Goal: Transaction & Acquisition: Book appointment/travel/reservation

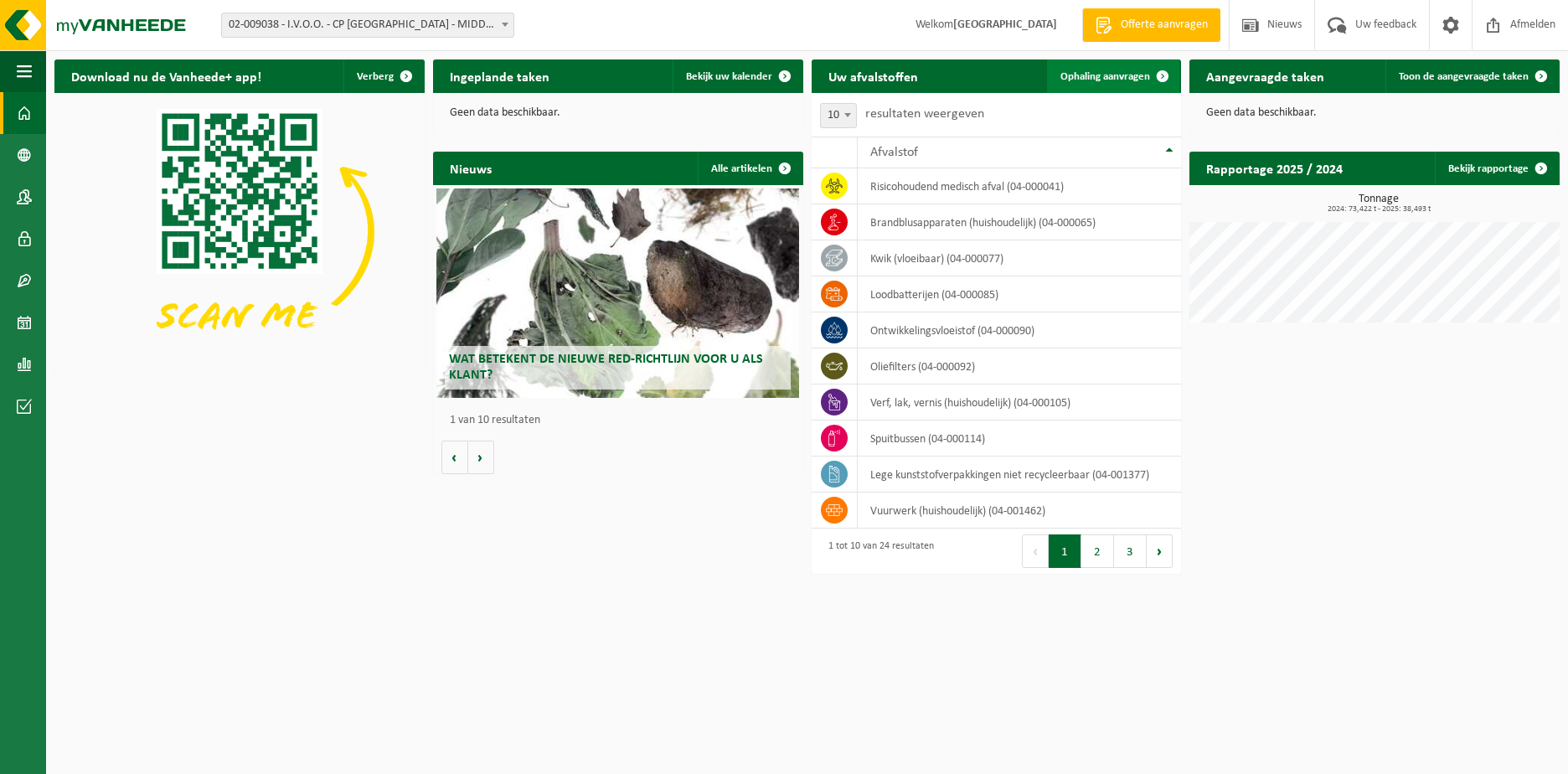
click at [1083, 76] on span "Ophaling aanvragen" at bounding box center [1106, 77] width 90 height 11
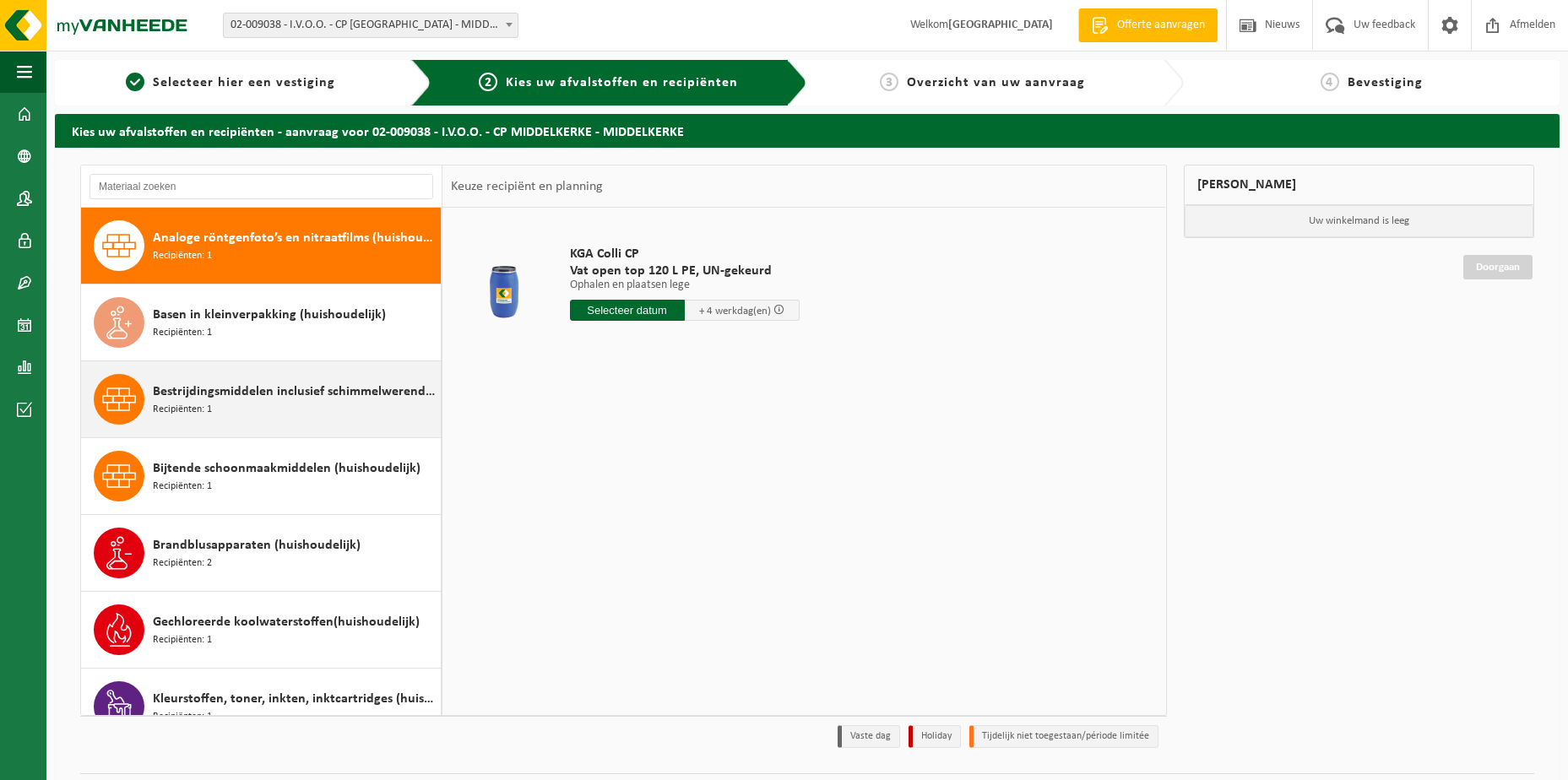
click at [257, 394] on span "Bestrijdingsmiddelen inclusief schimmelwerende beschermingsmiddelen (huishoudel…" at bounding box center [295, 391] width 283 height 20
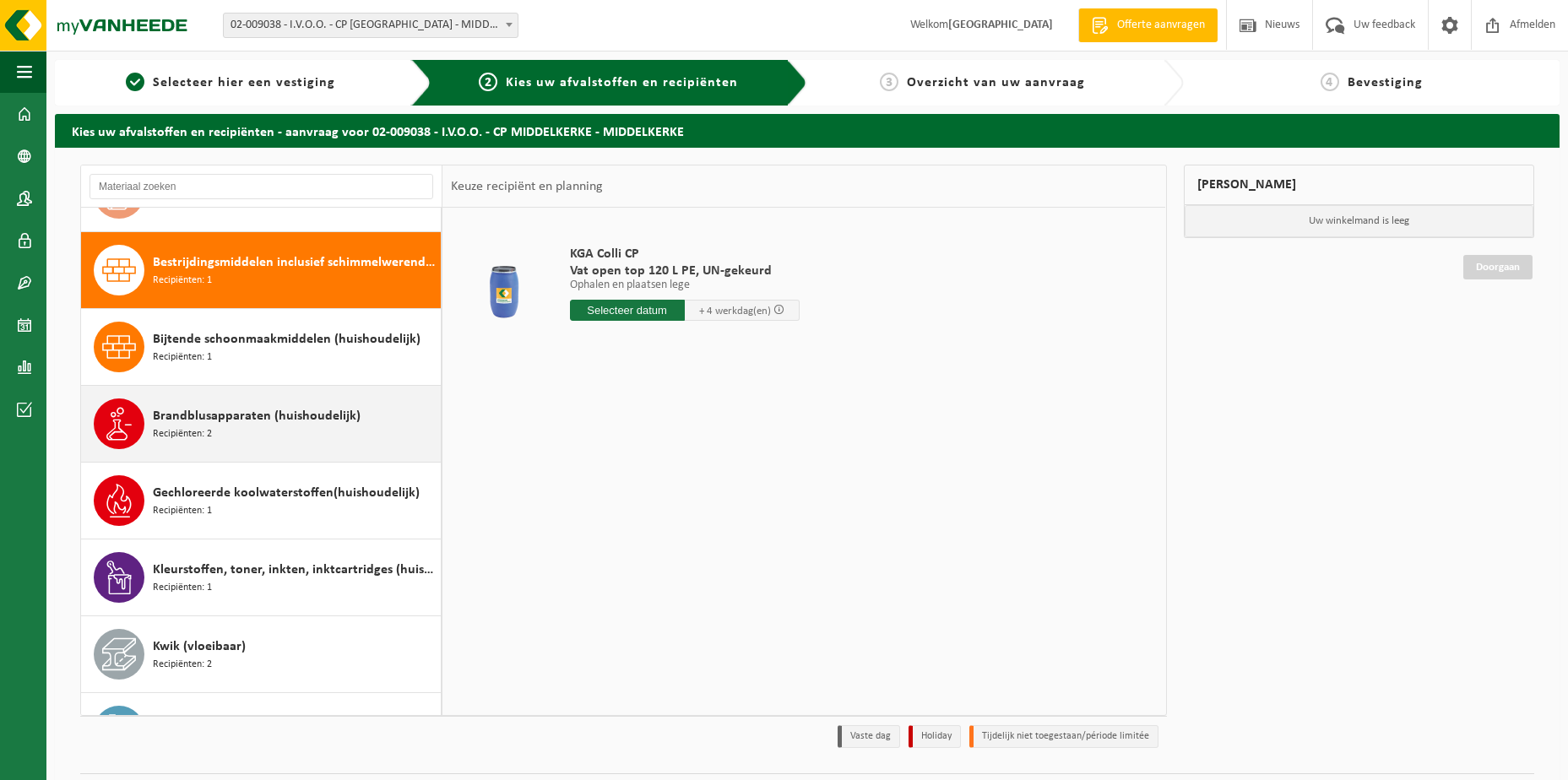
scroll to position [154, 0]
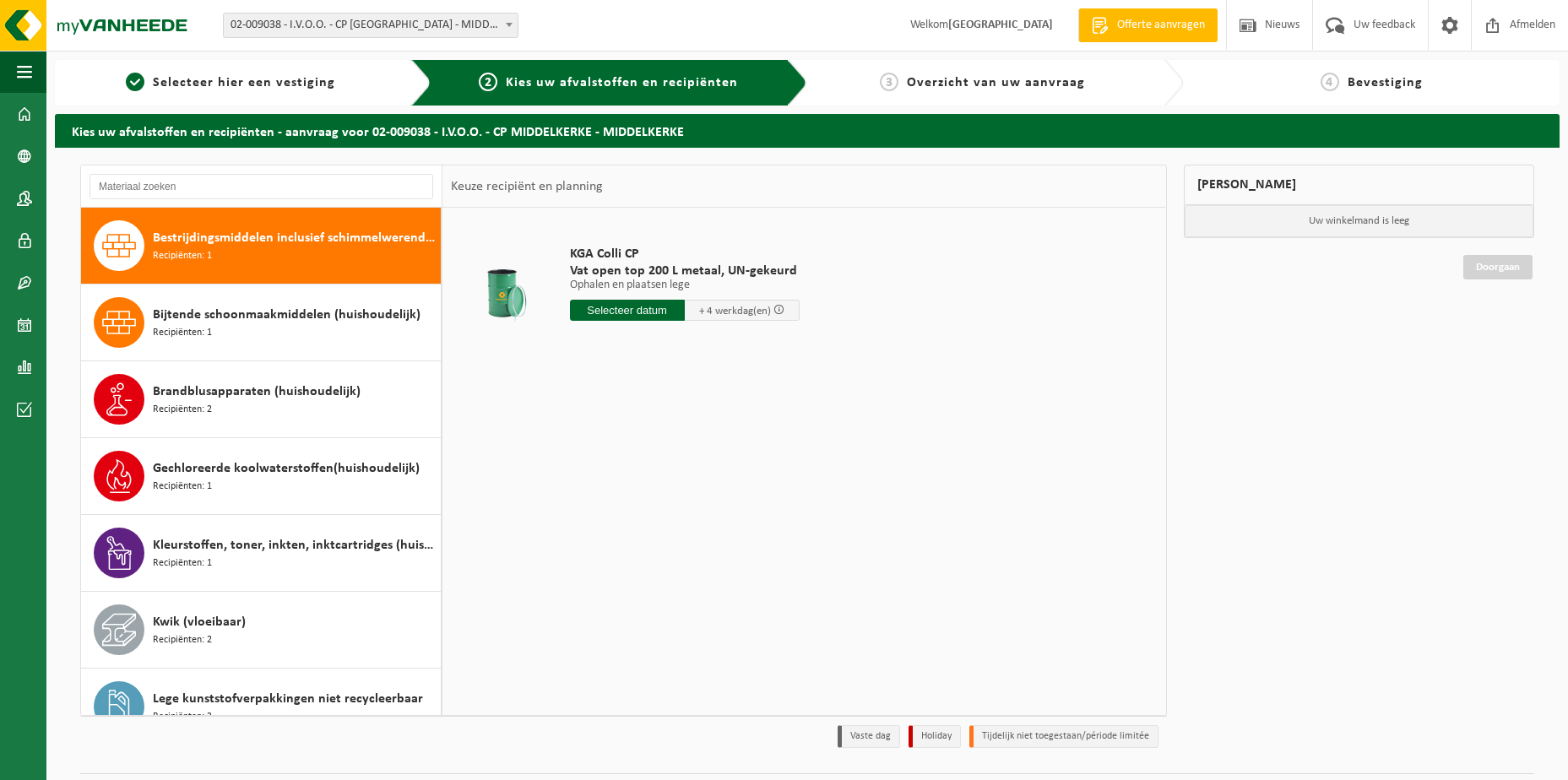
click at [665, 311] on input "text" at bounding box center [627, 310] width 115 height 21
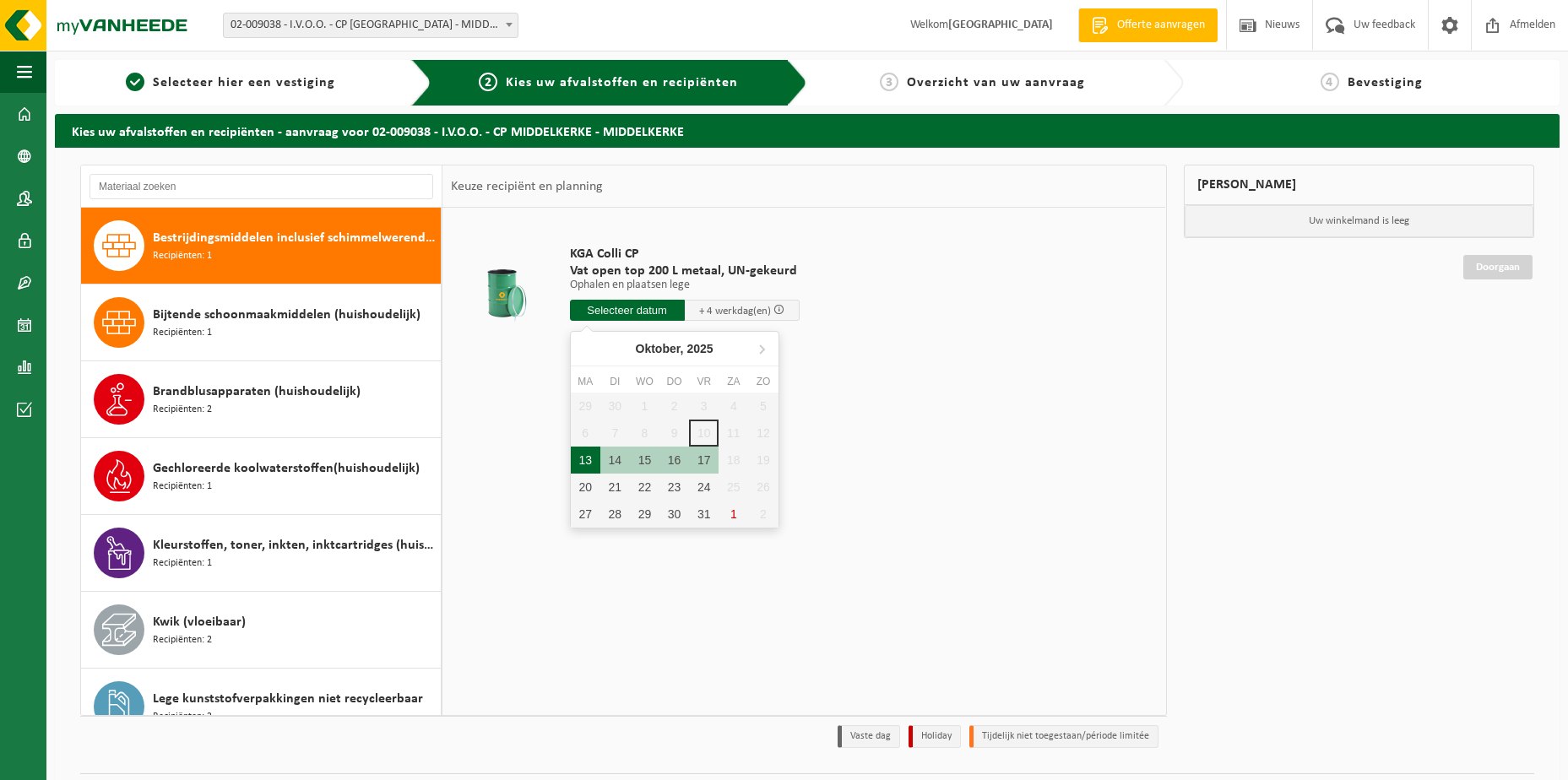
click at [586, 458] on div "13" at bounding box center [585, 460] width 29 height 27
type input "Van [DATE]"
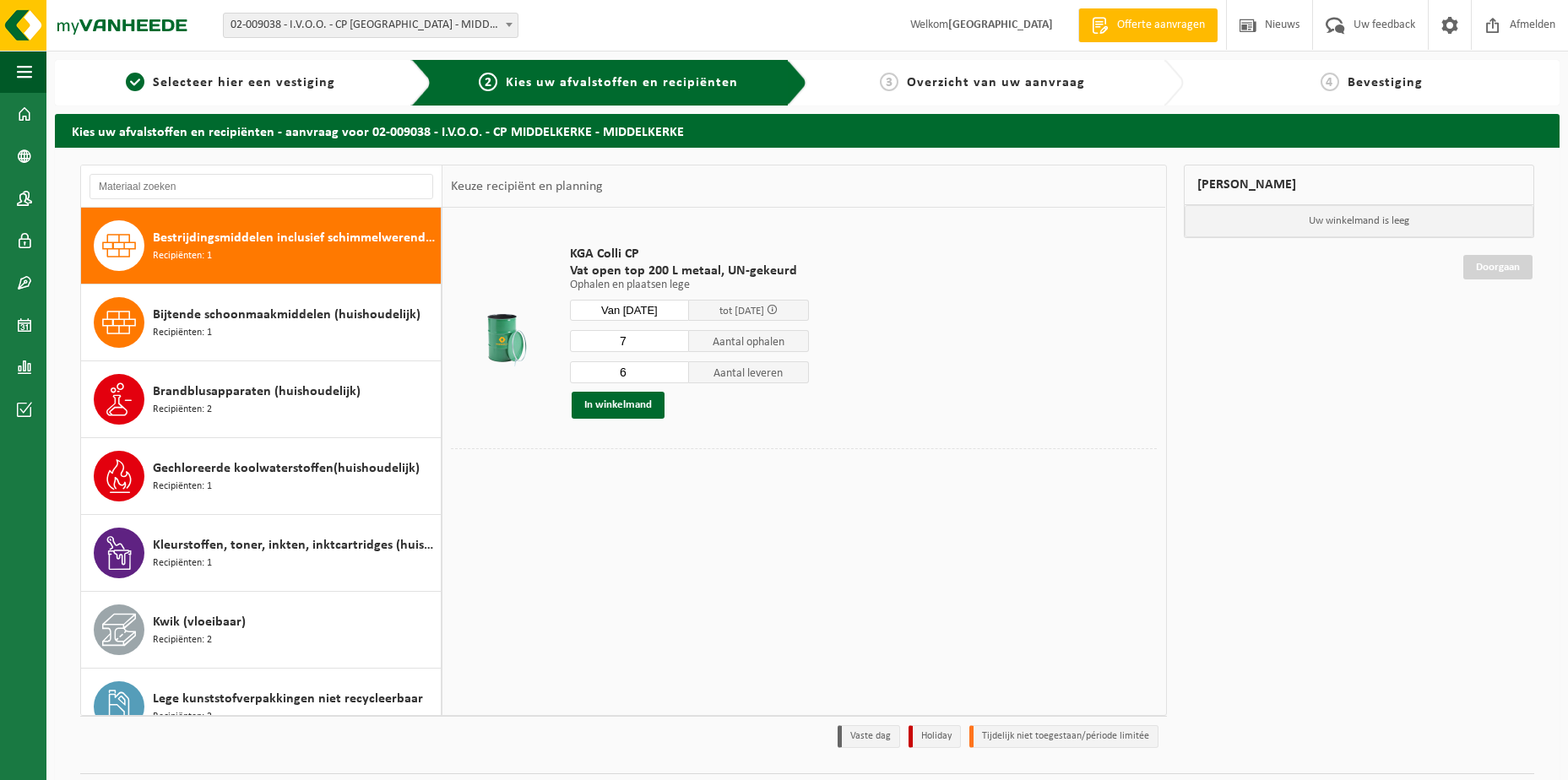
click at [675, 338] on input "7" at bounding box center [629, 341] width 120 height 22
click at [675, 338] on input "8" at bounding box center [629, 341] width 120 height 22
click at [675, 338] on input "9" at bounding box center [629, 341] width 120 height 22
click at [675, 338] on input "10" at bounding box center [629, 341] width 120 height 22
click at [675, 338] on input "11" at bounding box center [629, 341] width 120 height 22
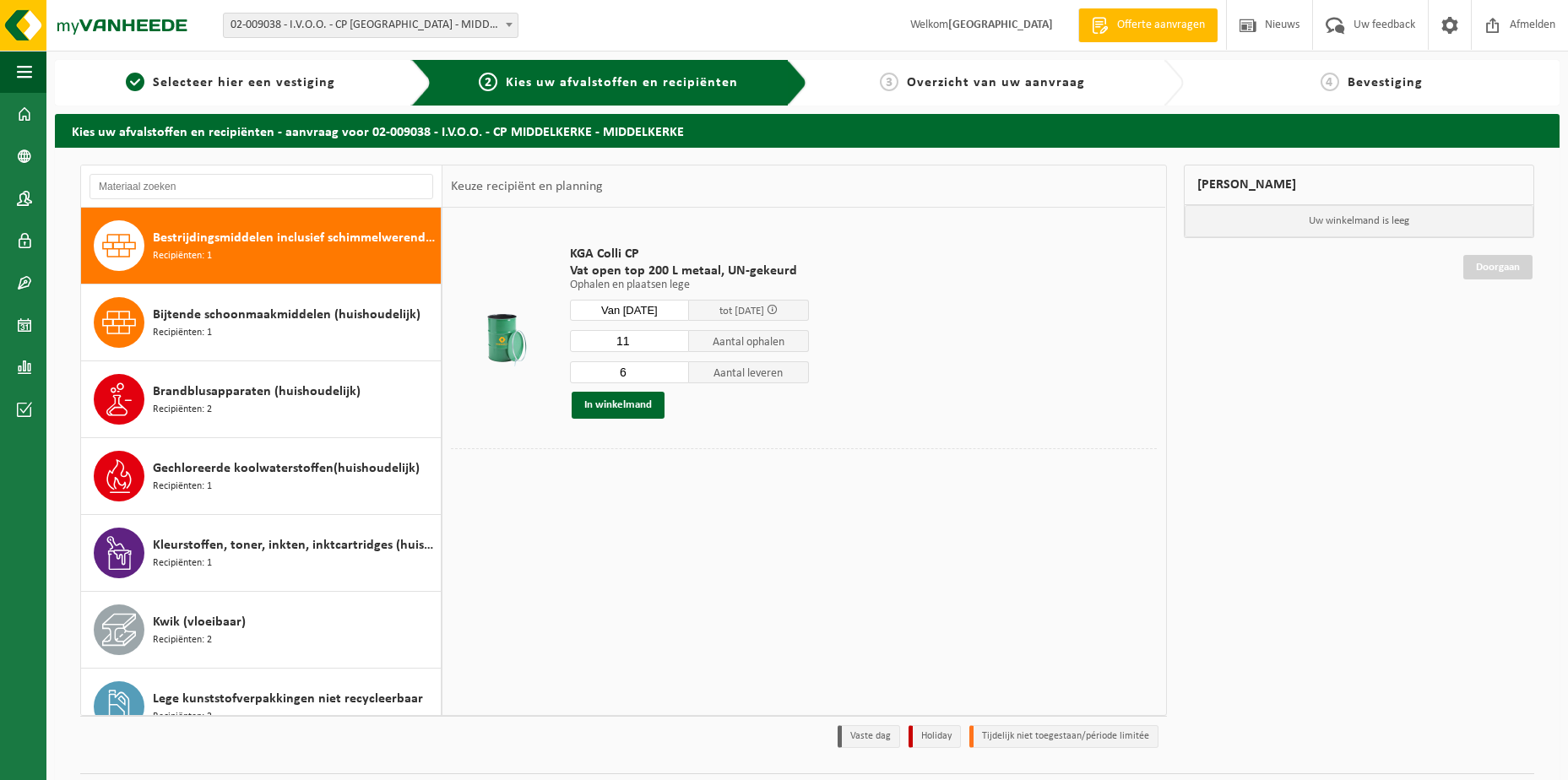
click at [673, 349] on input "11" at bounding box center [629, 341] width 120 height 22
click at [673, 347] on input "10" at bounding box center [629, 341] width 120 height 22
click at [673, 346] on input "9" at bounding box center [629, 341] width 120 height 22
click at [673, 346] on input "8" at bounding box center [629, 341] width 120 height 22
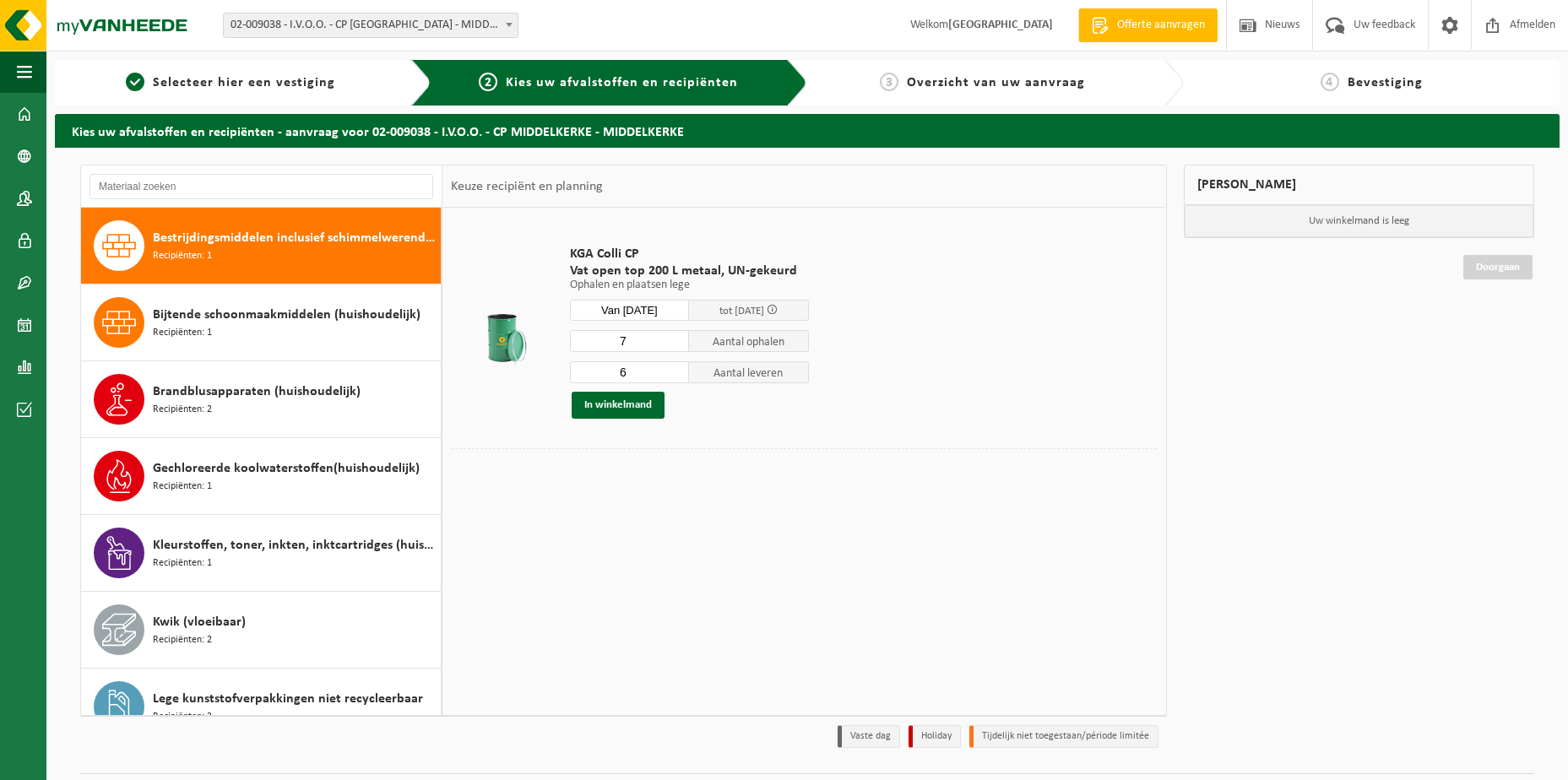
click at [673, 346] on input "7" at bounding box center [629, 341] width 120 height 22
click at [673, 346] on input "6" at bounding box center [629, 341] width 120 height 22
click at [673, 346] on input "5" at bounding box center [629, 341] width 120 height 22
click at [673, 346] on input "4" at bounding box center [629, 341] width 120 height 22
click at [673, 346] on input "3" at bounding box center [629, 341] width 120 height 22
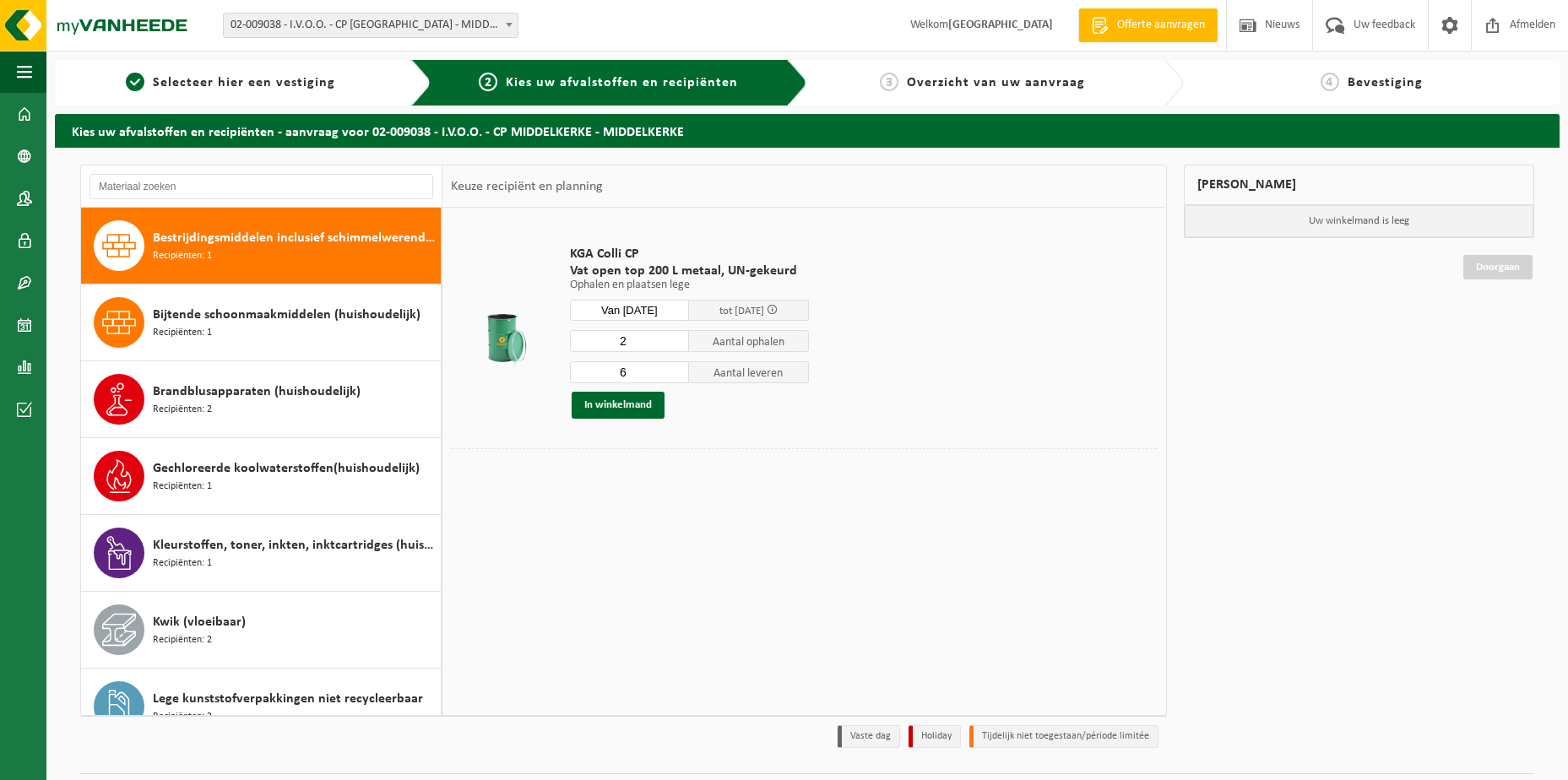
click at [673, 346] on input "2" at bounding box center [629, 341] width 120 height 22
type input "1"
click at [673, 346] on input "1" at bounding box center [629, 341] width 120 height 22
click at [677, 377] on input "5" at bounding box center [629, 372] width 120 height 22
click at [677, 377] on input "4" at bounding box center [629, 372] width 120 height 22
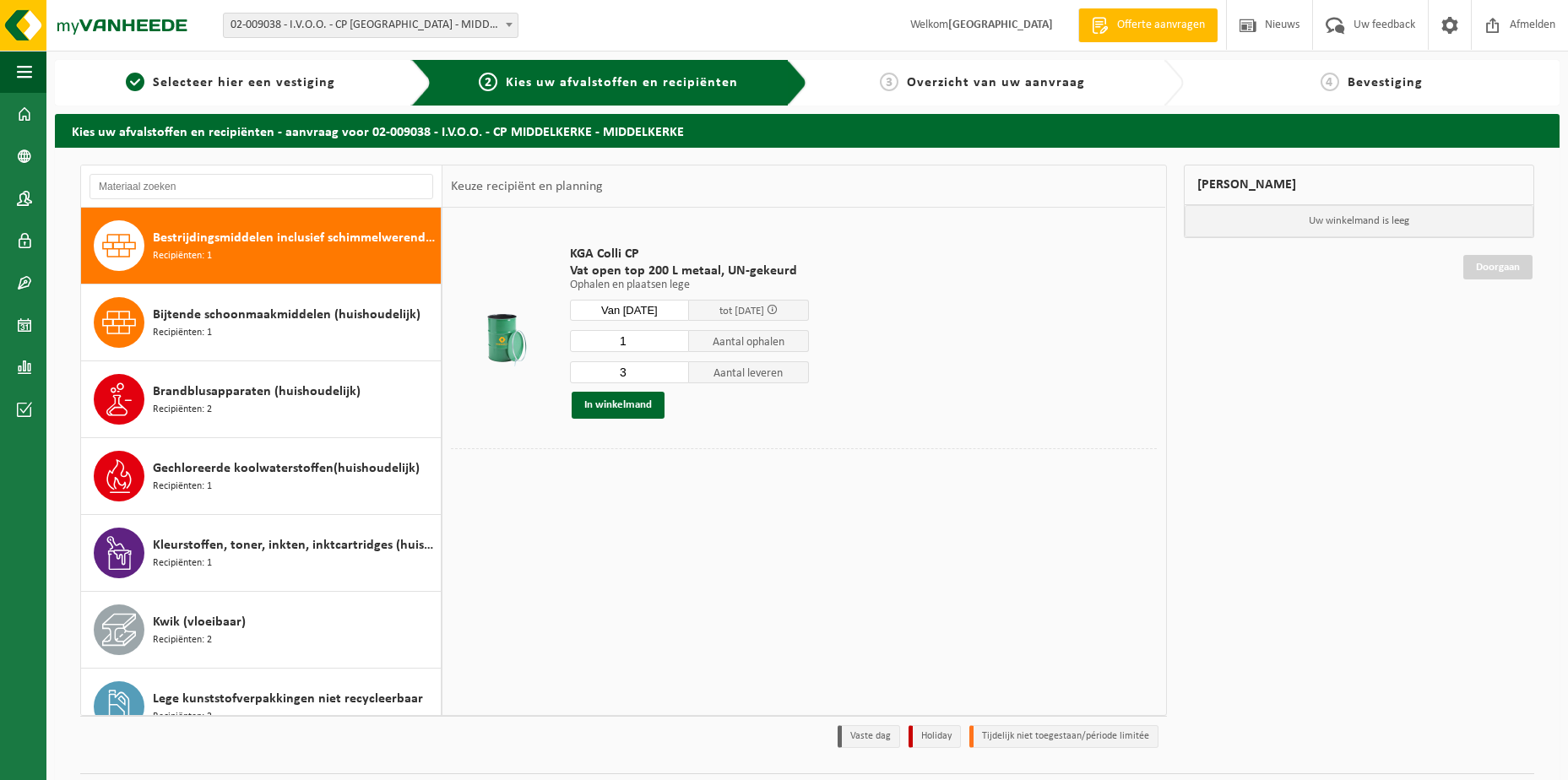
click at [677, 377] on input "3" at bounding box center [629, 372] width 120 height 22
click at [677, 377] on input "2" at bounding box center [629, 372] width 120 height 22
type input "1"
click at [677, 377] on input "1" at bounding box center [629, 372] width 120 height 22
click at [616, 406] on button "In winkelmand" at bounding box center [618, 405] width 93 height 27
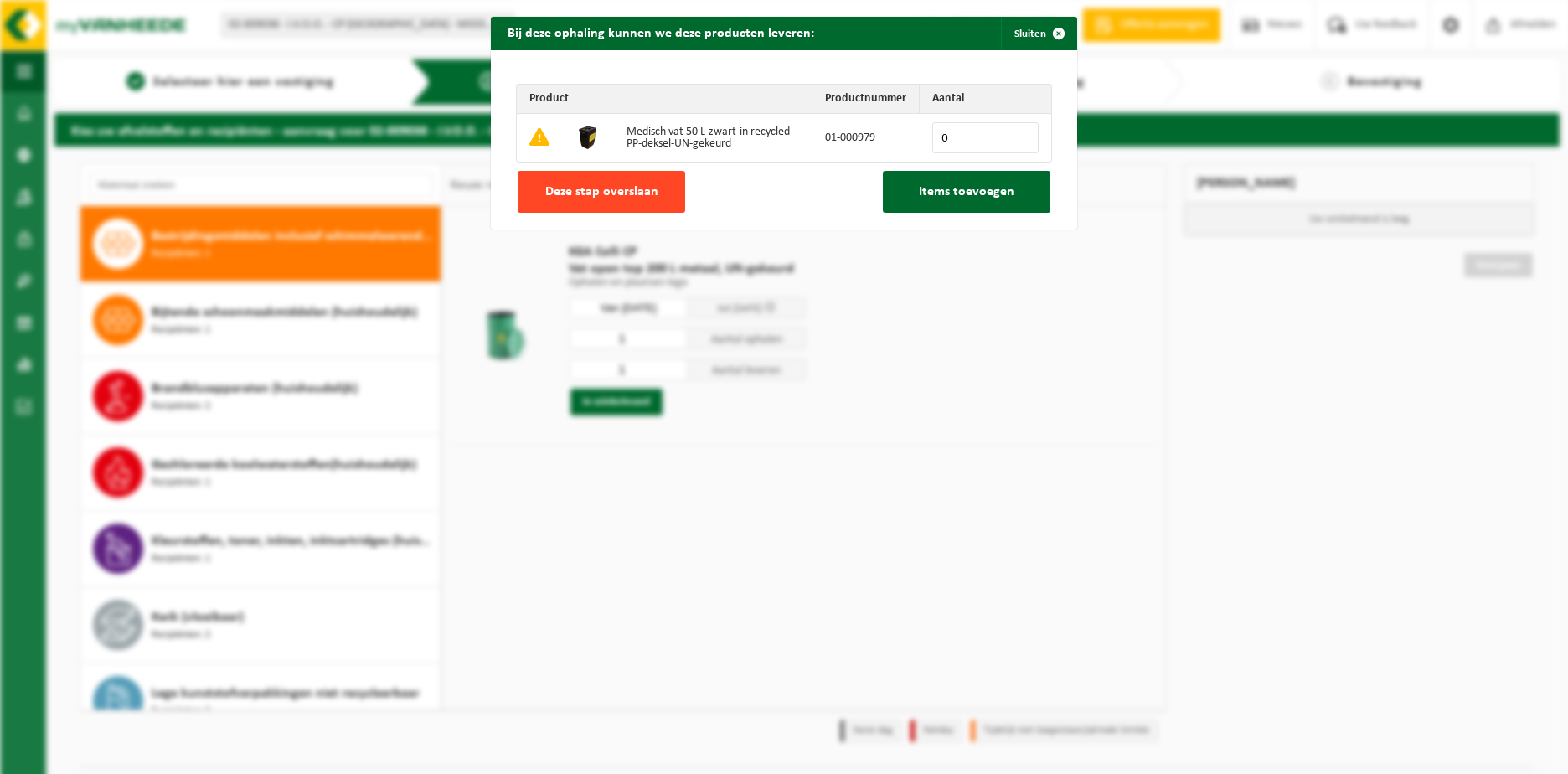
click at [545, 186] on span "Deze stap overslaan" at bounding box center [602, 192] width 113 height 13
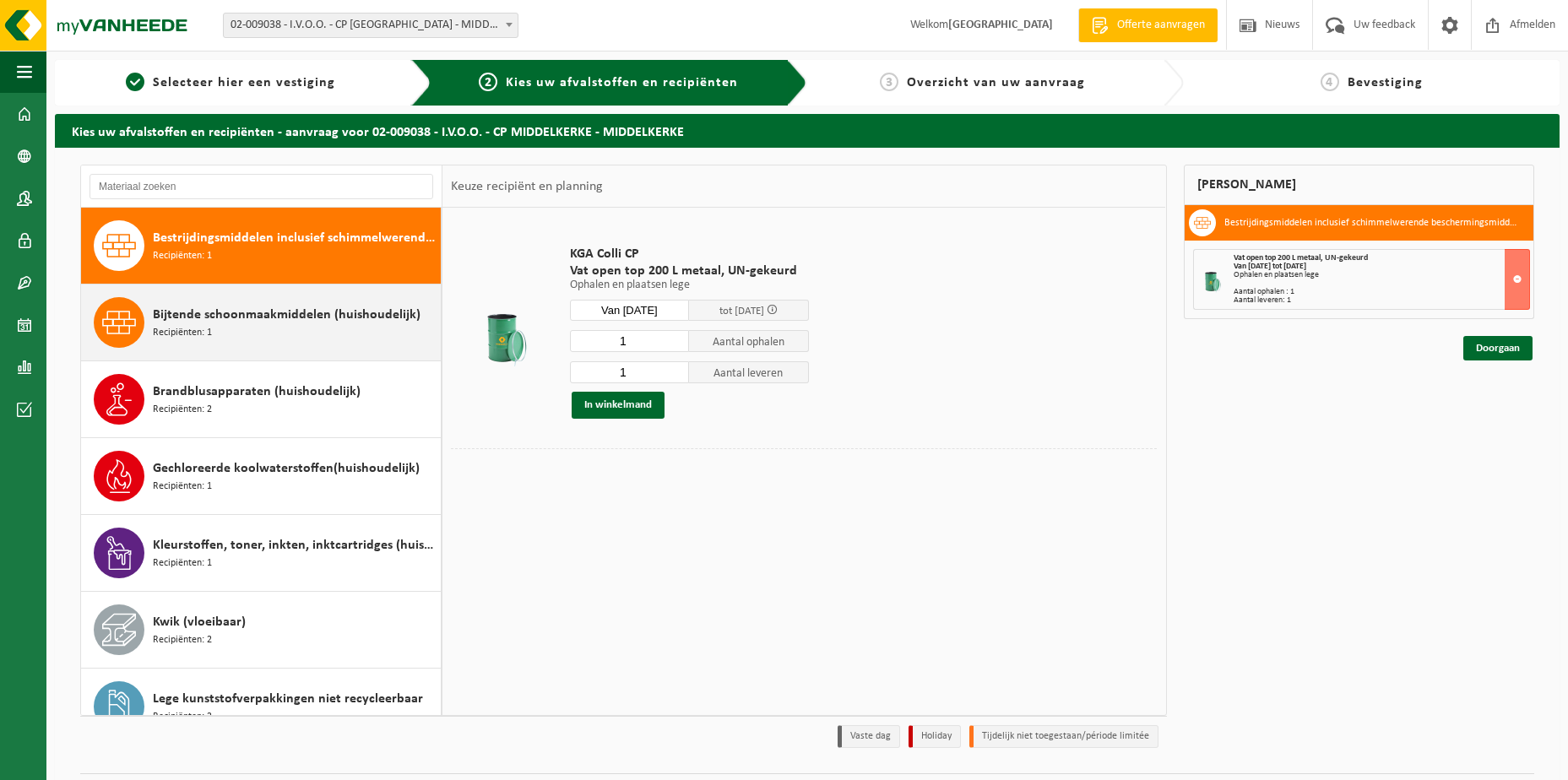
click at [218, 325] on div "Bijtende schoonmaakmiddelen (huishoudelijk) Recipiënten: 1" at bounding box center [295, 323] width 283 height 51
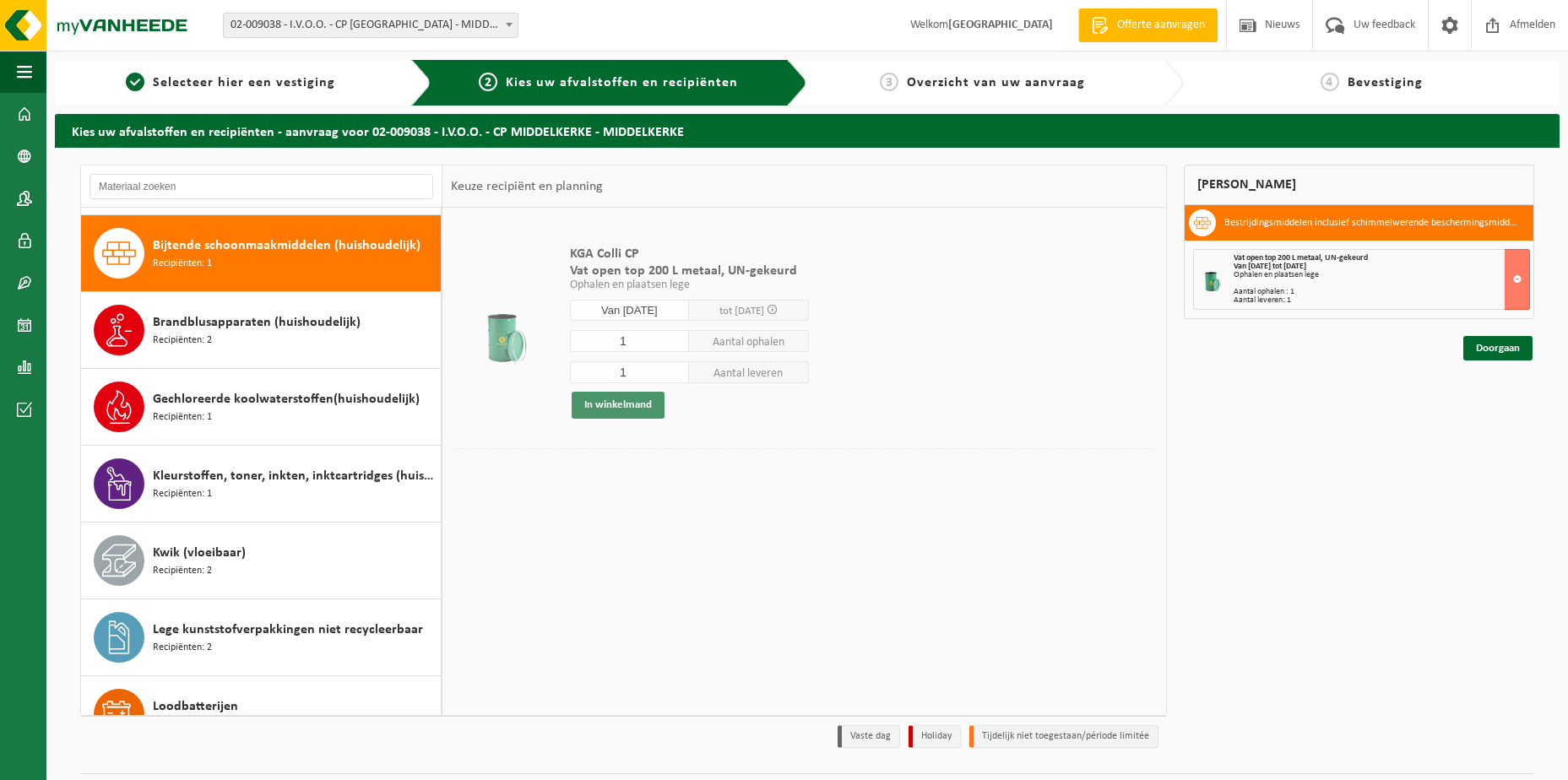
scroll to position [230, 0]
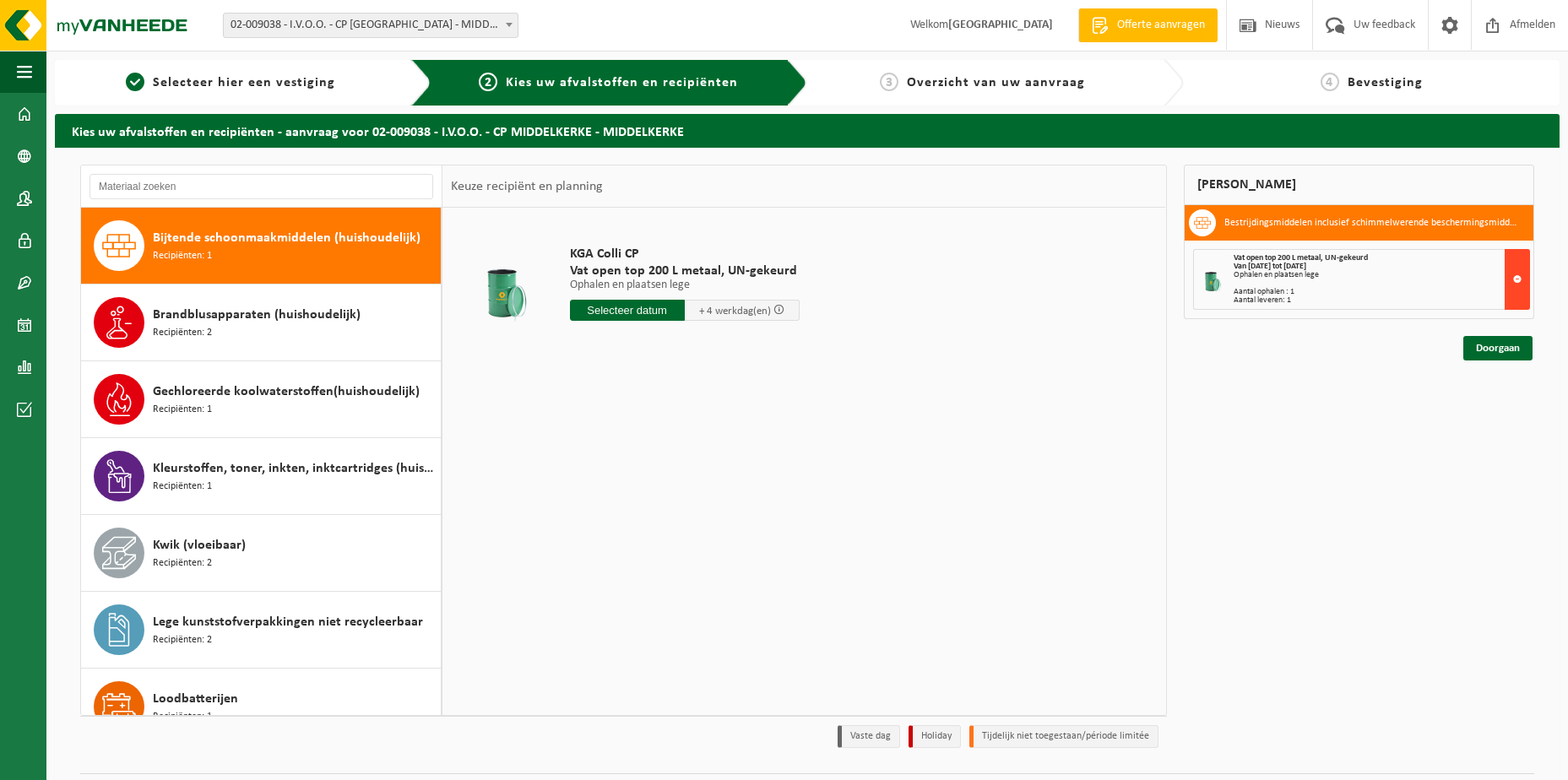
click at [1524, 282] on button at bounding box center [1517, 280] width 26 height 60
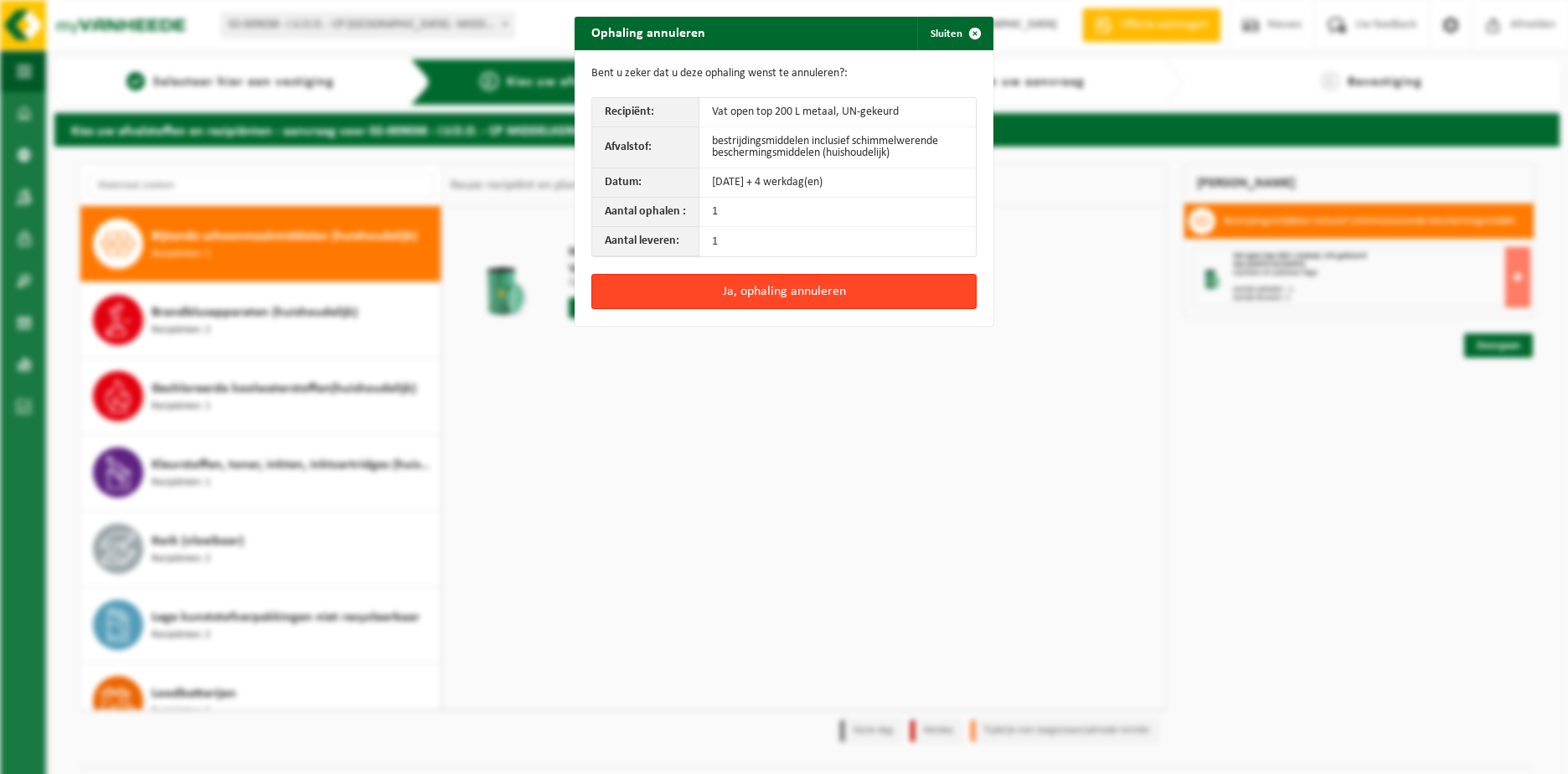
click at [850, 296] on button "Ja, ophaling annuleren" at bounding box center [784, 291] width 385 height 36
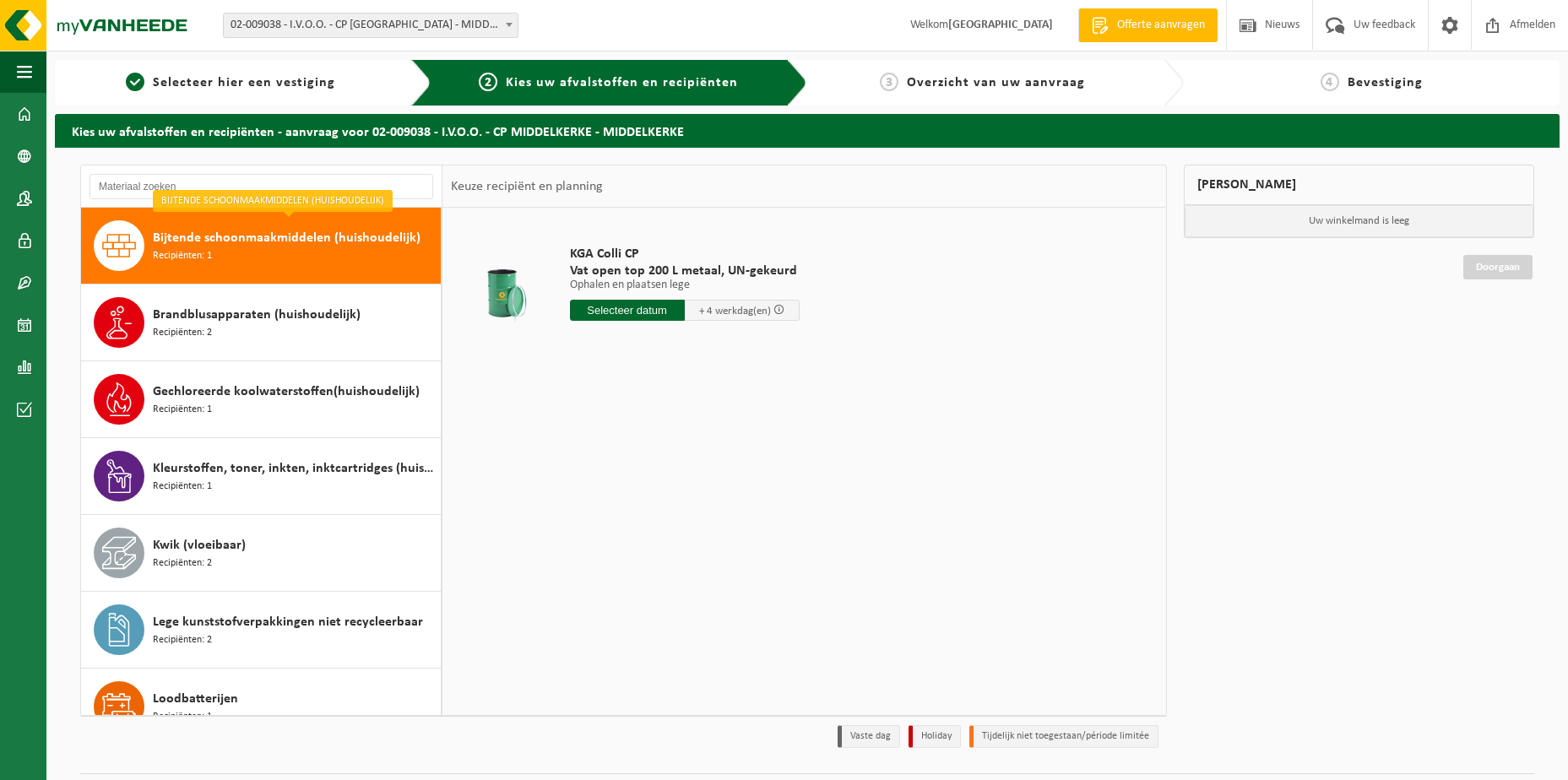
click at [612, 309] on input "text" at bounding box center [627, 310] width 115 height 21
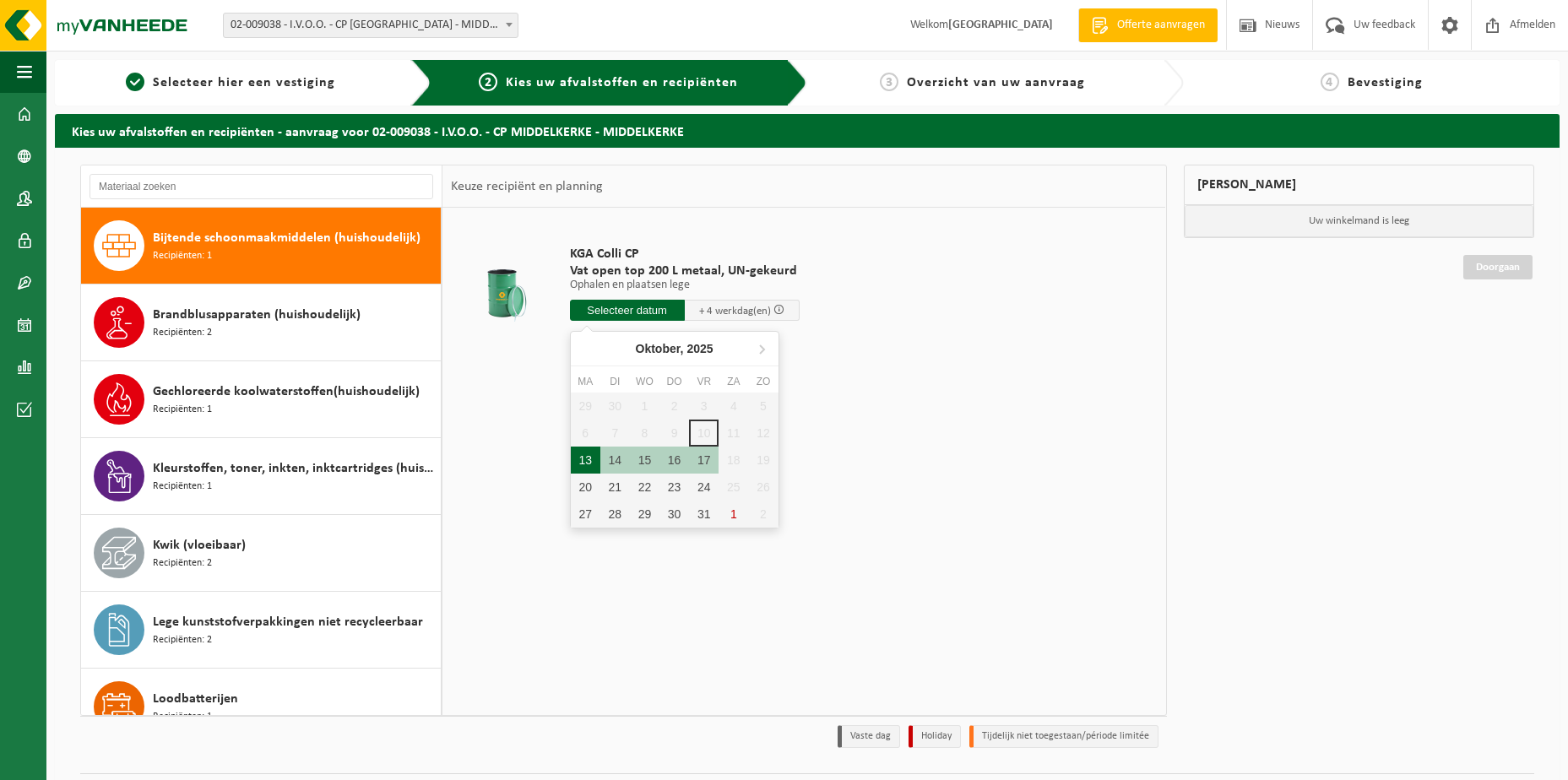
click at [584, 458] on div "13" at bounding box center [585, 460] width 29 height 27
type input "Van 2025-10-13"
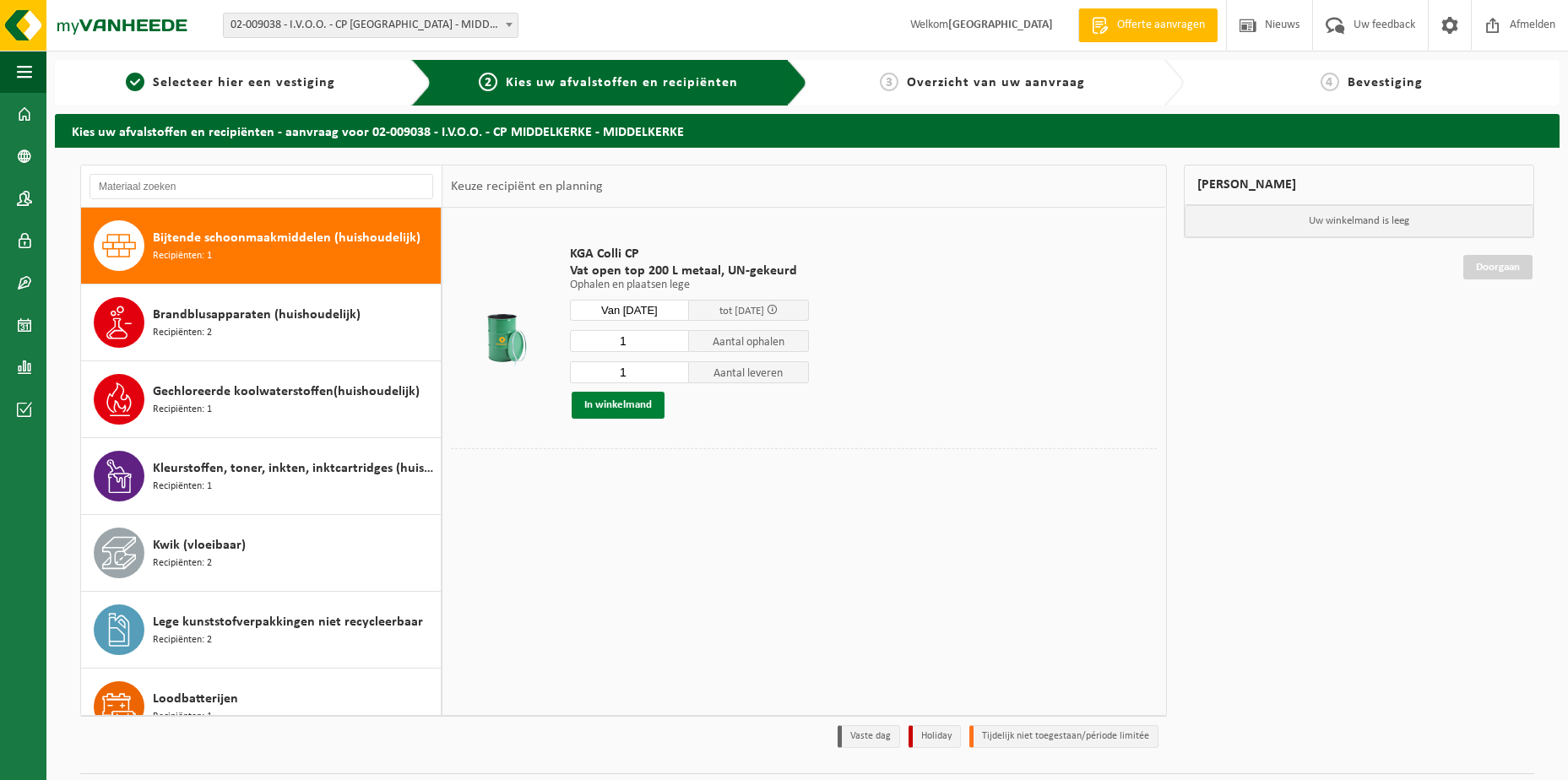
click at [625, 399] on button "In winkelmand" at bounding box center [618, 405] width 93 height 27
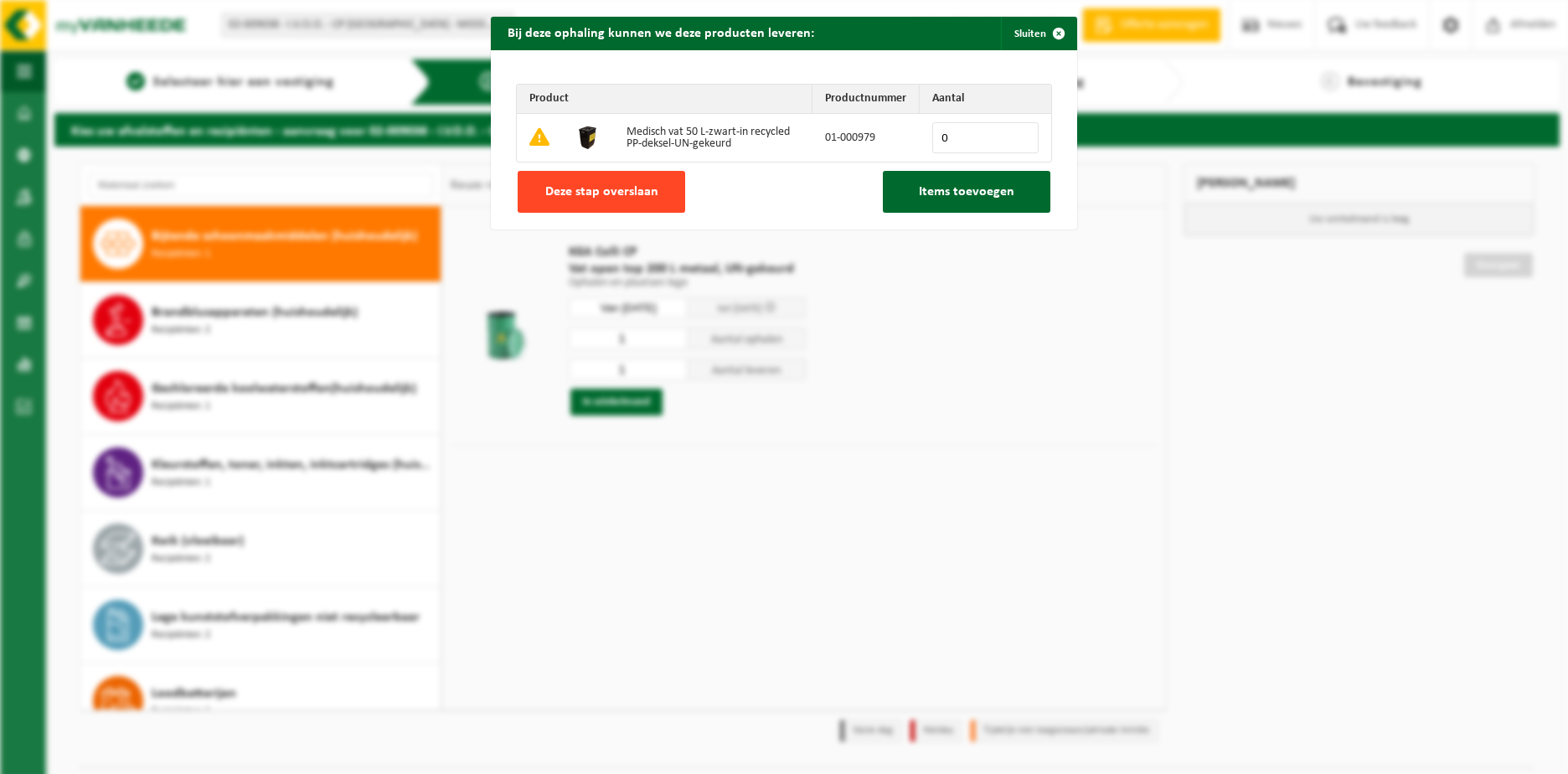
click at [605, 195] on span "Deze stap overslaan" at bounding box center [602, 192] width 113 height 13
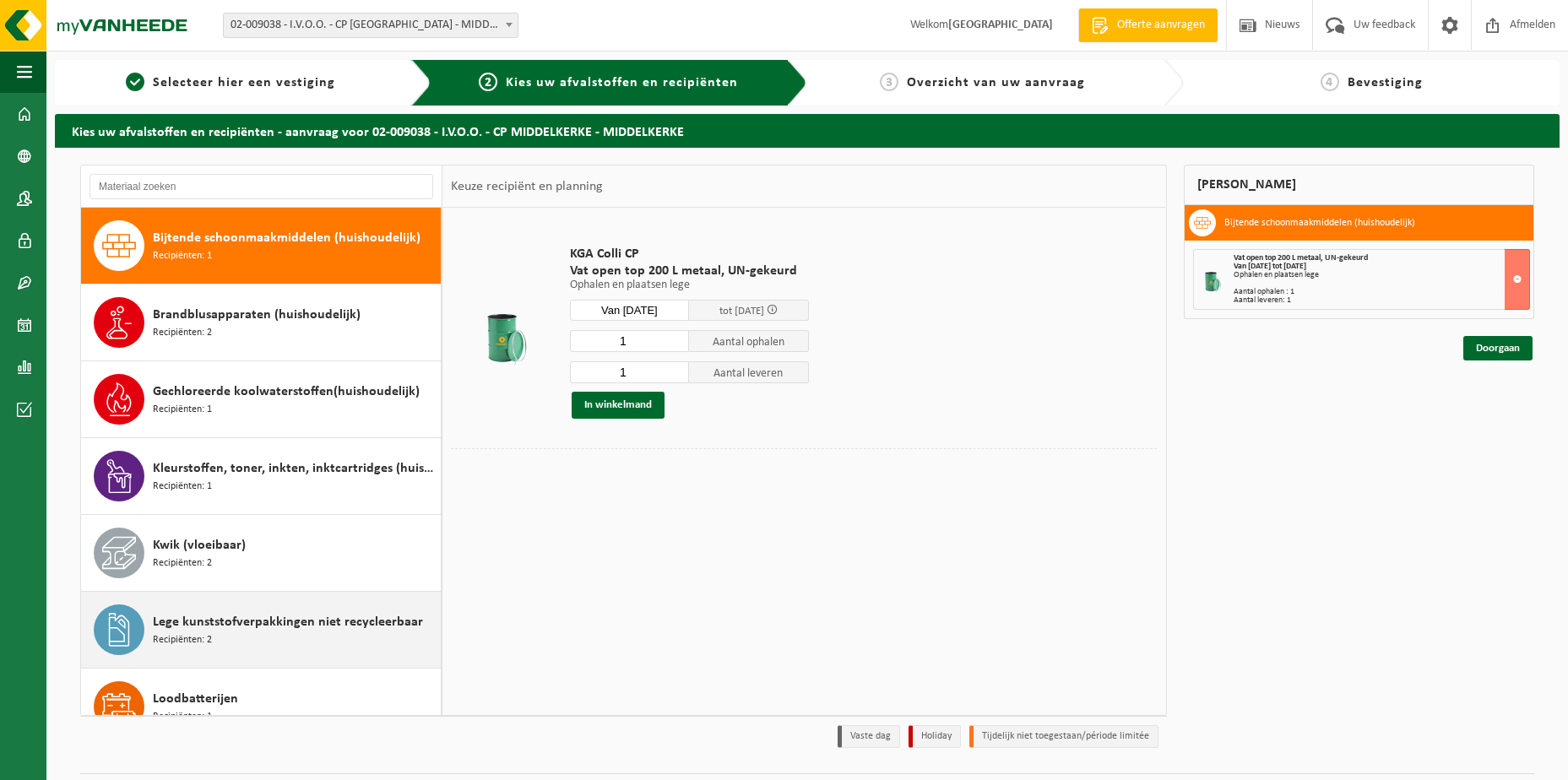
click at [318, 640] on div "Lege kunststofverpakkingen niet recycleerbaar Recipiënten: 2" at bounding box center [295, 630] width 283 height 51
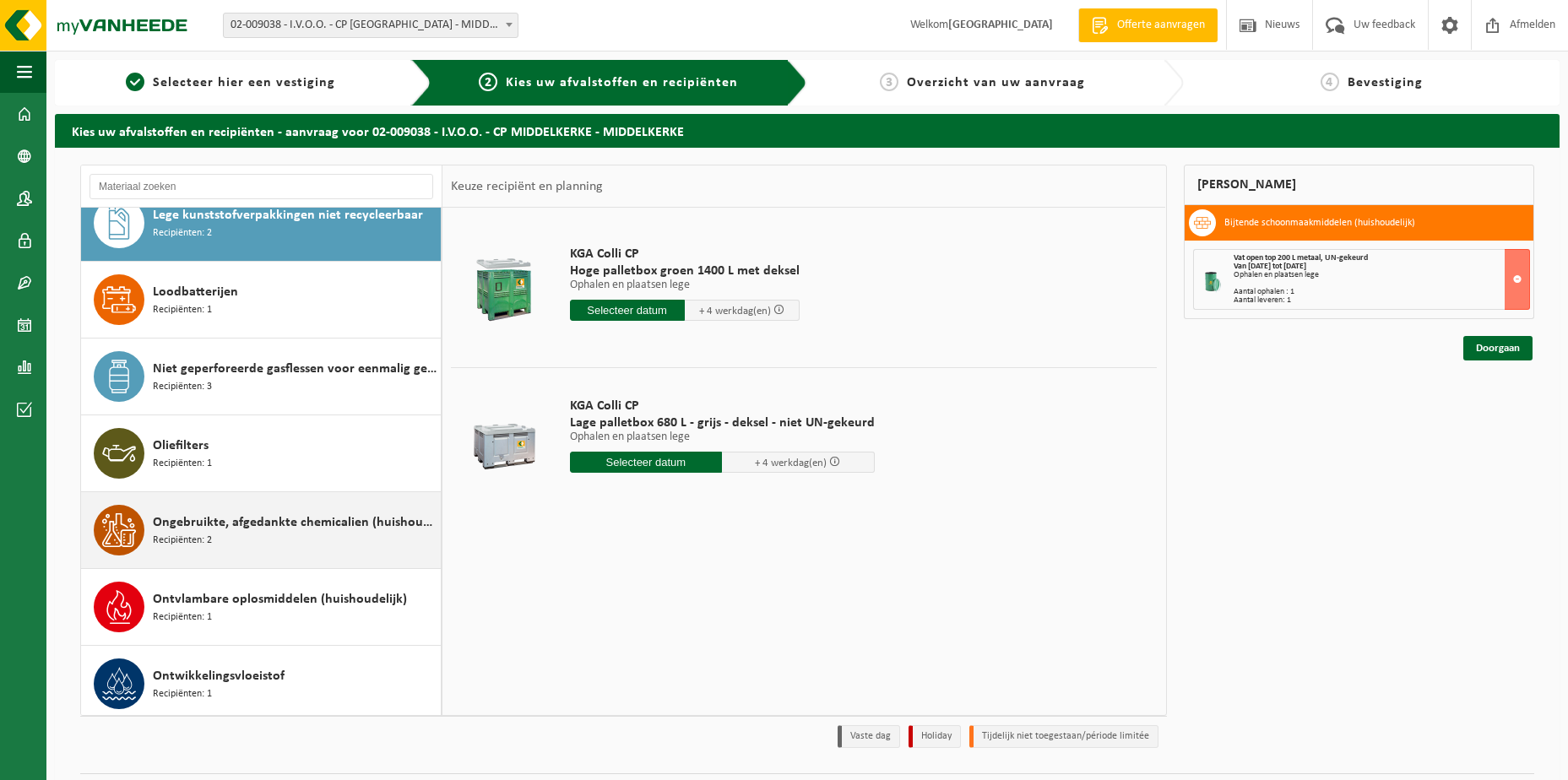
scroll to position [530, 0]
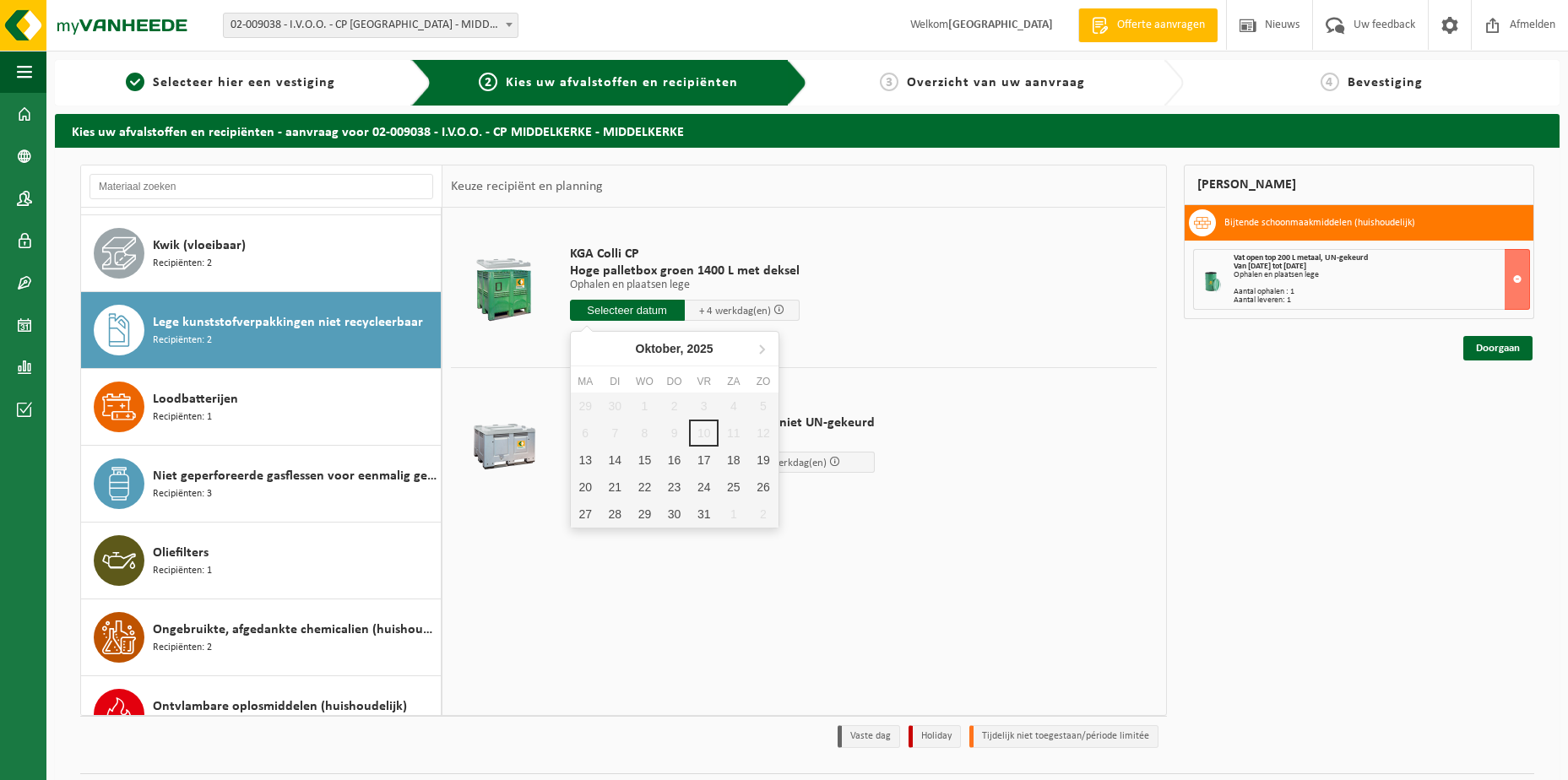
click at [649, 310] on input "text" at bounding box center [627, 310] width 115 height 21
click at [585, 459] on div "13" at bounding box center [585, 460] width 29 height 27
type input "Van 2025-10-13"
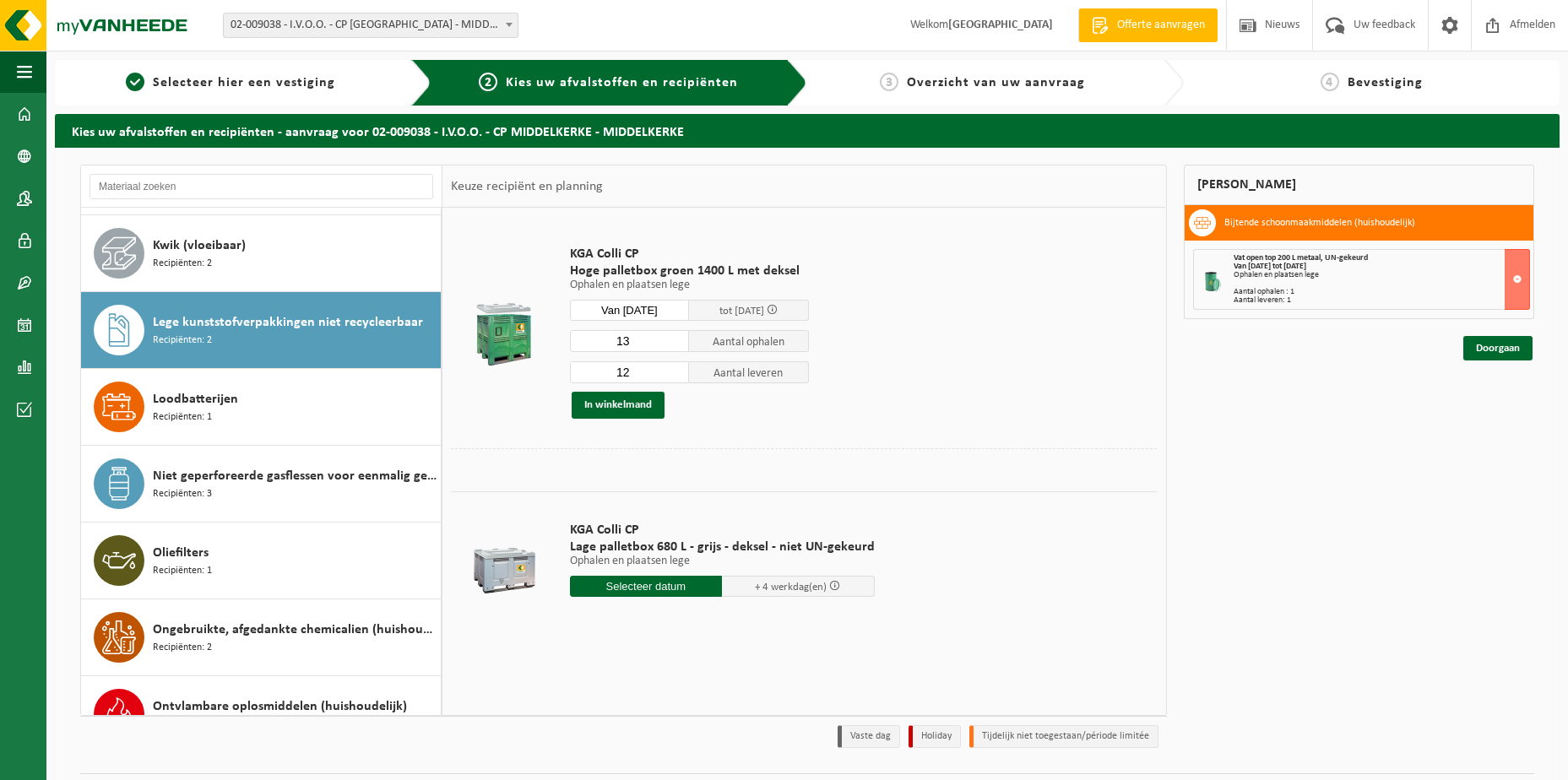
click at [675, 337] on input "13" at bounding box center [629, 341] width 120 height 22
click at [675, 337] on input "14" at bounding box center [629, 341] width 120 height 22
click at [675, 337] on input "15" at bounding box center [629, 341] width 120 height 22
click at [675, 337] on input "16" at bounding box center [629, 341] width 120 height 22
click at [675, 337] on input "17" at bounding box center [629, 341] width 120 height 22
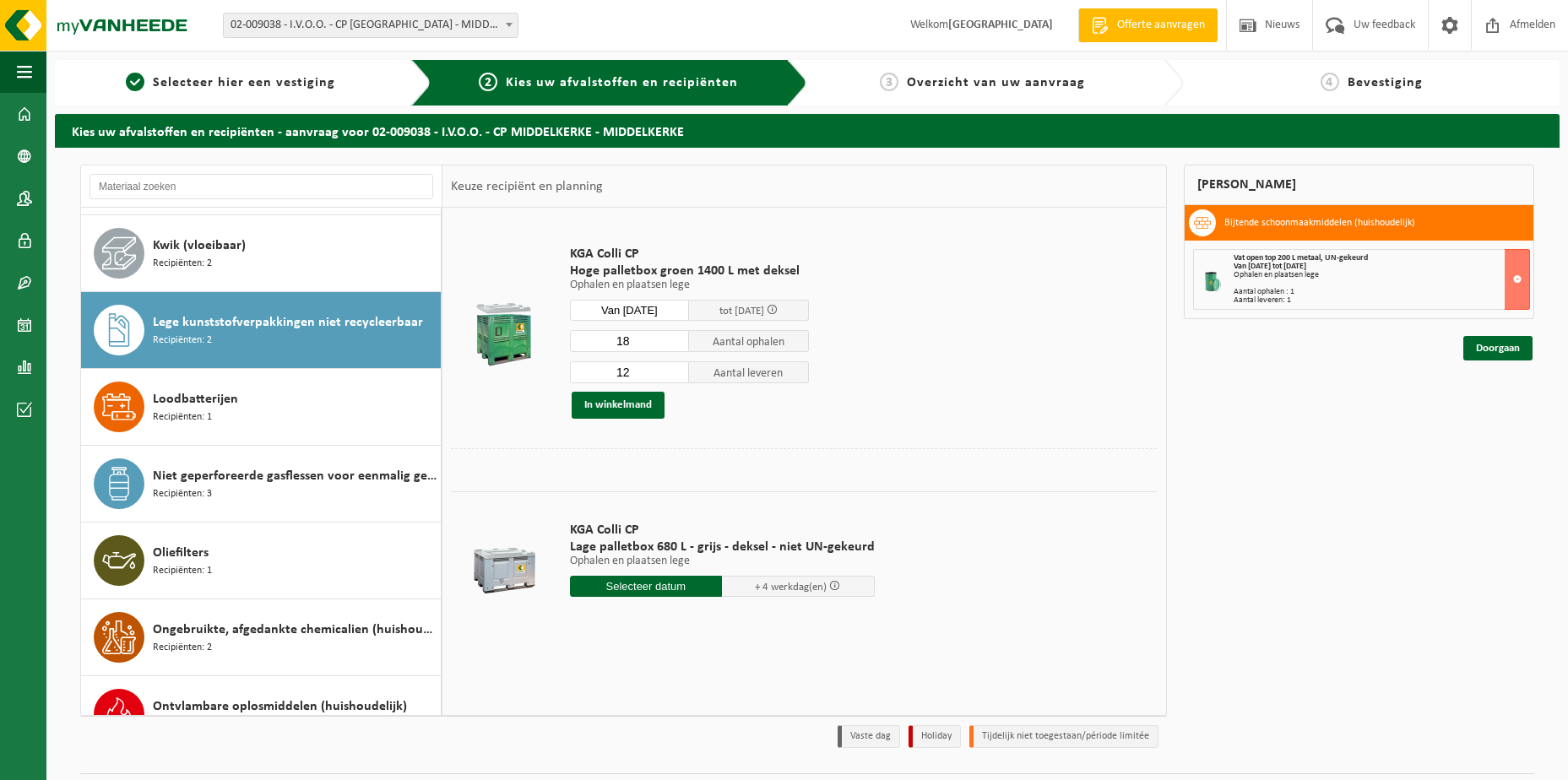
click at [675, 337] on input "18" at bounding box center [629, 341] width 120 height 22
click at [675, 343] on input "17" at bounding box center [629, 341] width 120 height 22
click at [675, 343] on input "16" at bounding box center [629, 341] width 120 height 22
click at [675, 343] on input "15" at bounding box center [629, 341] width 120 height 22
click at [675, 343] on input "14" at bounding box center [629, 341] width 120 height 22
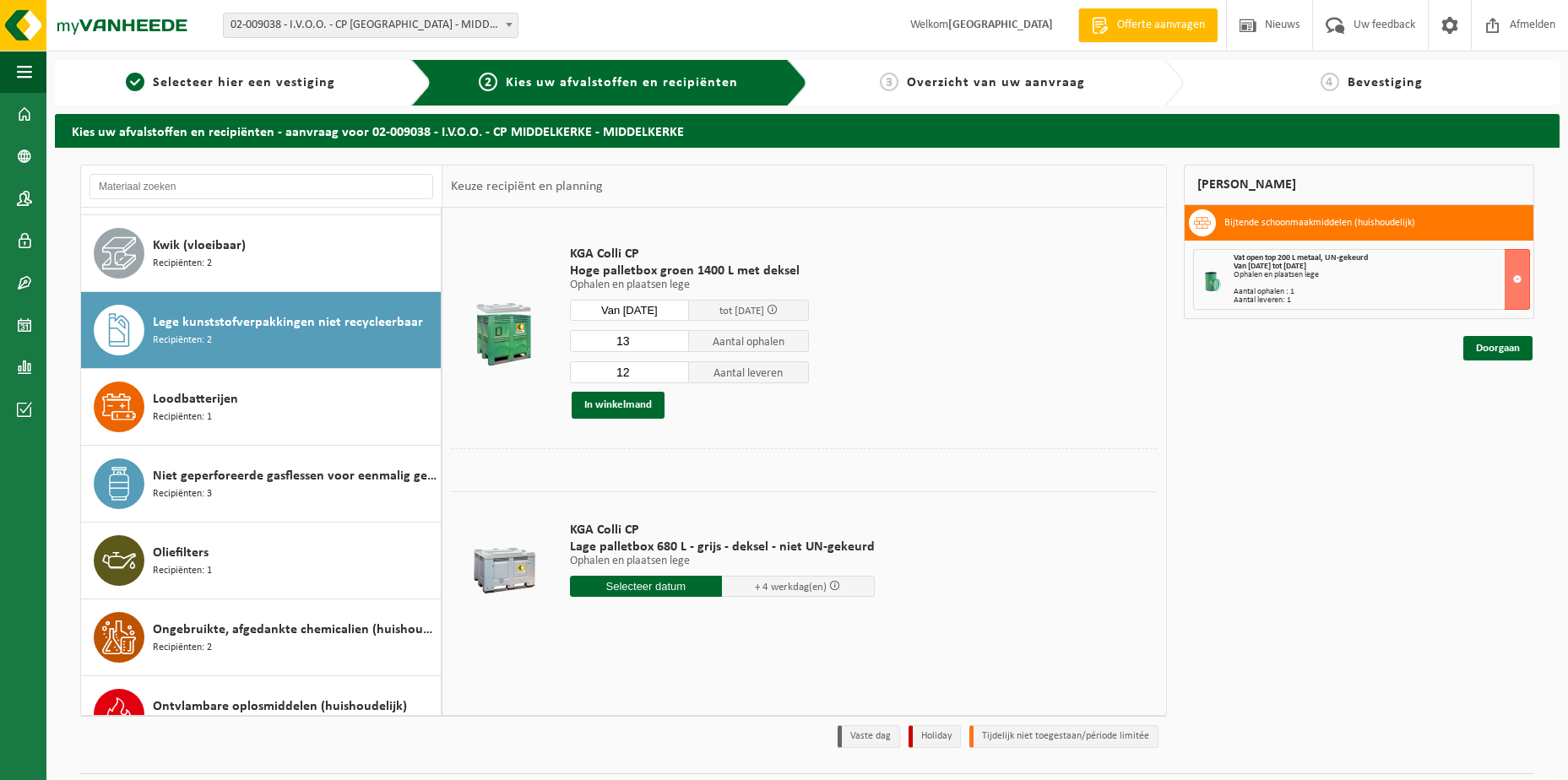
click at [675, 343] on input "13" at bounding box center [629, 341] width 120 height 22
click at [675, 343] on input "12" at bounding box center [629, 341] width 120 height 22
click at [675, 343] on input "11" at bounding box center [629, 341] width 120 height 22
click at [675, 343] on input "10" at bounding box center [629, 341] width 120 height 22
click at [675, 343] on input "9" at bounding box center [629, 341] width 120 height 22
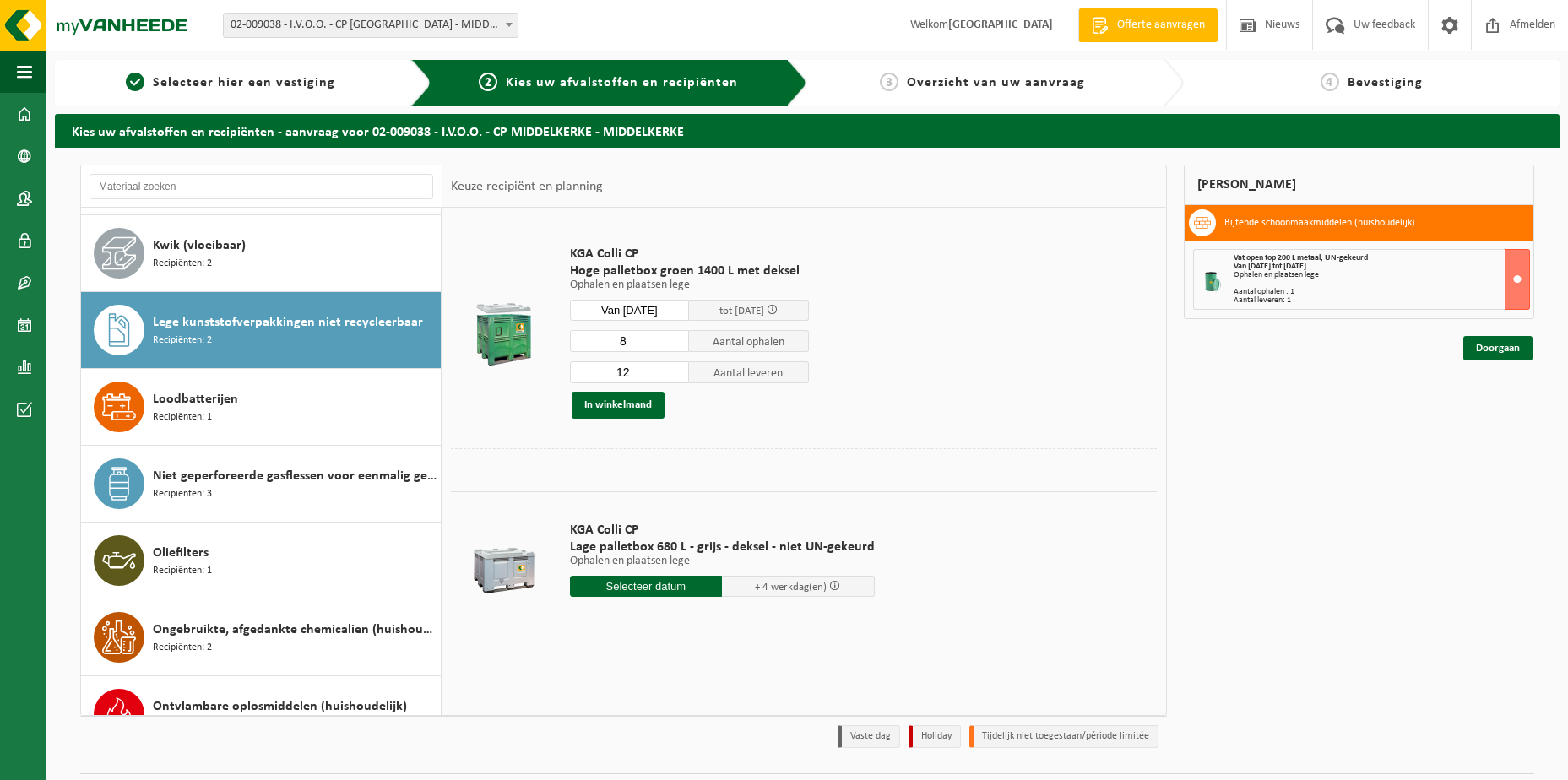
click at [675, 343] on input "8" at bounding box center [629, 341] width 120 height 22
click at [675, 343] on input "7" at bounding box center [629, 341] width 120 height 22
type input "6"
click at [675, 343] on input "6" at bounding box center [629, 341] width 120 height 22
click at [673, 368] on input "13" at bounding box center [629, 372] width 120 height 22
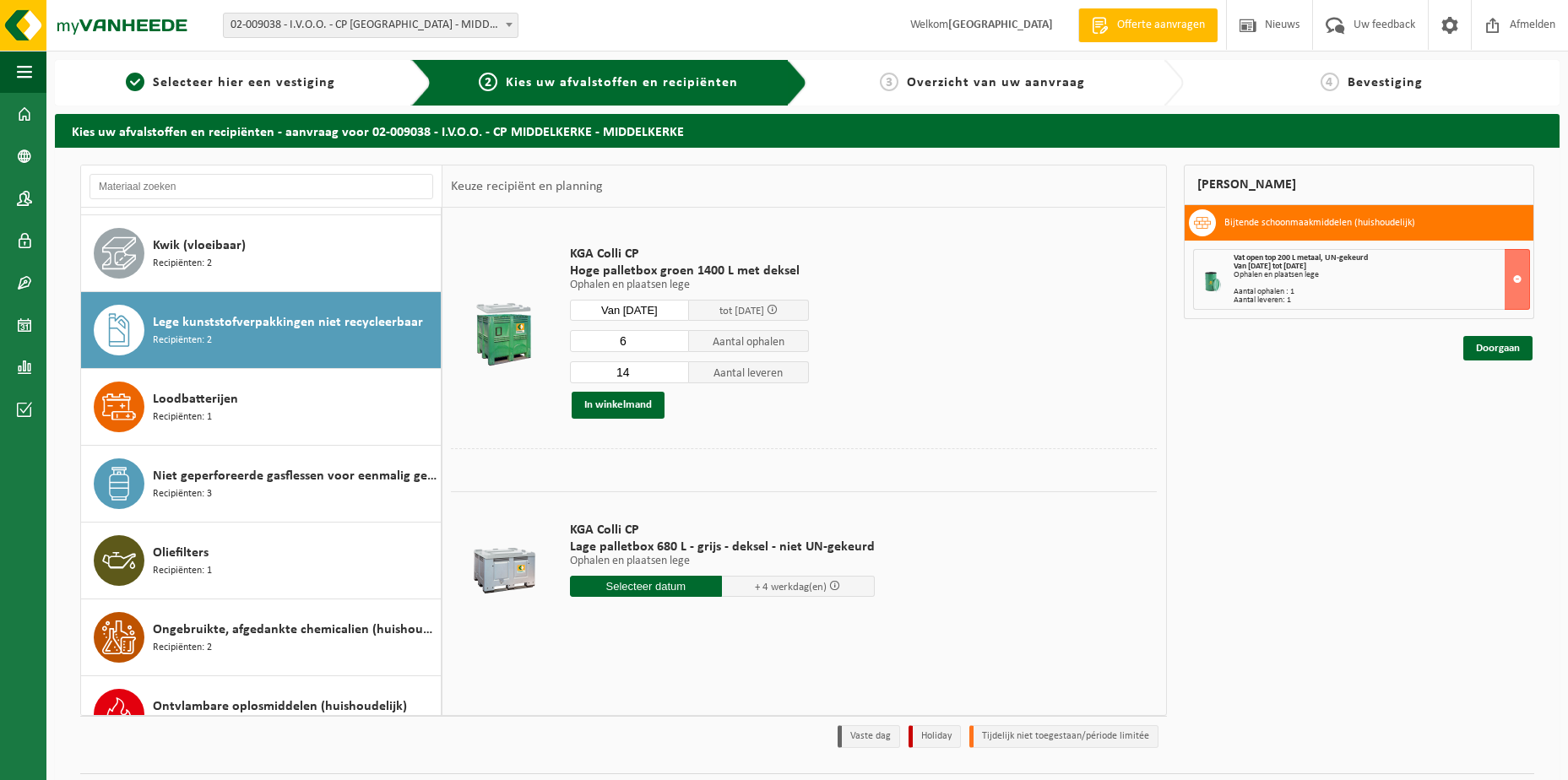
click at [673, 368] on input "14" at bounding box center [629, 372] width 120 height 22
click at [674, 376] on input "13" at bounding box center [629, 372] width 120 height 22
click at [674, 376] on input "12" at bounding box center [629, 372] width 120 height 22
click at [674, 376] on input "11" at bounding box center [629, 372] width 120 height 22
click at [674, 376] on input "10" at bounding box center [629, 372] width 120 height 22
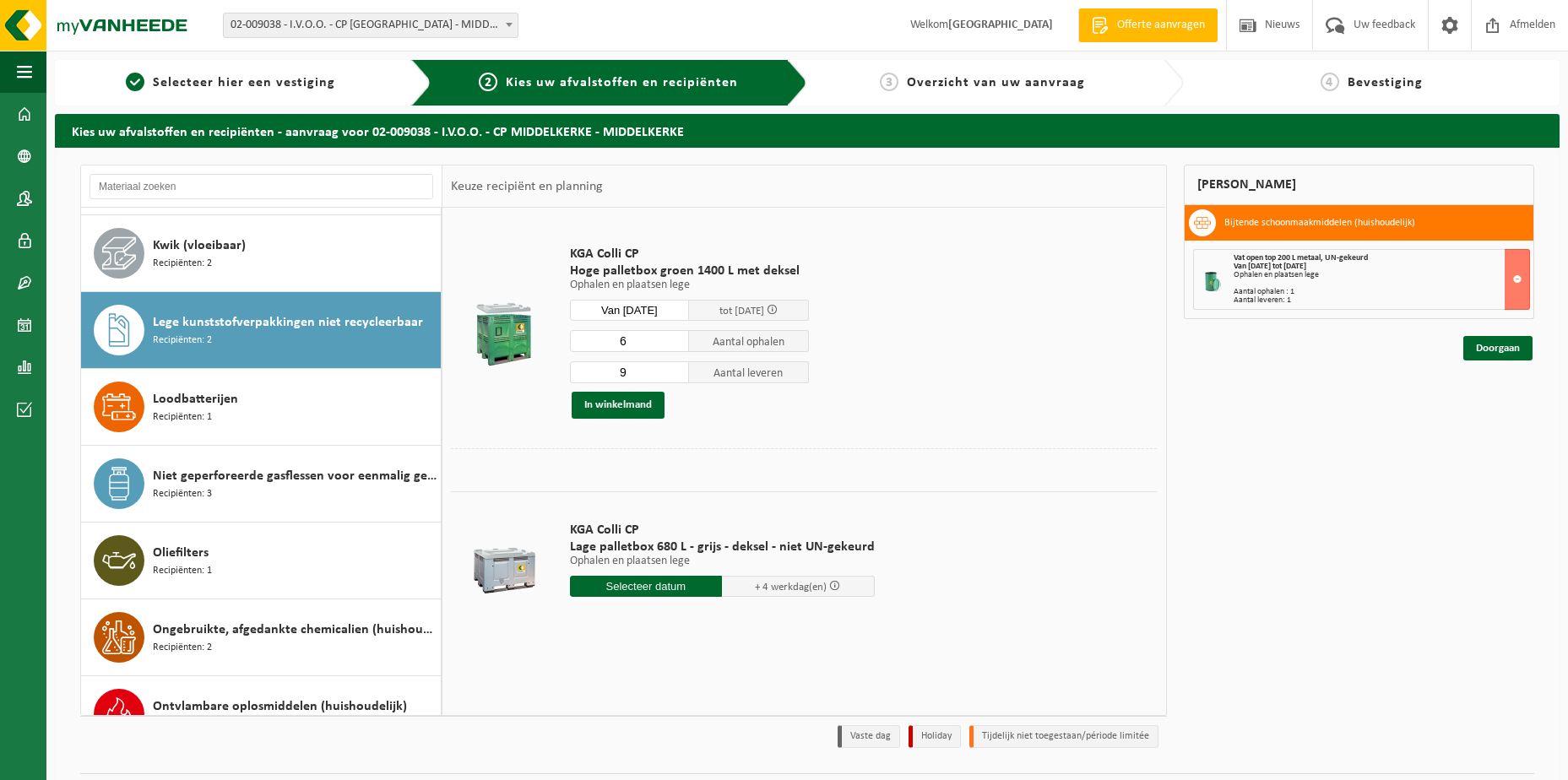
click at [674, 376] on input "9" at bounding box center [629, 372] width 120 height 22
click at [674, 376] on input "8" at bounding box center [629, 372] width 120 height 22
click at [674, 376] on input "7" at bounding box center [629, 372] width 120 height 22
type input "6"
click at [674, 376] on input "6" at bounding box center [629, 372] width 120 height 22
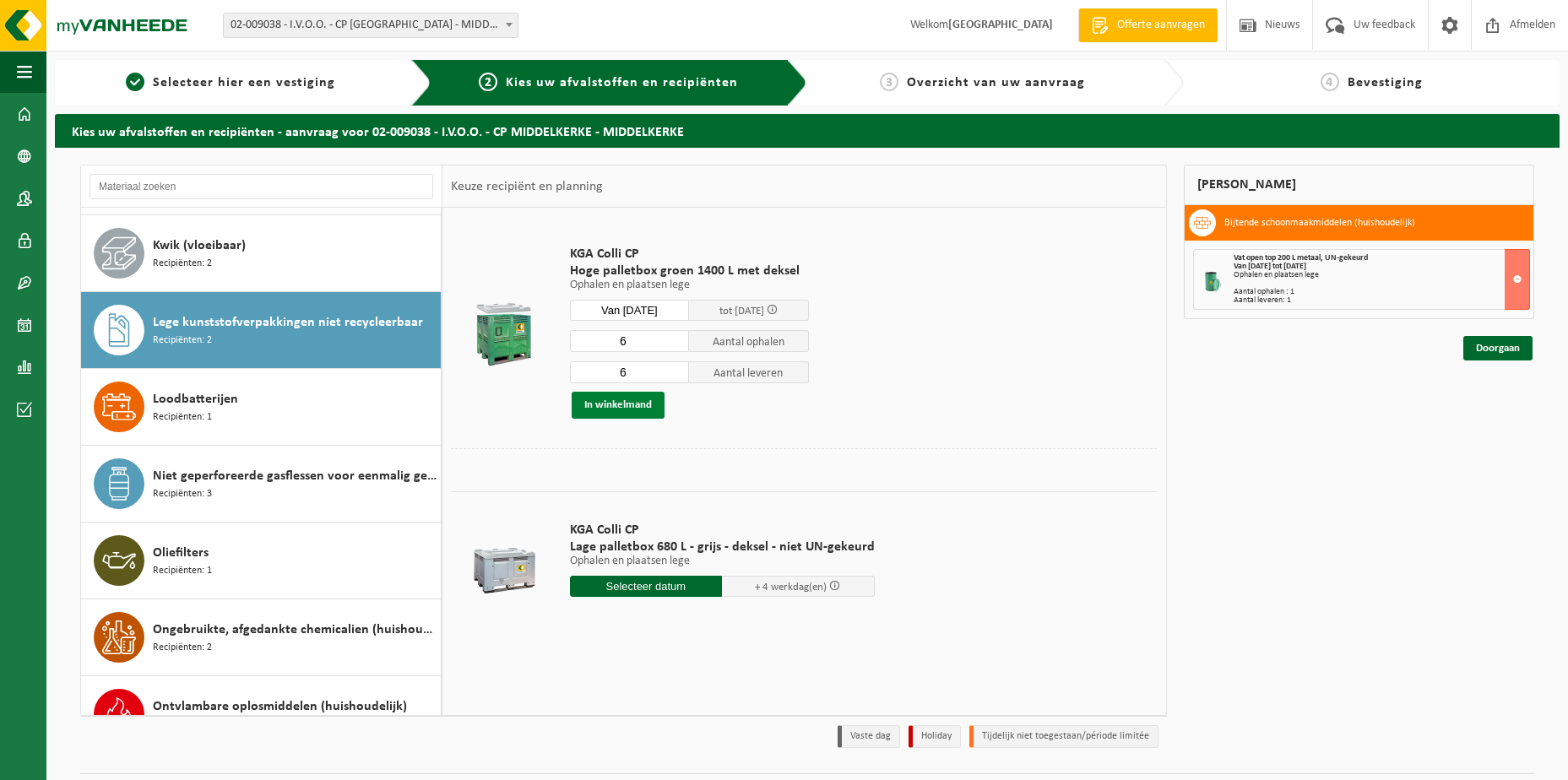
click at [633, 408] on button "In winkelmand" at bounding box center [618, 405] width 93 height 27
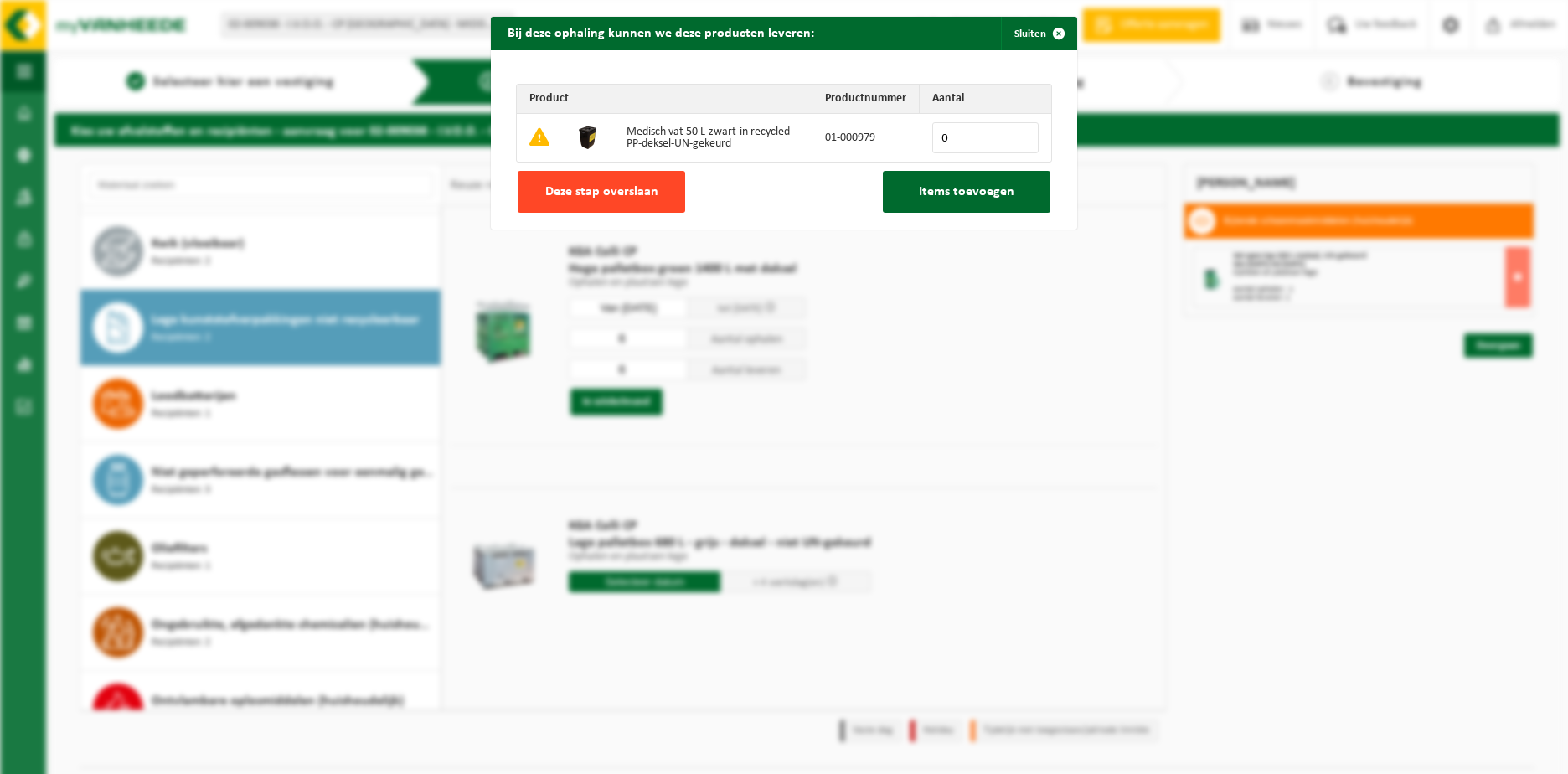
click at [612, 193] on span "Deze stap overslaan" at bounding box center [602, 192] width 113 height 13
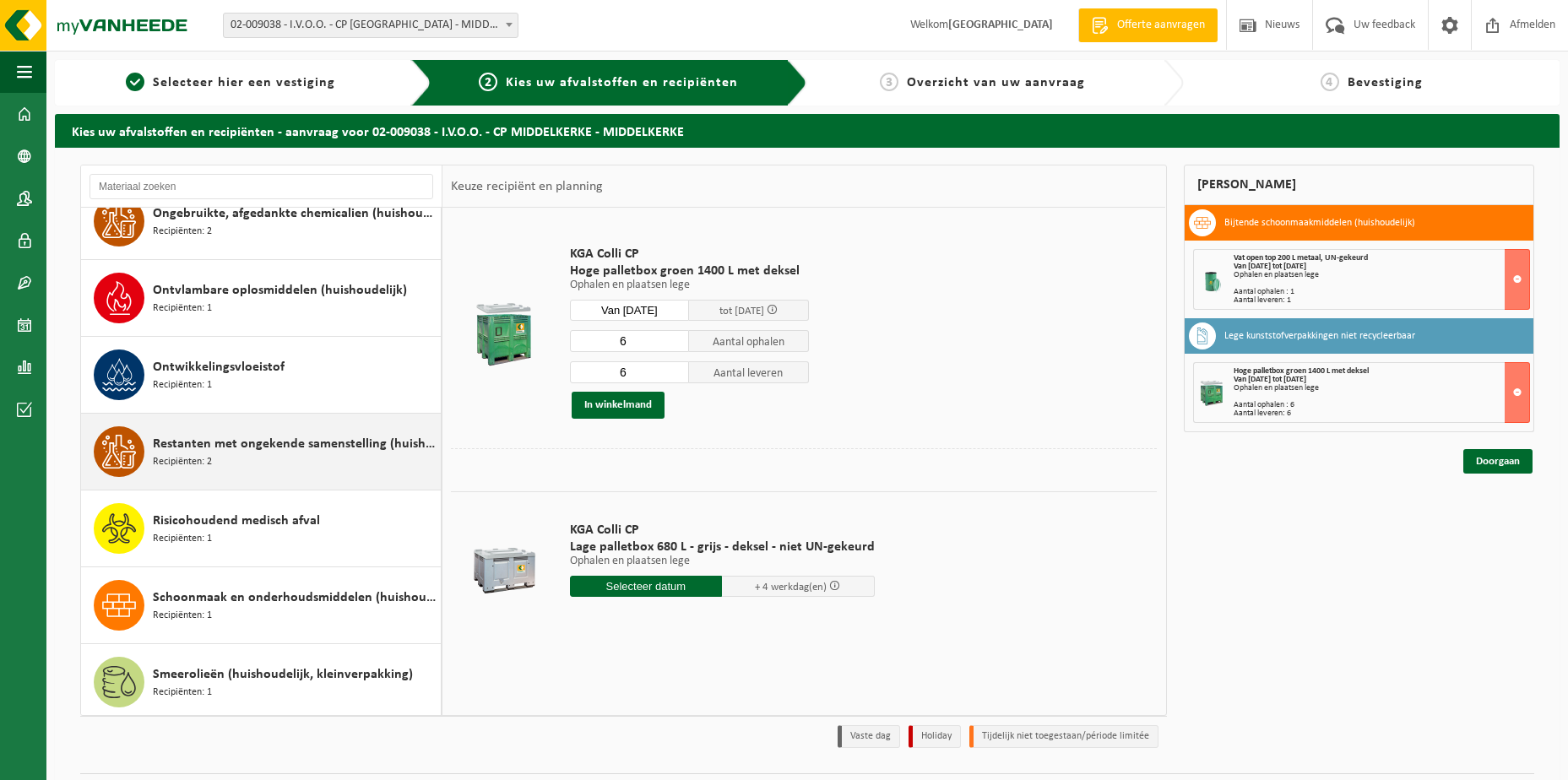
scroll to position [952, 0]
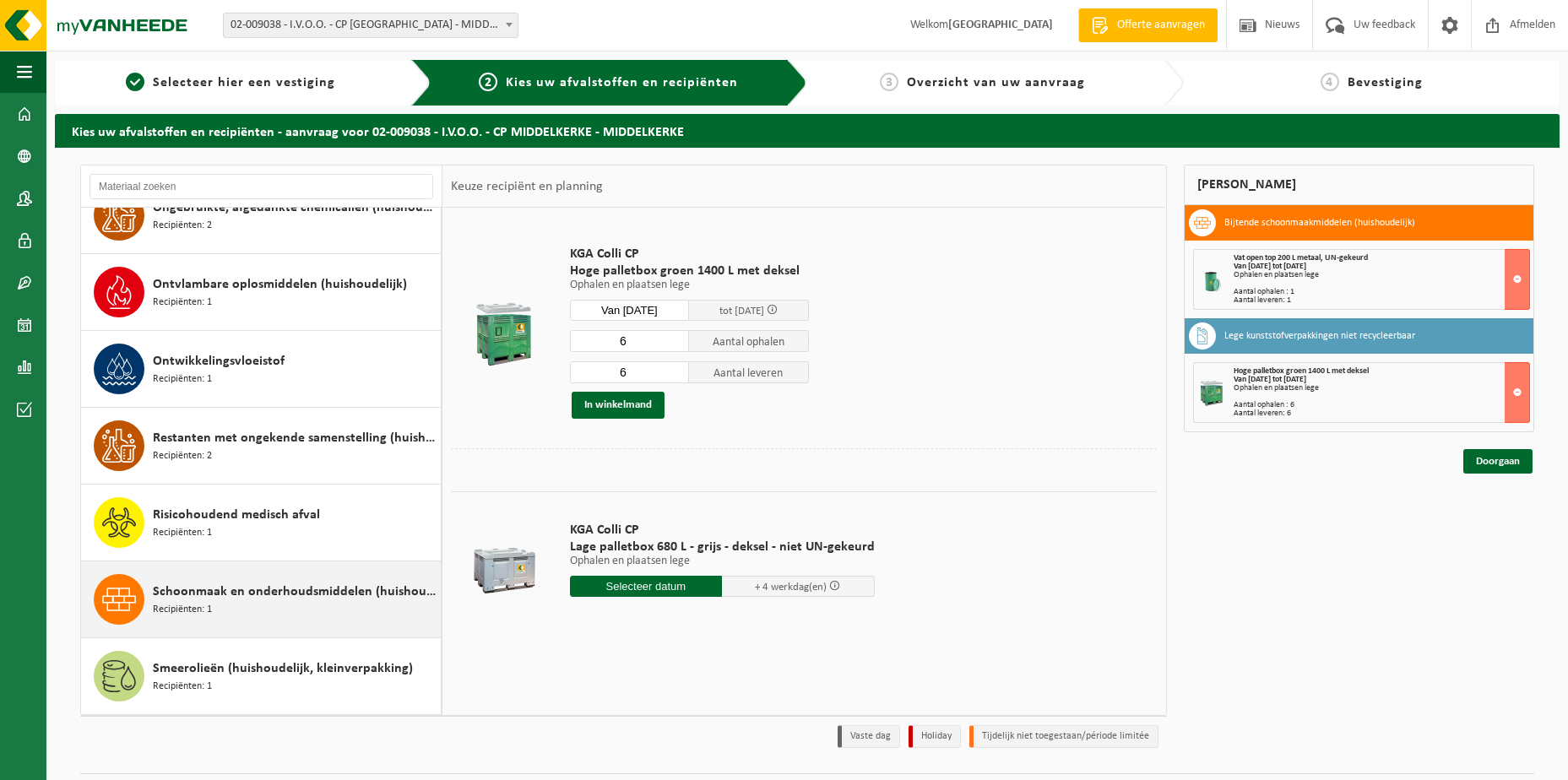
click at [315, 591] on span "Schoonmaak en onderhoudsmiddelen (huishoudelijk)" at bounding box center [295, 591] width 283 height 20
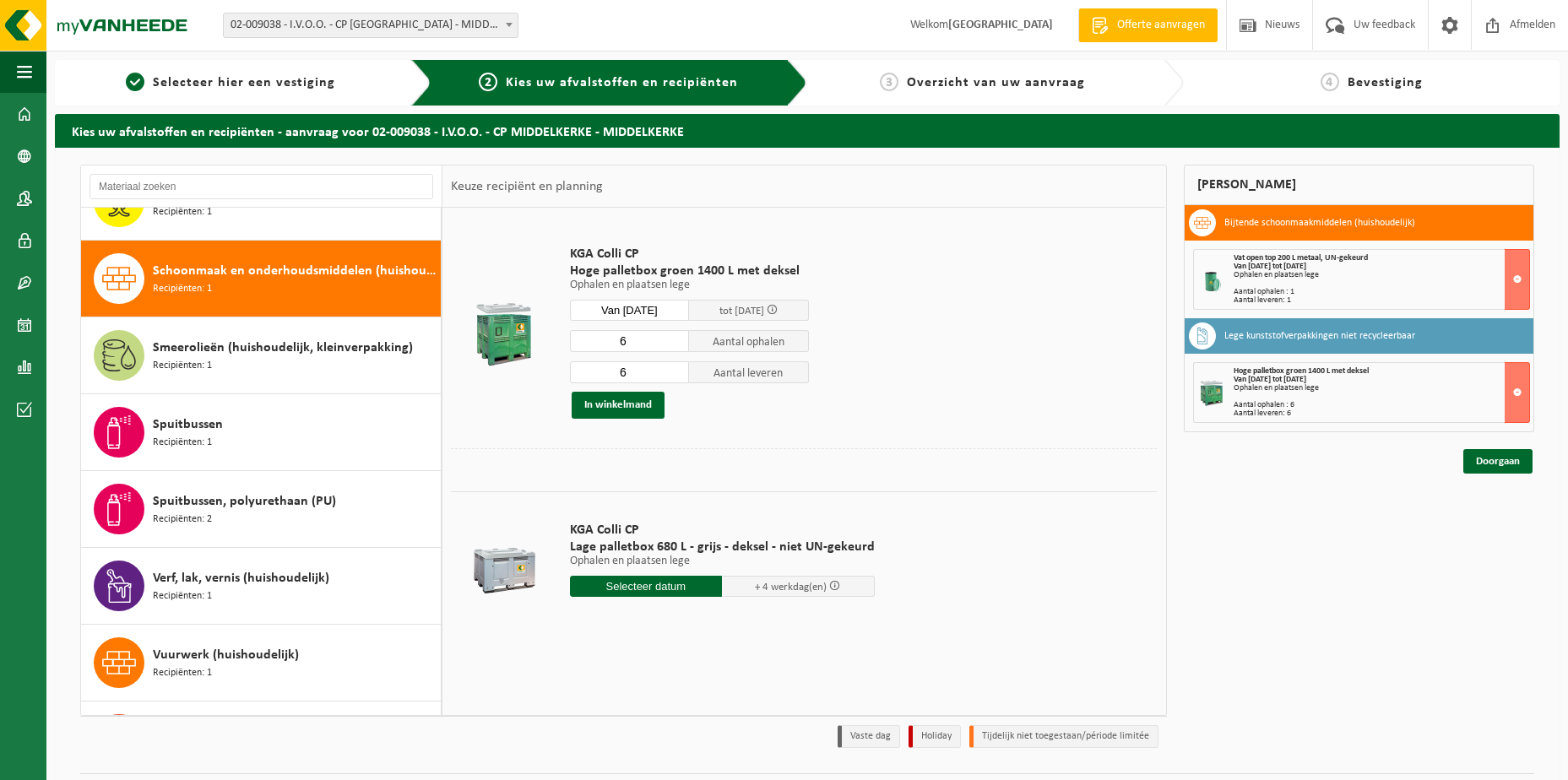
scroll to position [1306, 0]
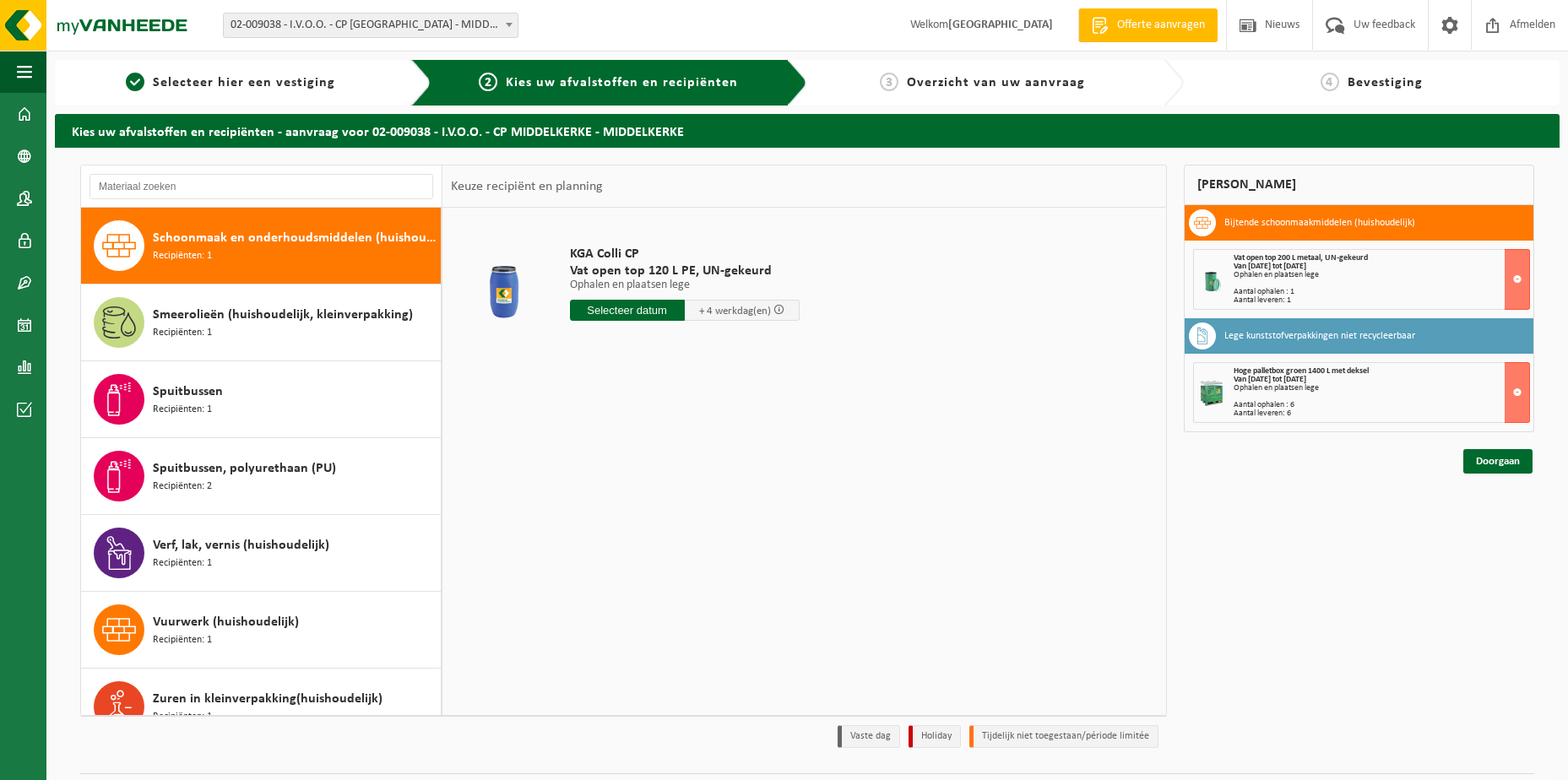
click at [632, 311] on input "text" at bounding box center [627, 310] width 115 height 21
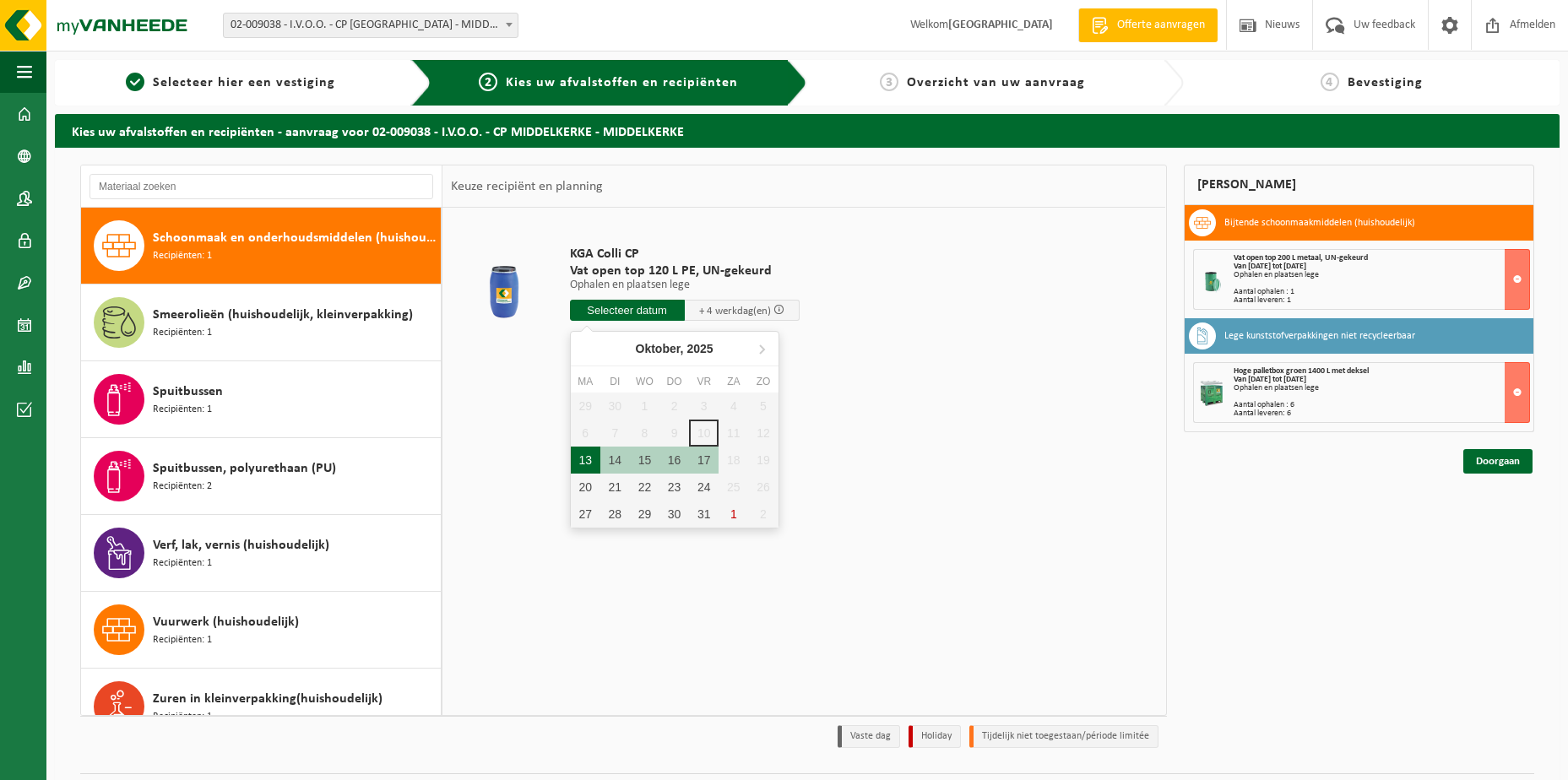
click at [588, 461] on div "13" at bounding box center [585, 460] width 29 height 27
type input "Van 2025-10-13"
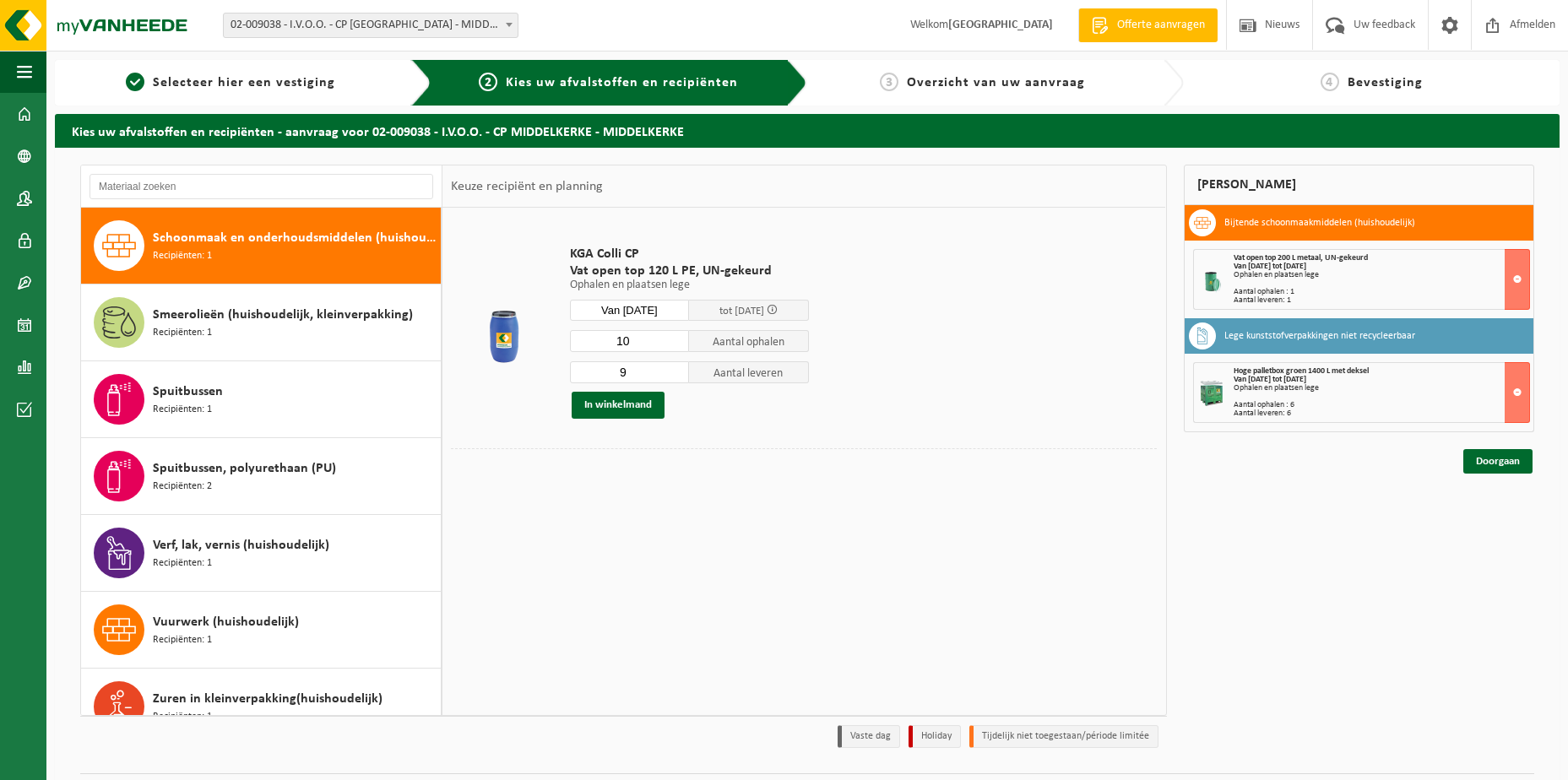
click at [675, 335] on input "10" at bounding box center [629, 341] width 120 height 22
click at [675, 335] on input "11" at bounding box center [629, 341] width 120 height 22
click at [675, 335] on input "12" at bounding box center [629, 341] width 120 height 22
click at [675, 335] on input "13" at bounding box center [629, 341] width 120 height 22
click at [675, 335] on input "14" at bounding box center [629, 341] width 120 height 22
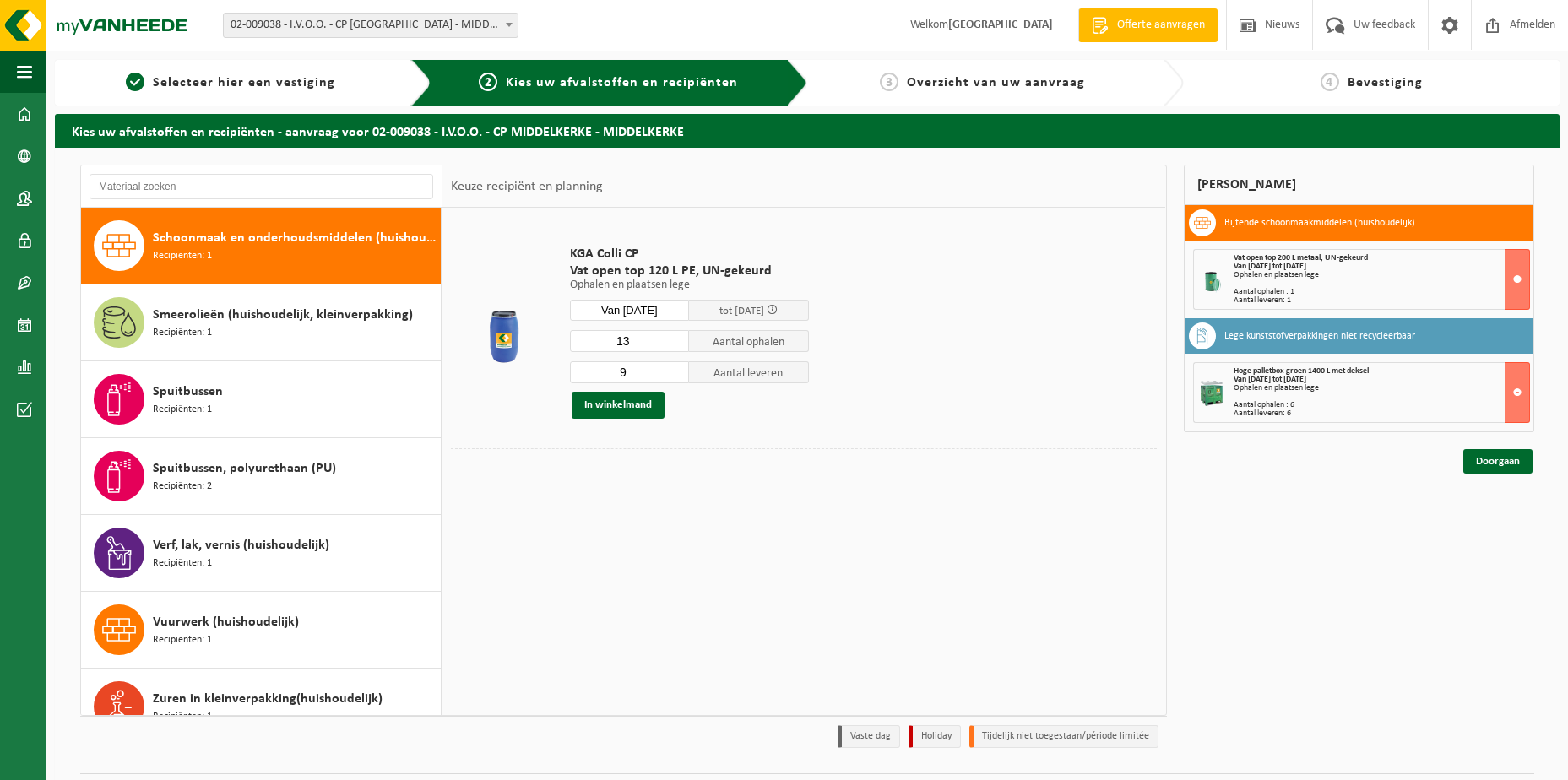
click at [673, 343] on input "13" at bounding box center [629, 341] width 120 height 22
click at [673, 343] on input "12" at bounding box center [629, 341] width 120 height 22
click at [673, 344] on input "11" at bounding box center [629, 341] width 120 height 22
click at [673, 344] on input "10" at bounding box center [629, 341] width 120 height 22
click at [673, 344] on input "9" at bounding box center [629, 341] width 120 height 22
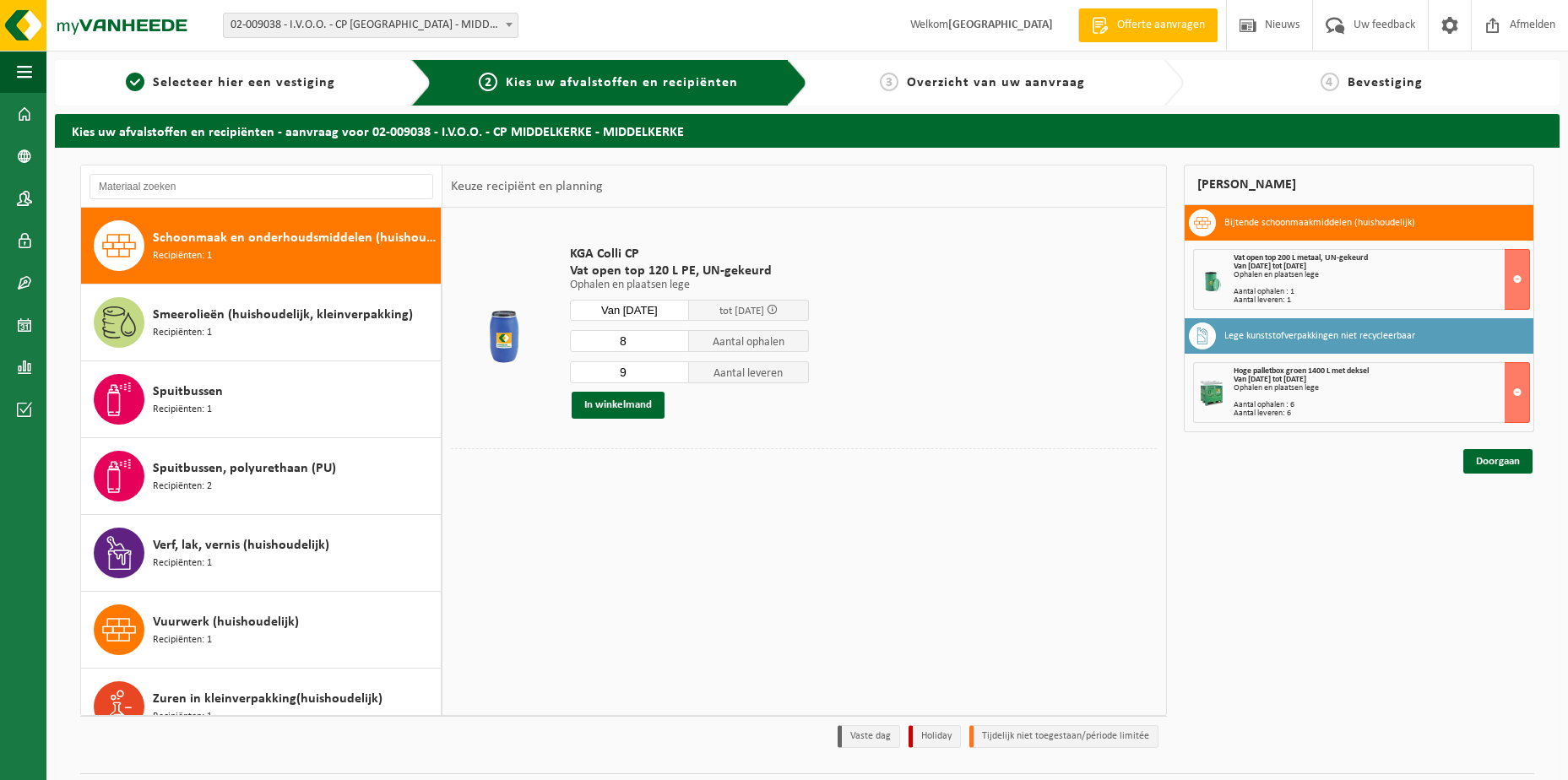
click at [673, 344] on input "8" at bounding box center [629, 341] width 120 height 22
click at [673, 344] on input "7" at bounding box center [629, 341] width 120 height 22
click at [673, 344] on input "6" at bounding box center [629, 341] width 120 height 22
click at [673, 344] on input "5" at bounding box center [629, 341] width 120 height 22
click at [673, 344] on input "4" at bounding box center [629, 341] width 120 height 22
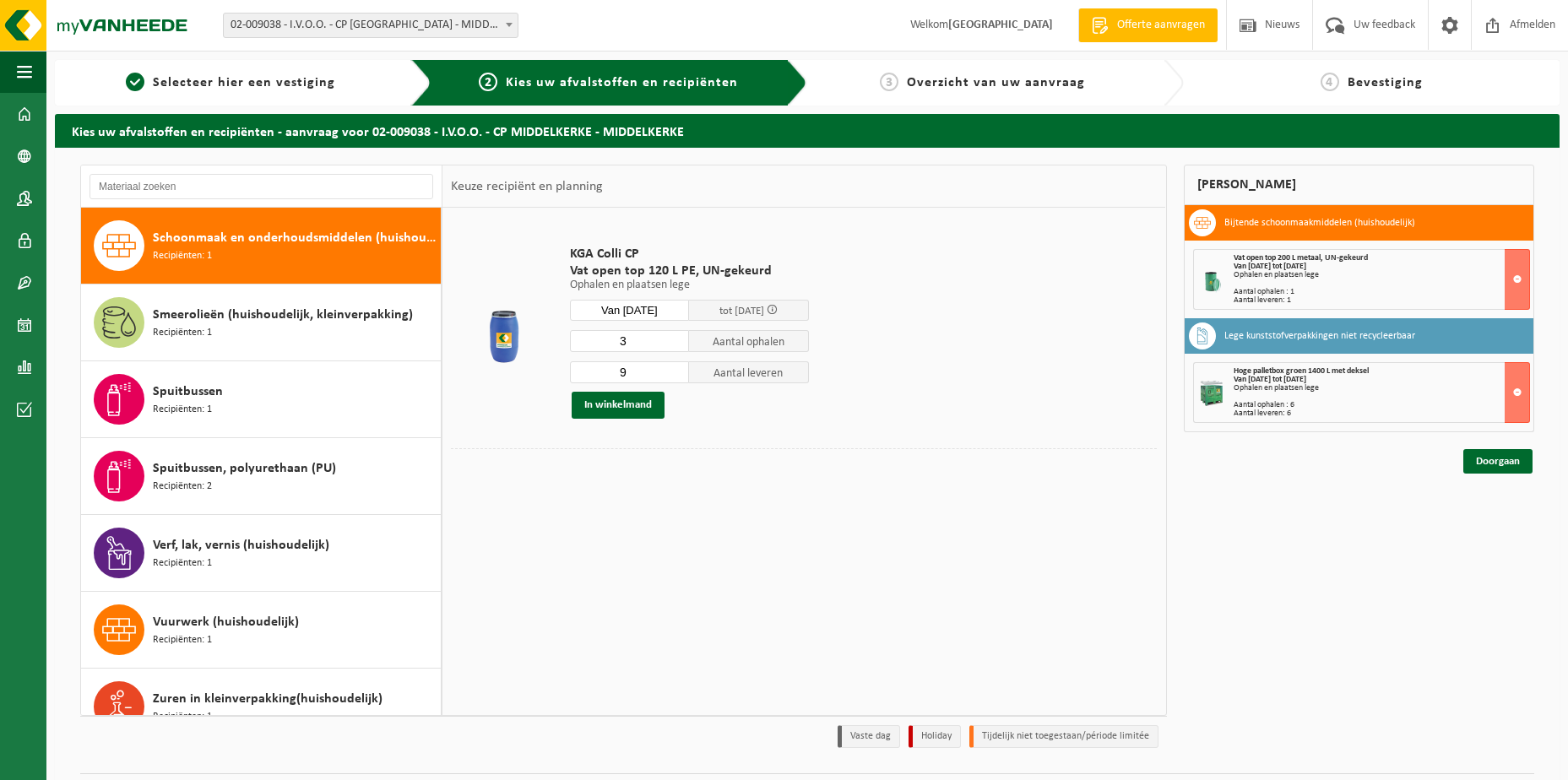
type input "3"
click at [673, 344] on input "3" at bounding box center [629, 341] width 120 height 22
click at [674, 370] on input "10" at bounding box center [629, 372] width 120 height 22
click at [674, 370] on input "11" at bounding box center [629, 372] width 120 height 22
click at [674, 370] on input "12" at bounding box center [629, 372] width 120 height 22
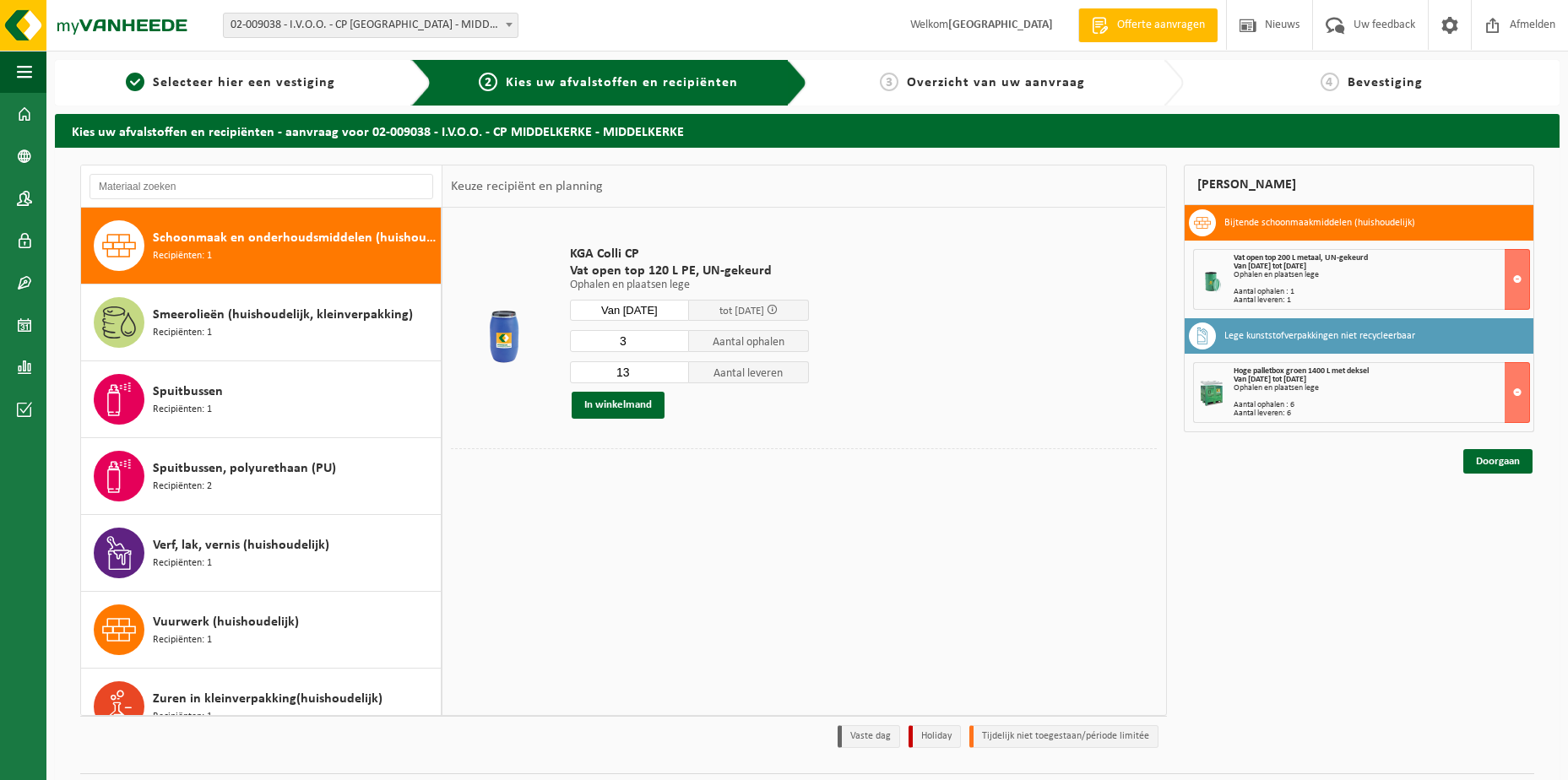
click at [674, 370] on input "13" at bounding box center [629, 372] width 120 height 22
click at [674, 370] on input "14" at bounding box center [629, 372] width 120 height 22
click at [674, 369] on input "15" at bounding box center [629, 372] width 120 height 22
click at [674, 369] on input "16" at bounding box center [629, 372] width 120 height 22
click at [674, 369] on input "17" at bounding box center [629, 372] width 120 height 22
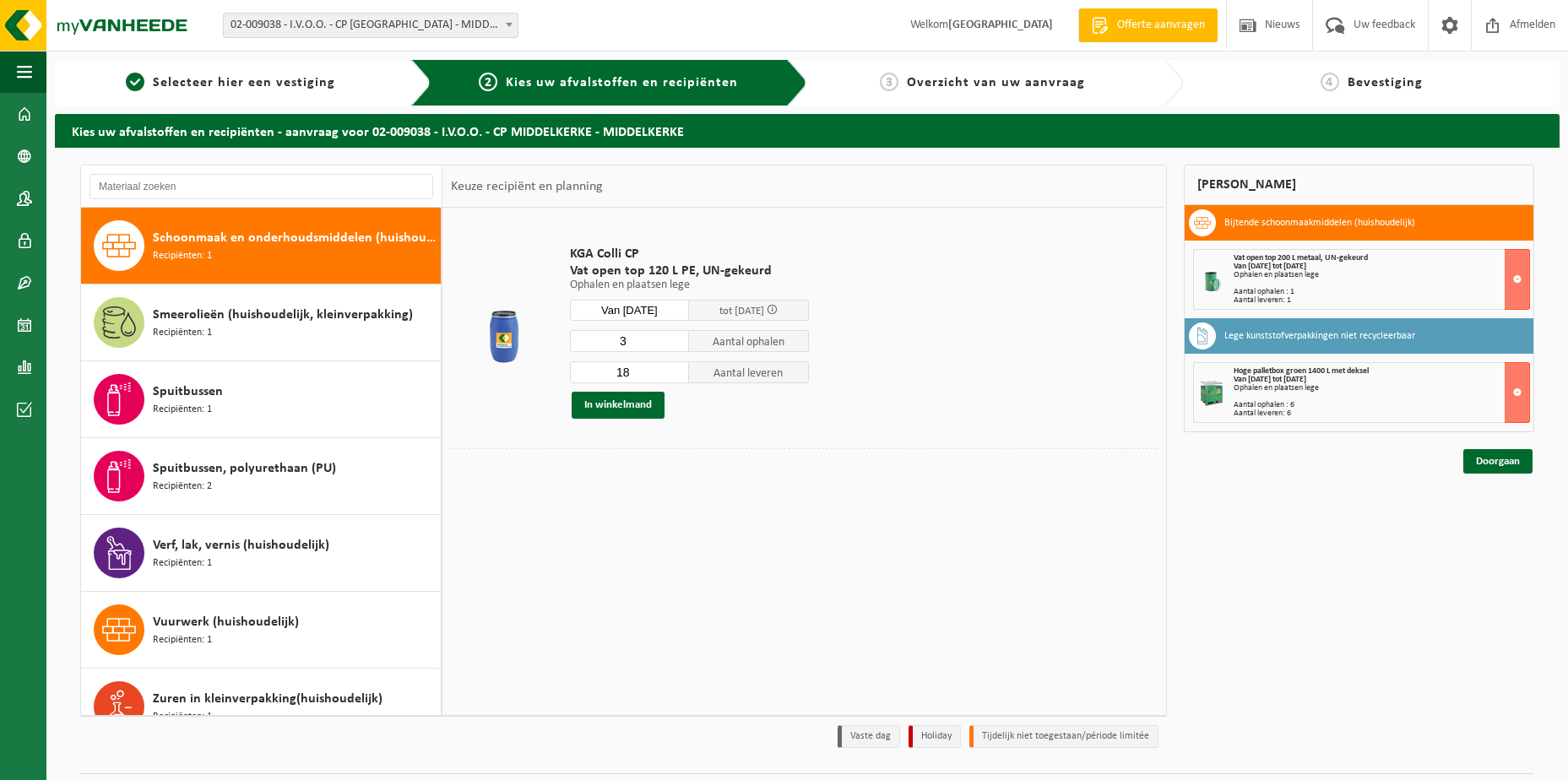
click at [674, 369] on input "18" at bounding box center [629, 372] width 120 height 22
click at [673, 379] on input "18" at bounding box center [629, 372] width 120 height 22
click at [673, 374] on input "17" at bounding box center [629, 372] width 120 height 22
click at [673, 374] on input "16" at bounding box center [629, 372] width 120 height 22
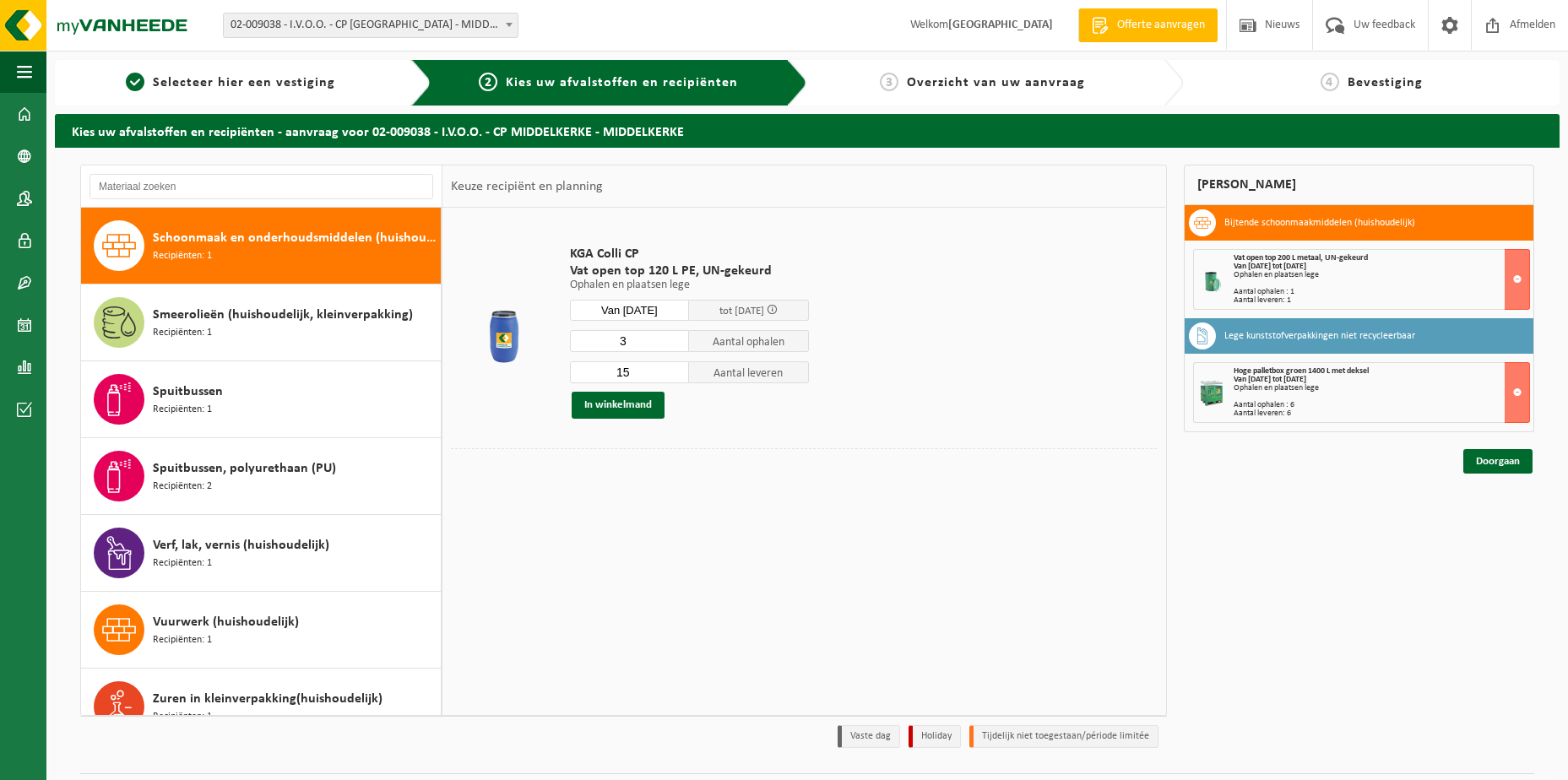
click at [673, 374] on input "15" at bounding box center [629, 372] width 120 height 22
click at [673, 374] on input "14" at bounding box center [629, 372] width 120 height 22
click at [673, 374] on input "13" at bounding box center [629, 372] width 120 height 22
click at [673, 374] on input "12" at bounding box center [629, 372] width 120 height 22
click at [673, 374] on input "11" at bounding box center [629, 372] width 120 height 22
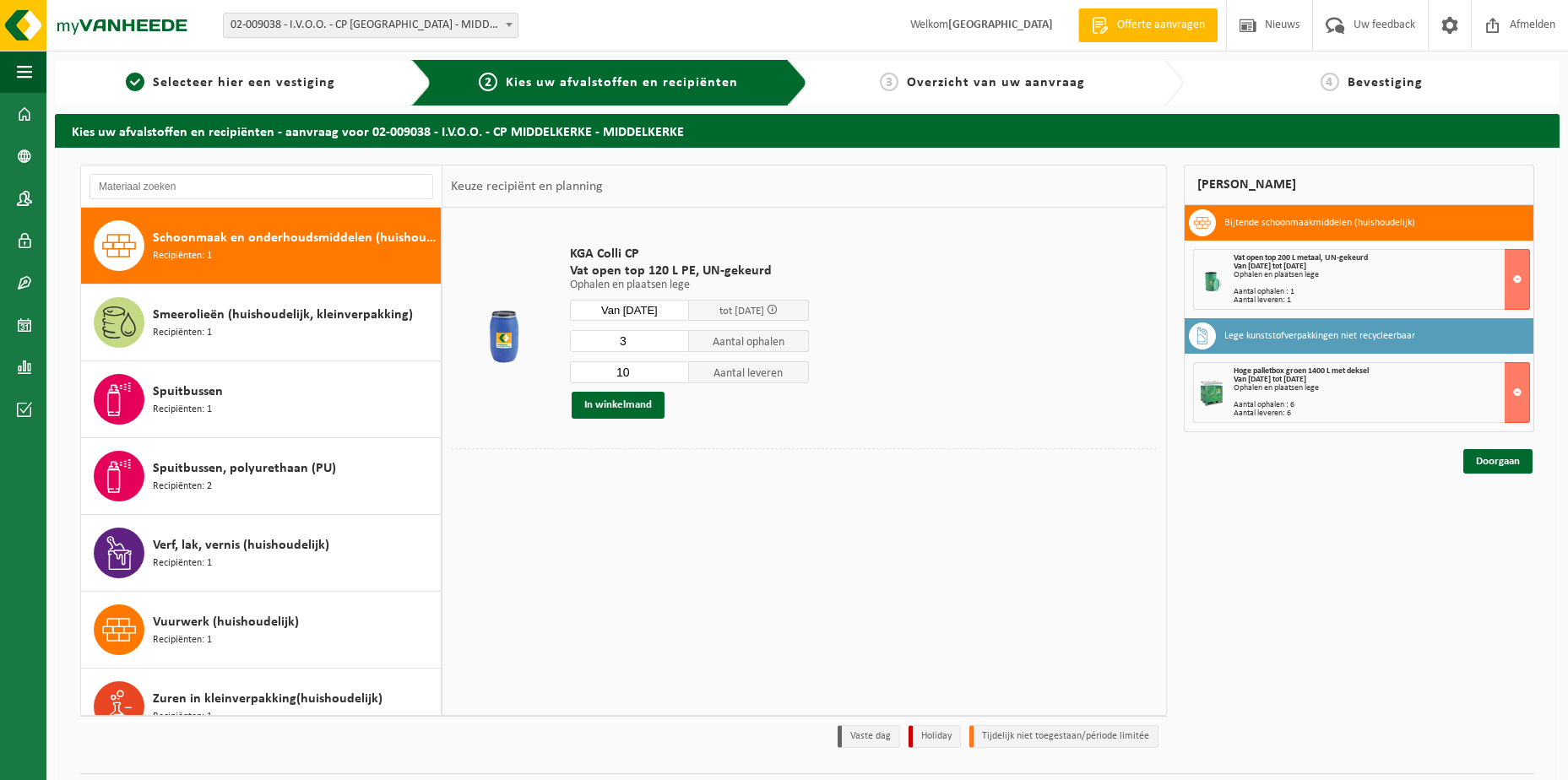
click at [673, 374] on input "10" at bounding box center [629, 372] width 120 height 22
click at [673, 374] on input "9" at bounding box center [629, 372] width 120 height 22
click at [673, 374] on input "8" at bounding box center [629, 372] width 120 height 22
click at [673, 374] on input "7" at bounding box center [629, 372] width 120 height 22
click at [673, 374] on input "6" at bounding box center [629, 372] width 120 height 22
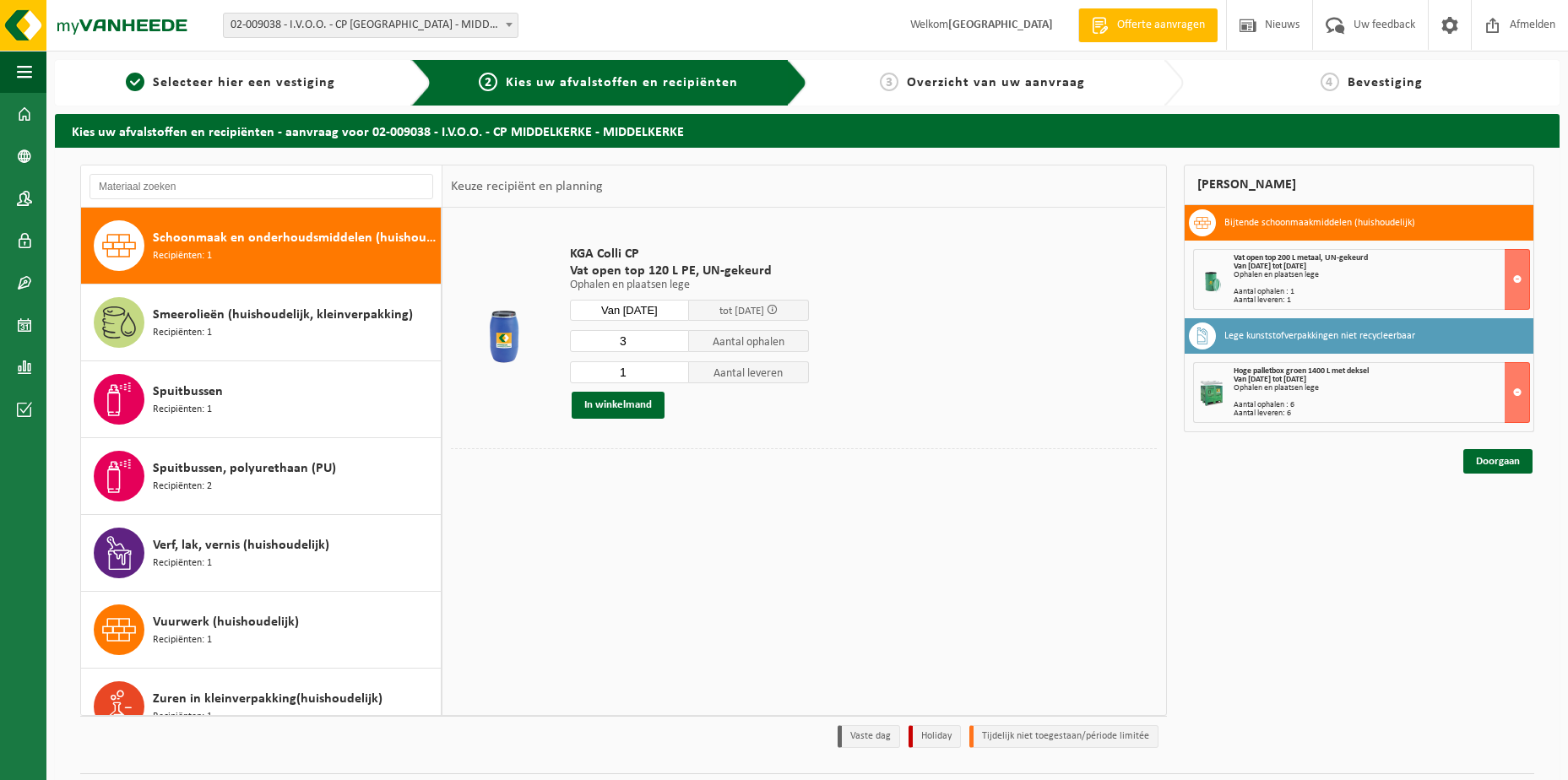
click at [673, 374] on input "1" at bounding box center [629, 372] width 120 height 22
click at [676, 367] on input "2" at bounding box center [629, 372] width 120 height 22
type input "3"
click at [676, 367] on input "3" at bounding box center [629, 372] width 120 height 22
click at [617, 406] on button "In winkelmand" at bounding box center [618, 405] width 93 height 27
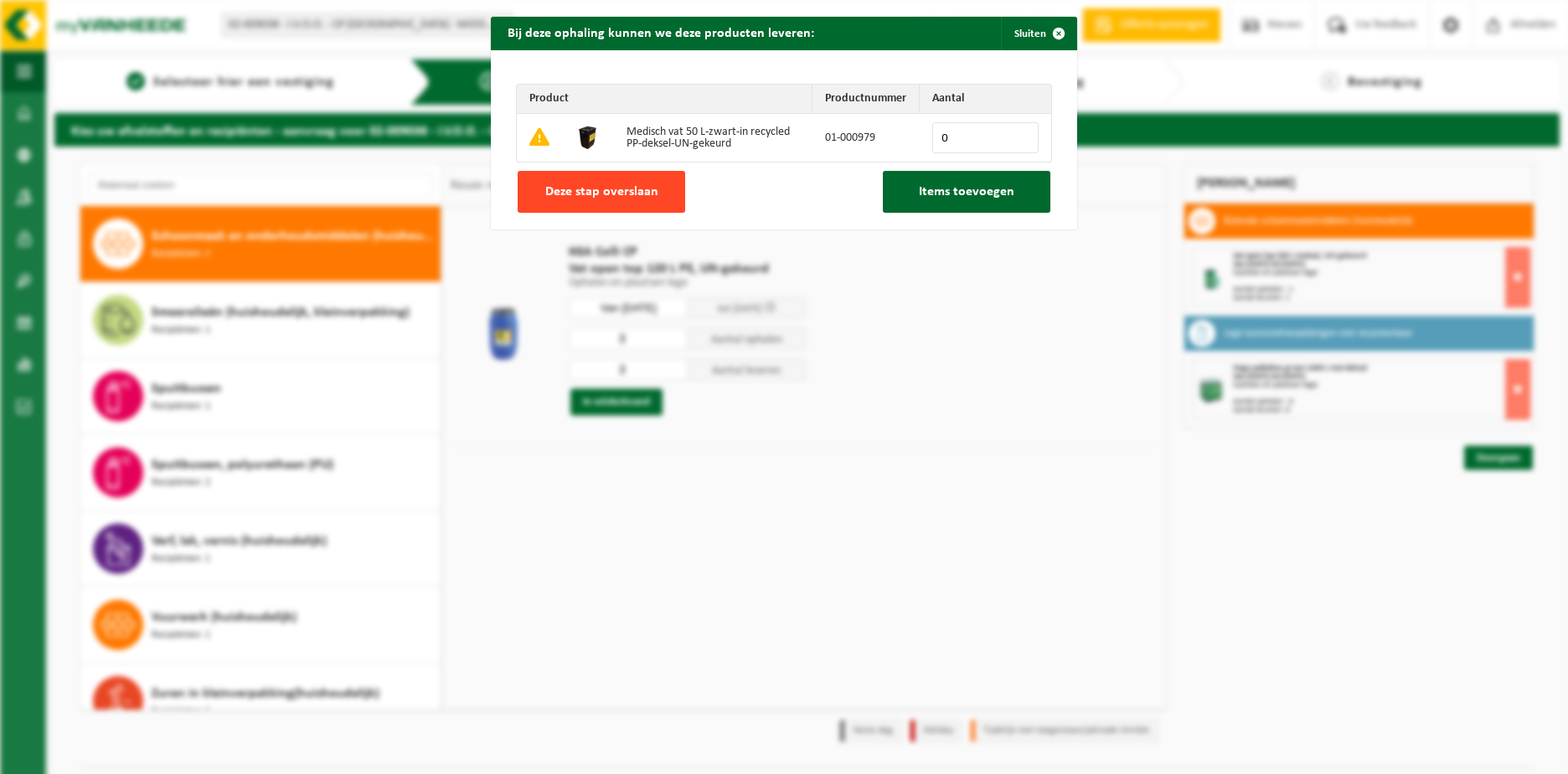
click at [617, 203] on button "Deze stap overslaan" at bounding box center [601, 191] width 168 height 42
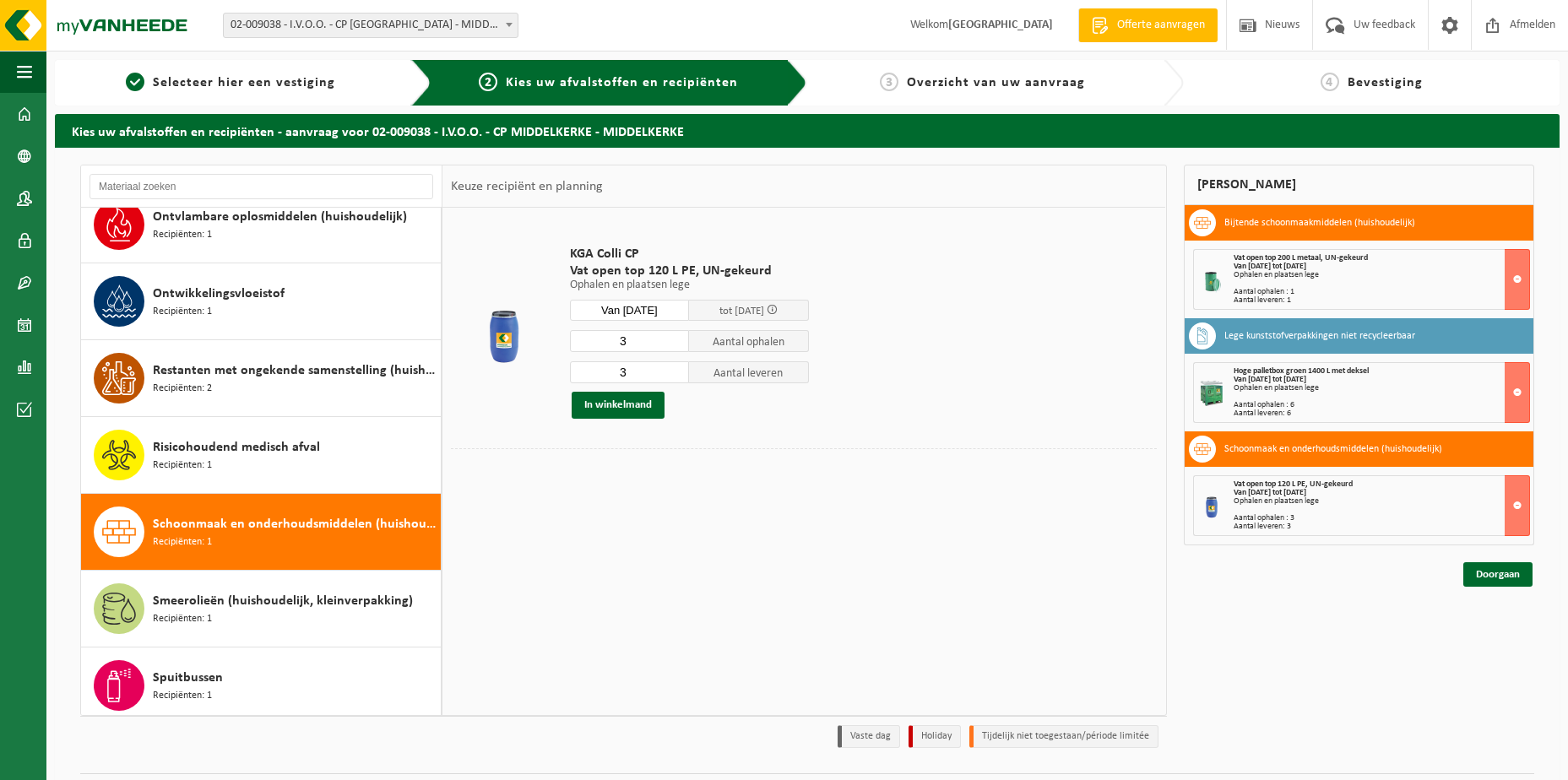
scroll to position [998, 0]
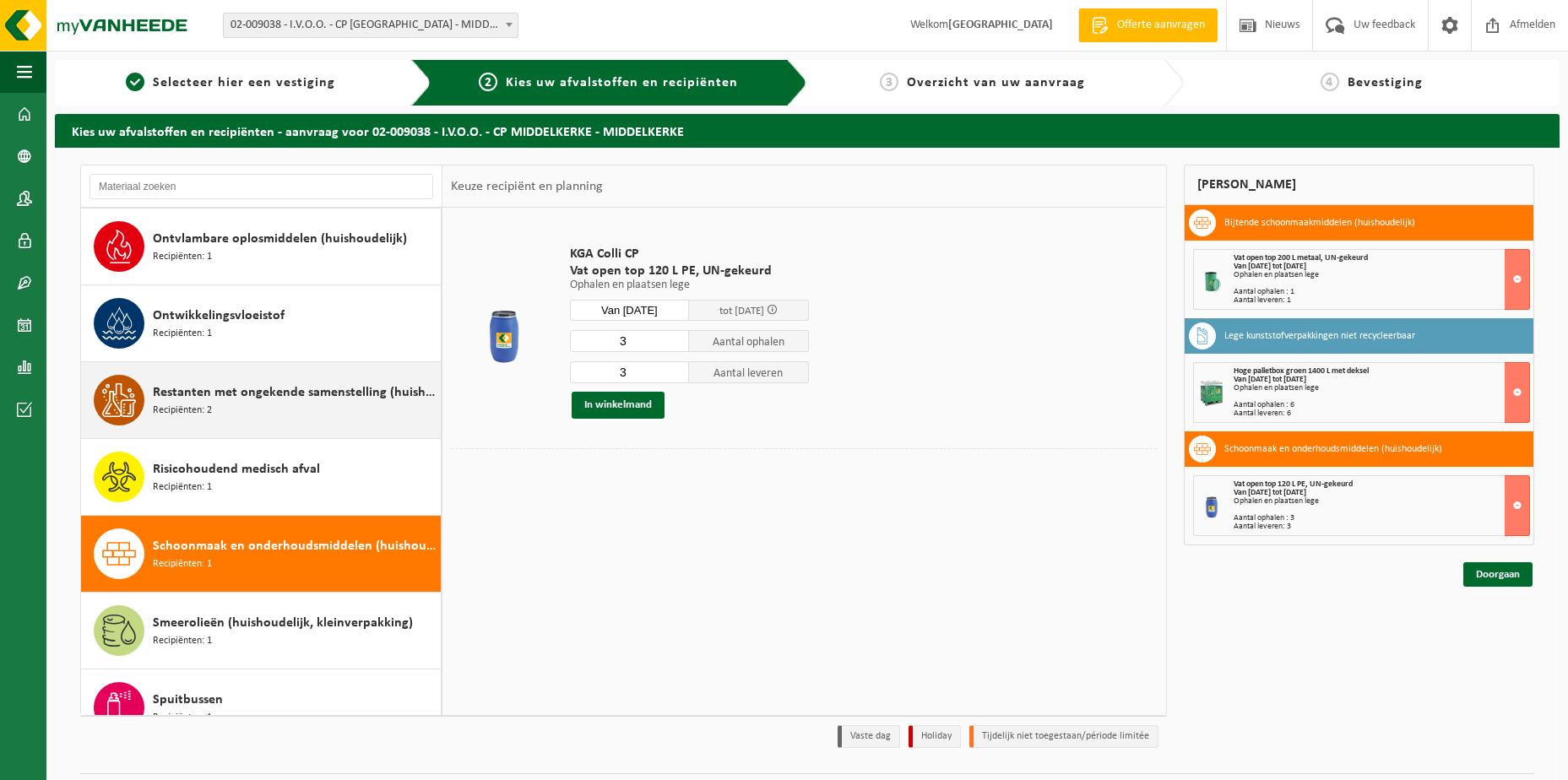
click at [271, 411] on div "Restanten met ongekende samenstelling (huishoudelijk) Recipiënten: 2" at bounding box center [295, 400] width 283 height 51
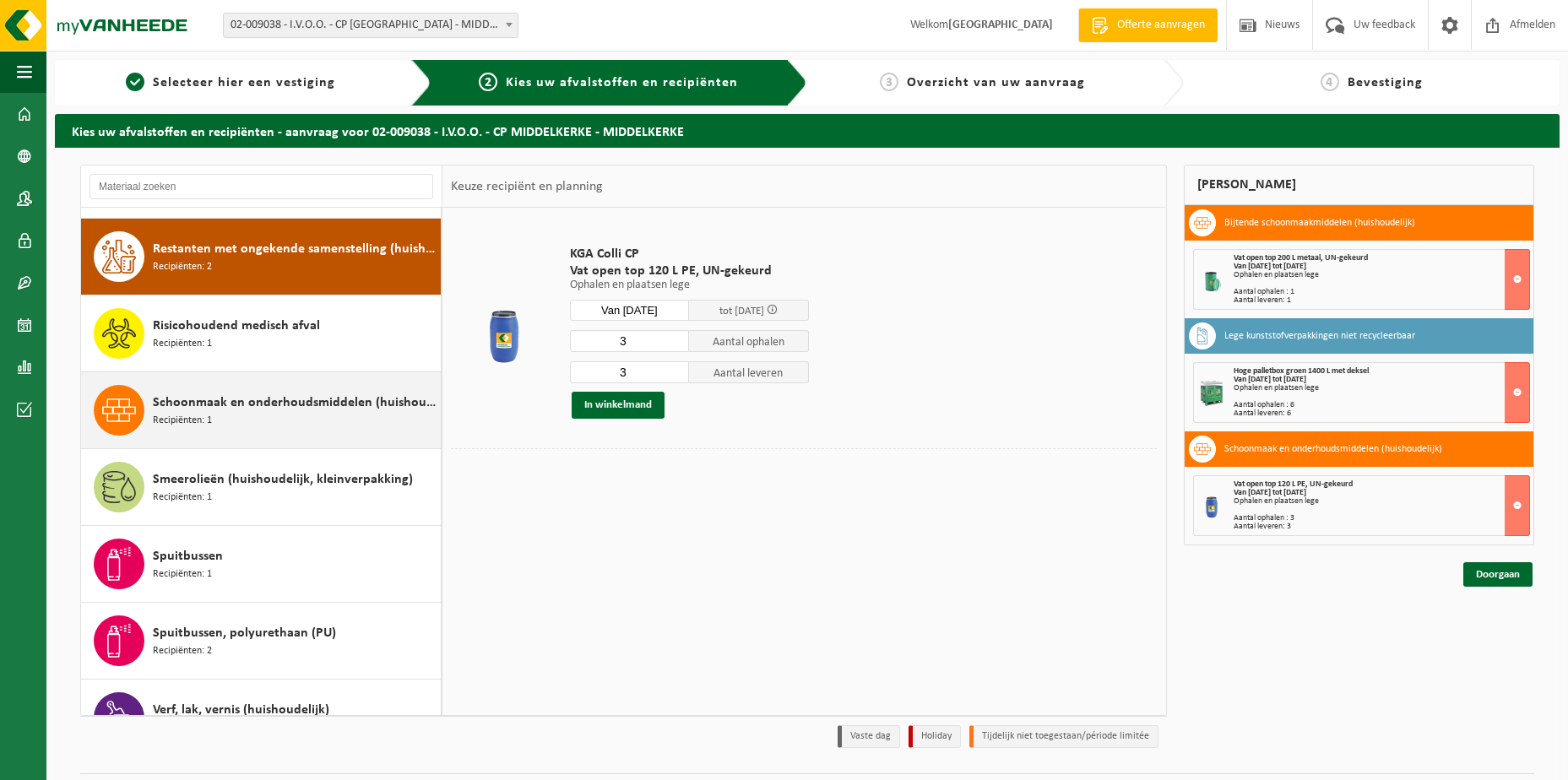
scroll to position [1152, 0]
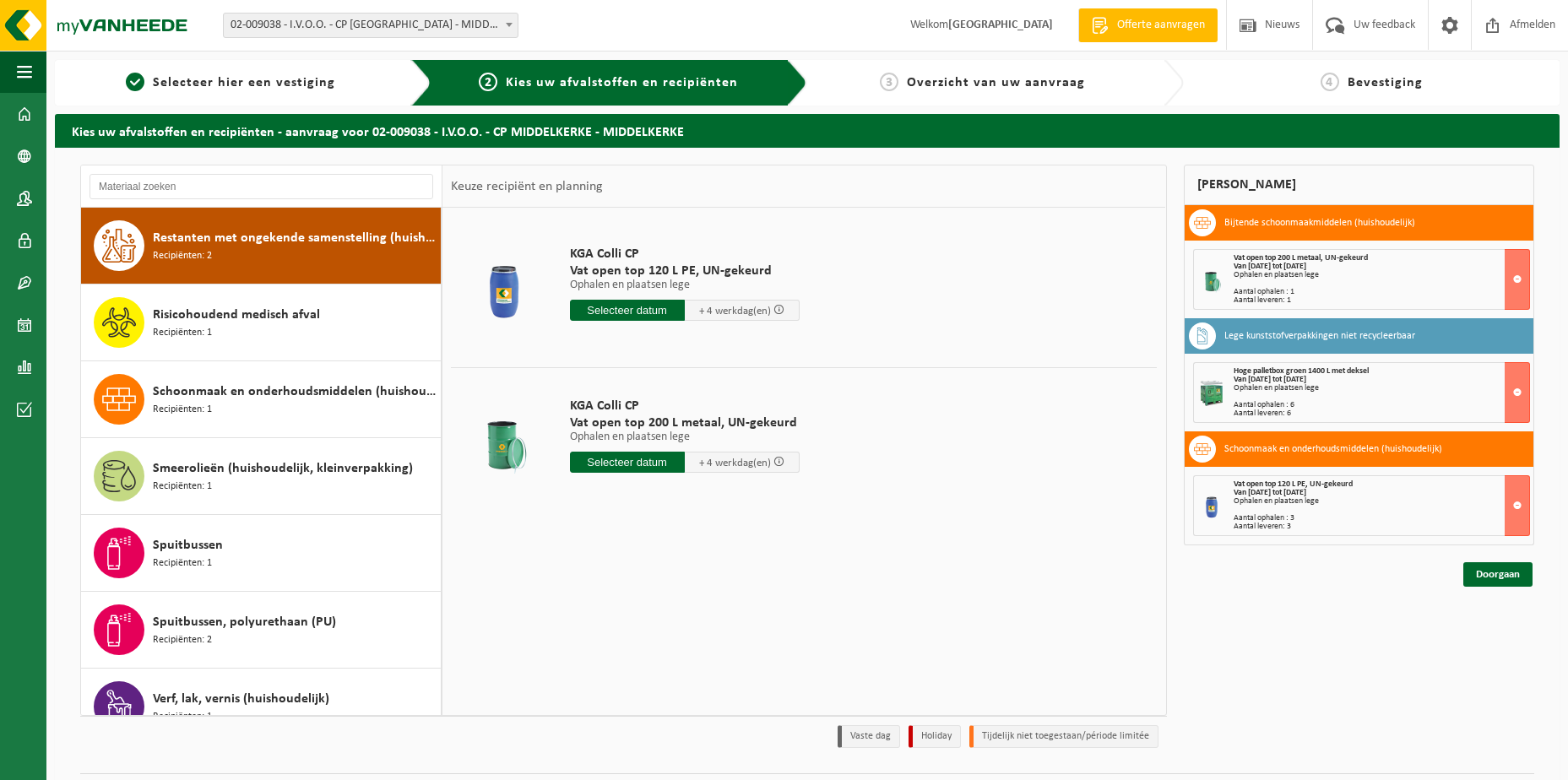
click at [620, 310] on input "text" at bounding box center [627, 310] width 115 height 21
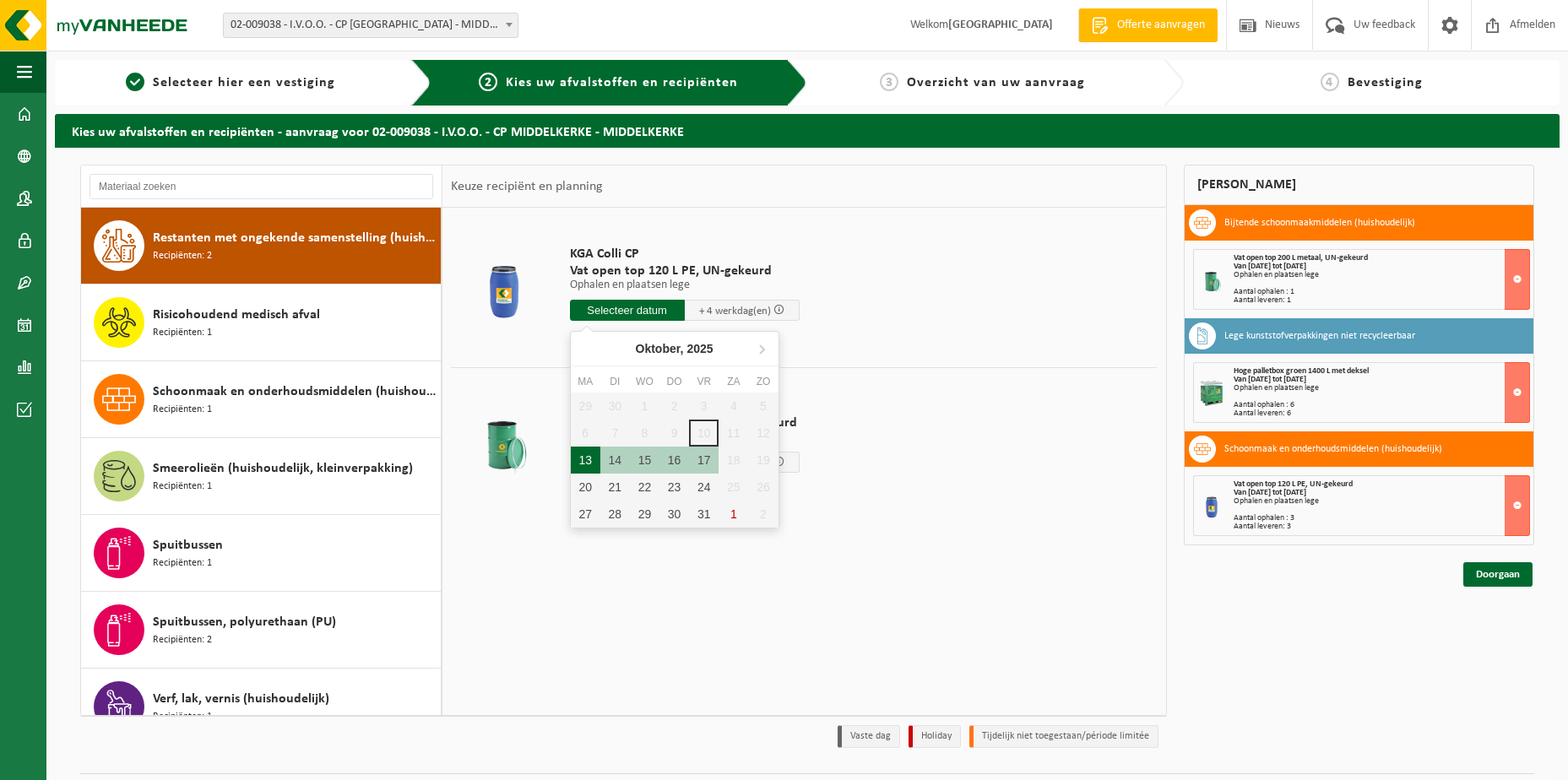
click at [587, 456] on div "13" at bounding box center [585, 460] width 29 height 27
type input "Van 2025-10-13"
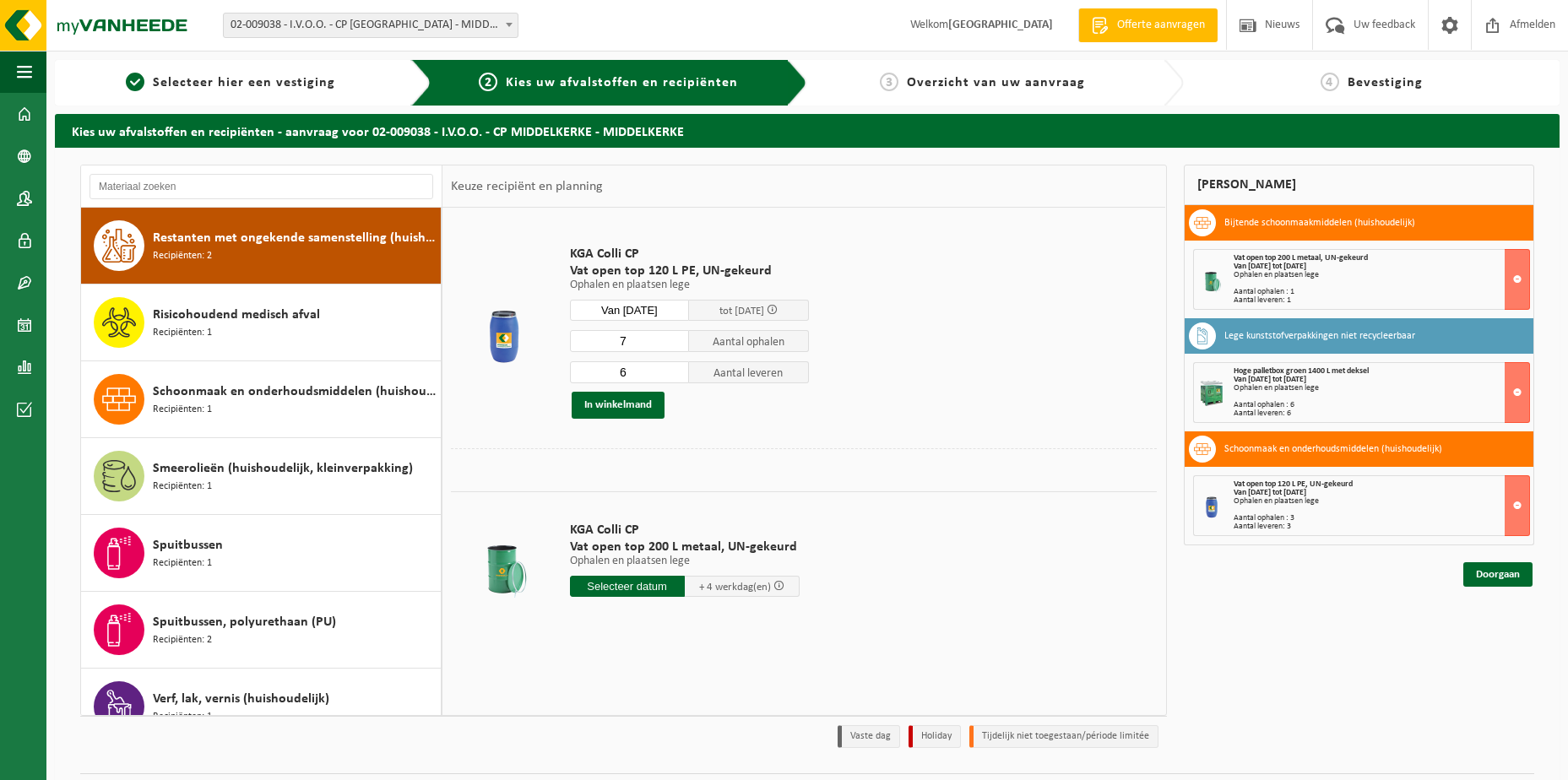
click at [677, 338] on input "7" at bounding box center [629, 341] width 120 height 22
click at [677, 338] on input "8" at bounding box center [629, 341] width 120 height 22
click at [677, 338] on input "9" at bounding box center [629, 341] width 120 height 22
click at [677, 338] on input "10" at bounding box center [629, 341] width 120 height 22
click at [677, 338] on input "11" at bounding box center [629, 341] width 120 height 22
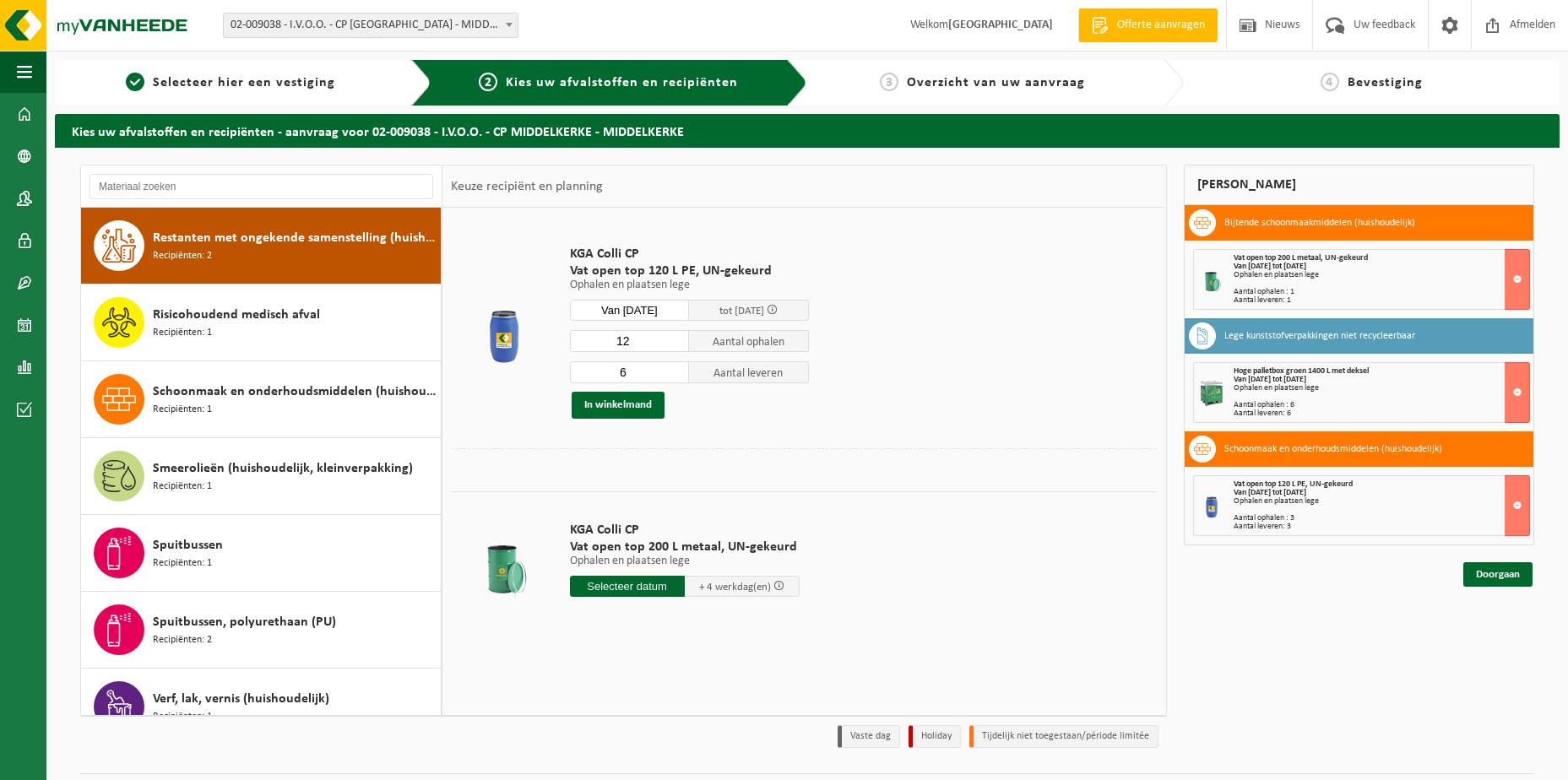
click at [677, 338] on input "12" at bounding box center [629, 341] width 120 height 22
click at [677, 338] on input "13" at bounding box center [629, 341] width 120 height 22
click at [677, 338] on input "14" at bounding box center [629, 341] width 120 height 22
click at [673, 345] on input "13" at bounding box center [629, 341] width 120 height 22
click at [673, 345] on input "12" at bounding box center [629, 341] width 120 height 22
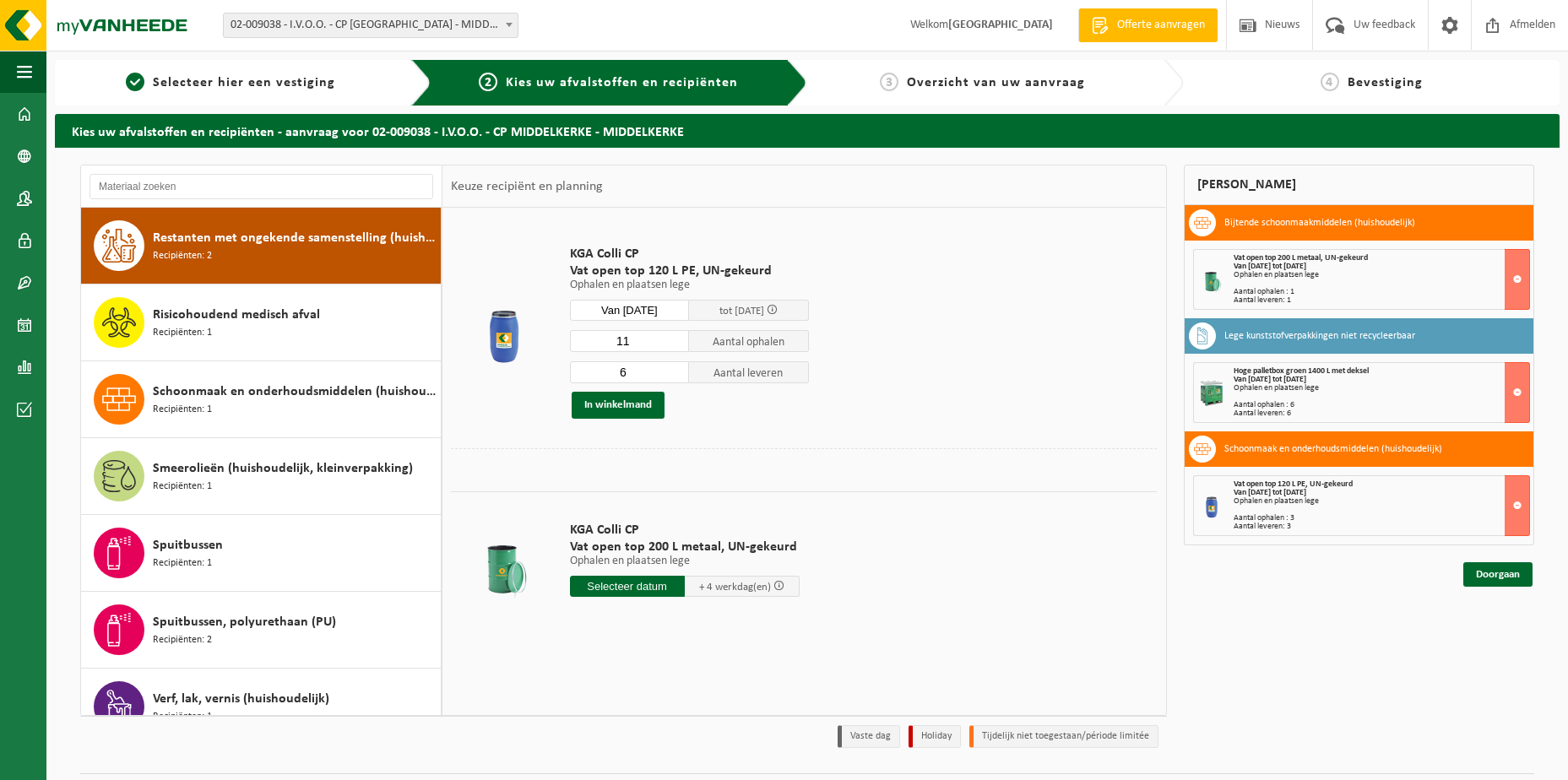
click at [673, 345] on input "11" at bounding box center [629, 341] width 120 height 22
click at [673, 345] on input "10" at bounding box center [629, 341] width 120 height 22
click at [673, 345] on input "9" at bounding box center [629, 341] width 120 height 22
click at [673, 345] on input "8" at bounding box center [629, 341] width 120 height 22
click at [673, 345] on input "7" at bounding box center [629, 341] width 120 height 22
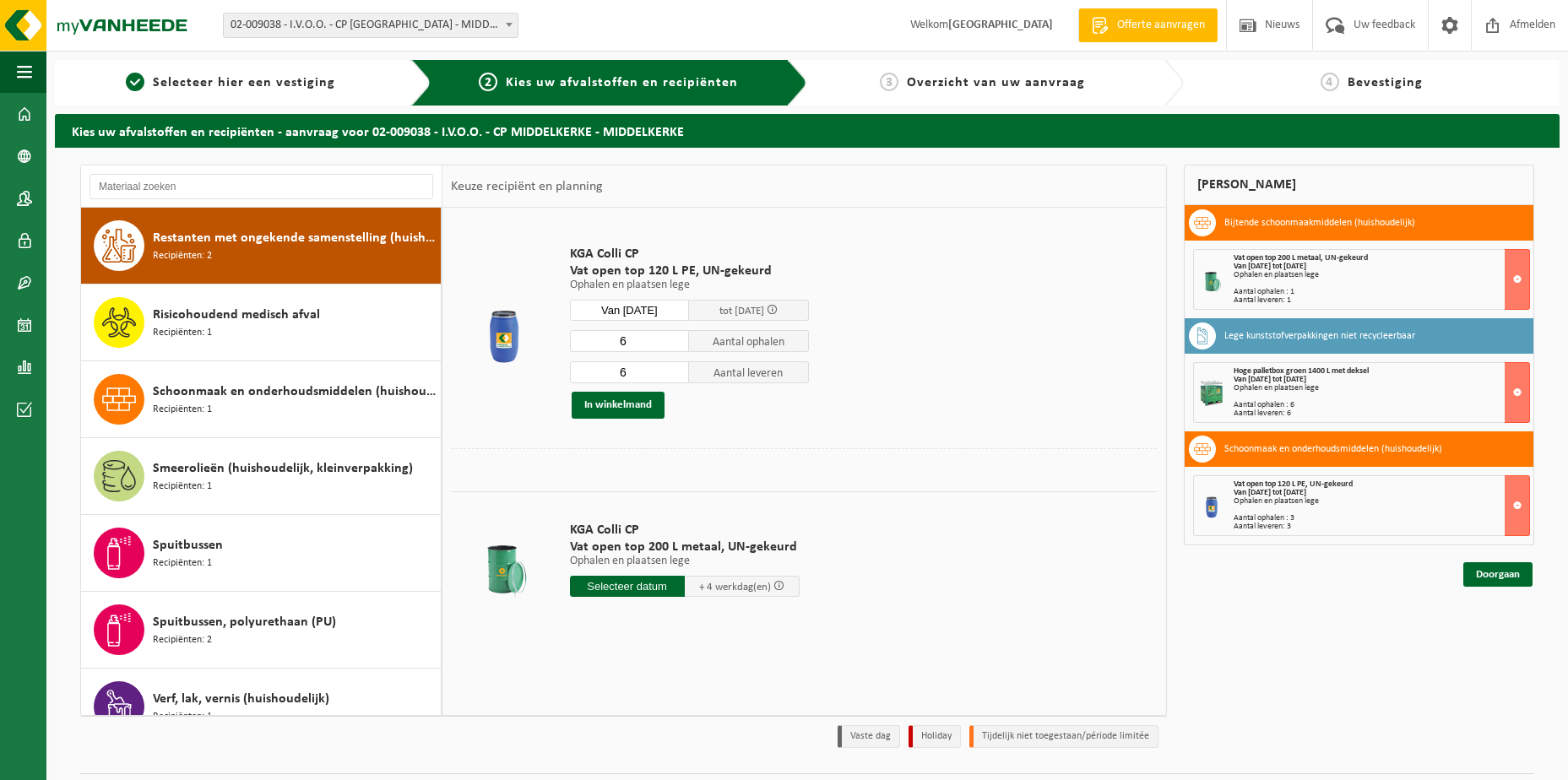
click at [673, 345] on input "6" at bounding box center [629, 341] width 120 height 22
click at [673, 345] on input "5" at bounding box center [629, 341] width 120 height 22
click at [673, 345] on input "4" at bounding box center [629, 341] width 120 height 22
type input "3"
click at [673, 345] on input "3" at bounding box center [629, 341] width 120 height 22
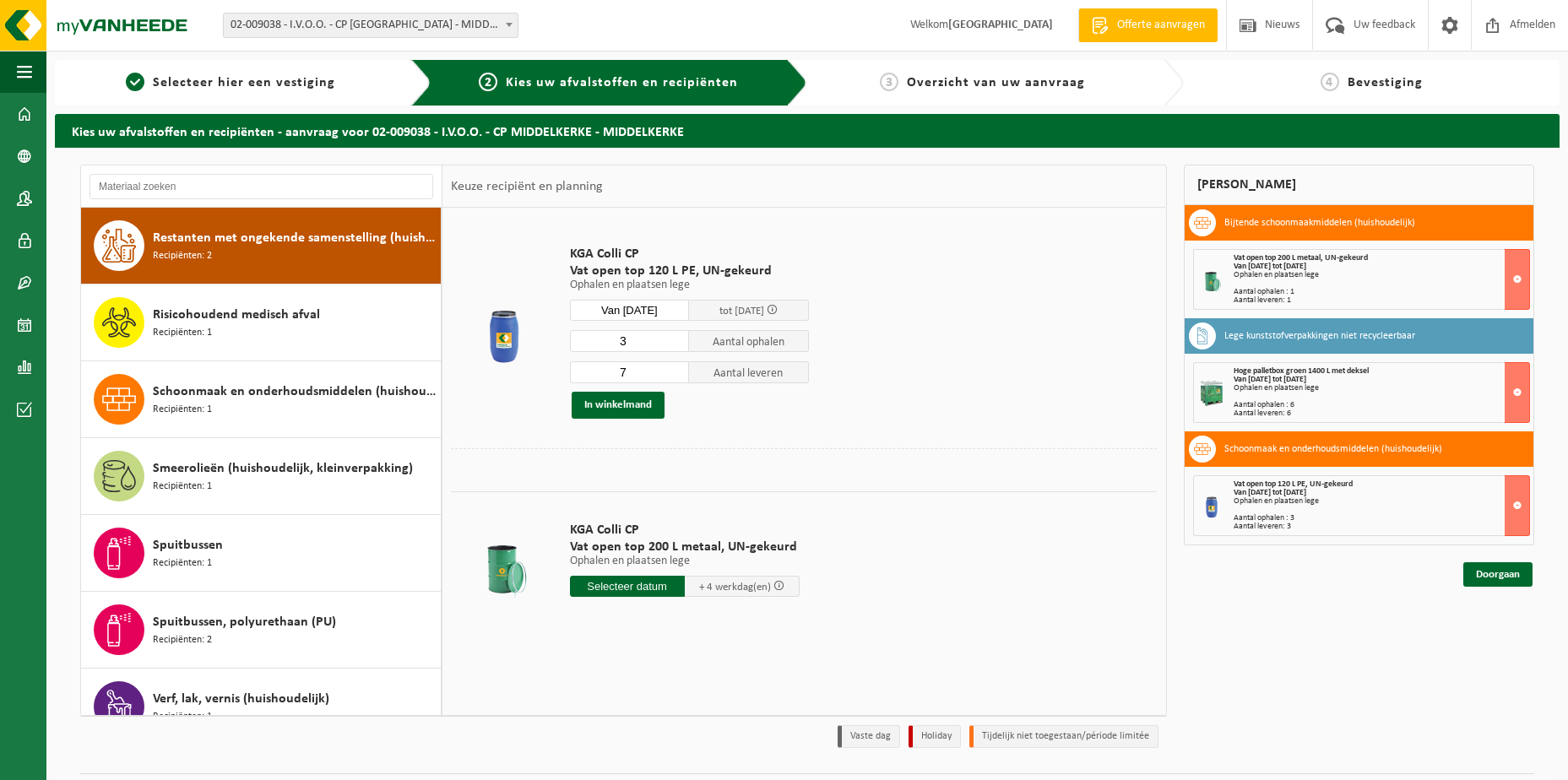
click at [673, 367] on input "7" at bounding box center [629, 372] width 120 height 22
click at [673, 367] on input "8" at bounding box center [629, 372] width 120 height 22
click at [673, 367] on input "9" at bounding box center [629, 372] width 120 height 22
click at [673, 367] on input "10" at bounding box center [629, 372] width 120 height 22
click at [673, 367] on input "11" at bounding box center [629, 372] width 120 height 22
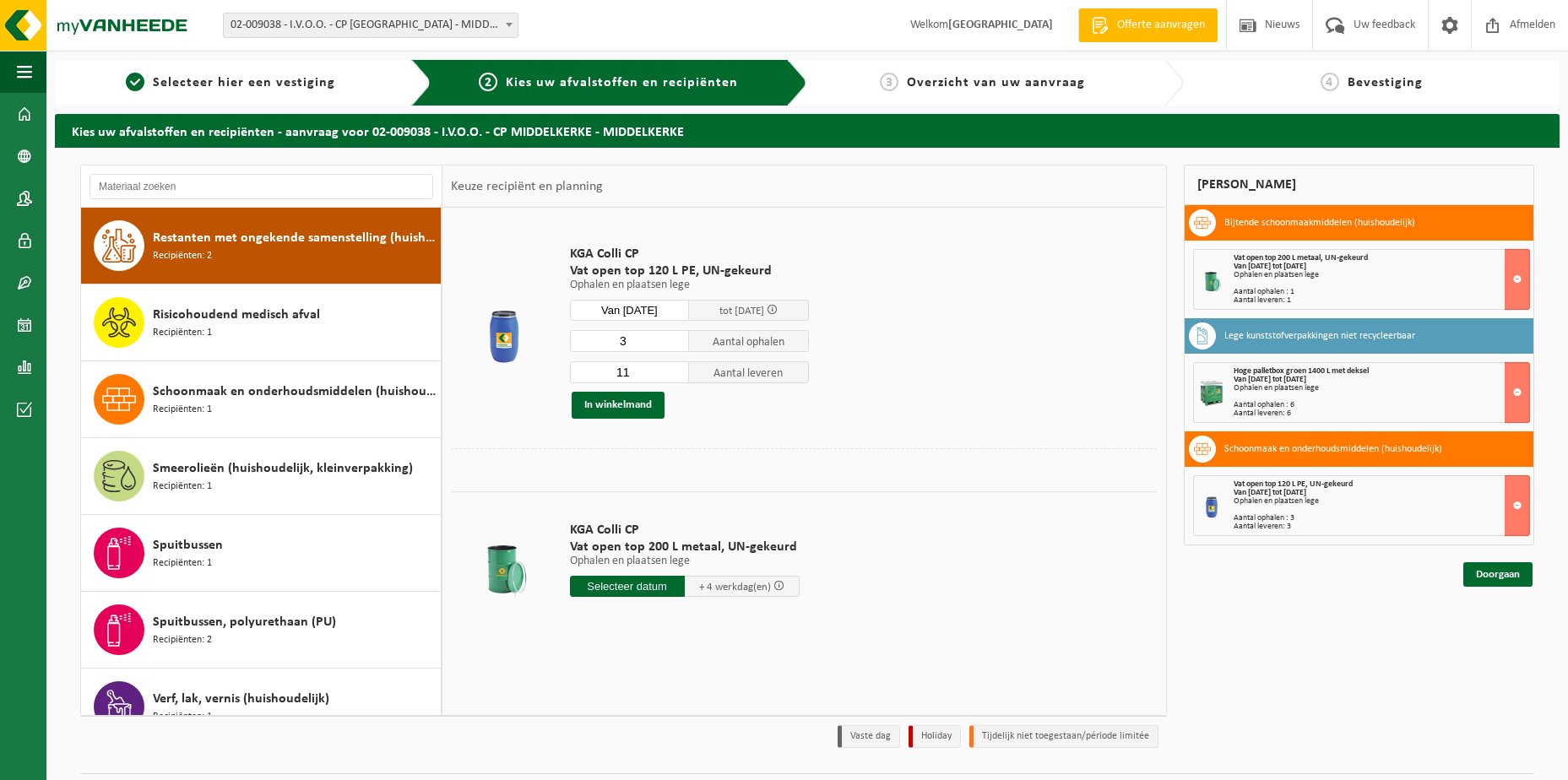
click at [675, 379] on input "11" at bounding box center [629, 372] width 120 height 22
click at [675, 375] on input "10" at bounding box center [629, 372] width 120 height 22
click at [675, 375] on input "9" at bounding box center [629, 372] width 120 height 22
click at [675, 375] on input "8" at bounding box center [629, 372] width 120 height 22
click at [675, 375] on input "7" at bounding box center [629, 372] width 120 height 22
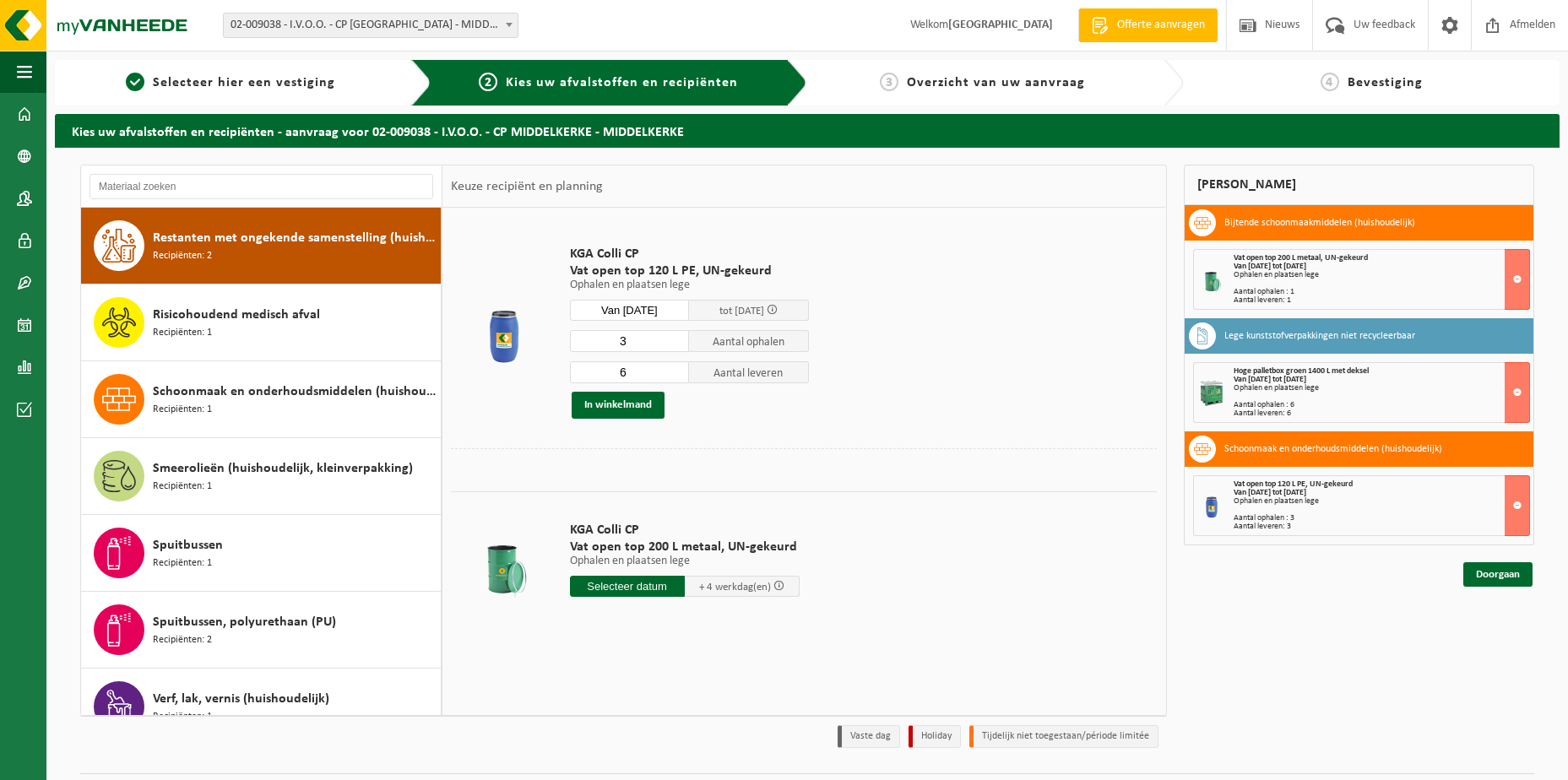
click at [675, 375] on input "6" at bounding box center [629, 372] width 120 height 22
click at [675, 375] on input "5" at bounding box center [629, 372] width 120 height 22
click at [675, 375] on input "4" at bounding box center [629, 372] width 120 height 22
type input "3"
click at [675, 375] on input "3" at bounding box center [629, 372] width 120 height 22
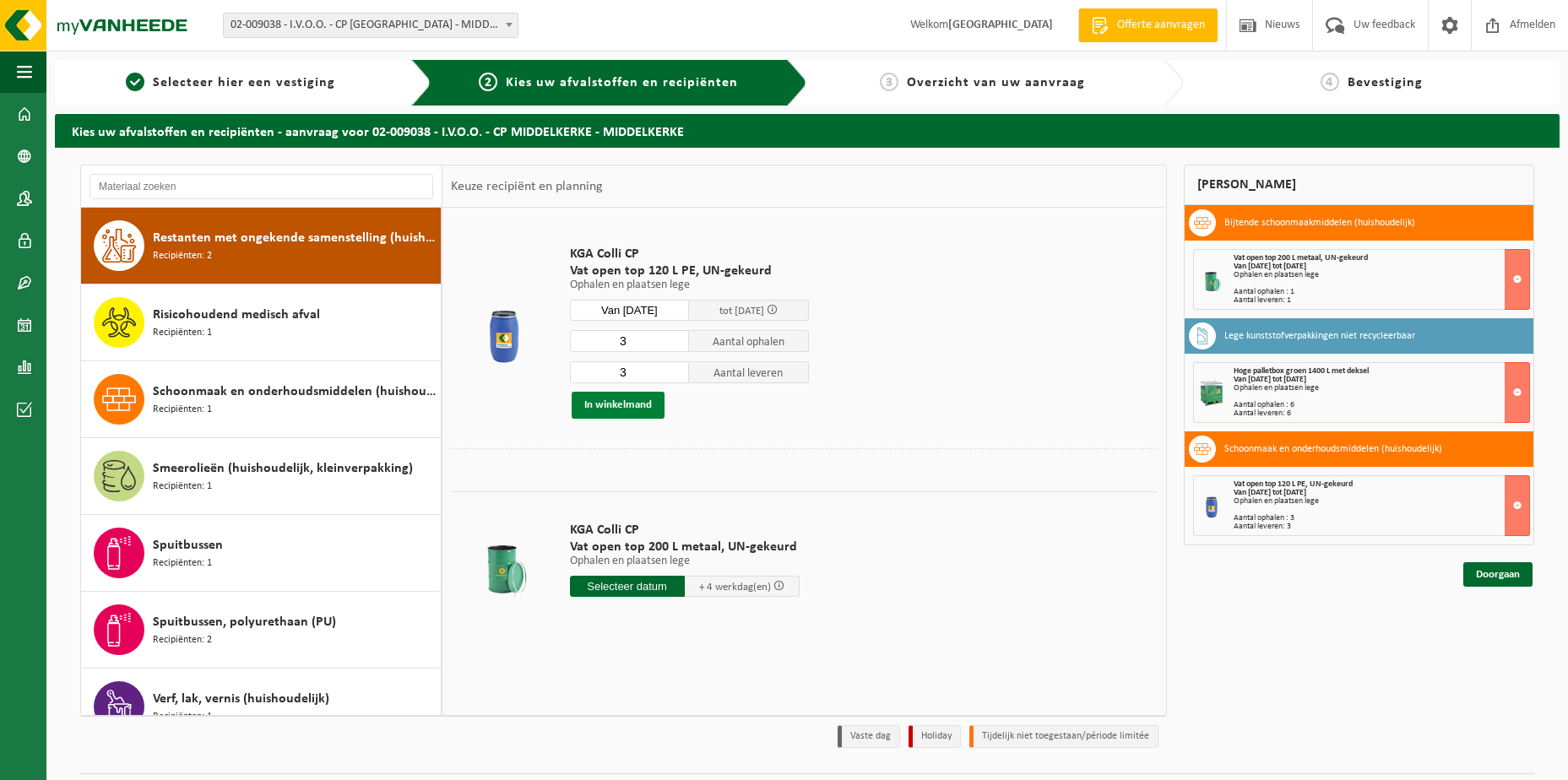
click at [624, 407] on button "In winkelmand" at bounding box center [618, 405] width 93 height 27
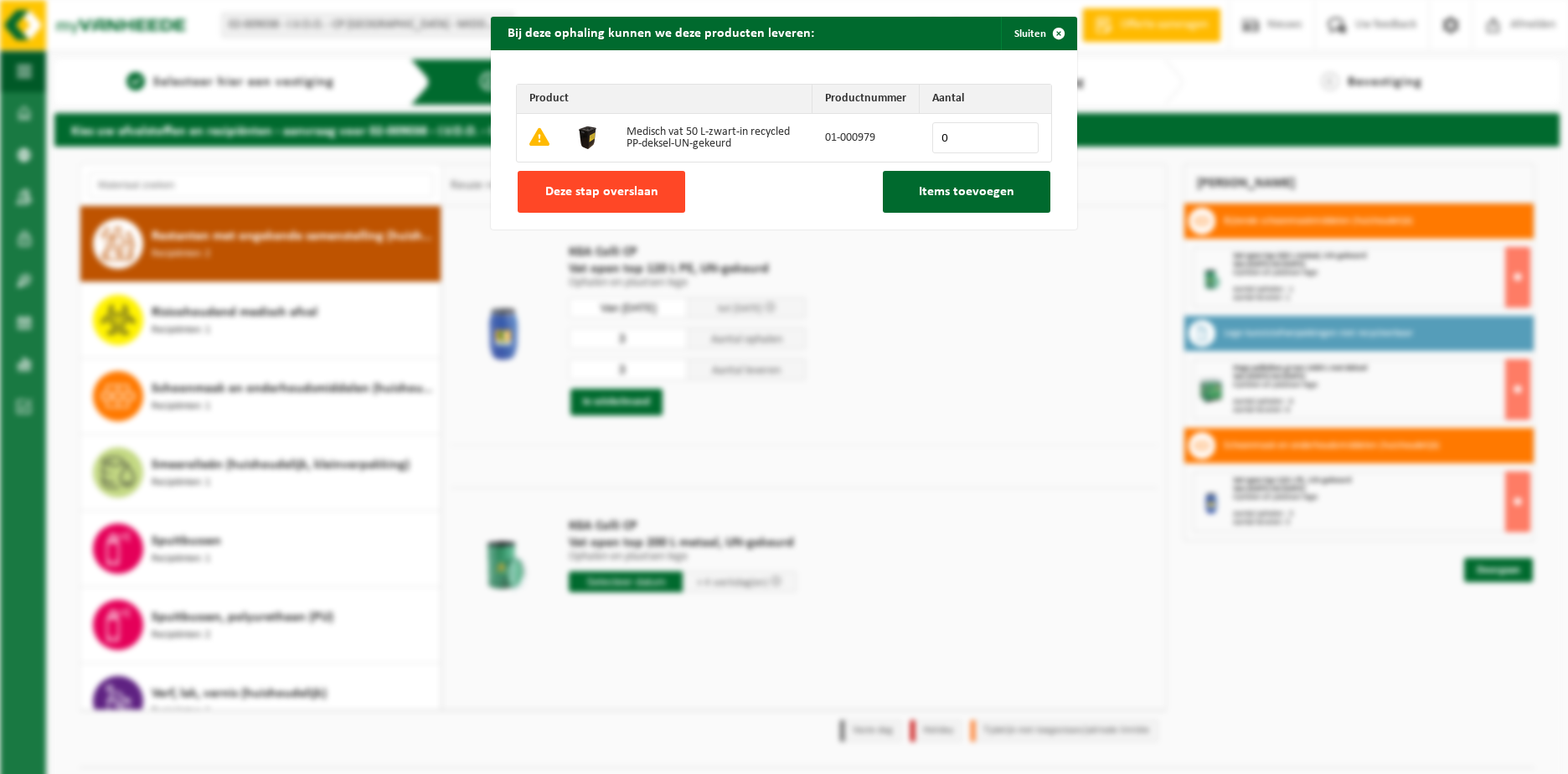
click at [581, 199] on span "Deze stap overslaan" at bounding box center [602, 192] width 113 height 13
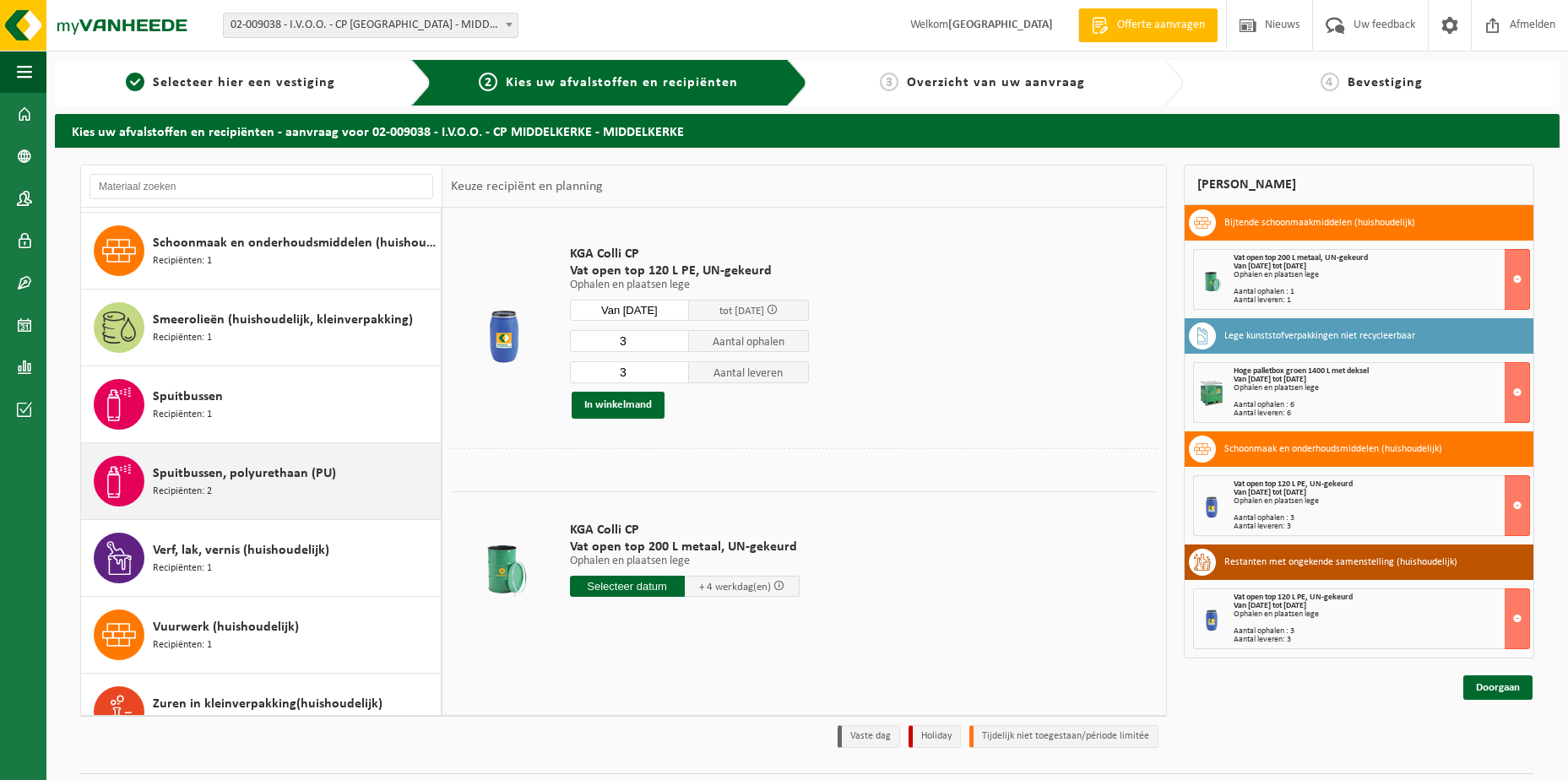
scroll to position [1321, 0]
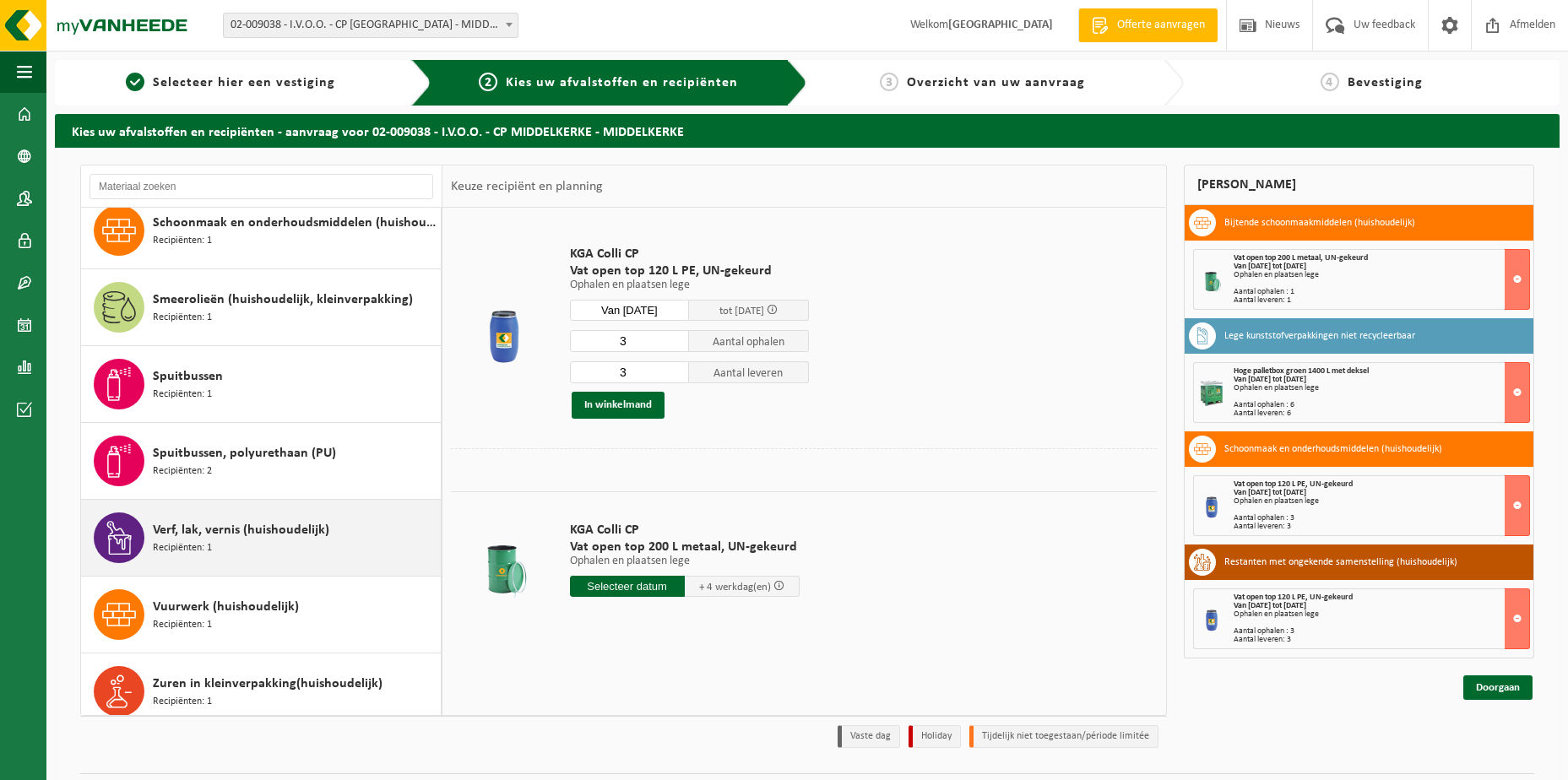
click at [242, 529] on span "Verf, lak, vernis (huishoudelijk)" at bounding box center [241, 530] width 177 height 20
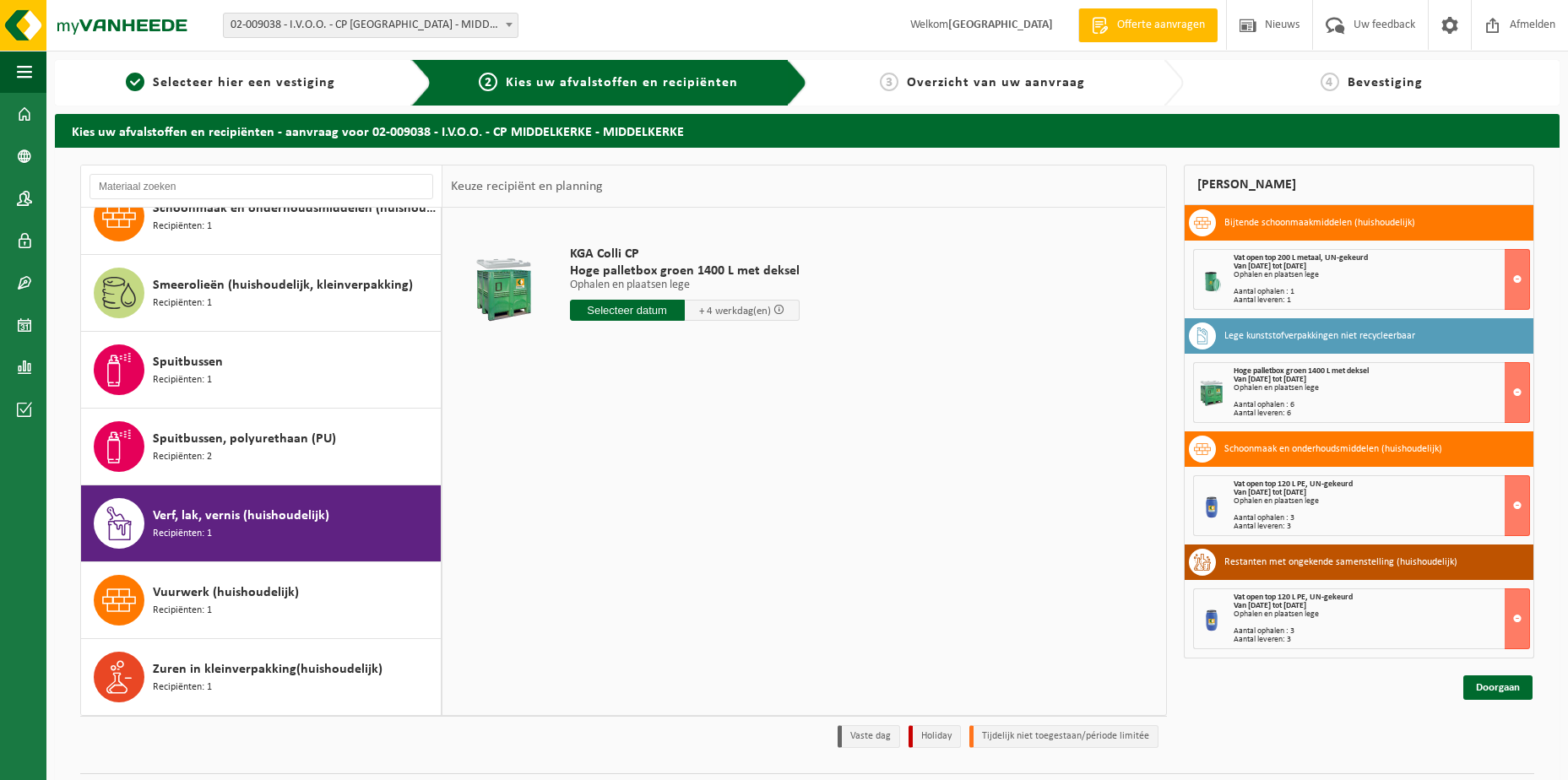
click at [622, 313] on input "text" at bounding box center [627, 310] width 115 height 21
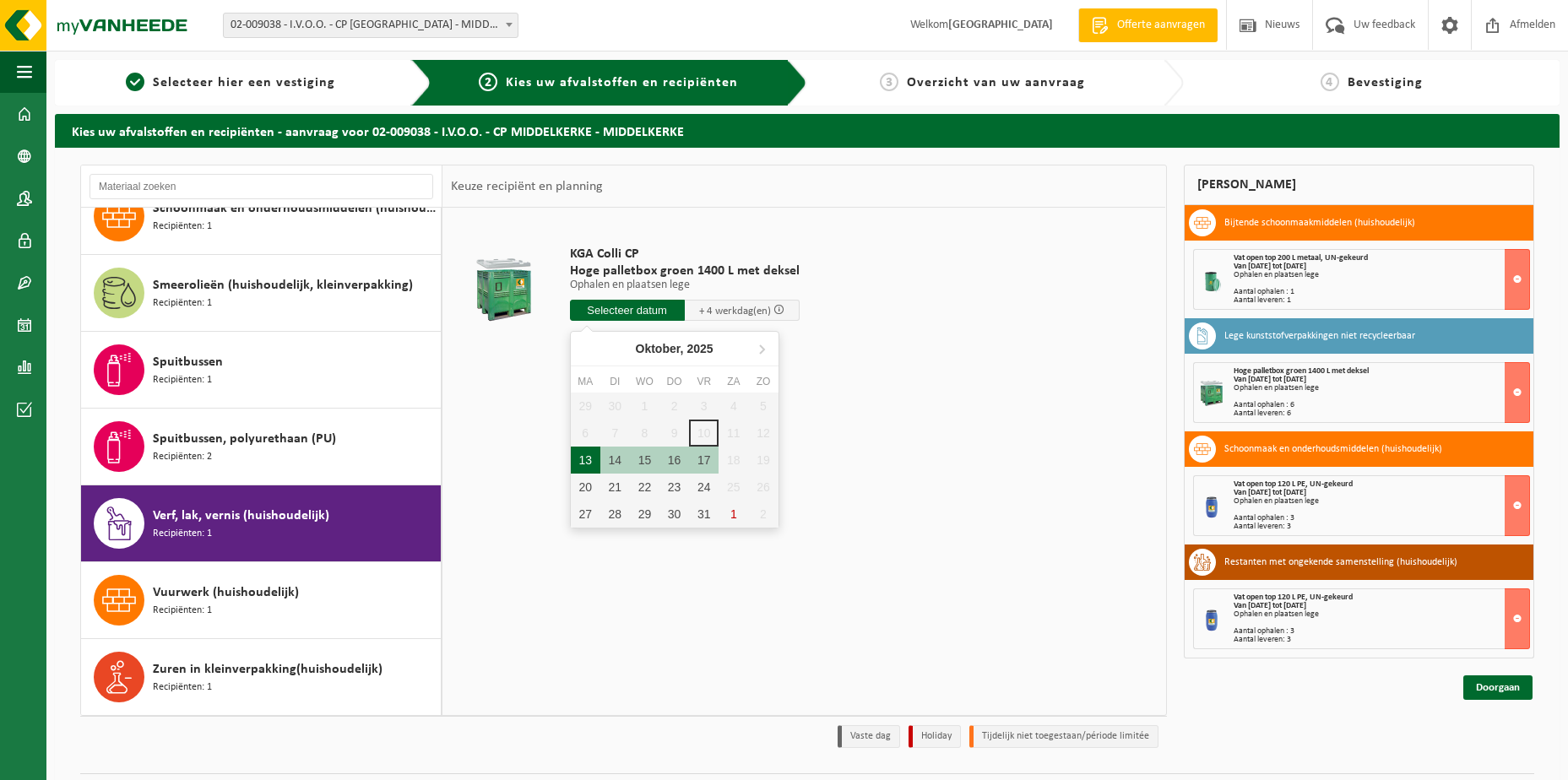
click at [584, 466] on div "13" at bounding box center [585, 460] width 29 height 27
type input "Van 2025-10-13"
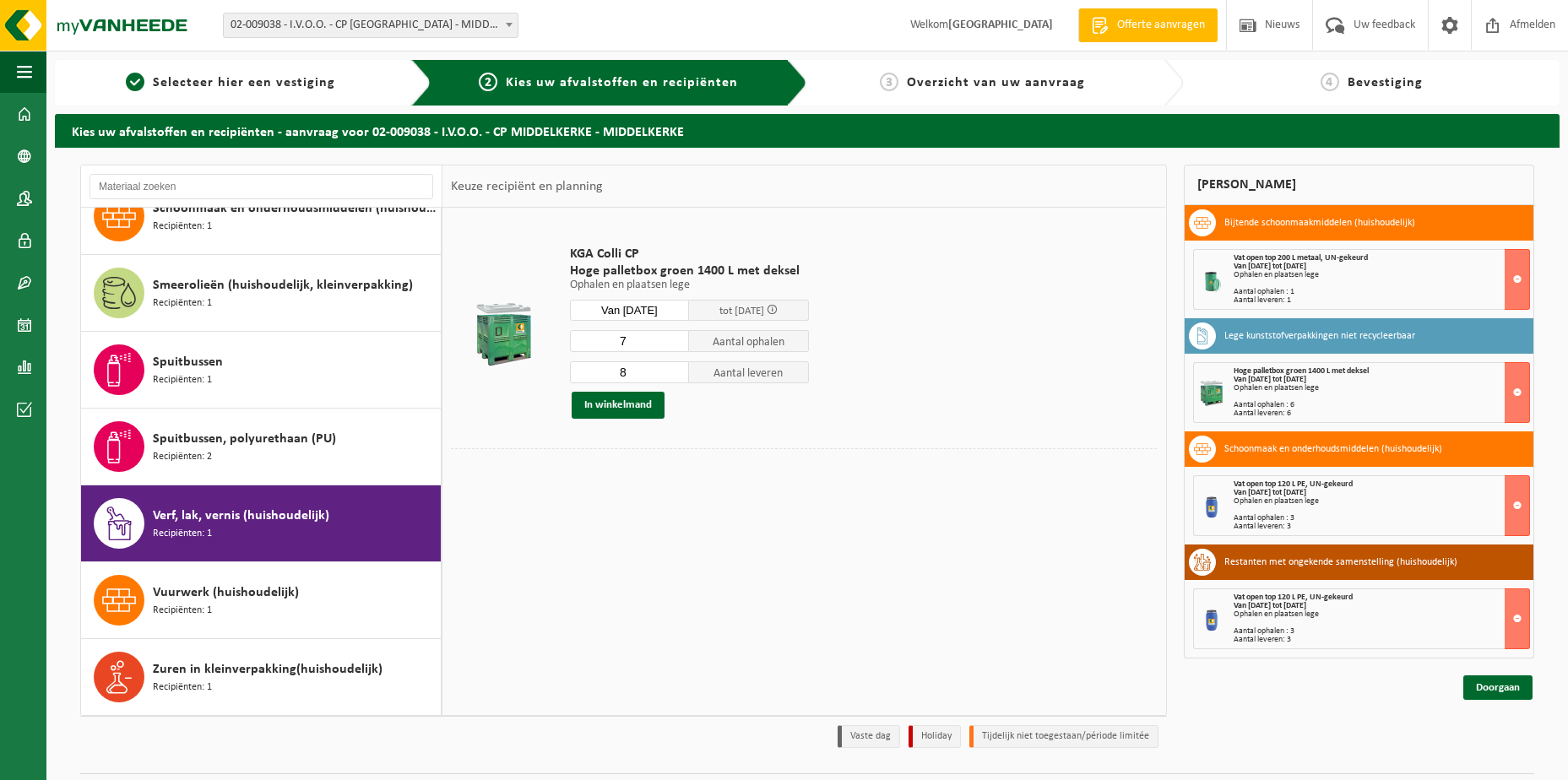
click at [676, 346] on input "7" at bounding box center [629, 341] width 120 height 22
click at [674, 334] on input "8" at bounding box center [629, 341] width 120 height 22
type input "9"
click at [674, 334] on input "9" at bounding box center [629, 341] width 120 height 22
type input "9"
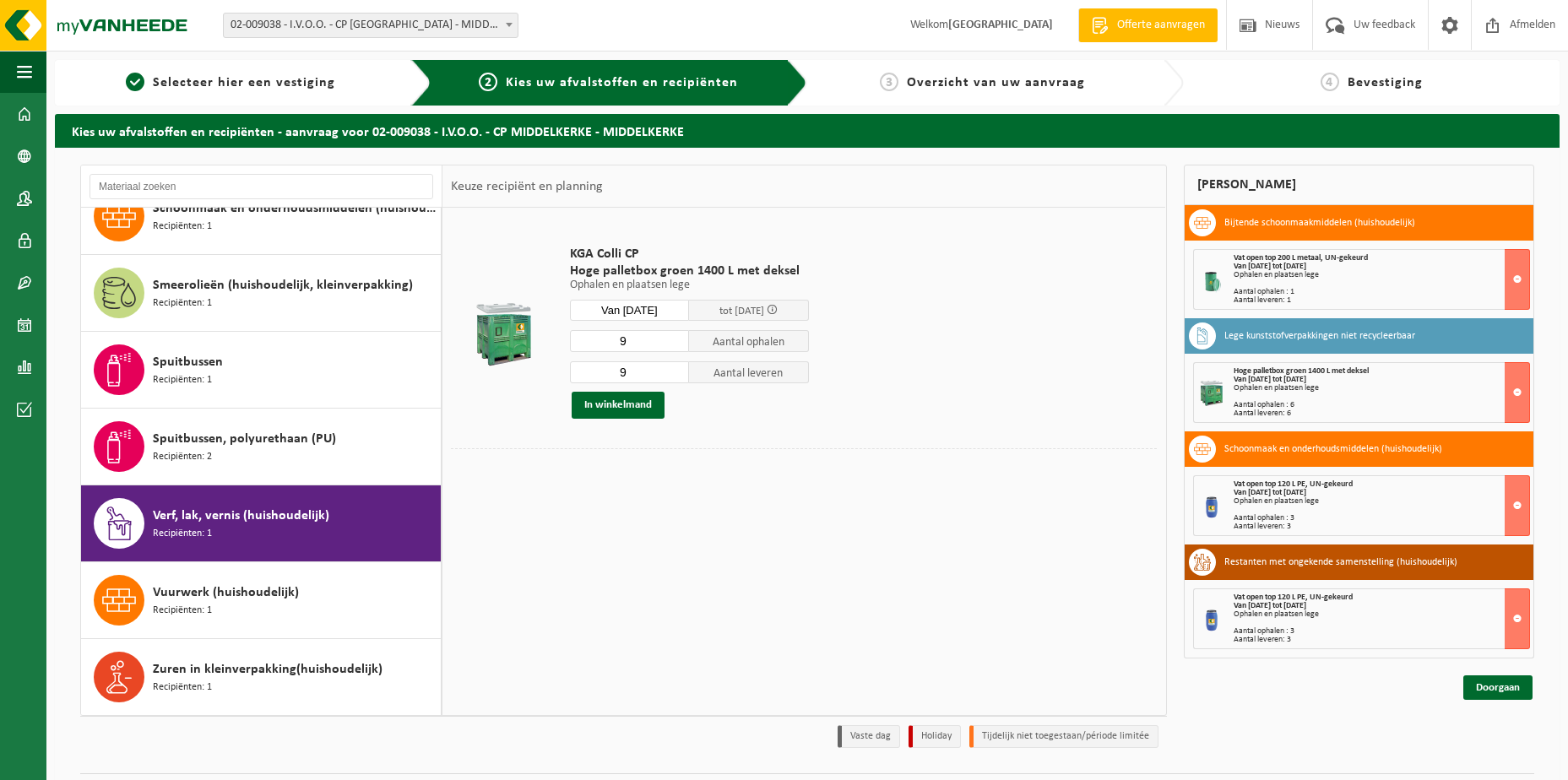
click at [674, 370] on input "9" at bounding box center [629, 372] width 120 height 22
click at [623, 406] on button "In winkelmand" at bounding box center [618, 405] width 93 height 27
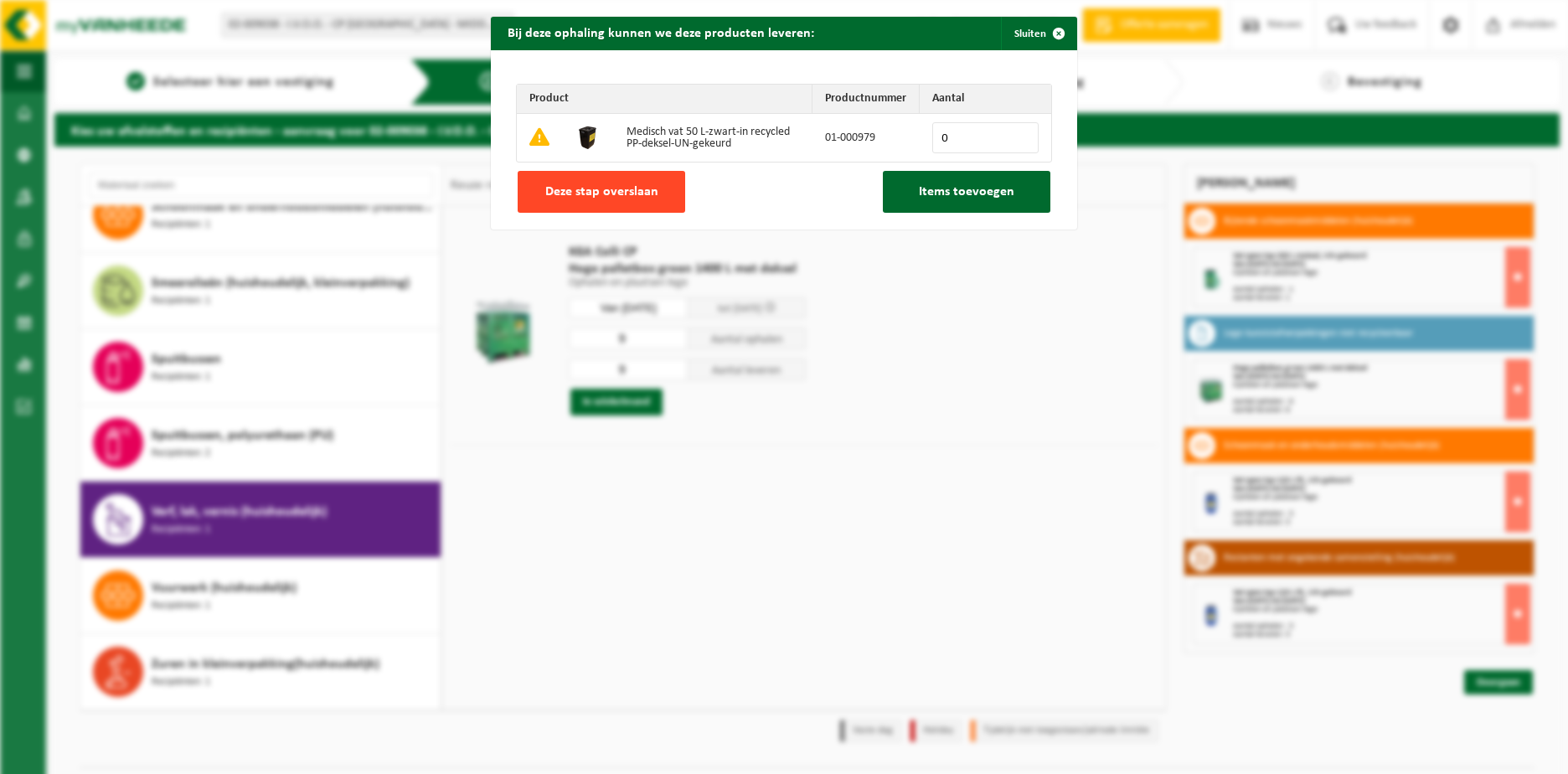
click at [566, 186] on span "Deze stap overslaan" at bounding box center [602, 192] width 113 height 13
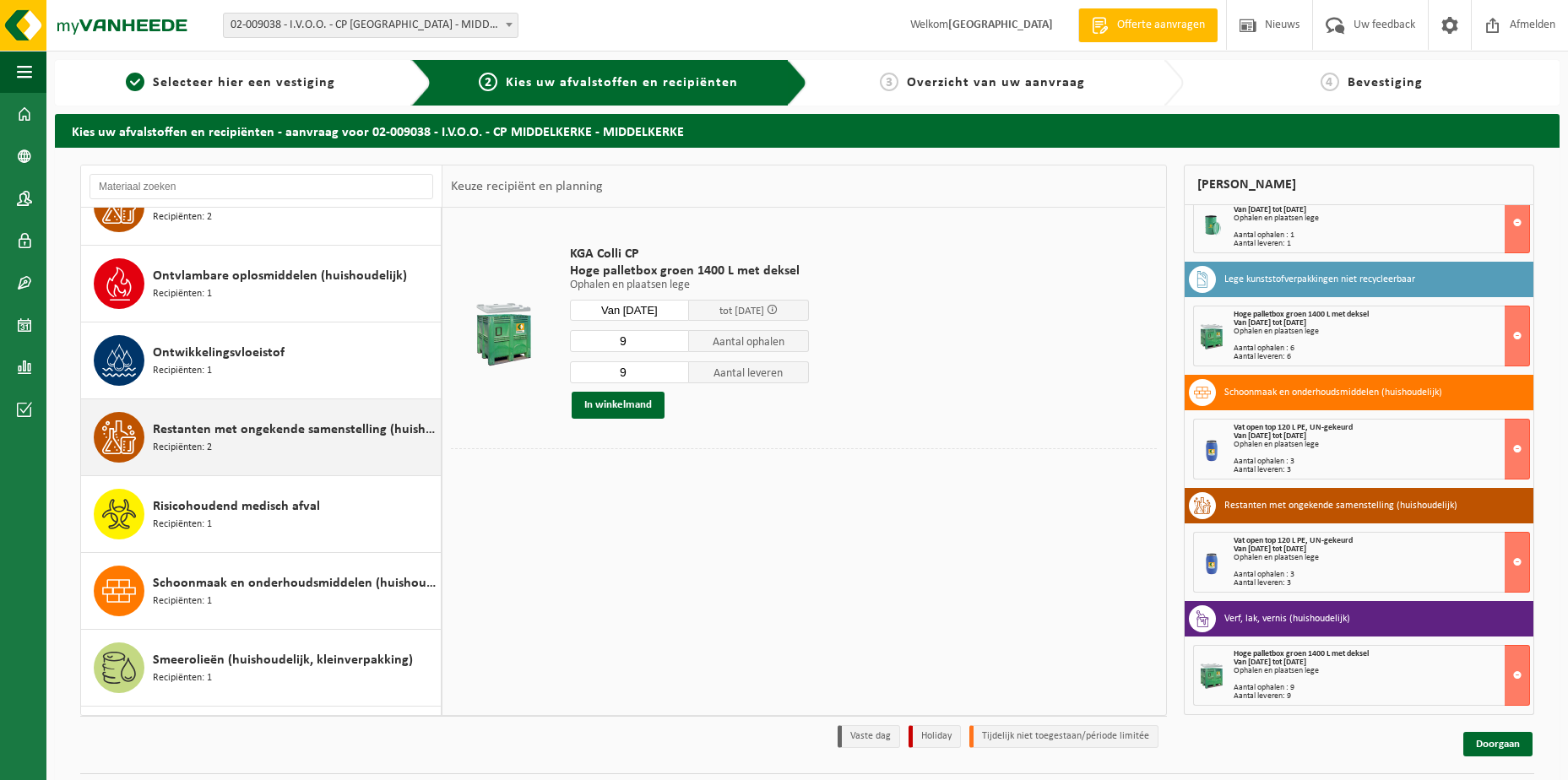
scroll to position [913, 0]
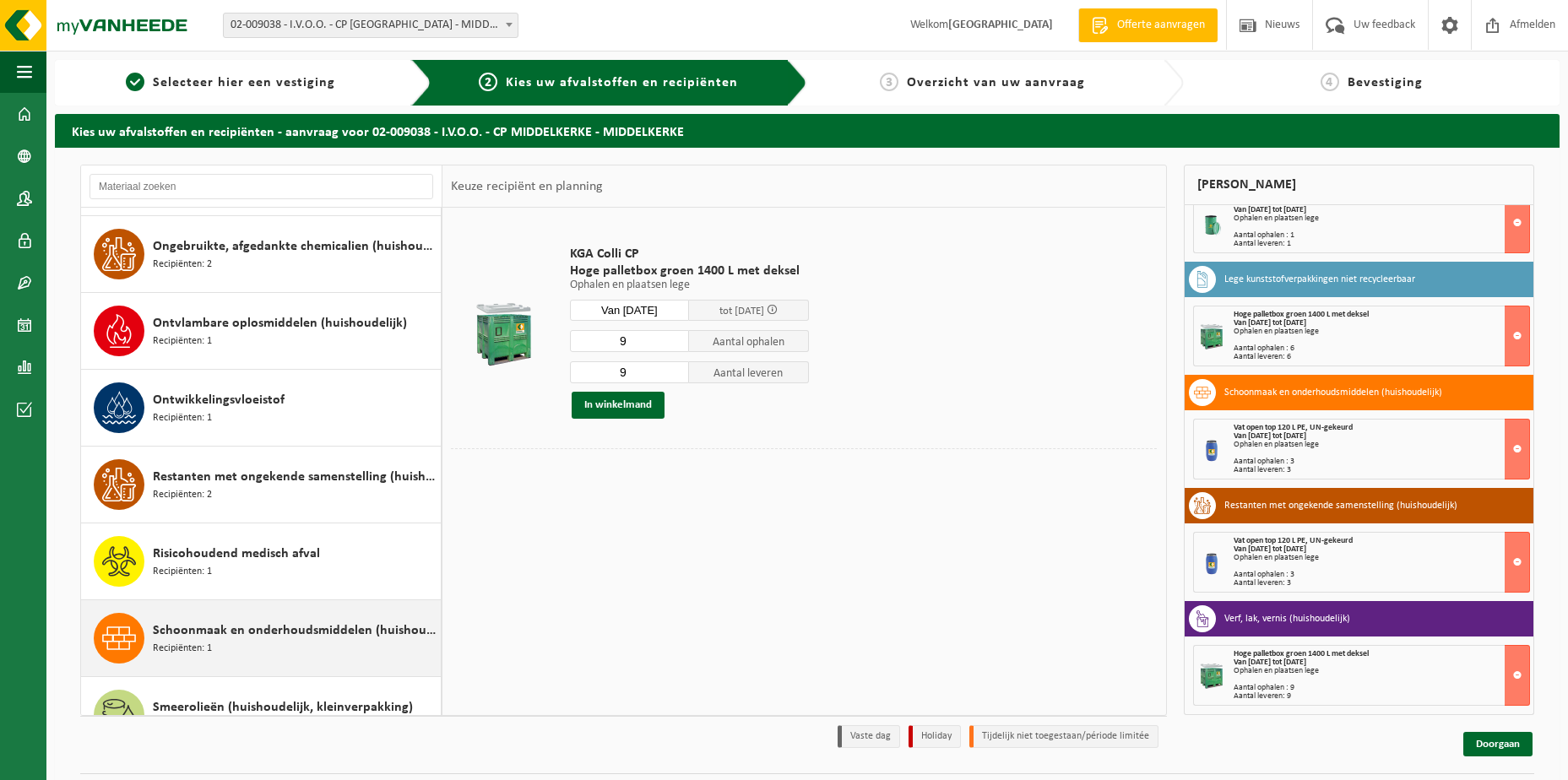
click at [231, 568] on div "Risicohoudend medisch afval Recipiënten: 1" at bounding box center [295, 562] width 283 height 51
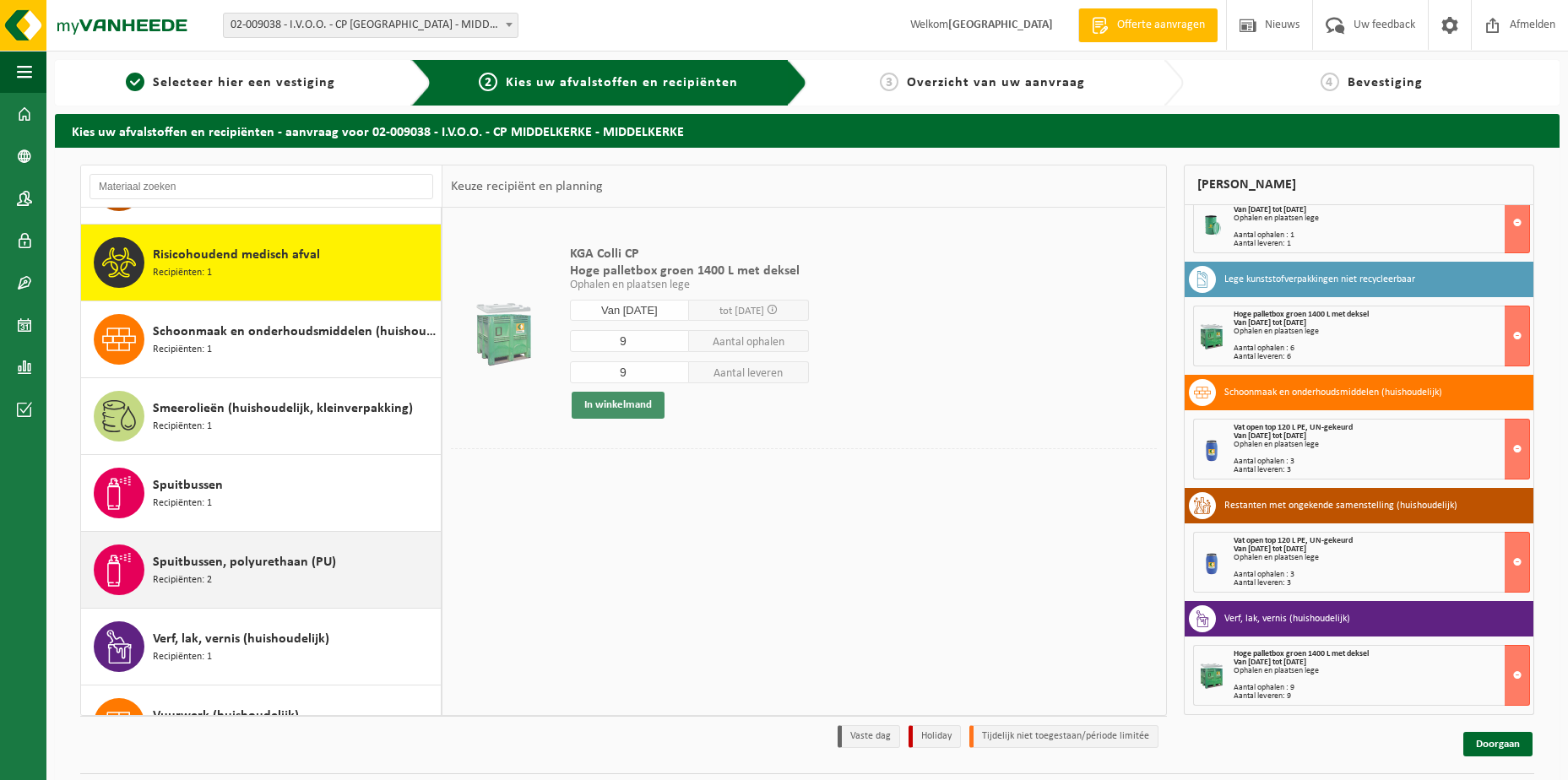
scroll to position [1229, 0]
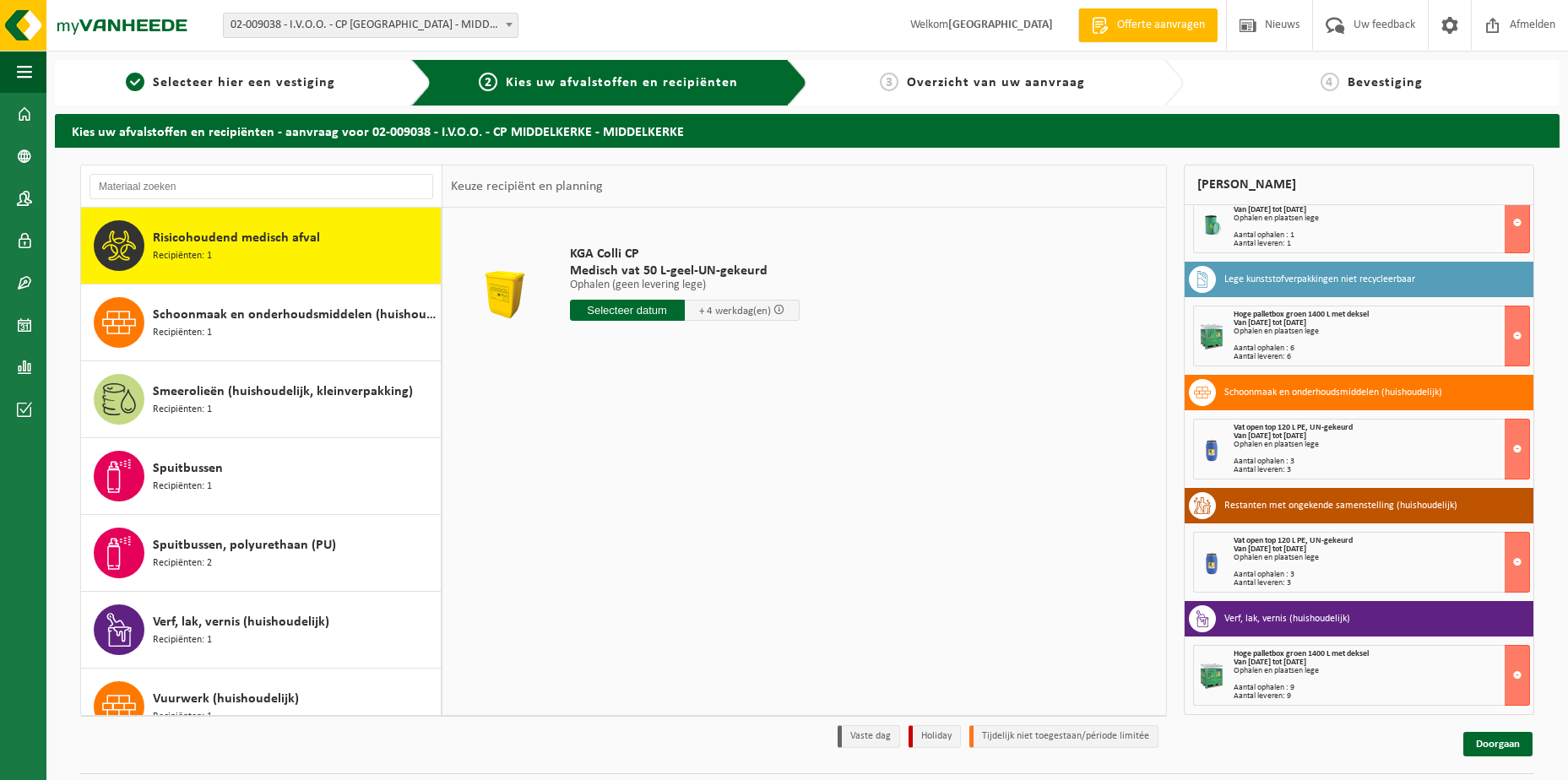
click at [652, 307] on input "text" at bounding box center [627, 310] width 115 height 21
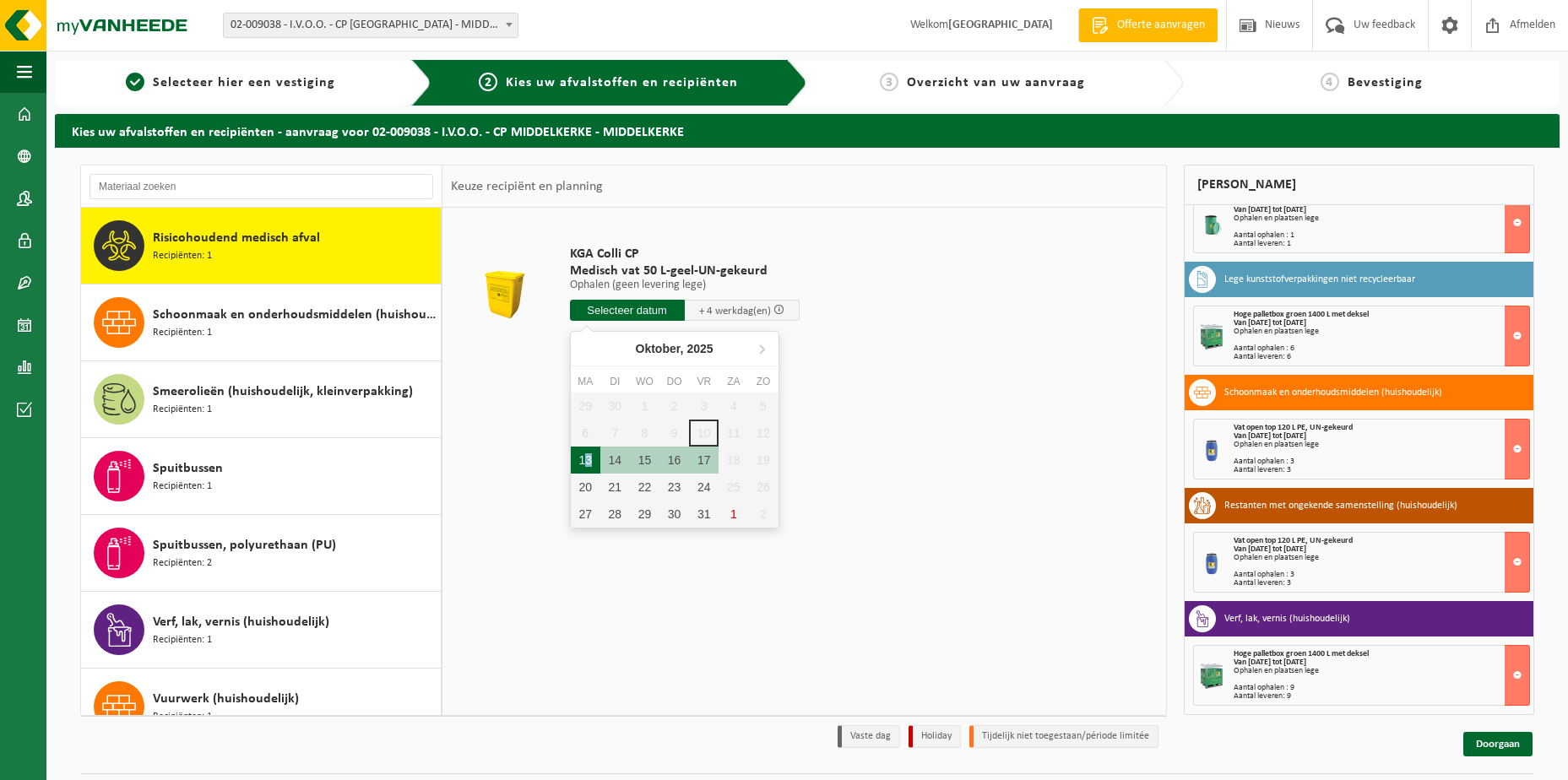
click at [589, 457] on div "13" at bounding box center [585, 460] width 29 height 27
type input "Van 2025-10-13"
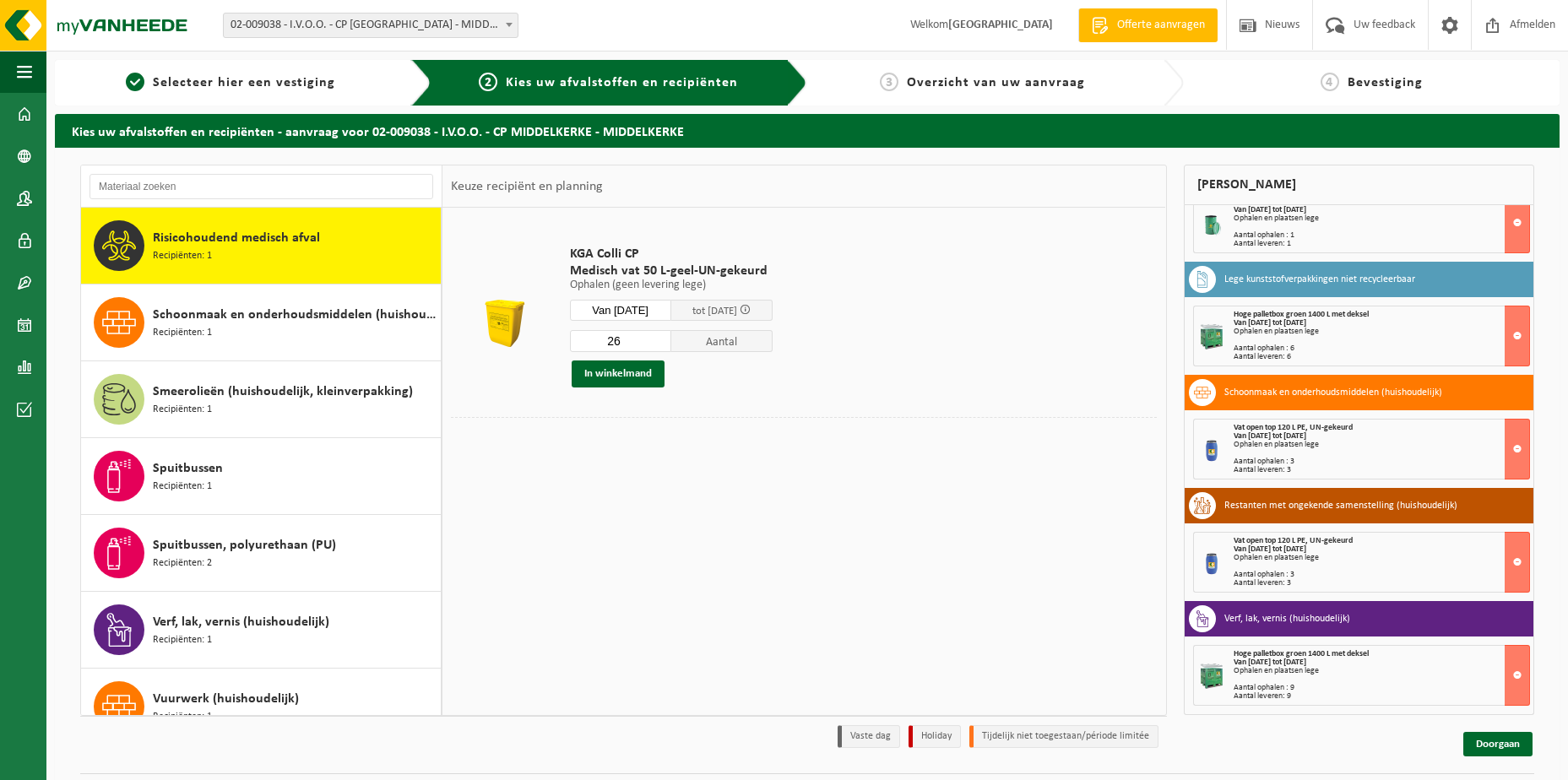
click at [672, 339] on input "26" at bounding box center [620, 341] width 101 height 22
click at [672, 339] on input "27" at bounding box center [620, 341] width 101 height 22
click at [672, 339] on input "28" at bounding box center [620, 341] width 101 height 22
click at [672, 345] on input "27" at bounding box center [620, 341] width 101 height 22
click at [672, 345] on input "26" at bounding box center [620, 341] width 101 height 22
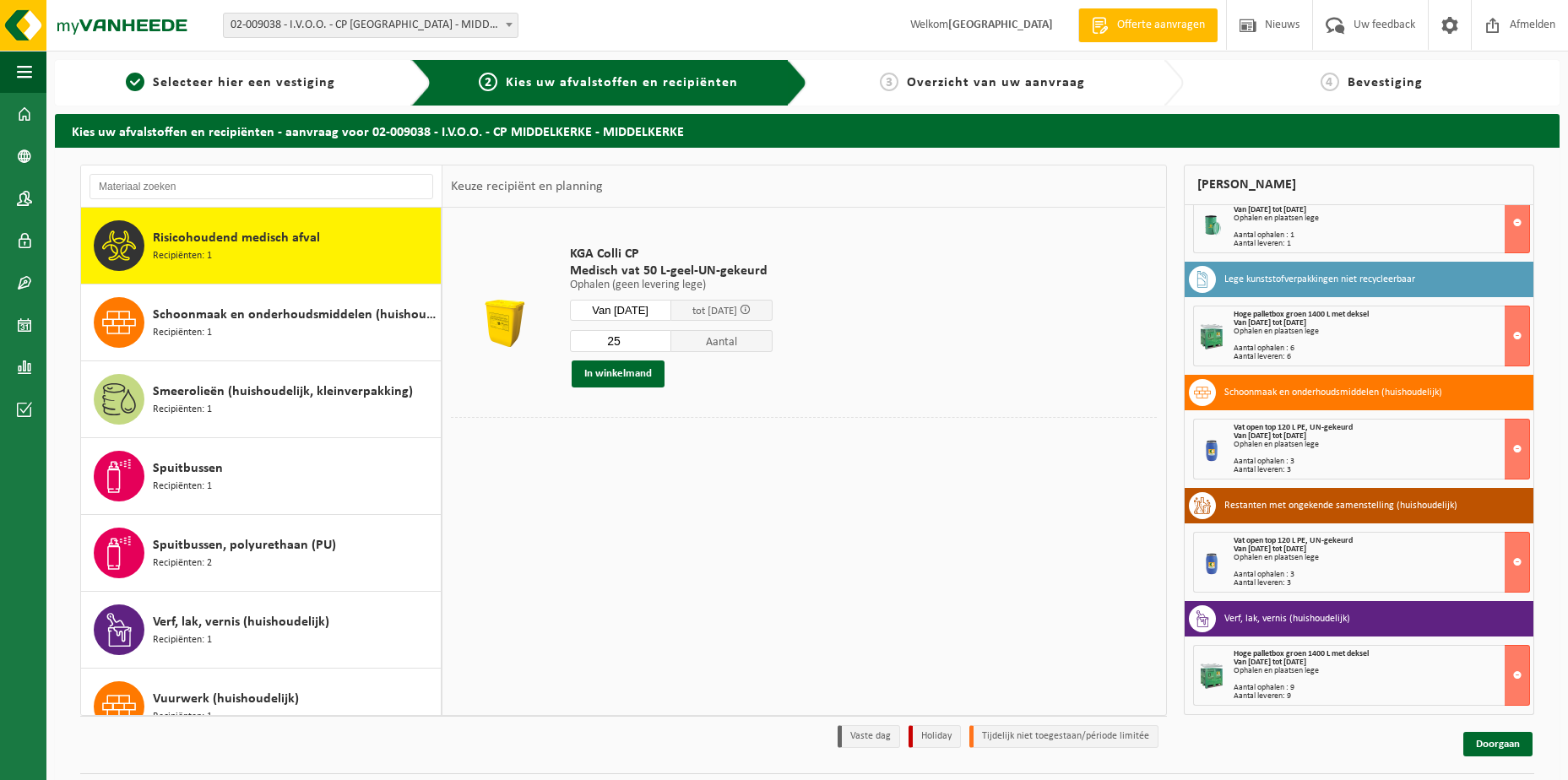
click at [672, 345] on input "25" at bounding box center [620, 341] width 101 height 22
click at [672, 345] on input "24" at bounding box center [620, 341] width 101 height 22
click at [672, 345] on input "23" at bounding box center [620, 341] width 101 height 22
click at [672, 345] on input "22" at bounding box center [620, 341] width 101 height 22
click at [672, 345] on input "21" at bounding box center [620, 341] width 101 height 22
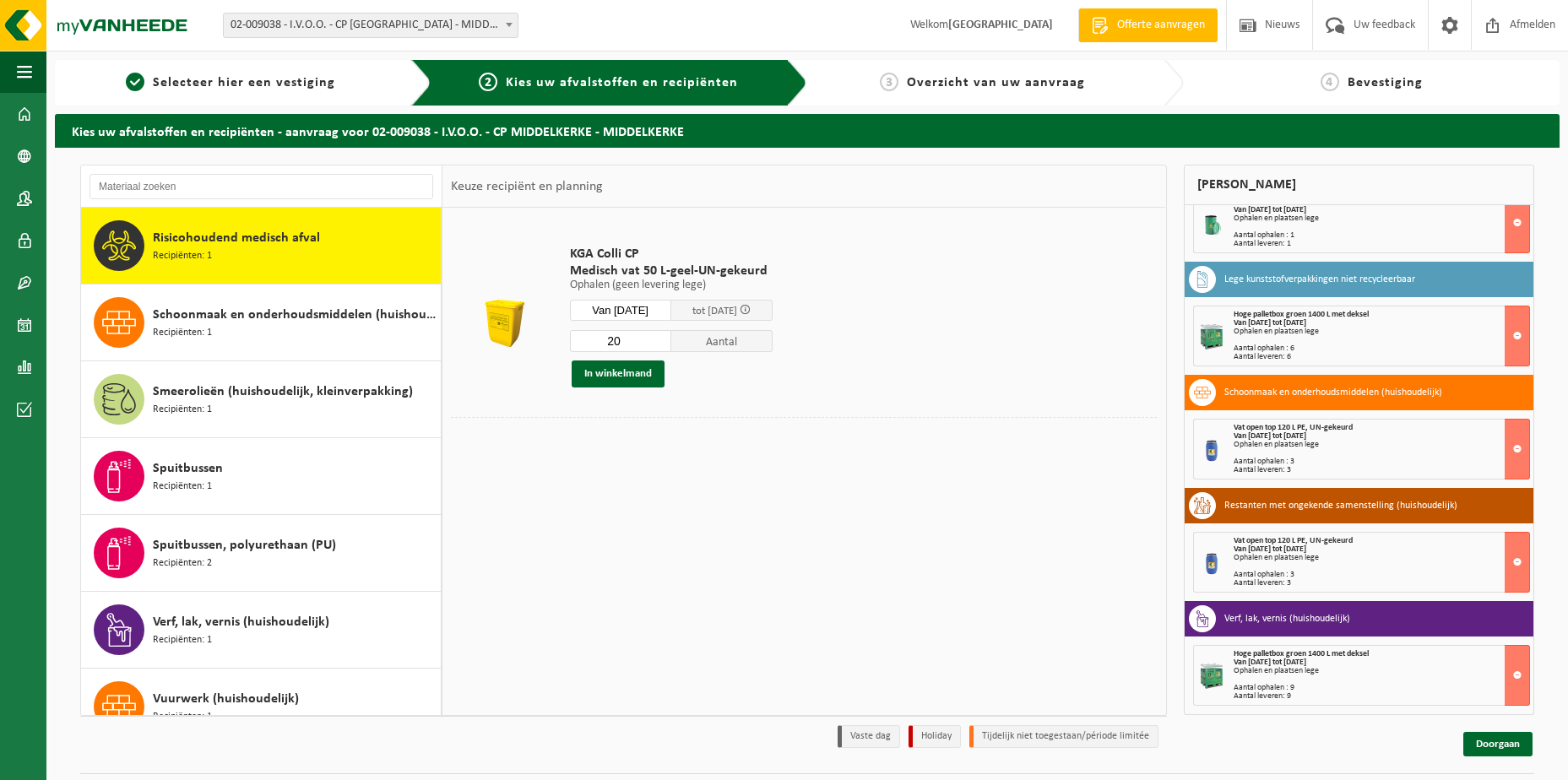
click at [672, 345] on input "20" at bounding box center [620, 341] width 101 height 22
click at [672, 345] on input "19" at bounding box center [620, 341] width 101 height 22
click at [672, 345] on input "18" at bounding box center [620, 341] width 101 height 22
click at [672, 345] on input "17" at bounding box center [620, 341] width 101 height 22
click at [672, 345] on input "16" at bounding box center [620, 341] width 101 height 22
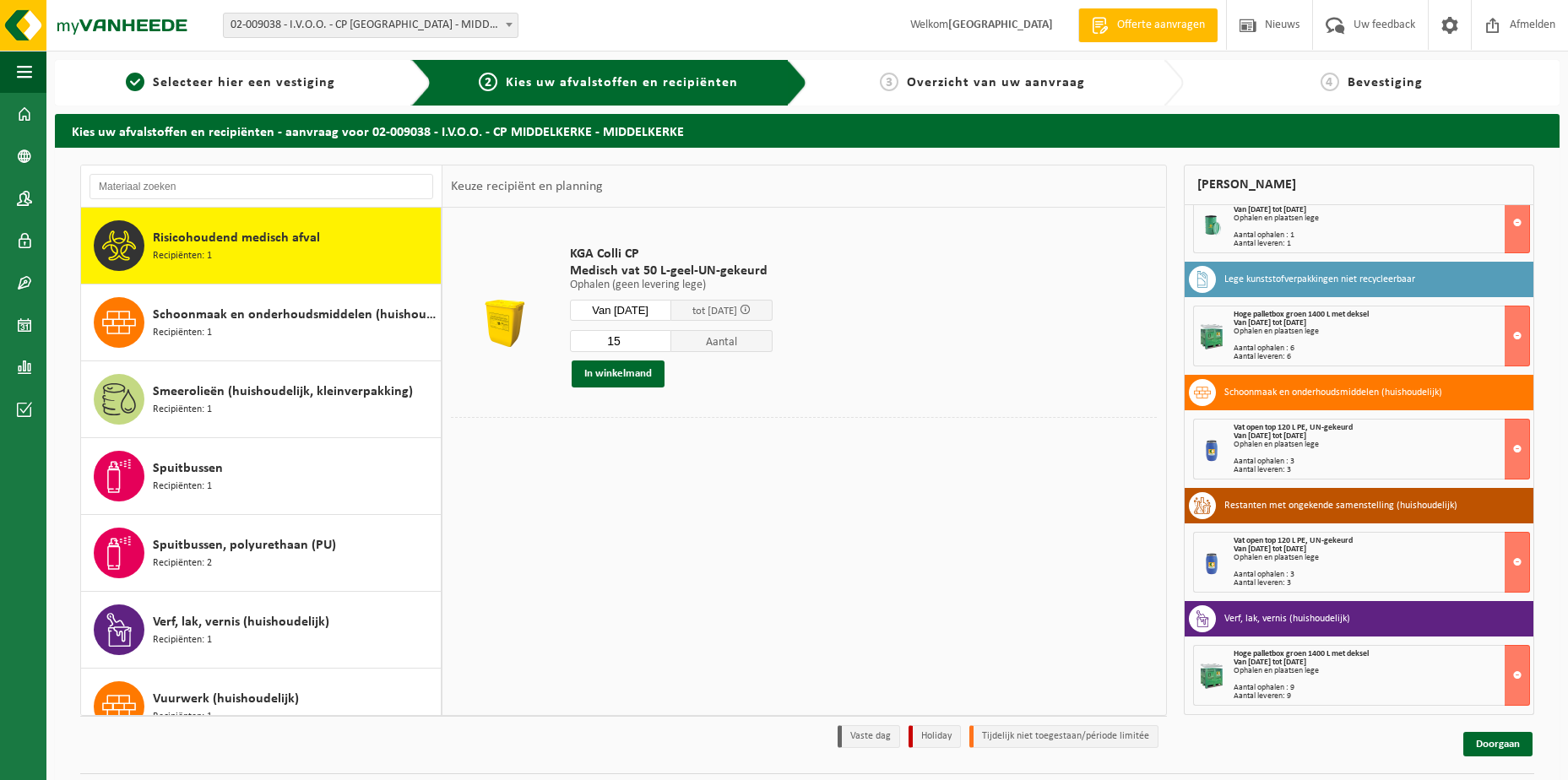
click at [672, 345] on input "15" at bounding box center [620, 341] width 101 height 22
click at [672, 345] on input "14" at bounding box center [620, 341] width 101 height 22
click at [672, 345] on input "13" at bounding box center [620, 341] width 101 height 22
click at [672, 345] on input "12" at bounding box center [620, 341] width 101 height 22
click at [672, 345] on input "11" at bounding box center [620, 341] width 101 height 22
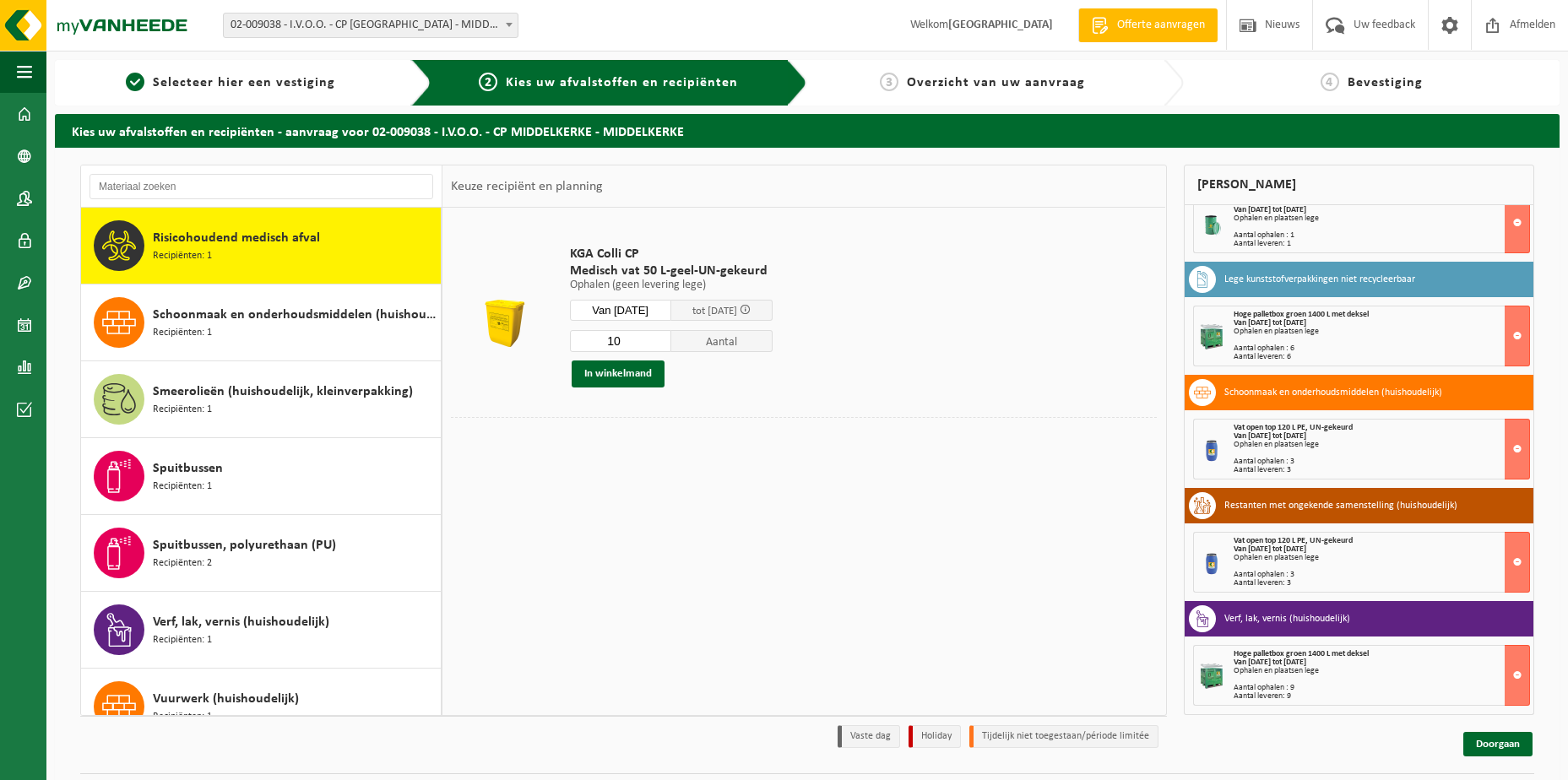
click at [672, 345] on input "10" at bounding box center [620, 341] width 101 height 22
click at [672, 345] on input "9" at bounding box center [620, 341] width 101 height 22
click at [672, 345] on input "8" at bounding box center [620, 341] width 101 height 22
click at [672, 345] on input "7" at bounding box center [620, 341] width 101 height 22
click at [672, 345] on input "6" at bounding box center [620, 341] width 101 height 22
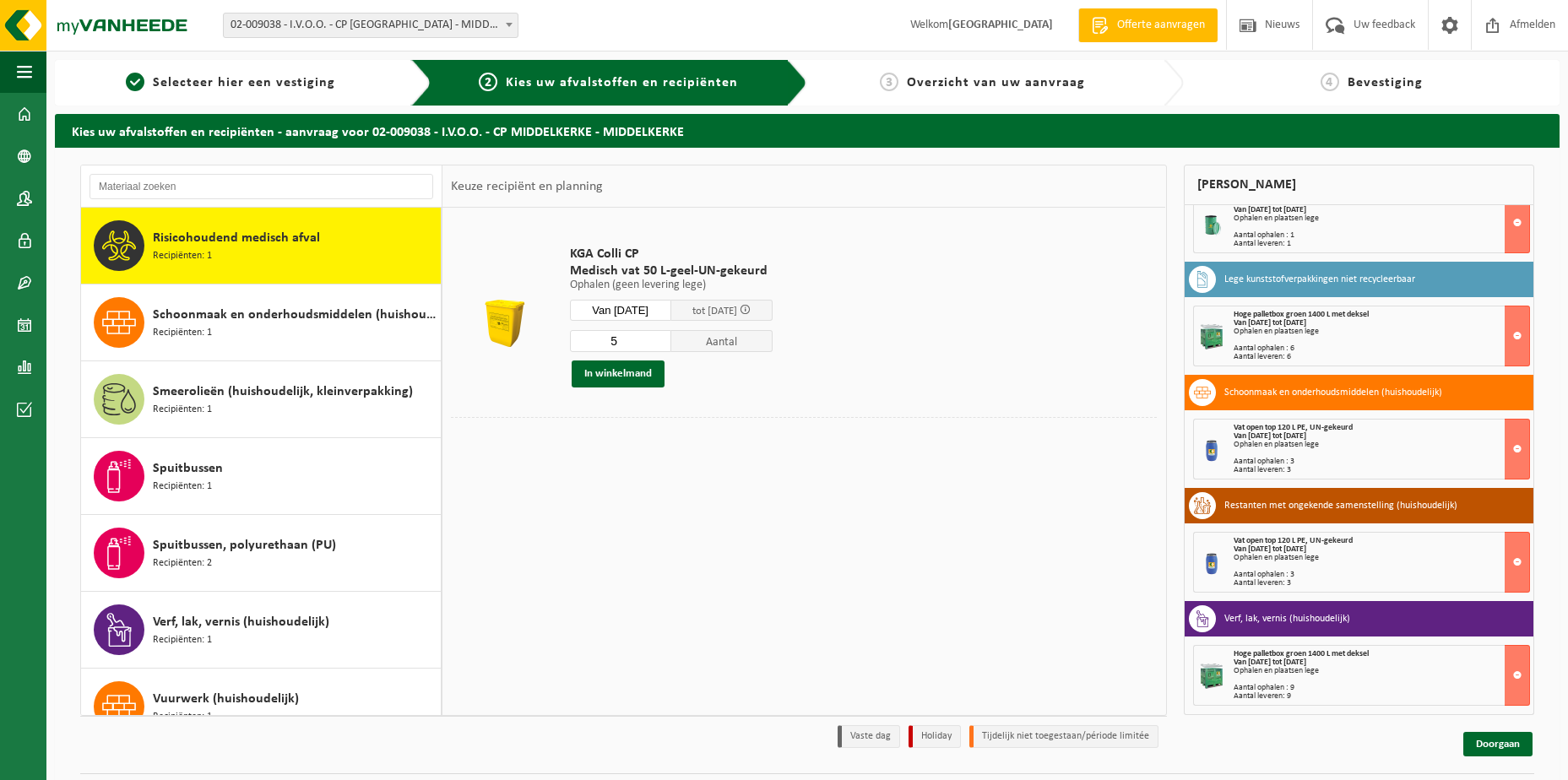
click at [672, 345] on input "5" at bounding box center [620, 341] width 101 height 22
click at [672, 345] on input "4" at bounding box center [620, 341] width 101 height 22
type input "3"
click at [672, 345] on input "3" at bounding box center [620, 341] width 101 height 22
click at [626, 377] on button "In winkelmand" at bounding box center [618, 374] width 93 height 27
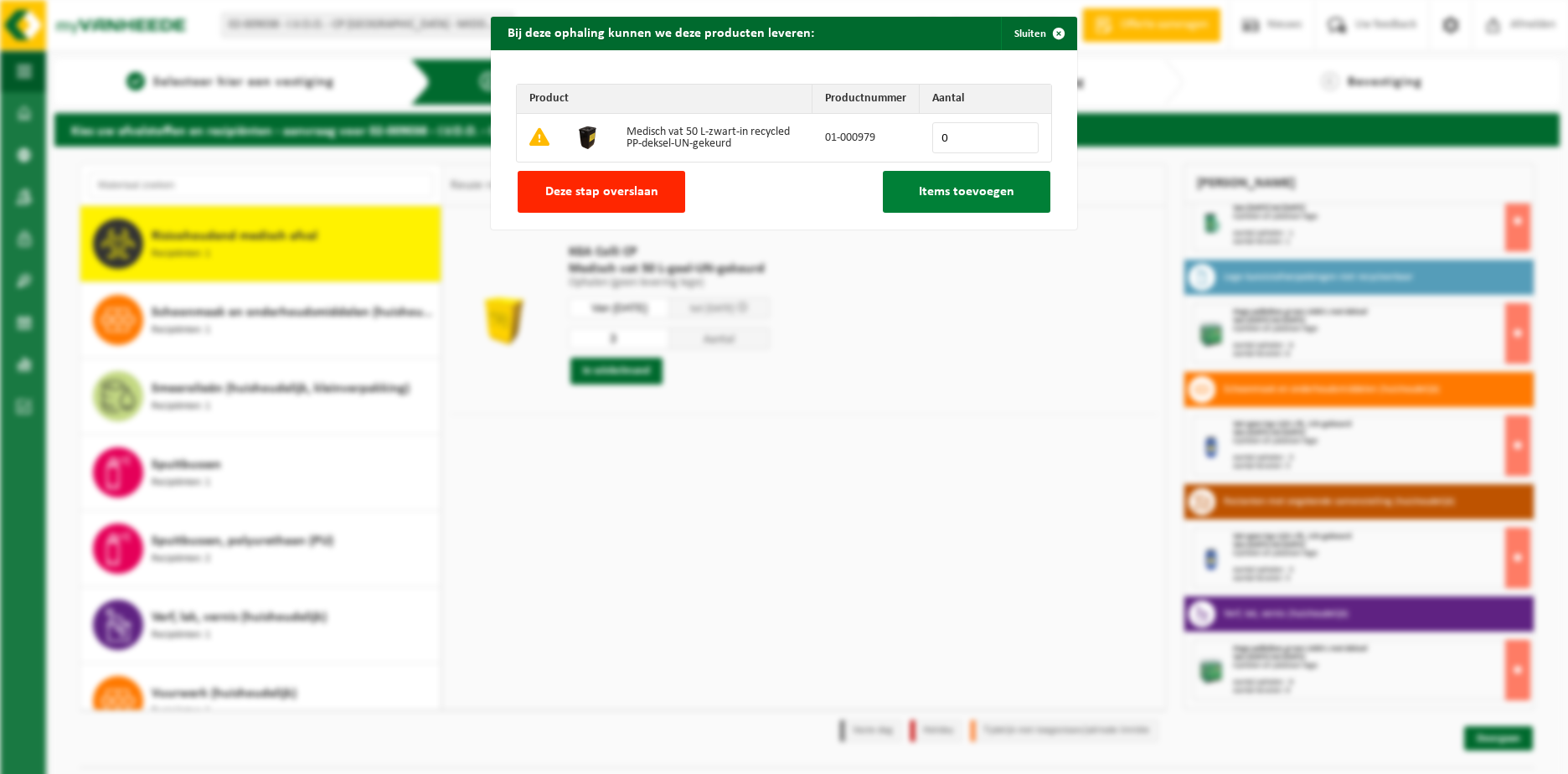
click at [943, 196] on span "Items toevoegen" at bounding box center [967, 192] width 96 height 13
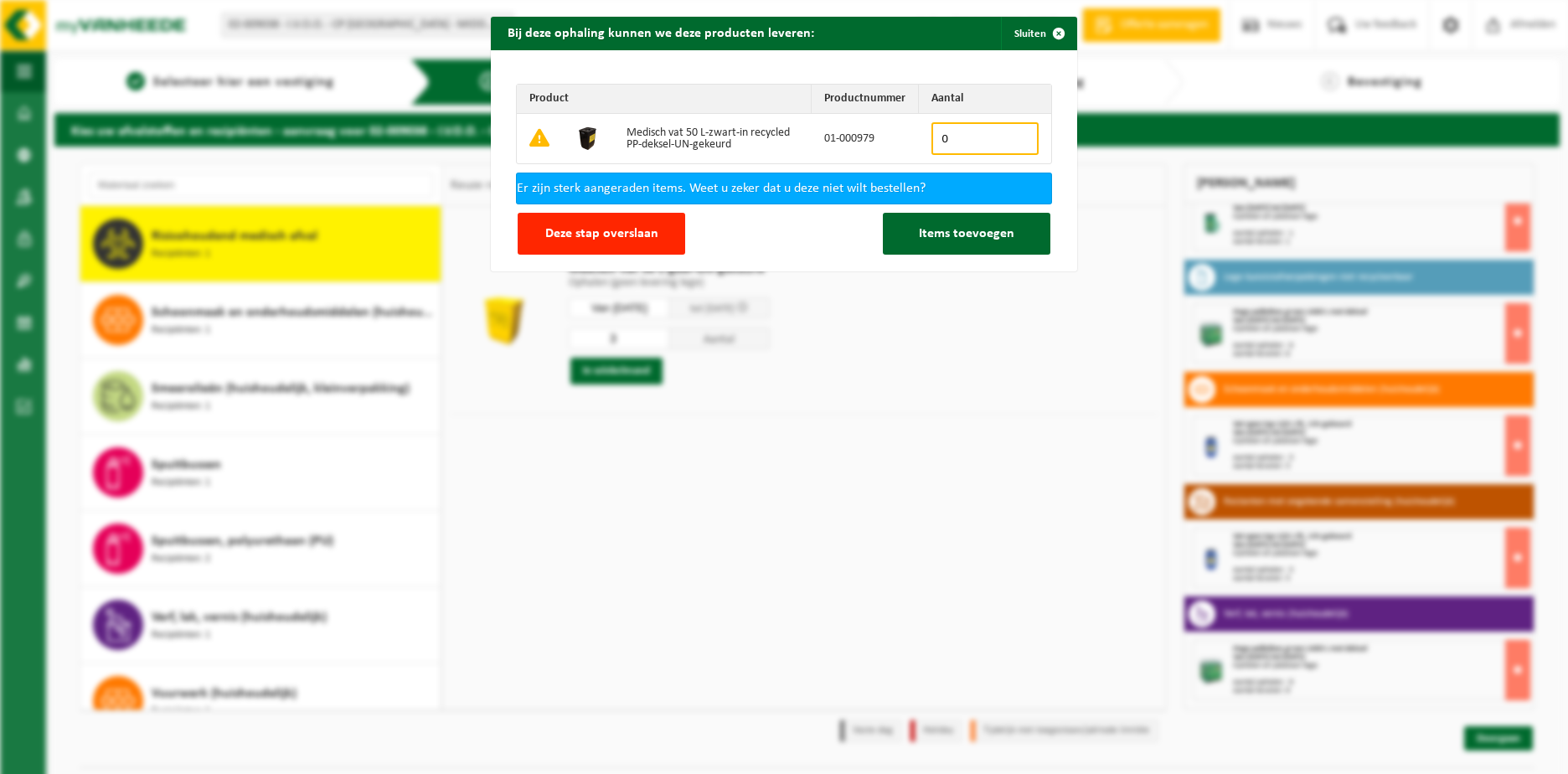
click at [792, 347] on div "Bij deze ophaling kunnen we deze producten leveren: Sluiten Product Productnumm…" at bounding box center [784, 387] width 1568 height 774
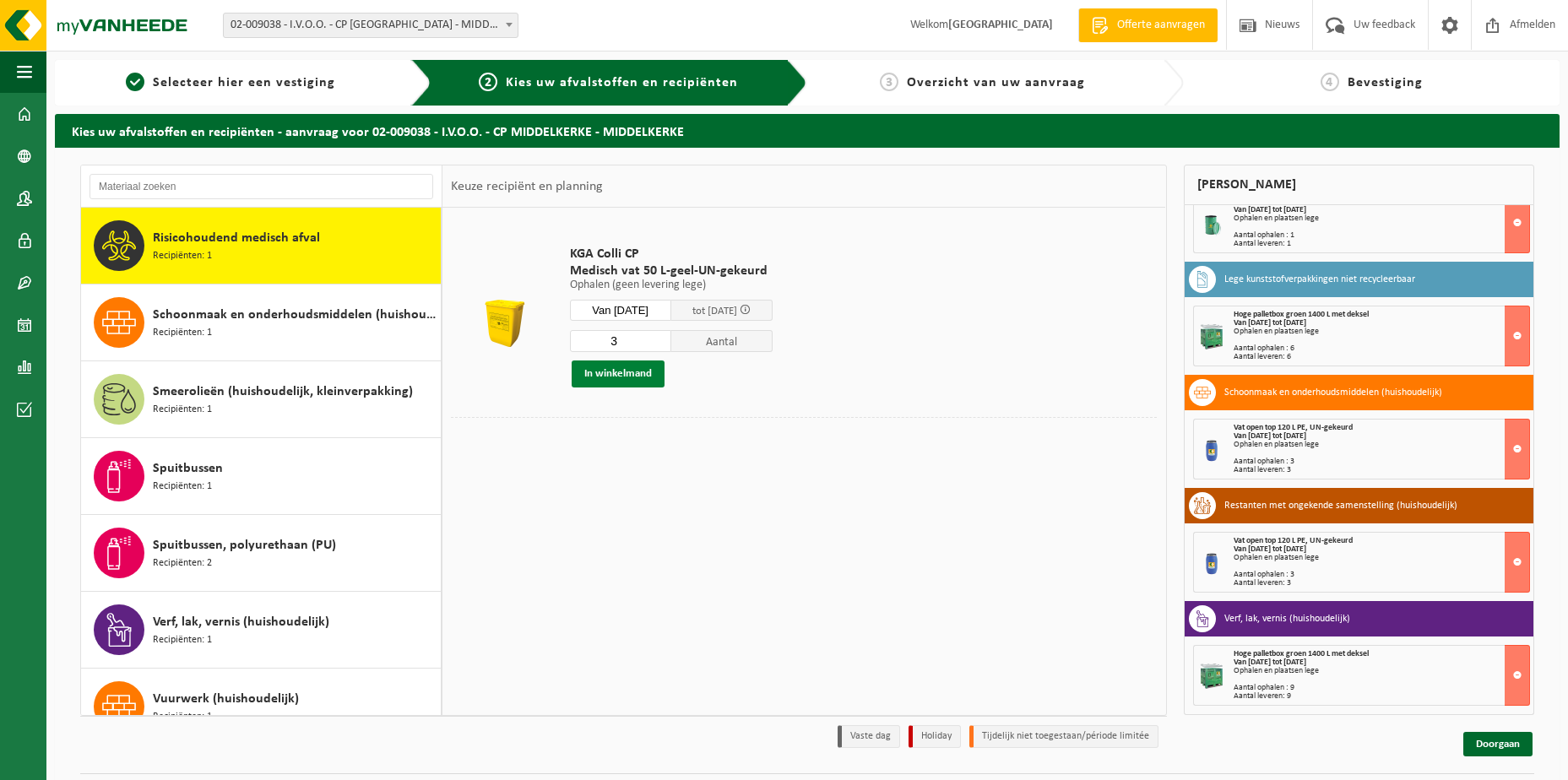
click at [608, 375] on button "In winkelmand" at bounding box center [618, 374] width 93 height 27
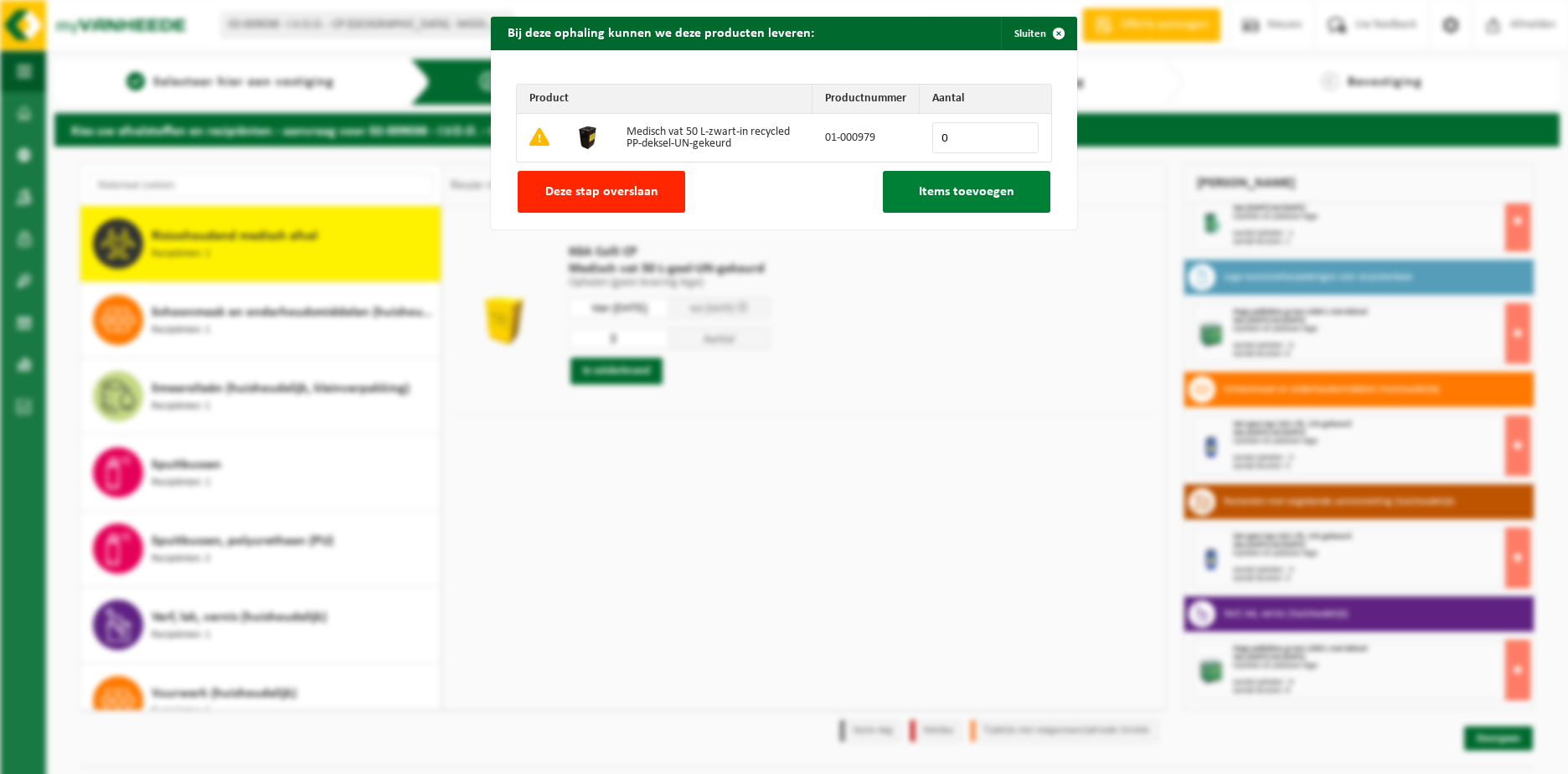
click at [973, 192] on span "Items toevoegen" at bounding box center [967, 192] width 96 height 13
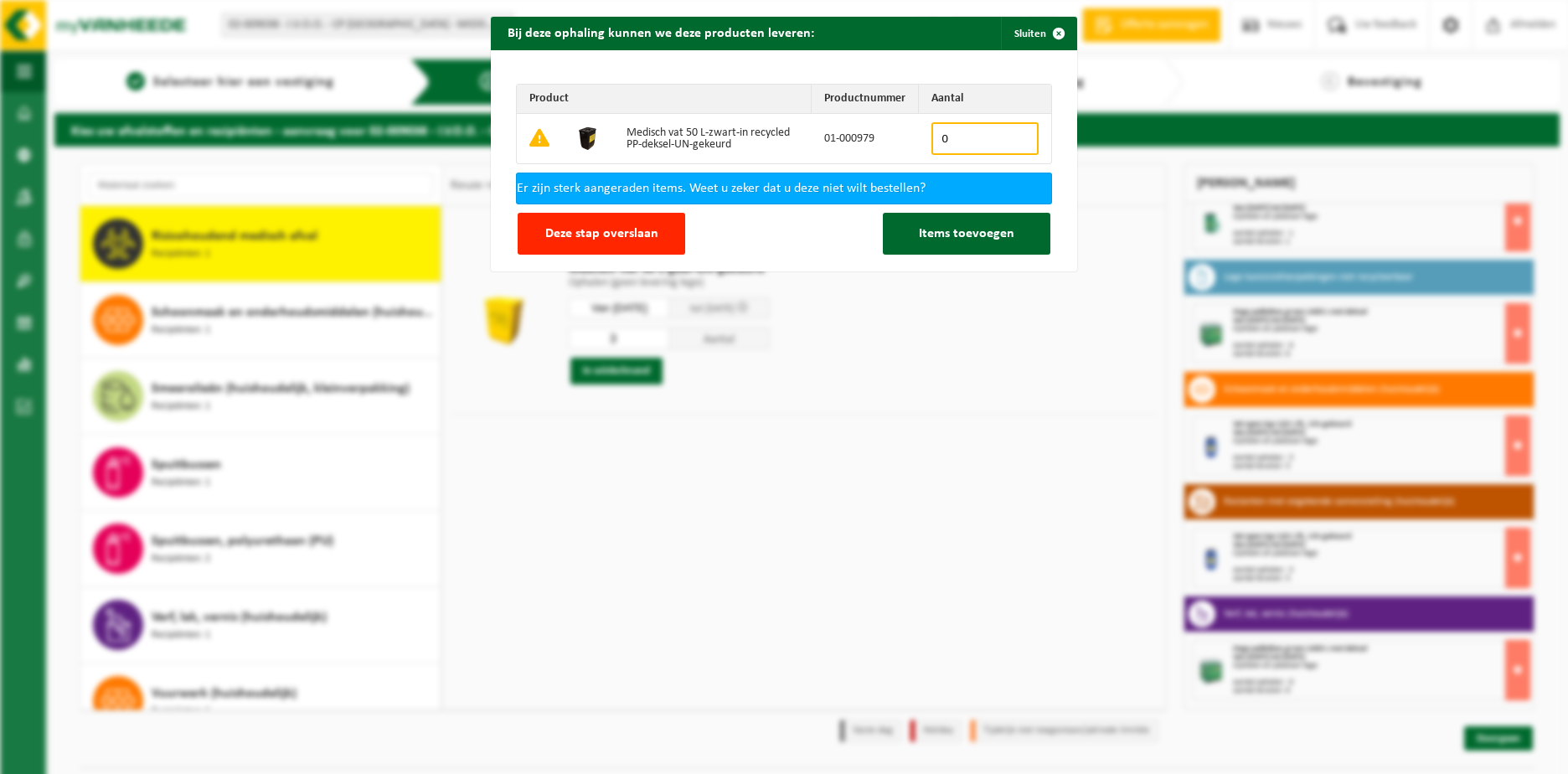
click at [954, 132] on input "0" at bounding box center [985, 139] width 107 height 33
click at [1018, 135] on input "1" at bounding box center [985, 139] width 107 height 33
click at [1018, 135] on input "2" at bounding box center [985, 139] width 107 height 33
type input "3"
click at [1018, 135] on input "3" at bounding box center [985, 139] width 107 height 33
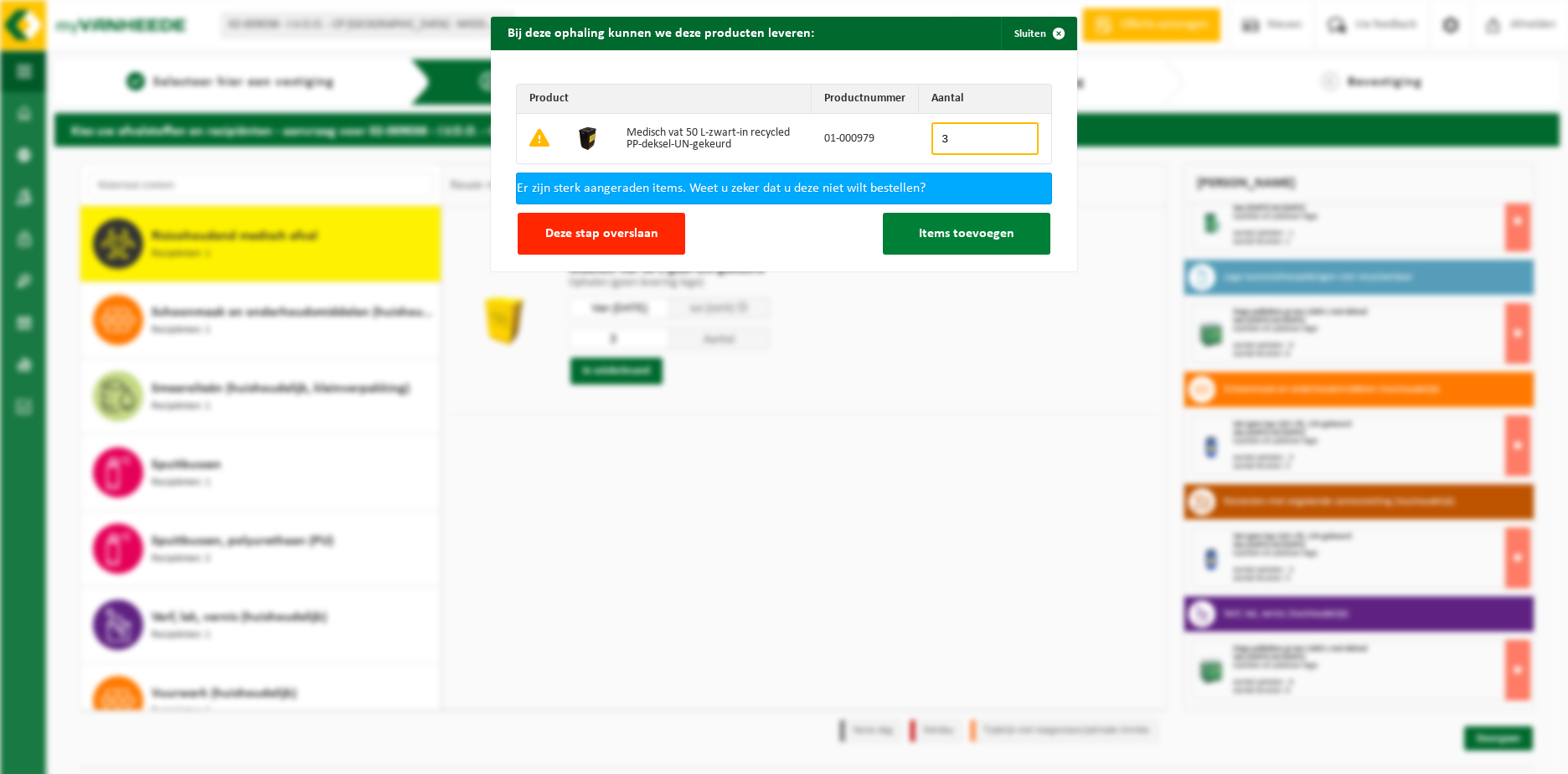
click at [979, 236] on span "Items toevoegen" at bounding box center [967, 233] width 96 height 13
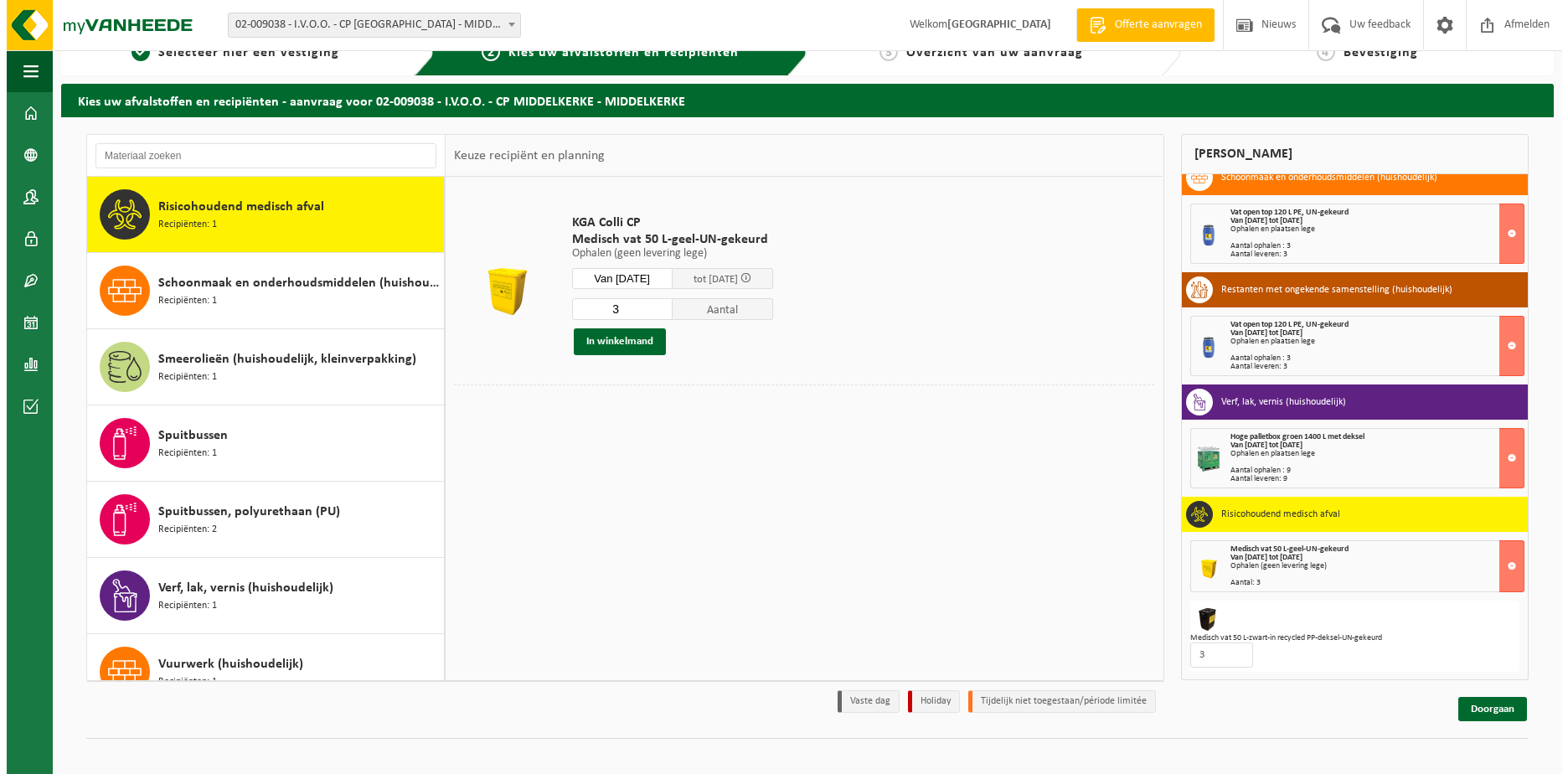
scroll to position [44, 0]
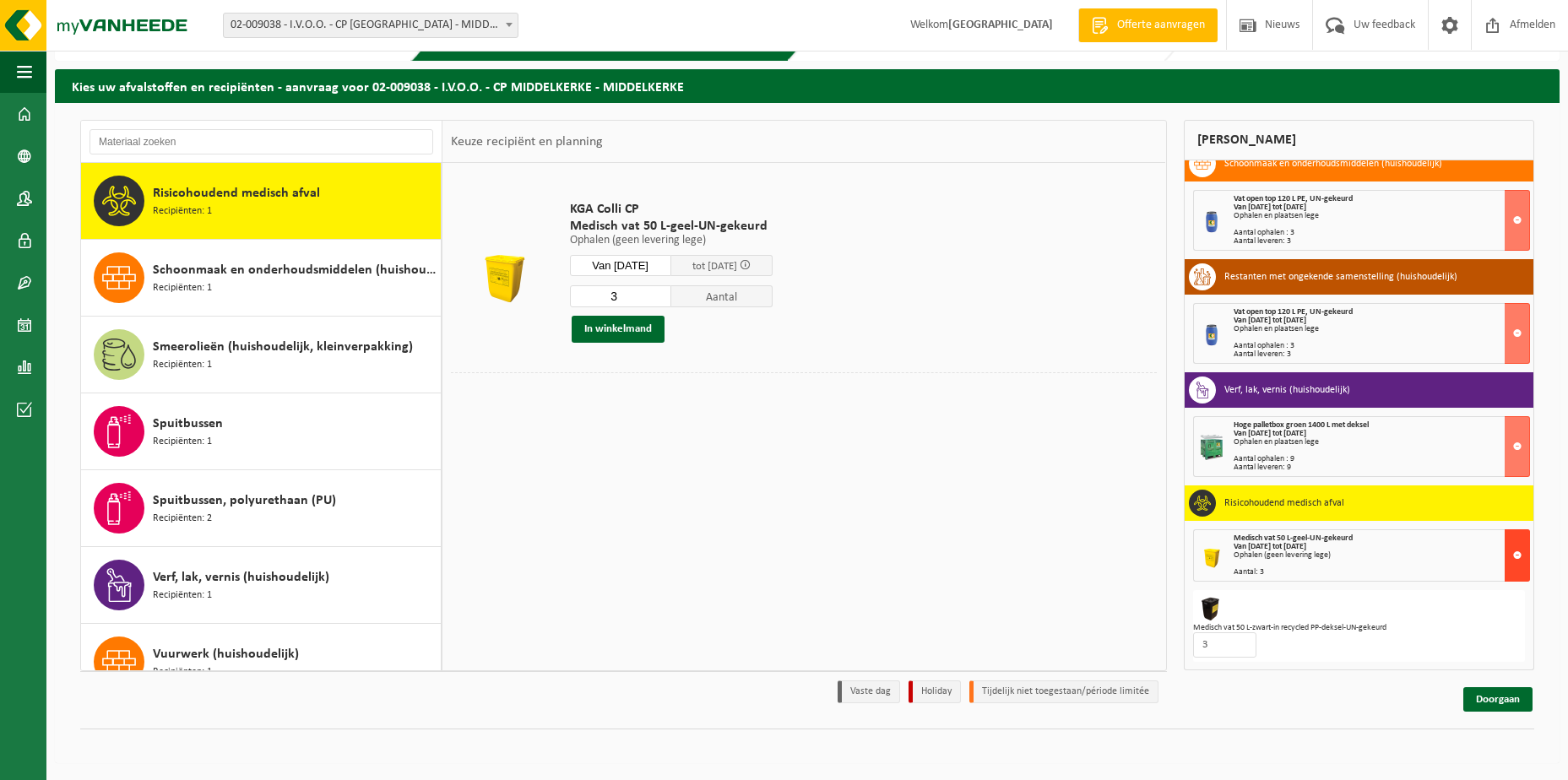
click at [1505, 560] on button at bounding box center [1517, 554] width 26 height 52
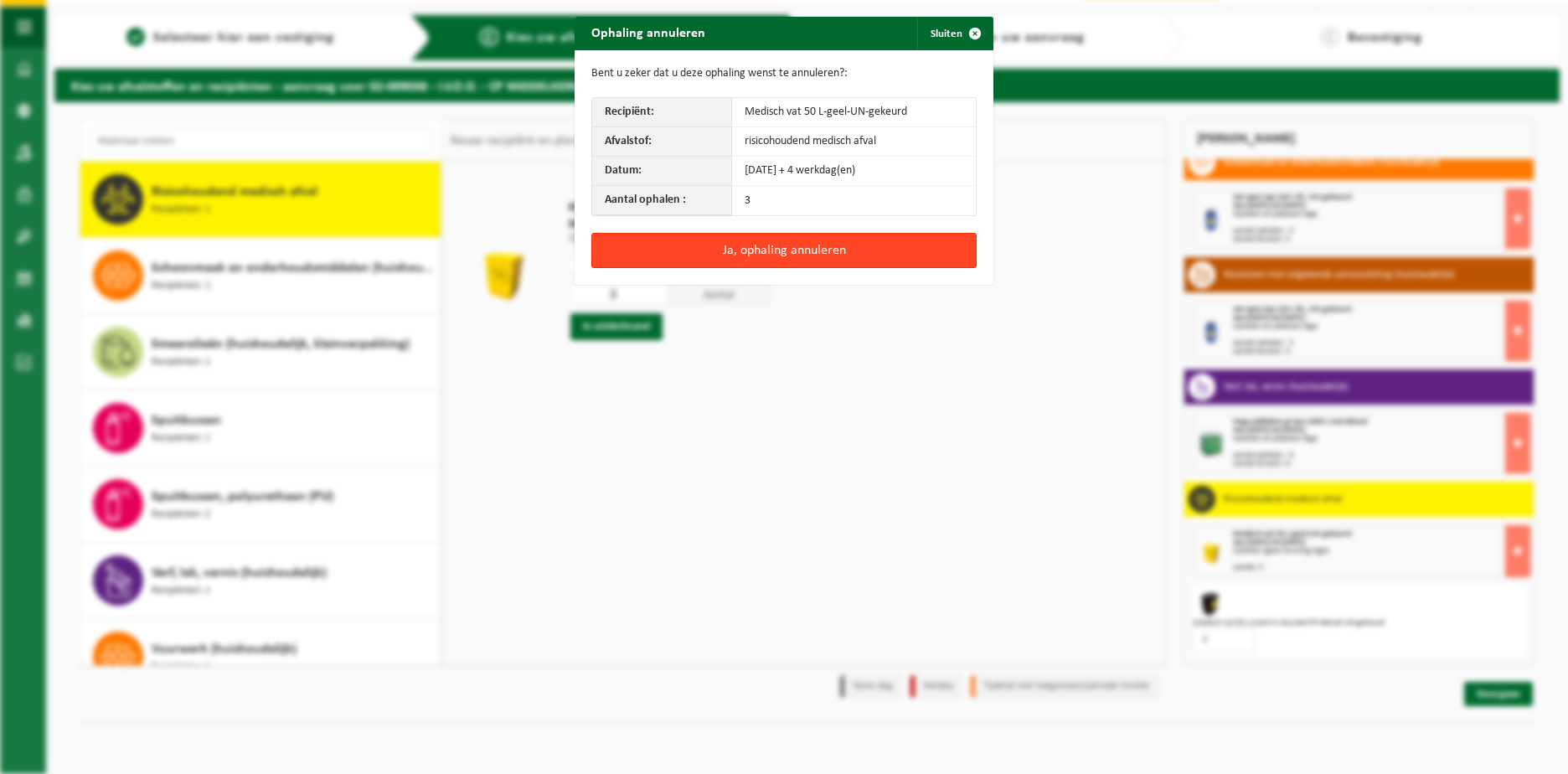
click at [845, 257] on button "Ja, ophaling annuleren" at bounding box center [784, 251] width 385 height 36
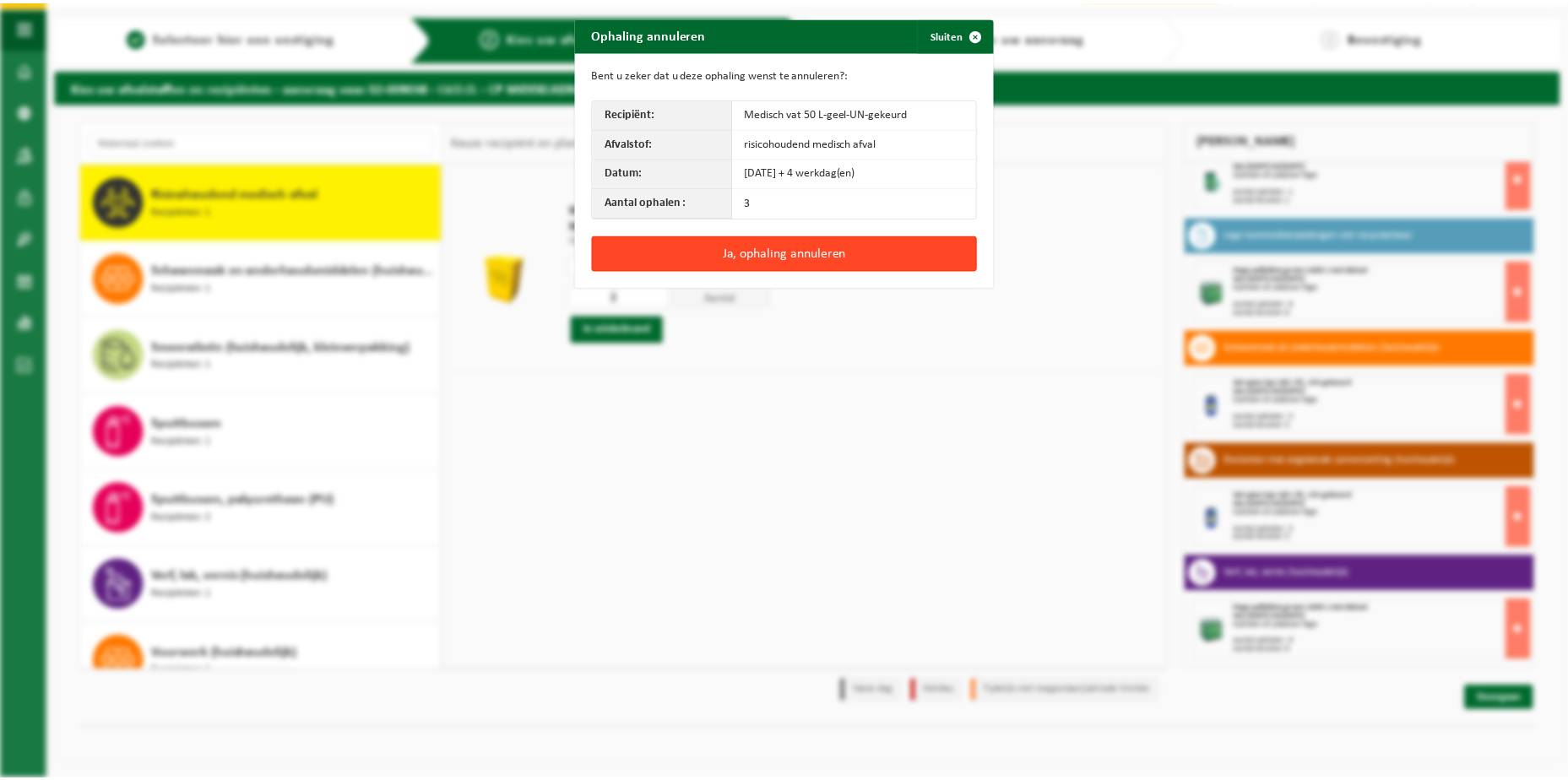
scroll to position [57, 0]
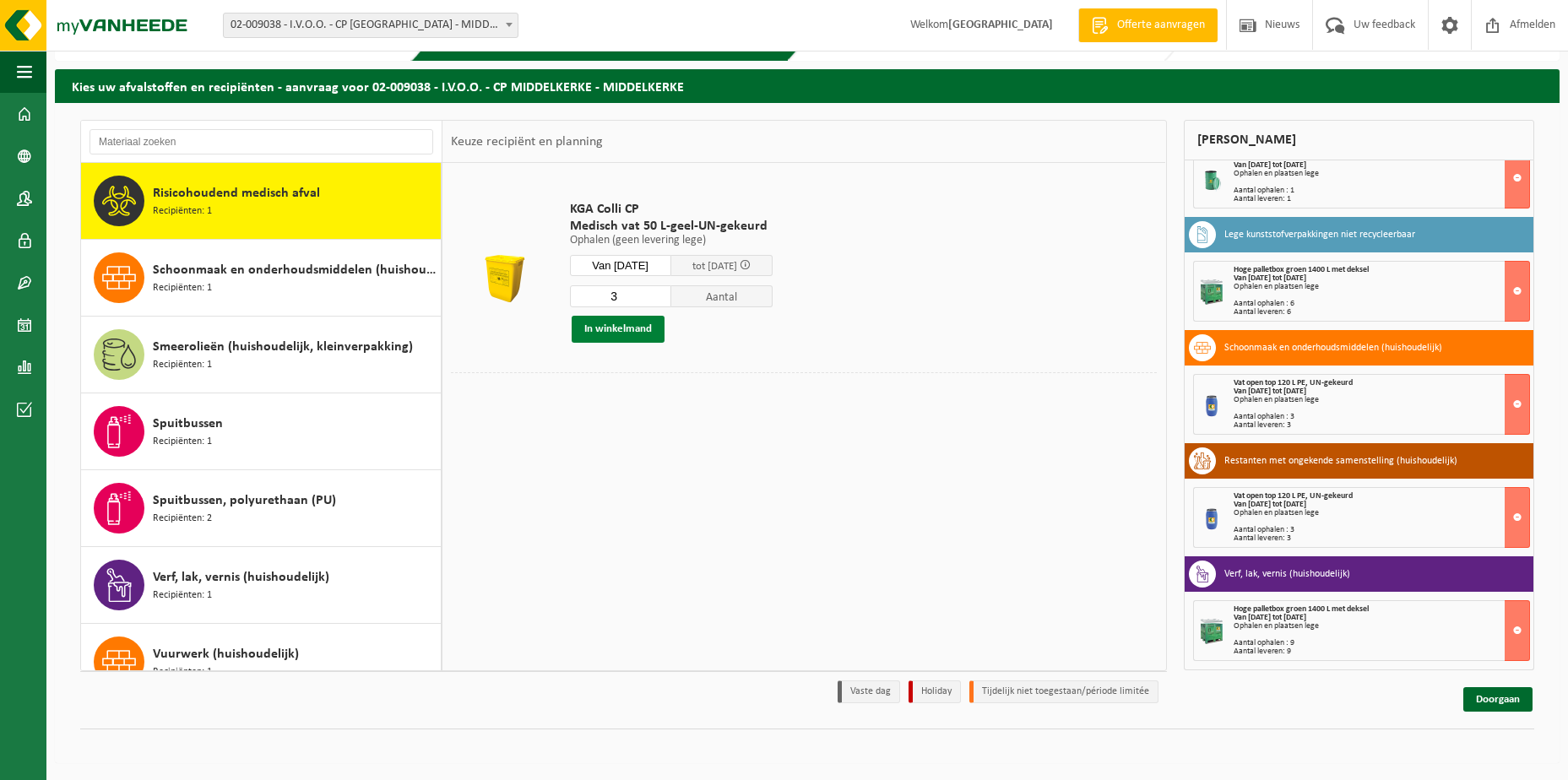
click at [609, 325] on button "In winkelmand" at bounding box center [618, 329] width 93 height 27
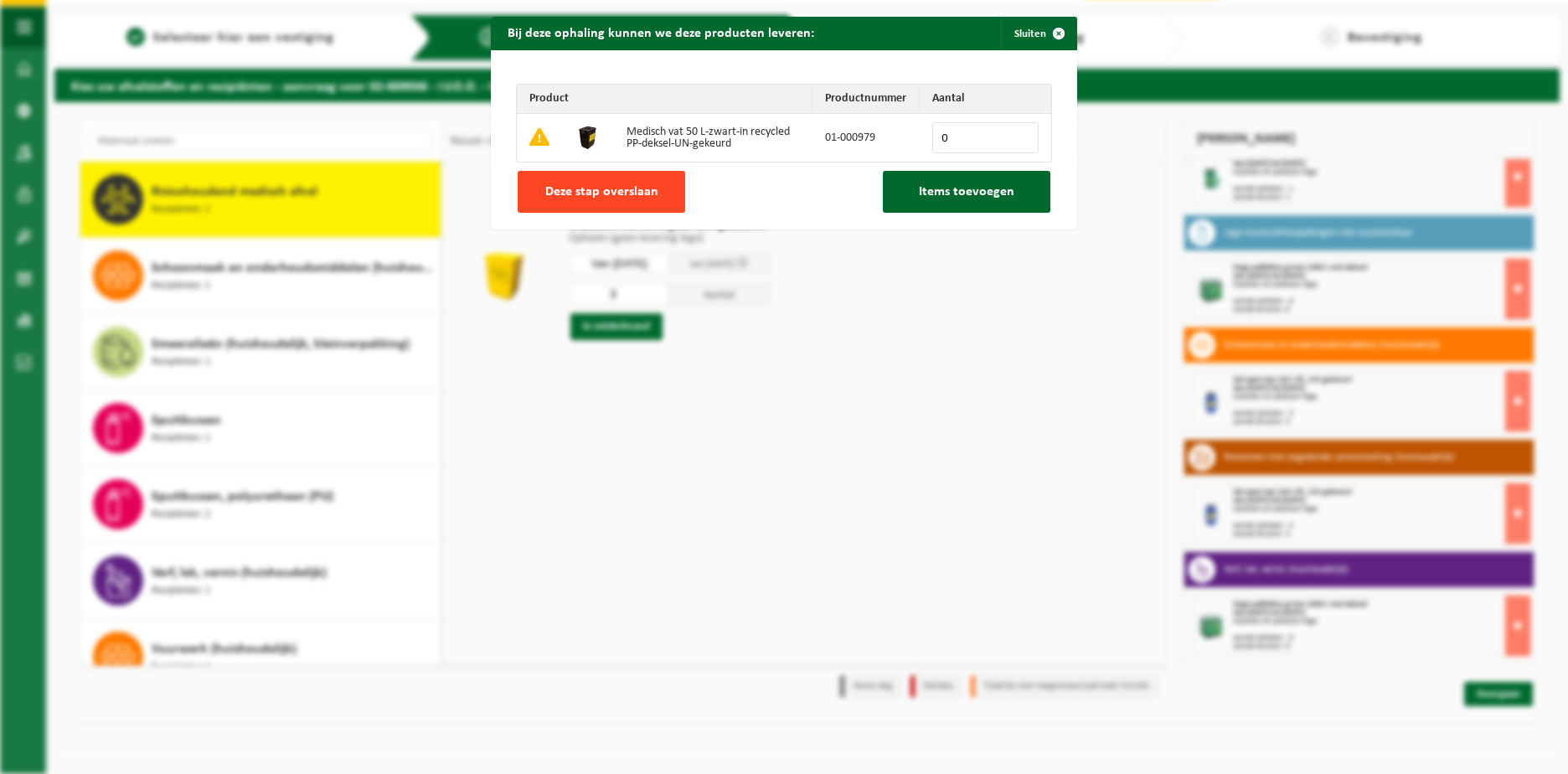
click at [555, 188] on span "Deze stap overslaan" at bounding box center [602, 192] width 113 height 13
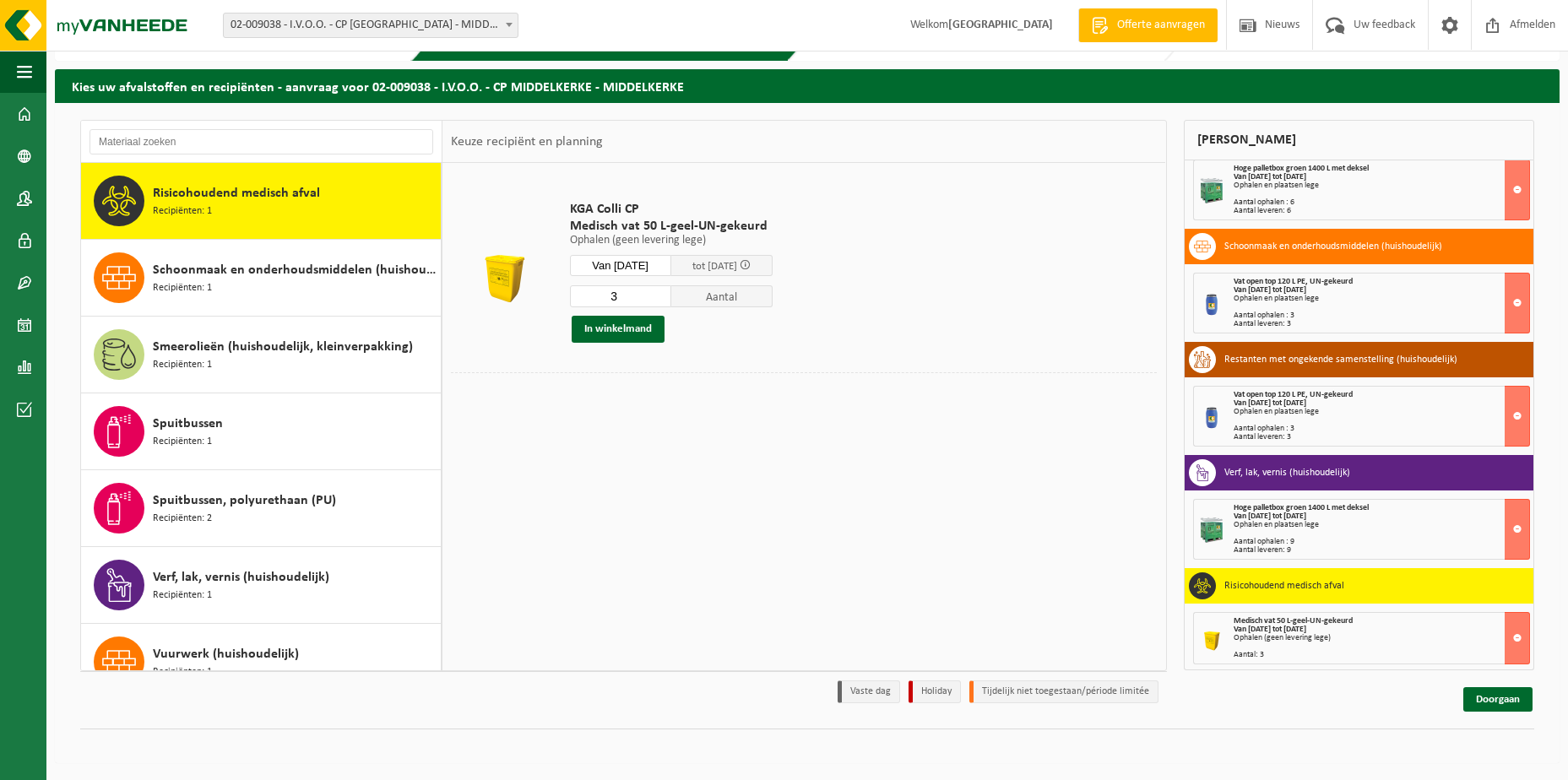
scroll to position [161, 0]
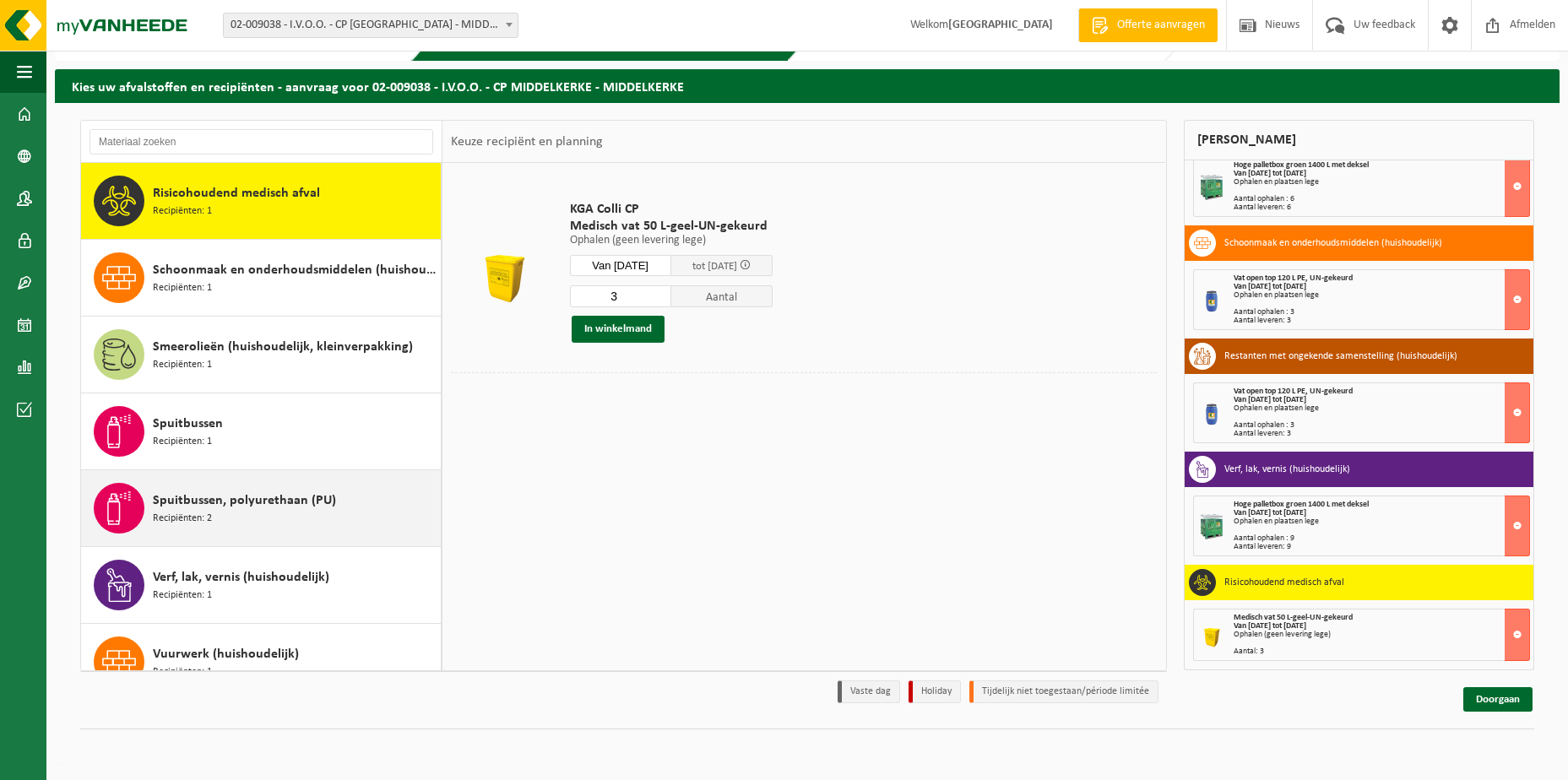
click at [291, 512] on div "Spuitbussen, polyurethaan (PU) Recipiënten: 2" at bounding box center [295, 508] width 283 height 51
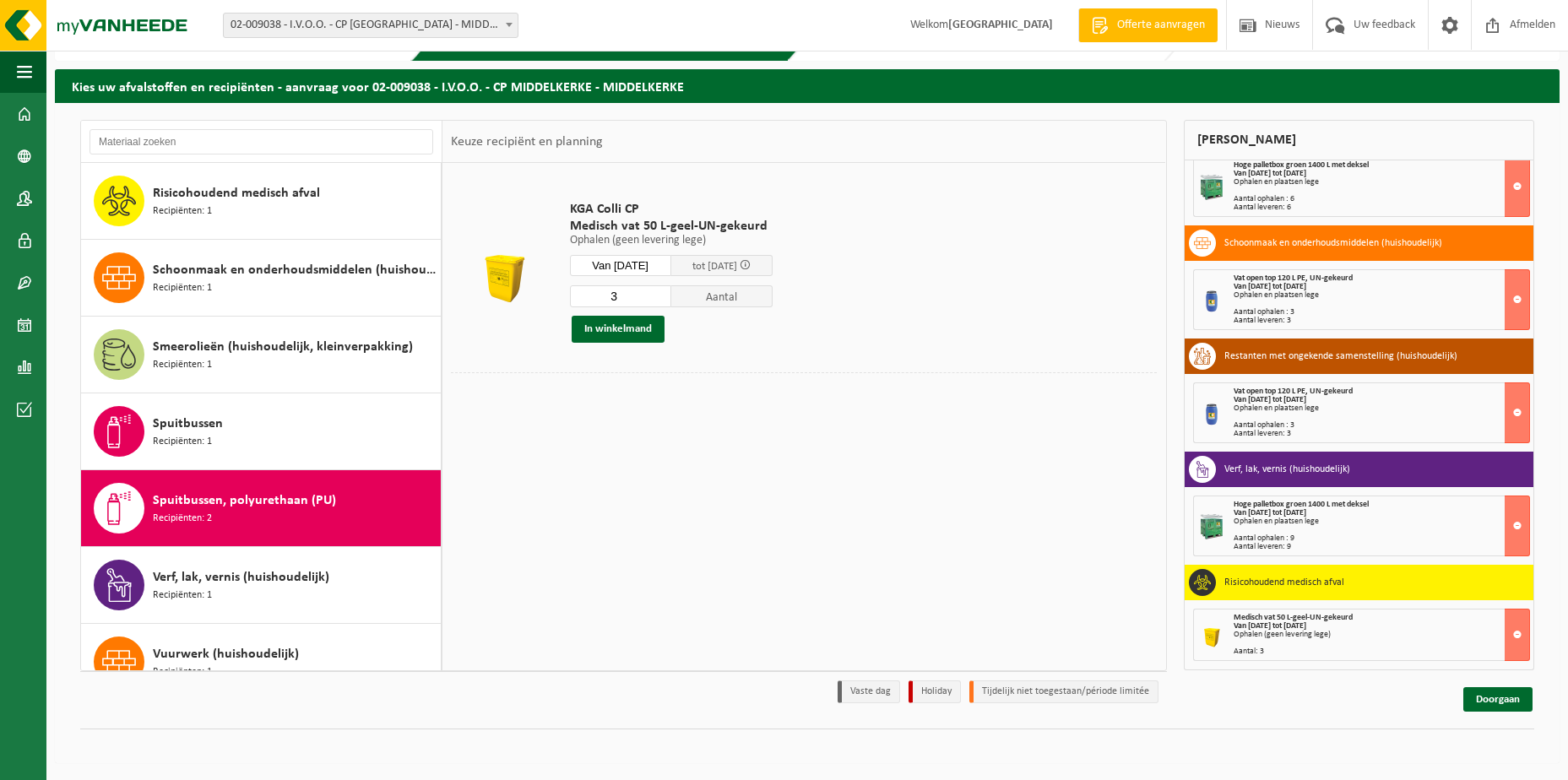
scroll to position [1335, 0]
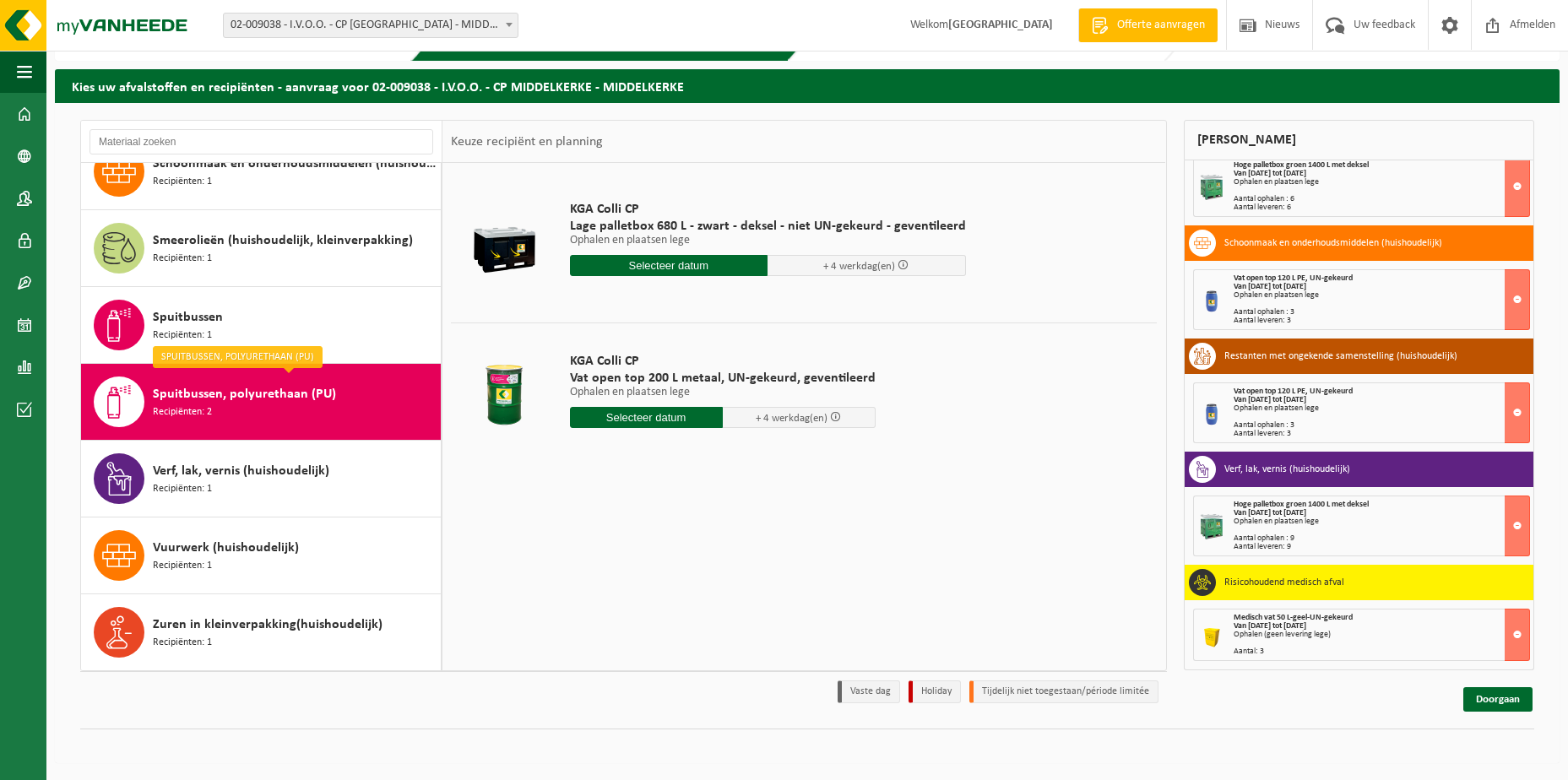
click at [643, 264] on input "text" at bounding box center [669, 265] width 198 height 21
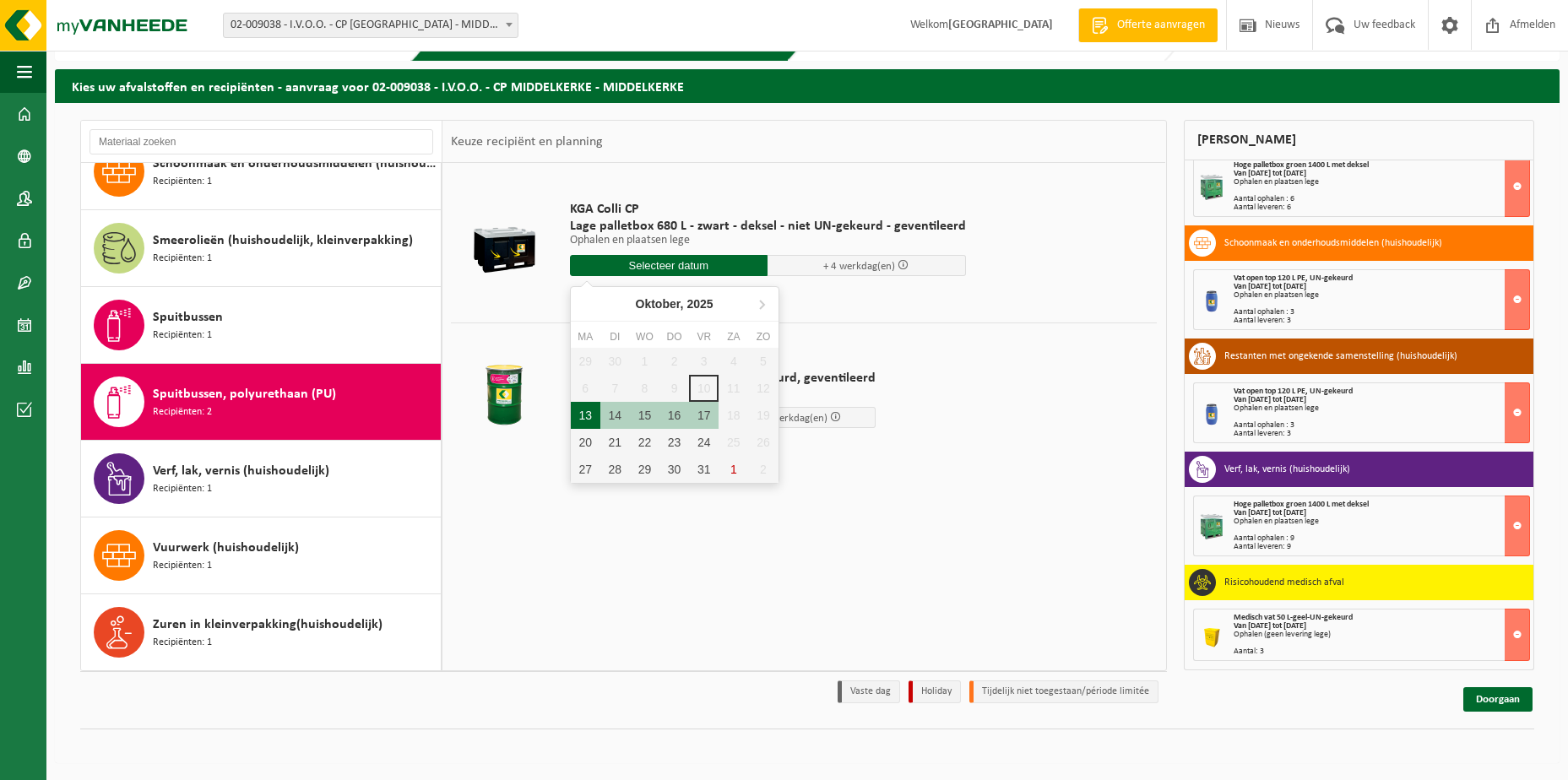
click at [582, 411] on div "13" at bounding box center [585, 415] width 29 height 27
type input "Van 2025-10-13"
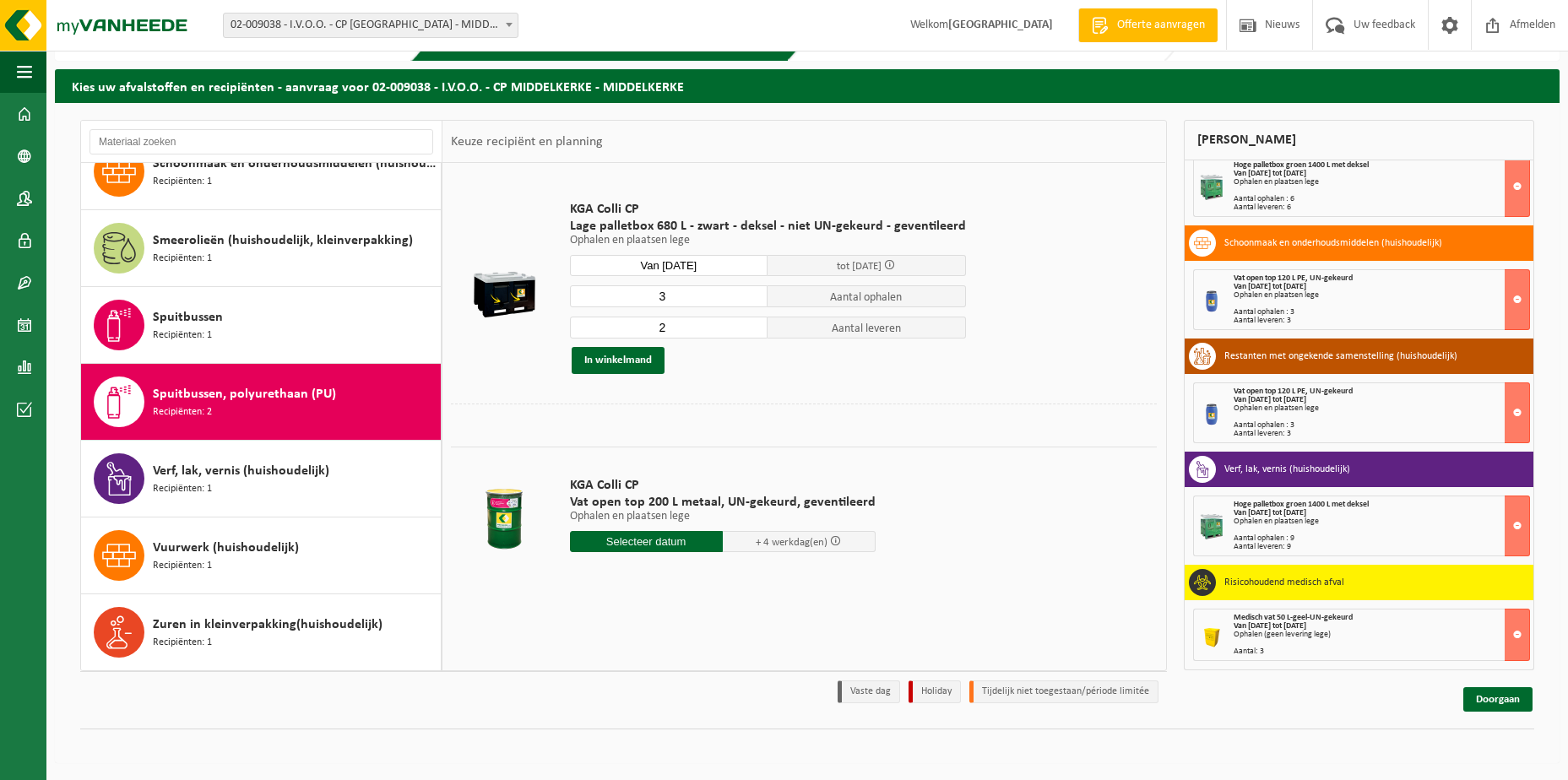
click at [751, 294] on input "3" at bounding box center [669, 296] width 198 height 22
click at [751, 296] on input "4" at bounding box center [669, 296] width 198 height 22
click at [748, 298] on input "3" at bounding box center [669, 296] width 198 height 22
click at [748, 298] on input "2" at bounding box center [669, 296] width 198 height 22
type input "1"
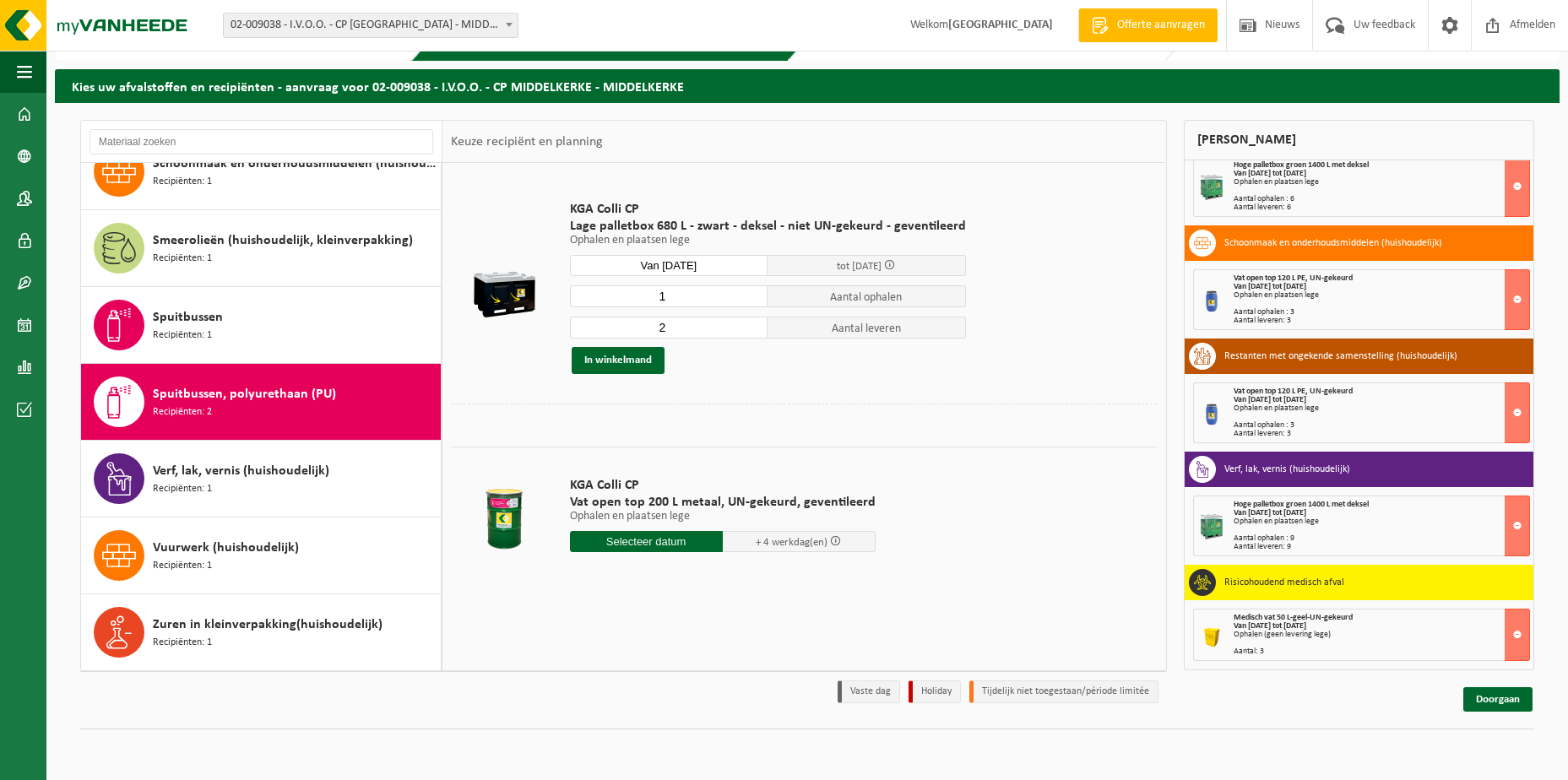
click at [748, 298] on input "1" at bounding box center [669, 296] width 198 height 22
type input "1"
click at [751, 331] on input "1" at bounding box center [669, 327] width 198 height 22
click at [621, 363] on button "In winkelmand" at bounding box center [618, 360] width 93 height 27
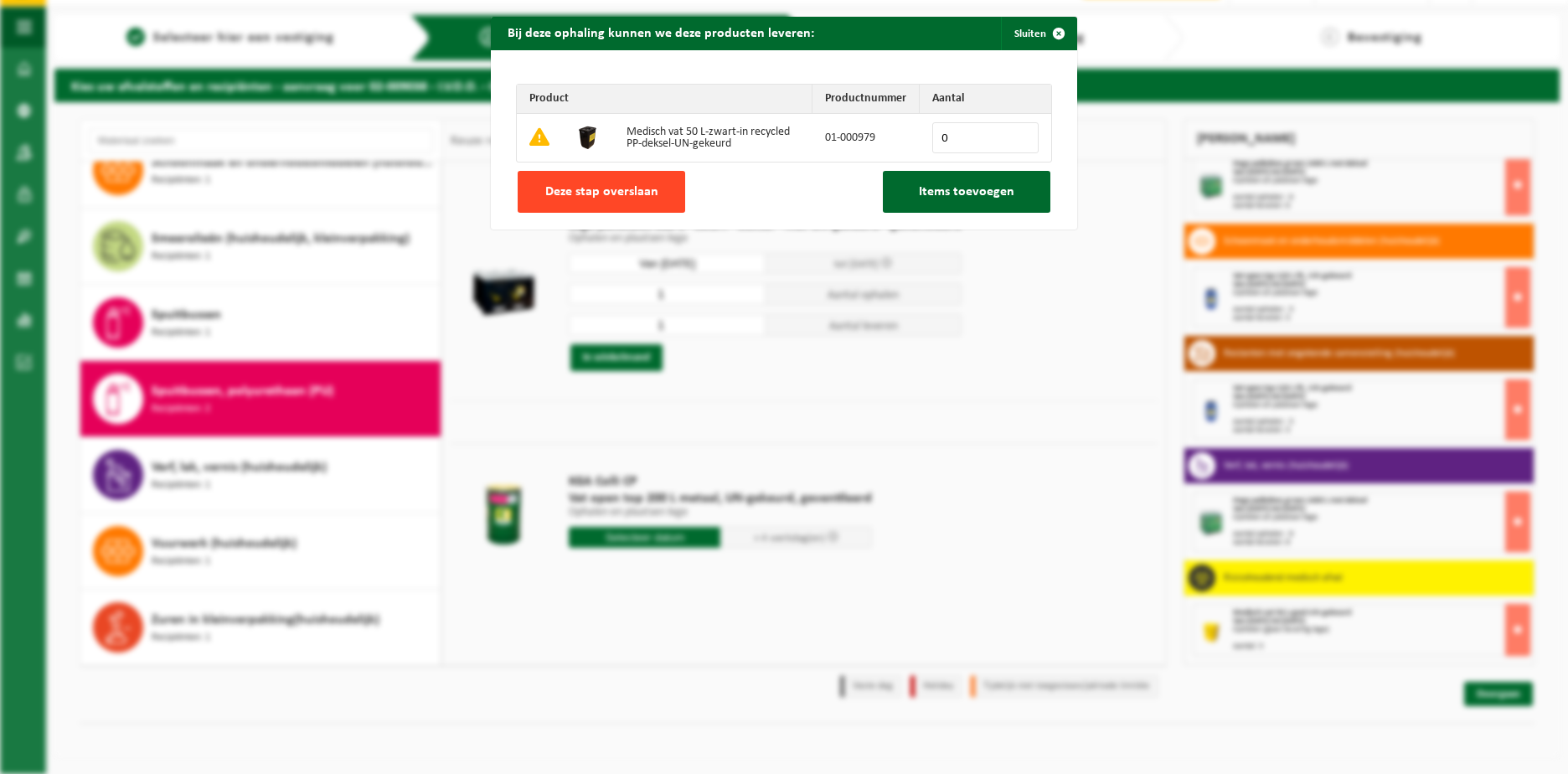
click at [584, 194] on span "Deze stap overslaan" at bounding box center [602, 192] width 113 height 13
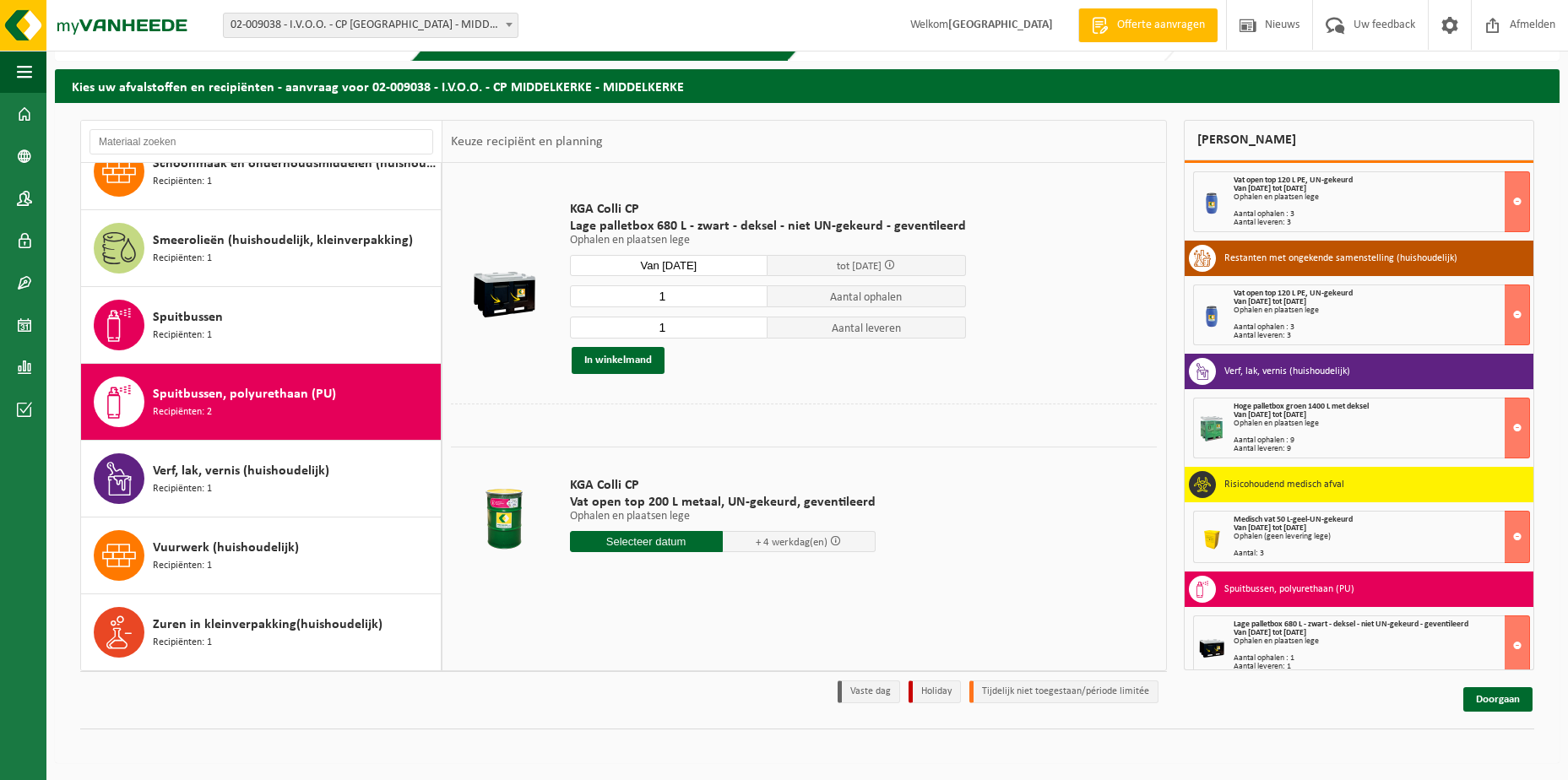
scroll to position [275, 0]
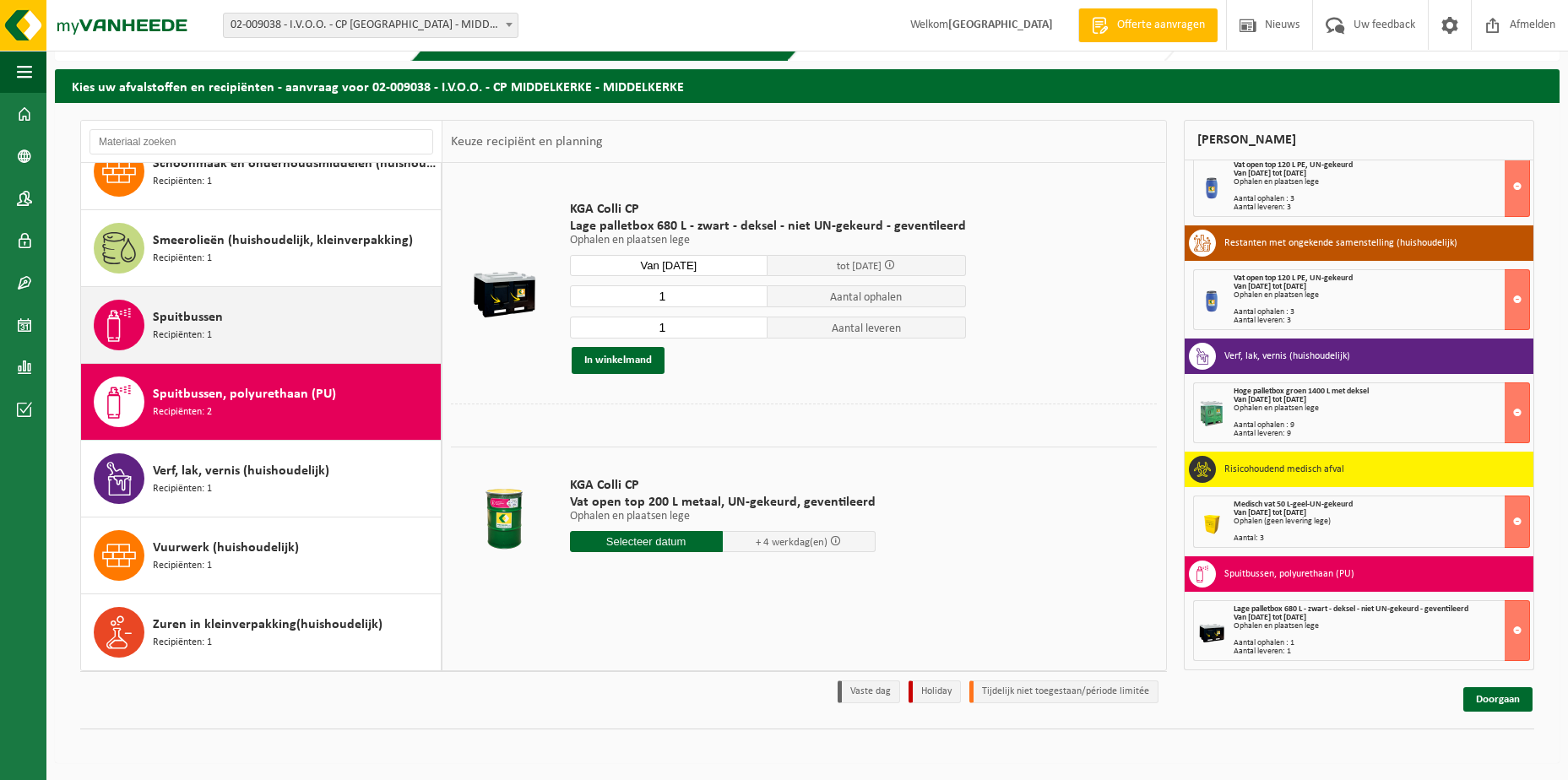
click at [171, 329] on span "Recipiënten: 1" at bounding box center [182, 335] width 60 height 16
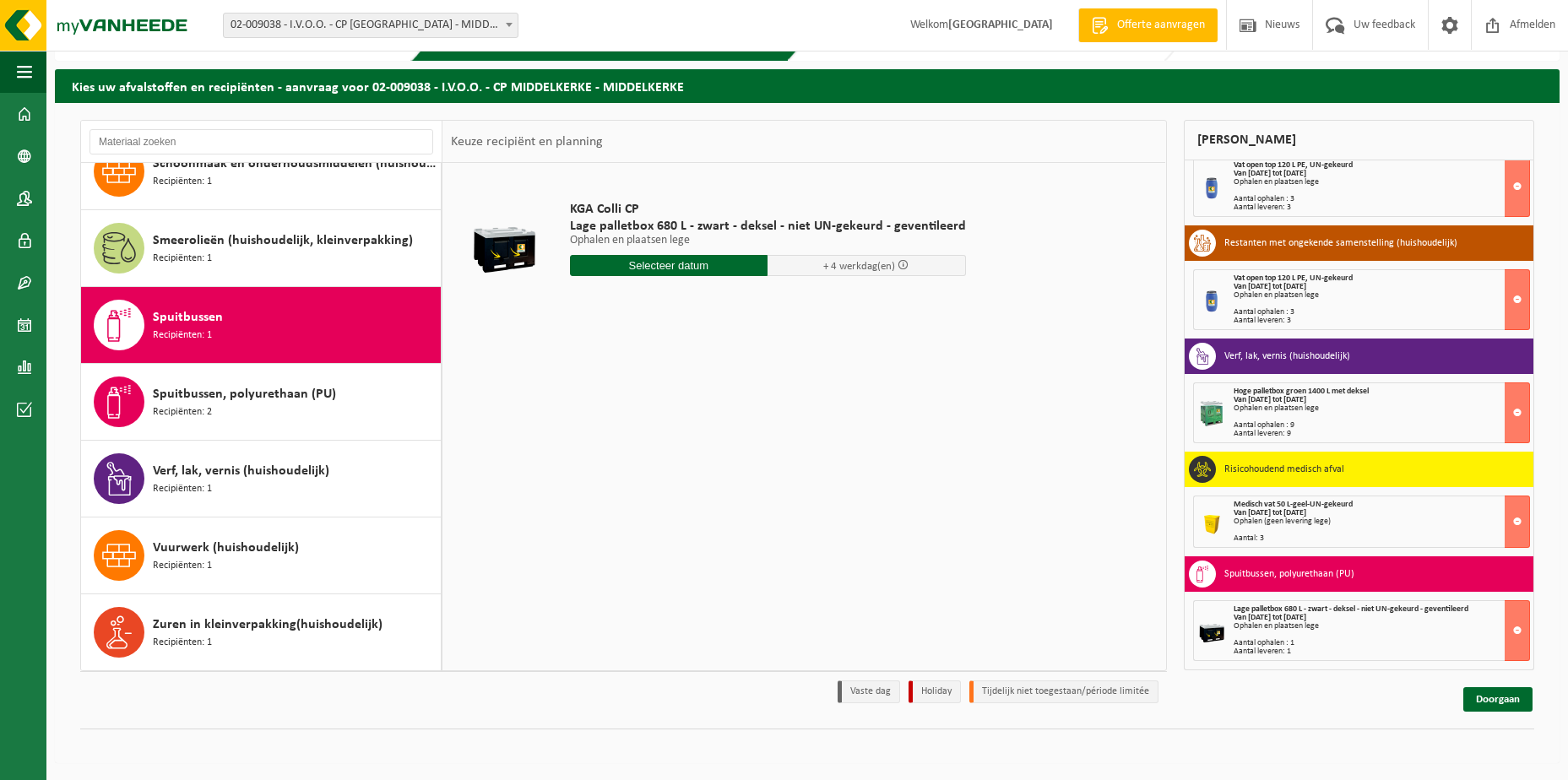
click at [658, 263] on input "text" at bounding box center [669, 265] width 198 height 21
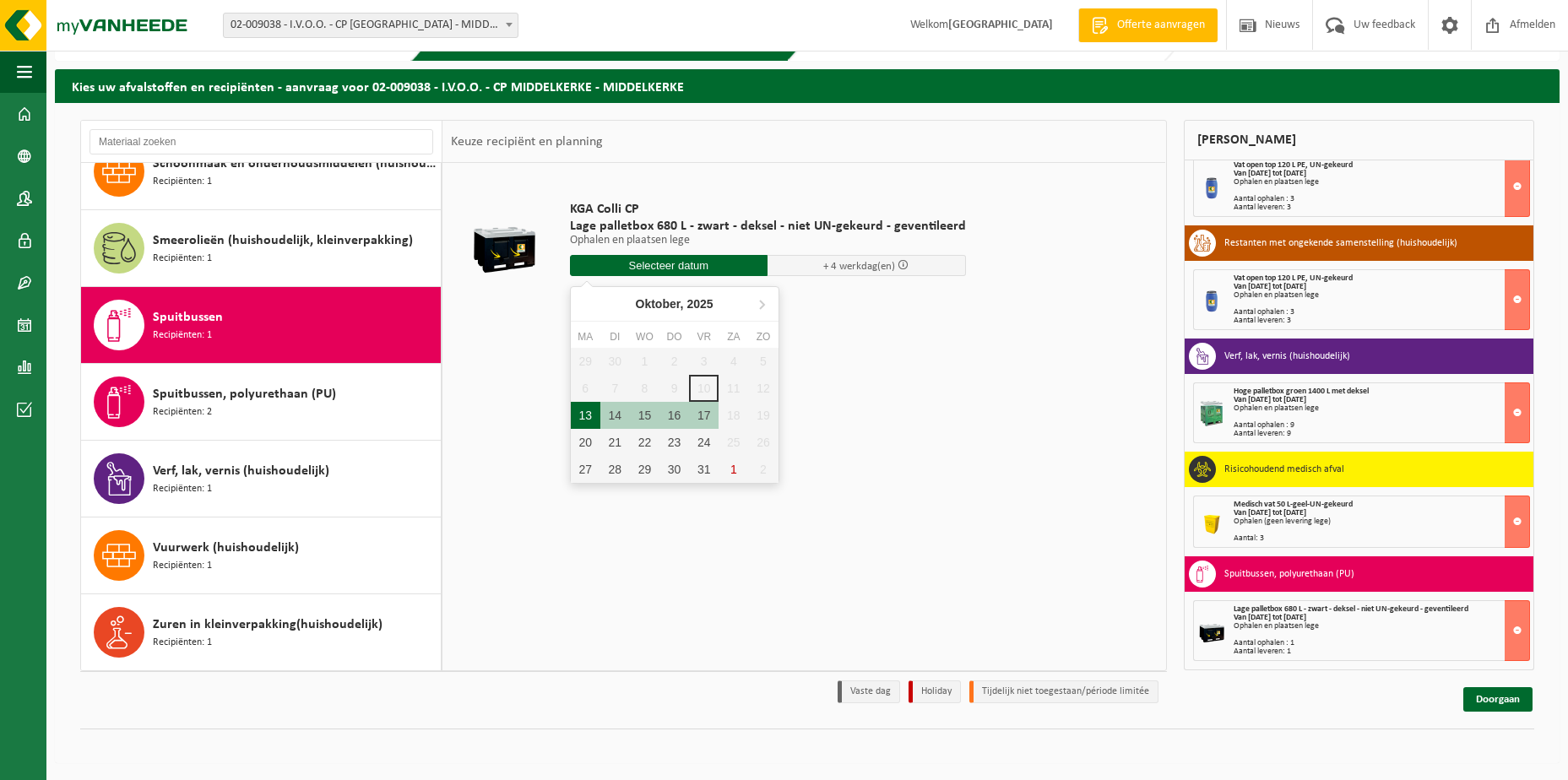
click at [581, 417] on div "13" at bounding box center [585, 415] width 29 height 27
type input "Van 2025-10-13"
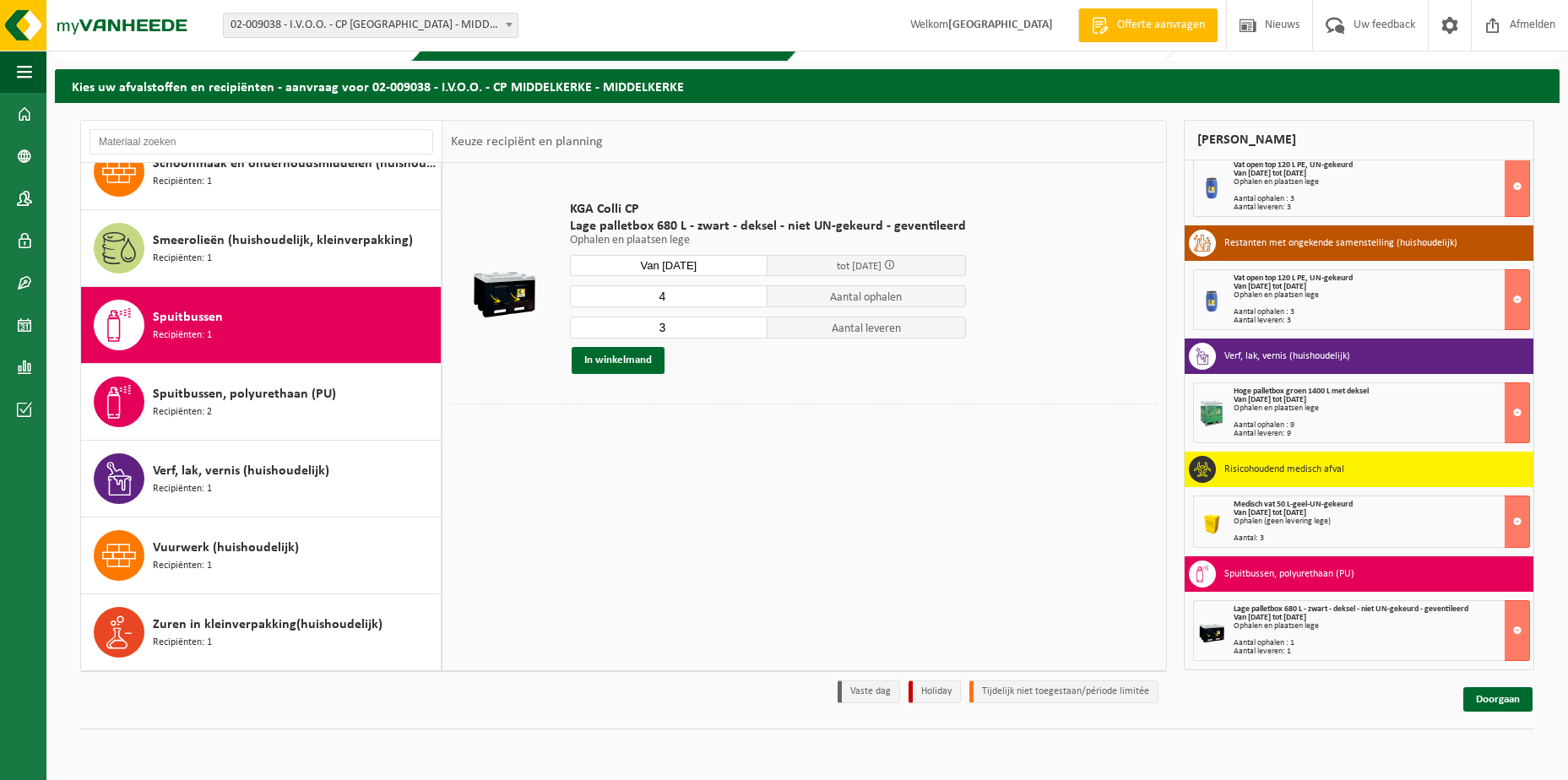
click at [751, 293] on input "4" at bounding box center [669, 296] width 198 height 22
click at [751, 293] on input "5" at bounding box center [669, 296] width 198 height 22
click at [749, 298] on input "4" at bounding box center [669, 296] width 198 height 22
click at [749, 298] on input "3" at bounding box center [669, 296] width 198 height 22
click at [749, 298] on input "2" at bounding box center [669, 296] width 198 height 22
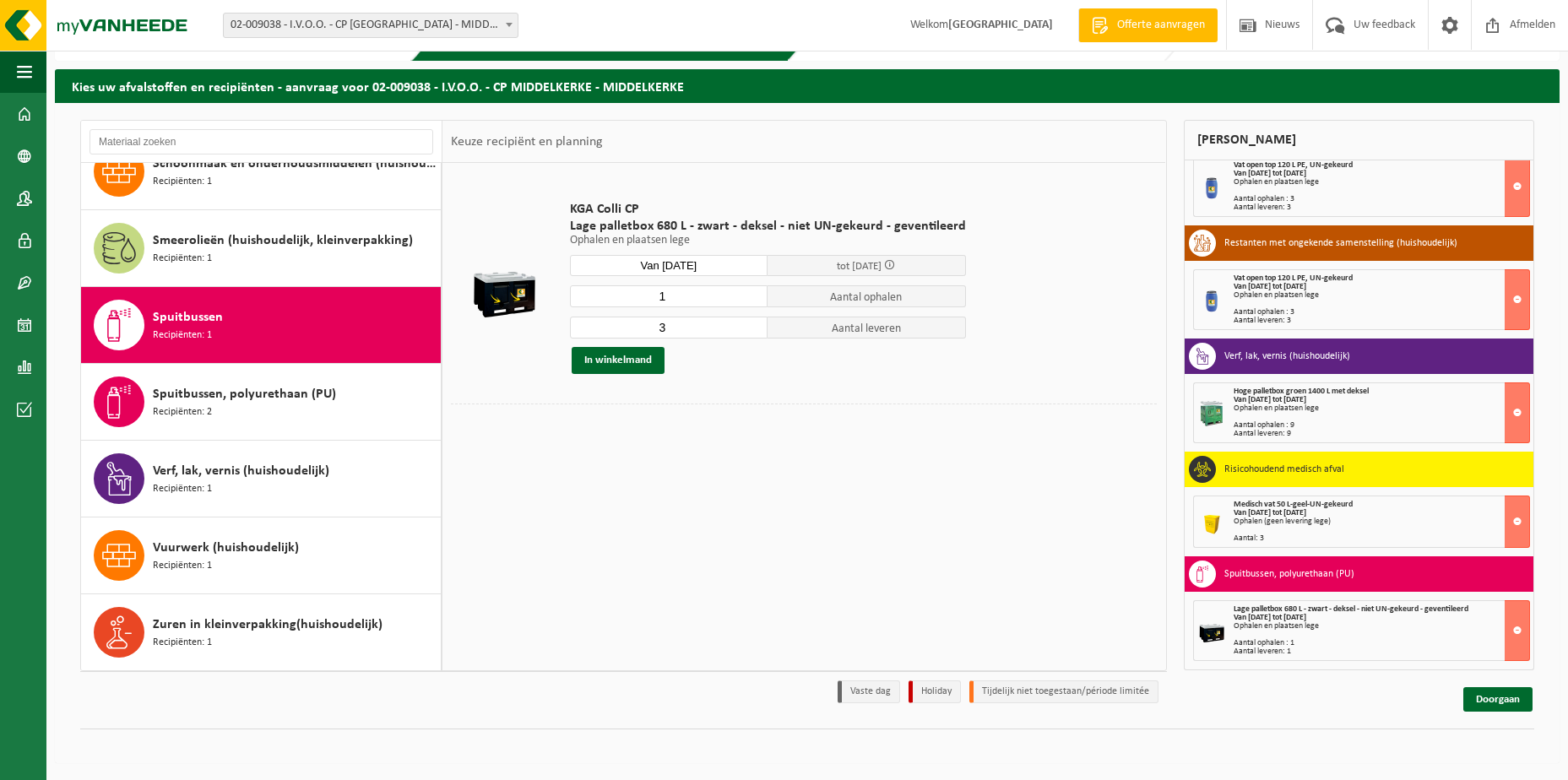
type input "1"
click at [749, 298] on input "1" at bounding box center [669, 296] width 198 height 22
click at [749, 325] on input "4" at bounding box center [669, 327] width 198 height 22
click at [749, 325] on input "5" at bounding box center [669, 327] width 198 height 22
click at [748, 330] on input "4" at bounding box center [669, 327] width 198 height 22
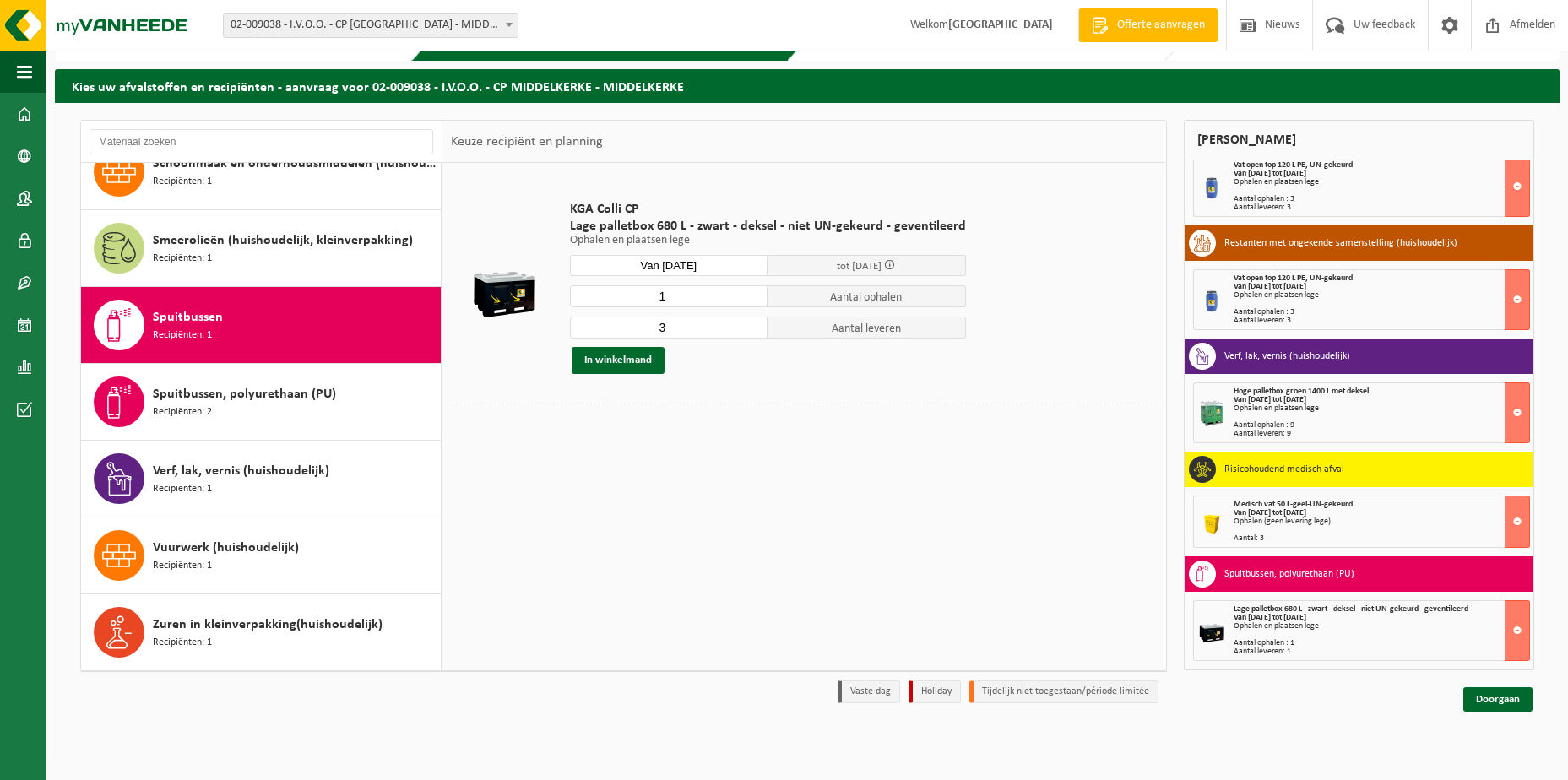
click at [748, 330] on input "3" at bounding box center [669, 327] width 198 height 22
click at [748, 330] on input "2" at bounding box center [669, 327] width 198 height 22
type input "1"
click at [748, 330] on input "1" at bounding box center [669, 327] width 198 height 22
click at [608, 362] on button "In winkelmand" at bounding box center [618, 360] width 93 height 27
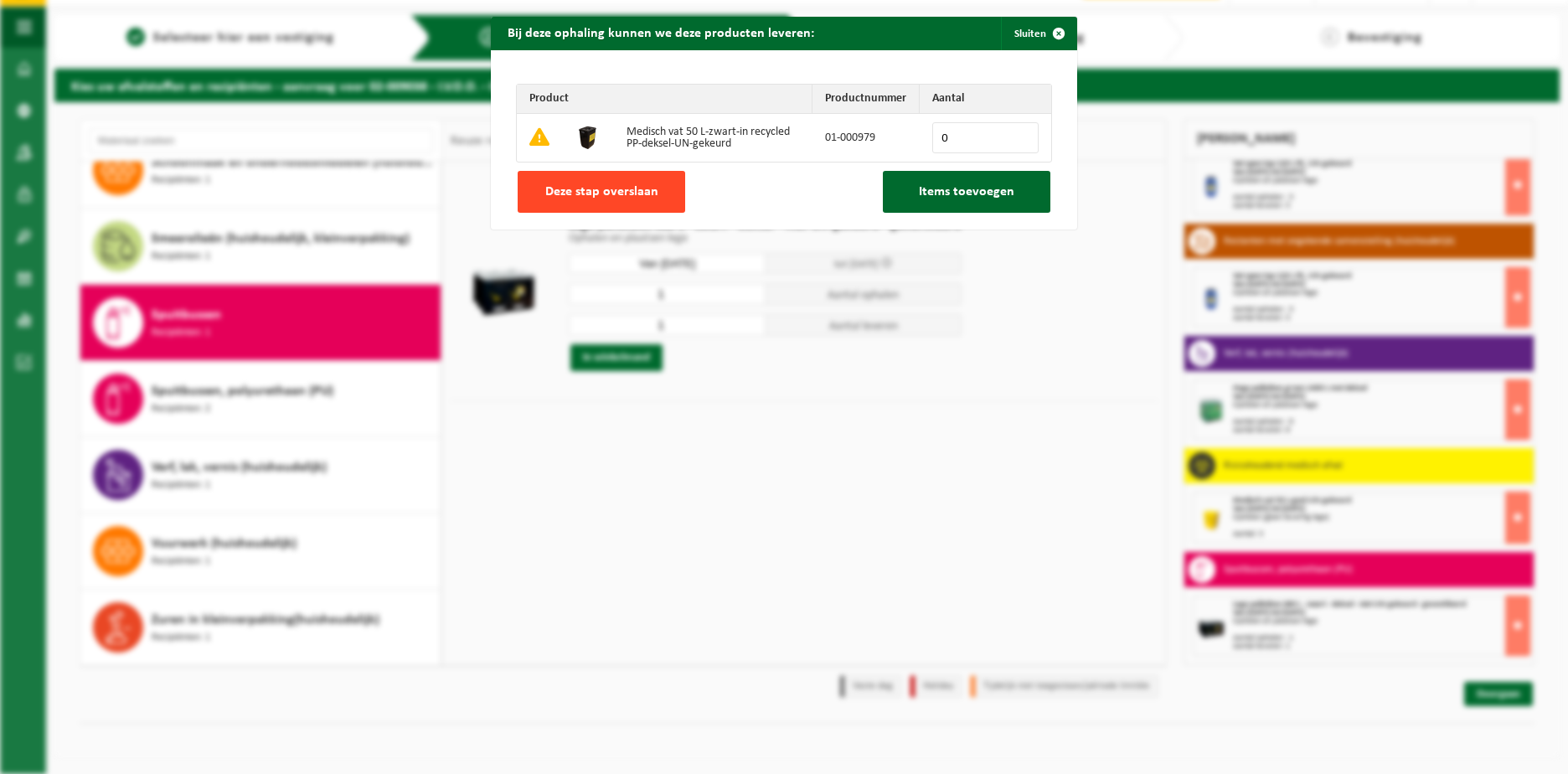
click at [580, 201] on button "Deze stap overslaan" at bounding box center [601, 191] width 168 height 42
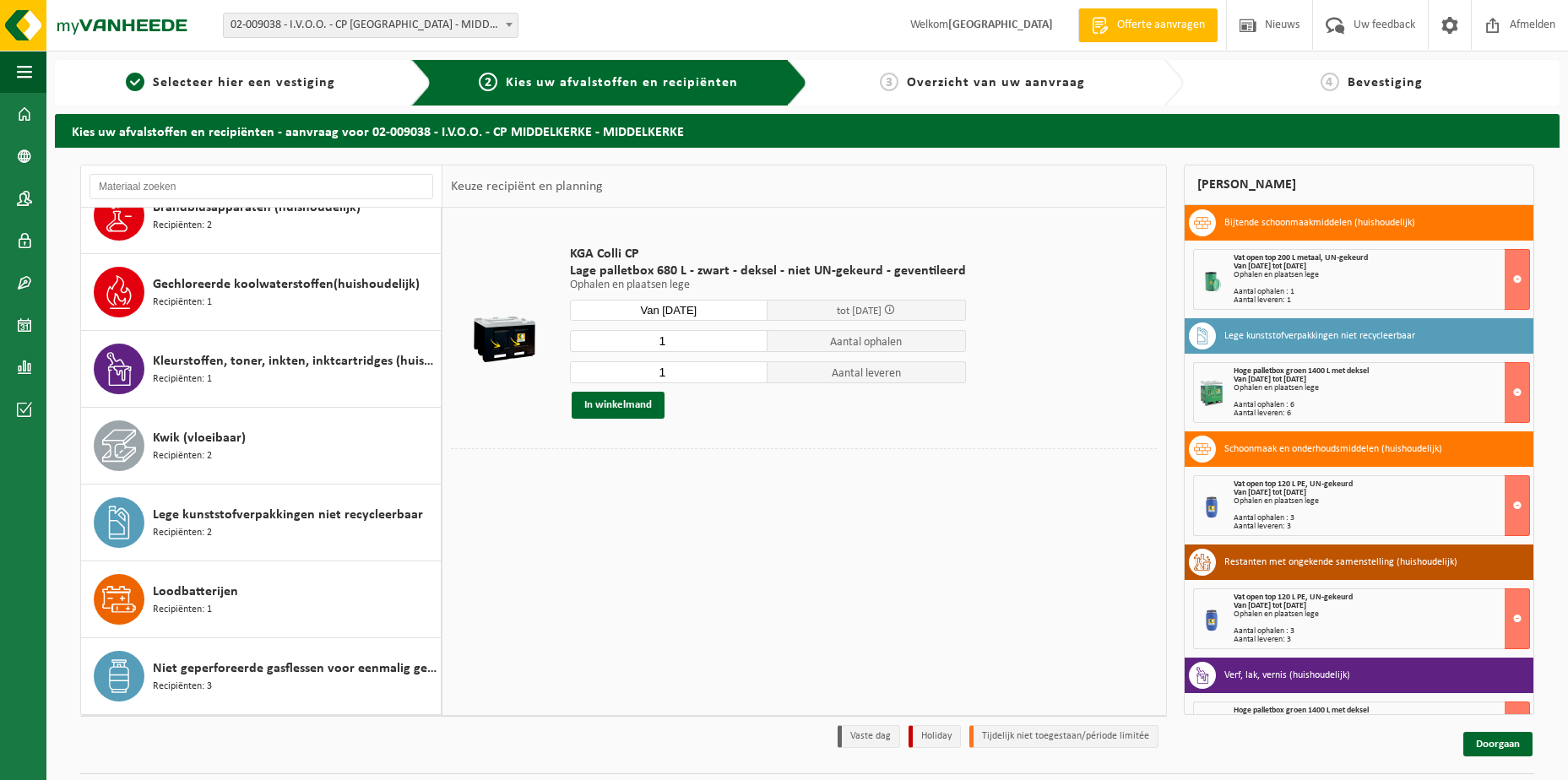
scroll to position [253, 0]
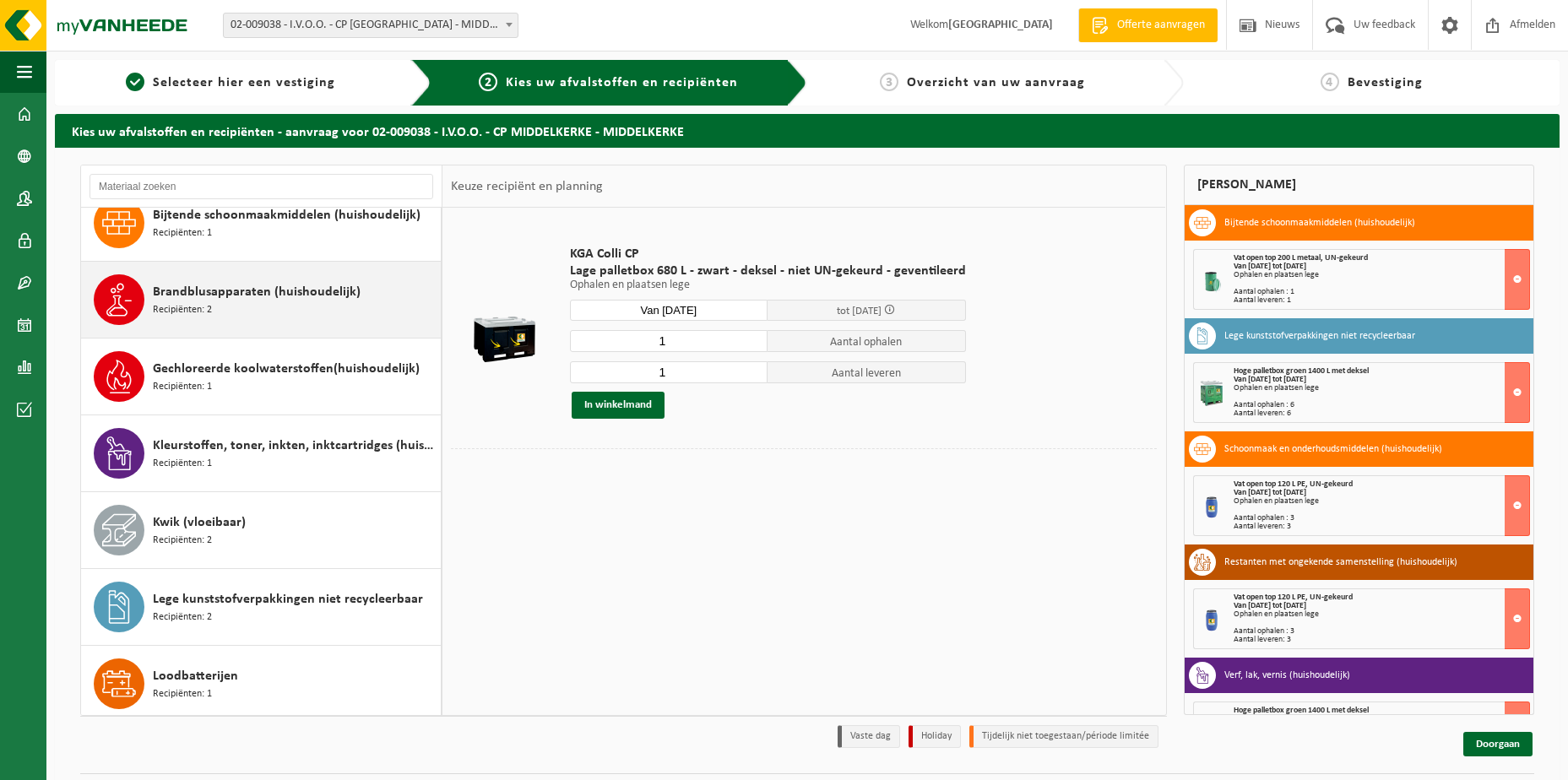
click at [204, 292] on span "Brandblusapparaten (huishoudelijk)" at bounding box center [257, 292] width 208 height 20
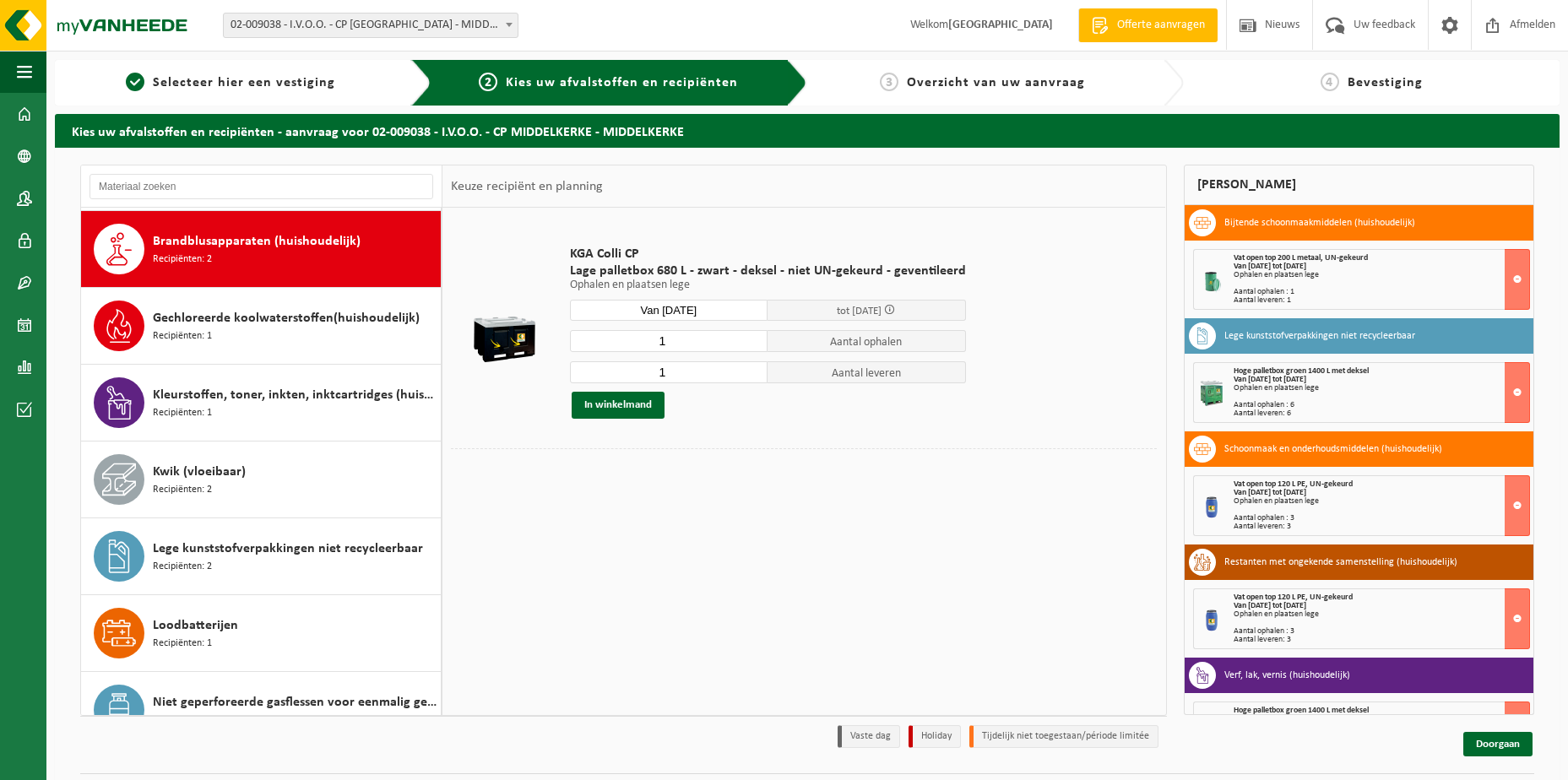
scroll to position [307, 0]
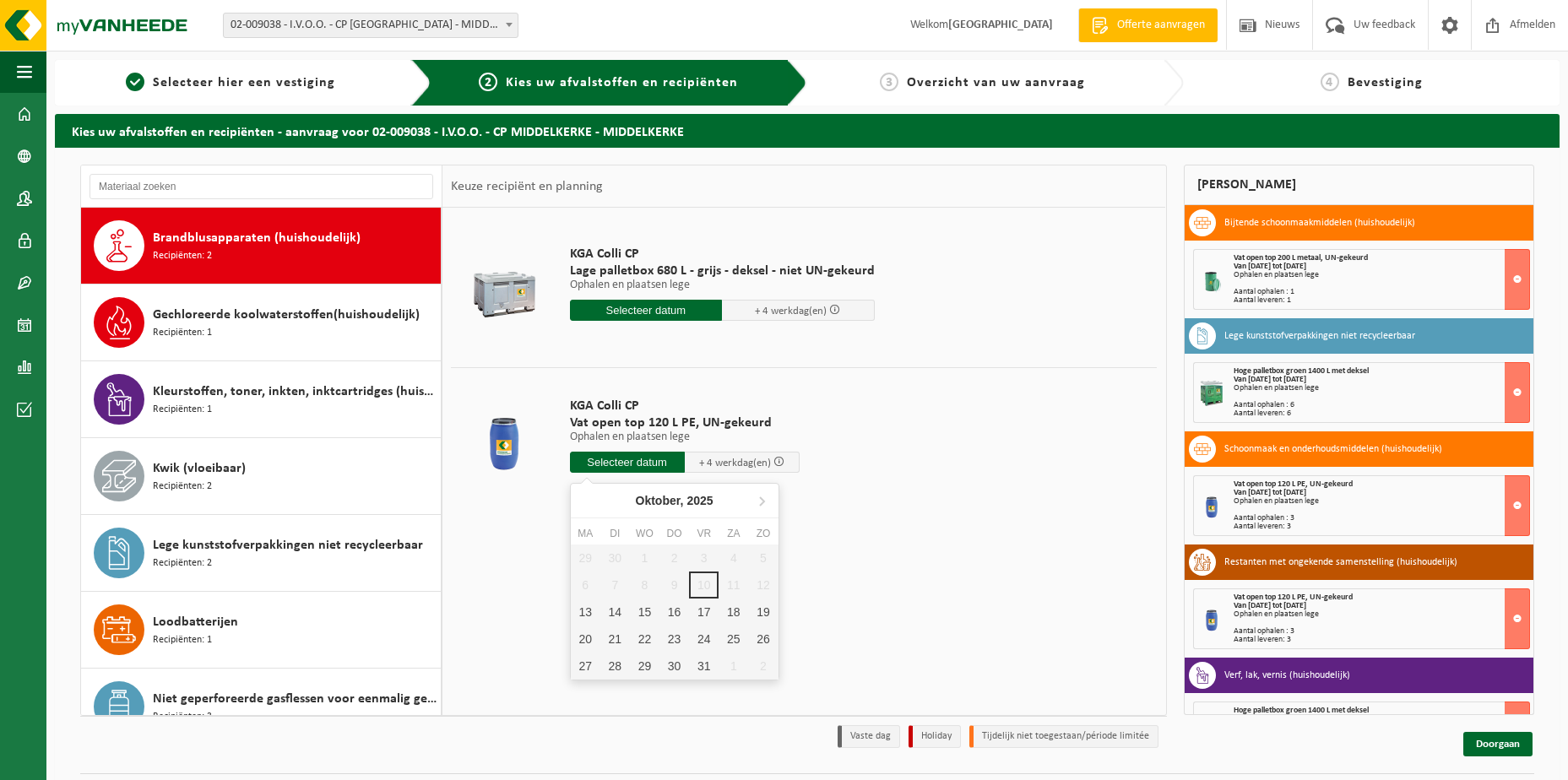
click at [645, 464] on input "text" at bounding box center [627, 462] width 115 height 21
click at [592, 616] on div "13" at bounding box center [585, 612] width 29 height 27
type input "Van 2025-10-13"
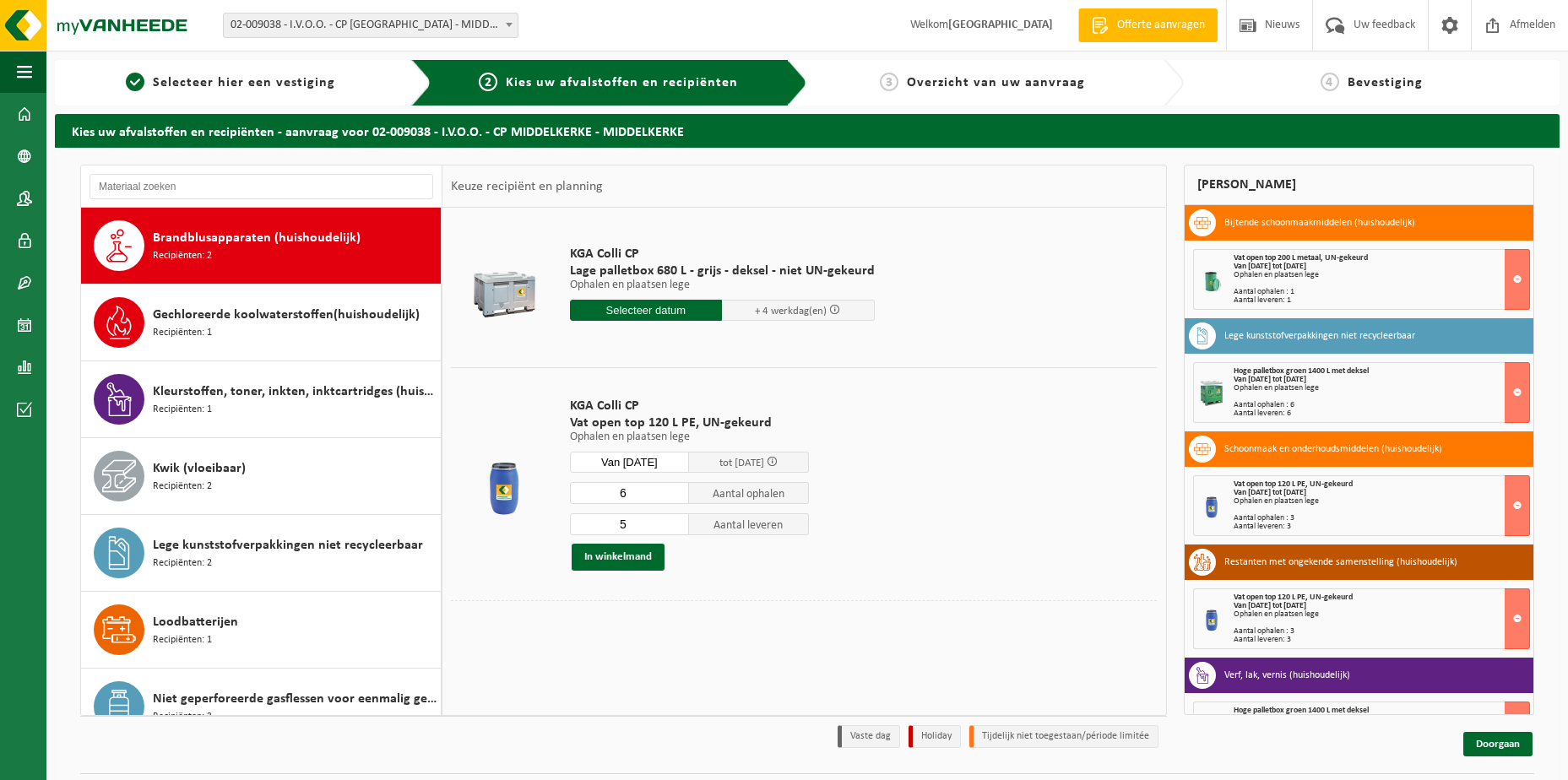
click at [677, 491] on input "6" at bounding box center [629, 492] width 120 height 22
click at [677, 491] on input "7" at bounding box center [629, 492] width 120 height 22
click at [677, 491] on input "8" at bounding box center [629, 492] width 120 height 22
click at [673, 496] on input "7" at bounding box center [629, 492] width 120 height 22
click at [673, 496] on input "6" at bounding box center [629, 492] width 120 height 22
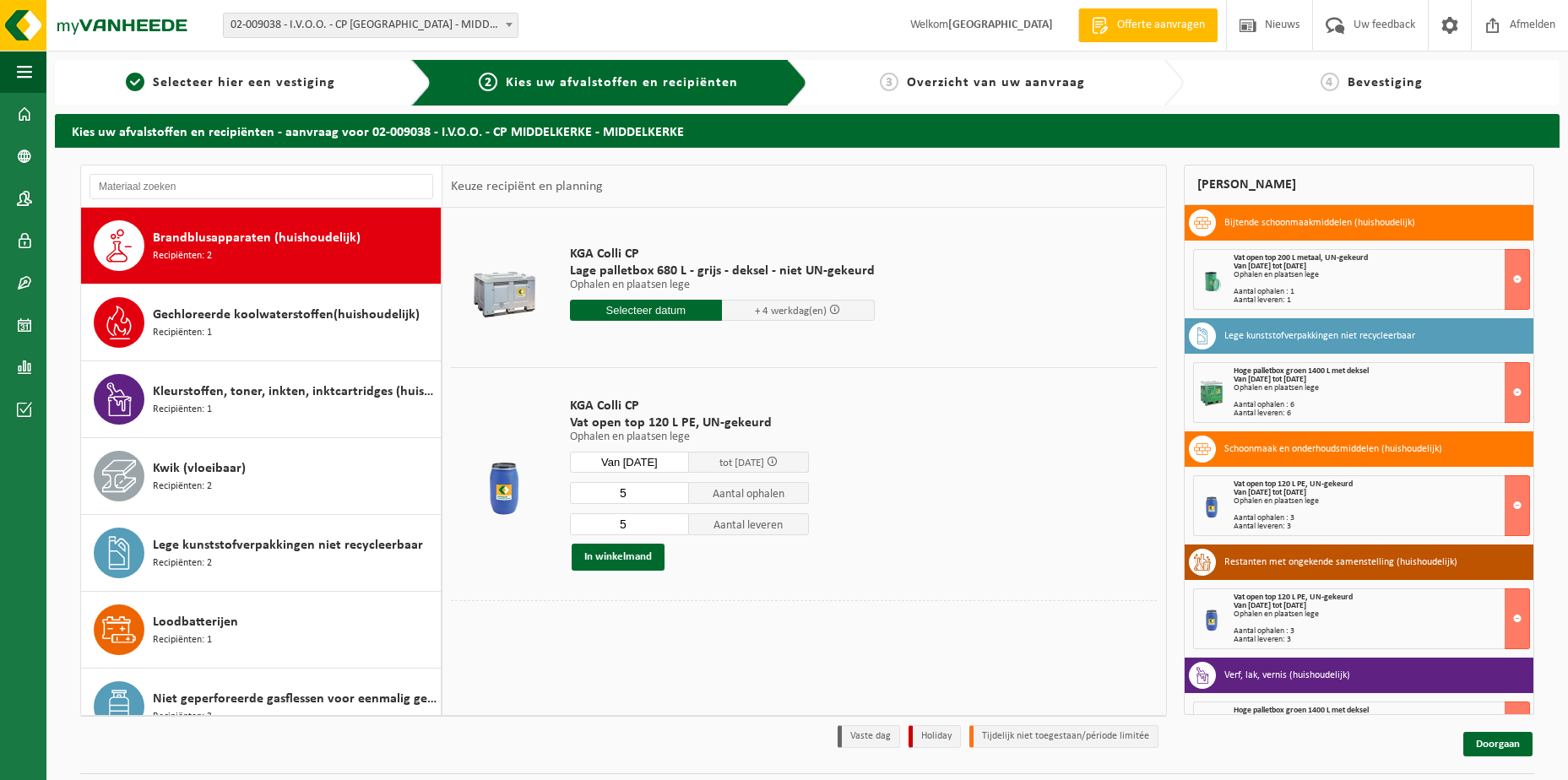
click at [673, 496] on input "5" at bounding box center [629, 492] width 120 height 22
click at [673, 496] on input "4" at bounding box center [629, 492] width 120 height 22
type input "3"
click at [673, 496] on input "3" at bounding box center [629, 492] width 120 height 22
click at [677, 521] on input "6" at bounding box center [629, 523] width 120 height 22
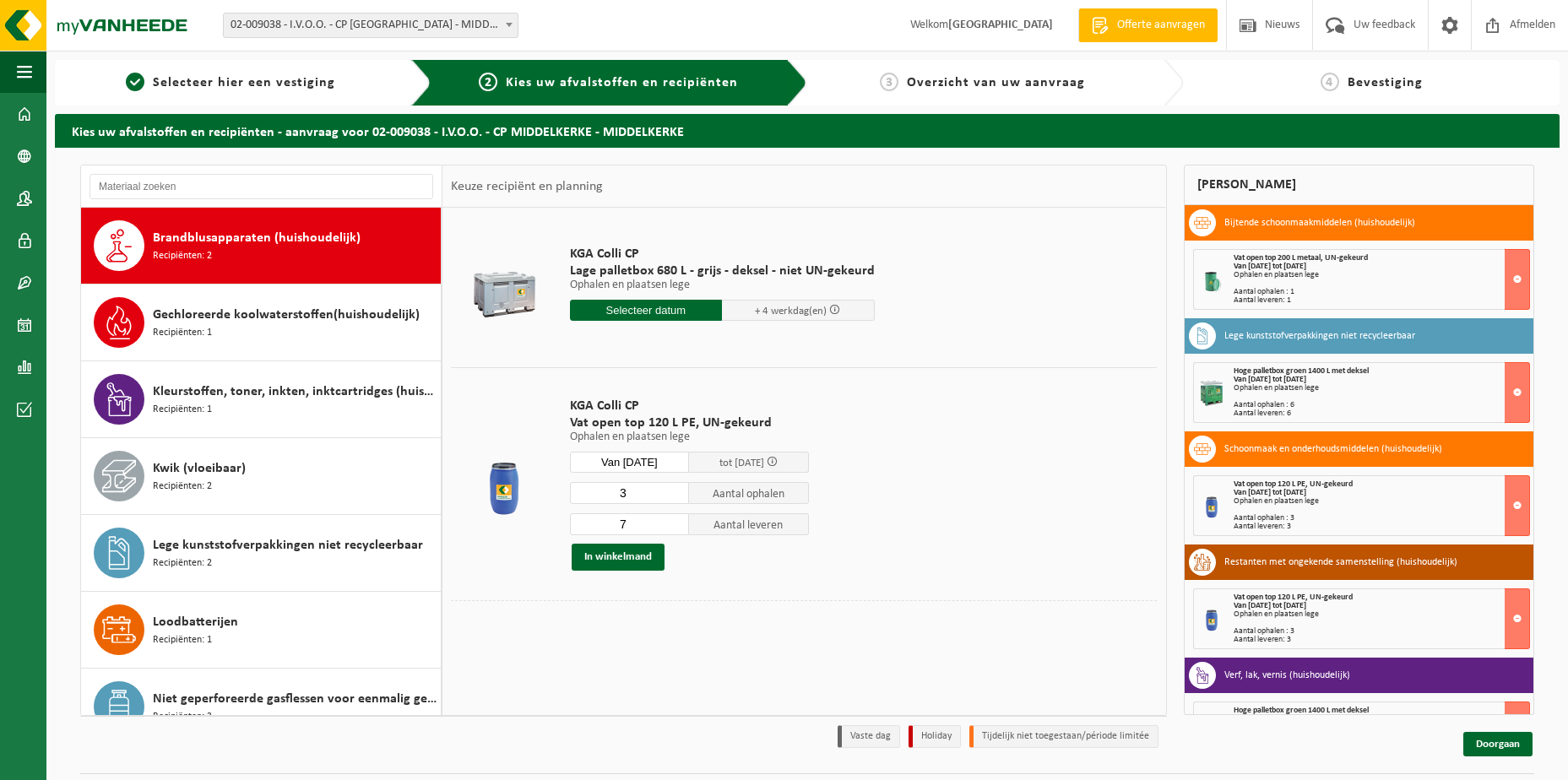
click at [677, 521] on input "7" at bounding box center [629, 523] width 120 height 22
click at [677, 521] on input "8" at bounding box center [629, 523] width 120 height 22
click at [677, 521] on input "9" at bounding box center [629, 523] width 120 height 22
click at [677, 521] on input "10" at bounding box center [629, 523] width 120 height 22
click at [674, 526] on input "9" at bounding box center [629, 523] width 120 height 22
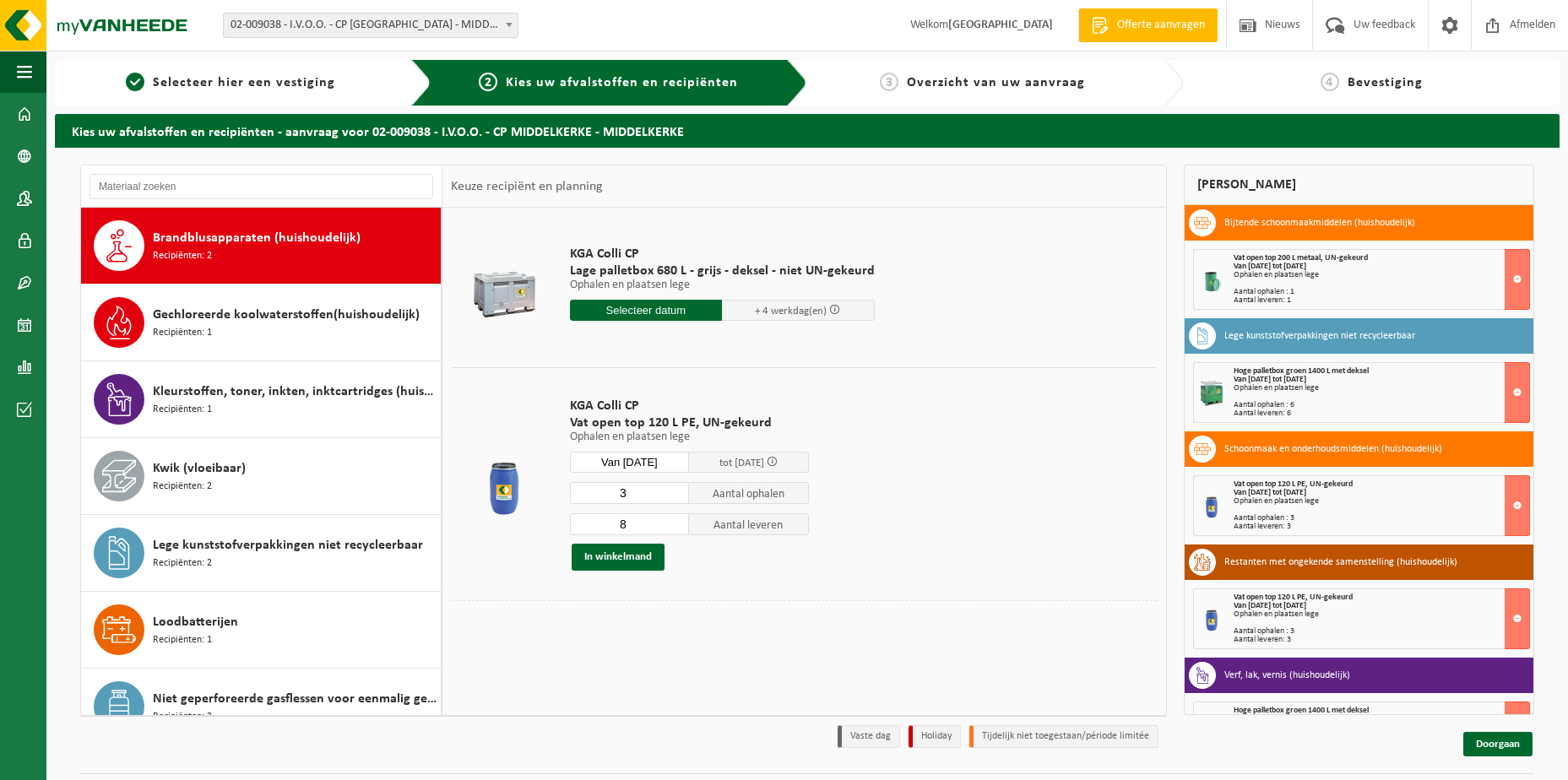
click at [674, 526] on input "8" at bounding box center [629, 523] width 120 height 22
click at [674, 526] on input "7" at bounding box center [629, 523] width 120 height 22
click at [674, 526] on input "6" at bounding box center [629, 523] width 120 height 22
click at [674, 526] on input "5" at bounding box center [629, 523] width 120 height 22
click at [674, 526] on input "4" at bounding box center [629, 523] width 120 height 22
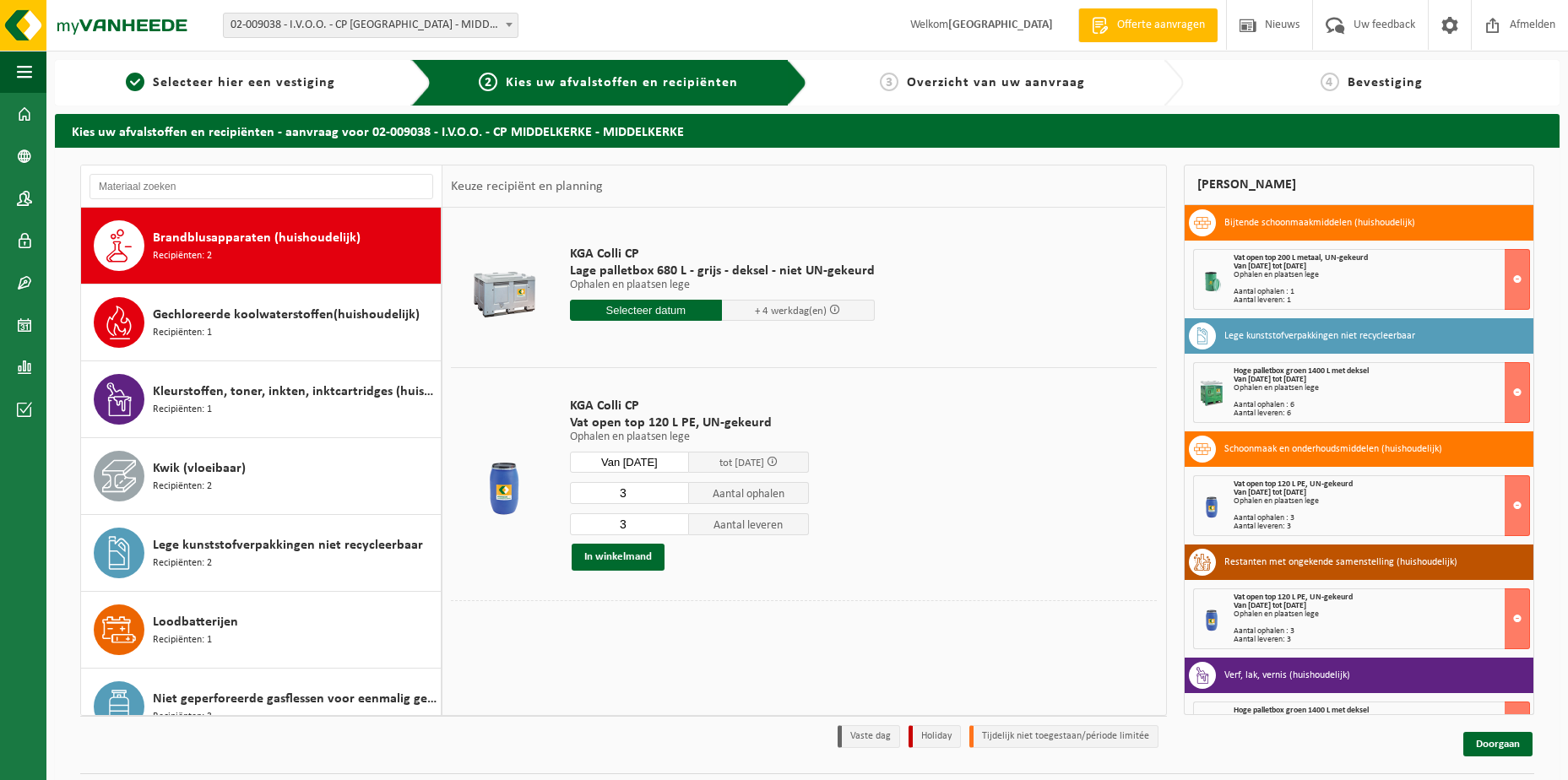
type input "3"
click at [674, 526] on input "3" at bounding box center [629, 523] width 120 height 22
click at [635, 553] on button "In winkelmand" at bounding box center [618, 557] width 93 height 27
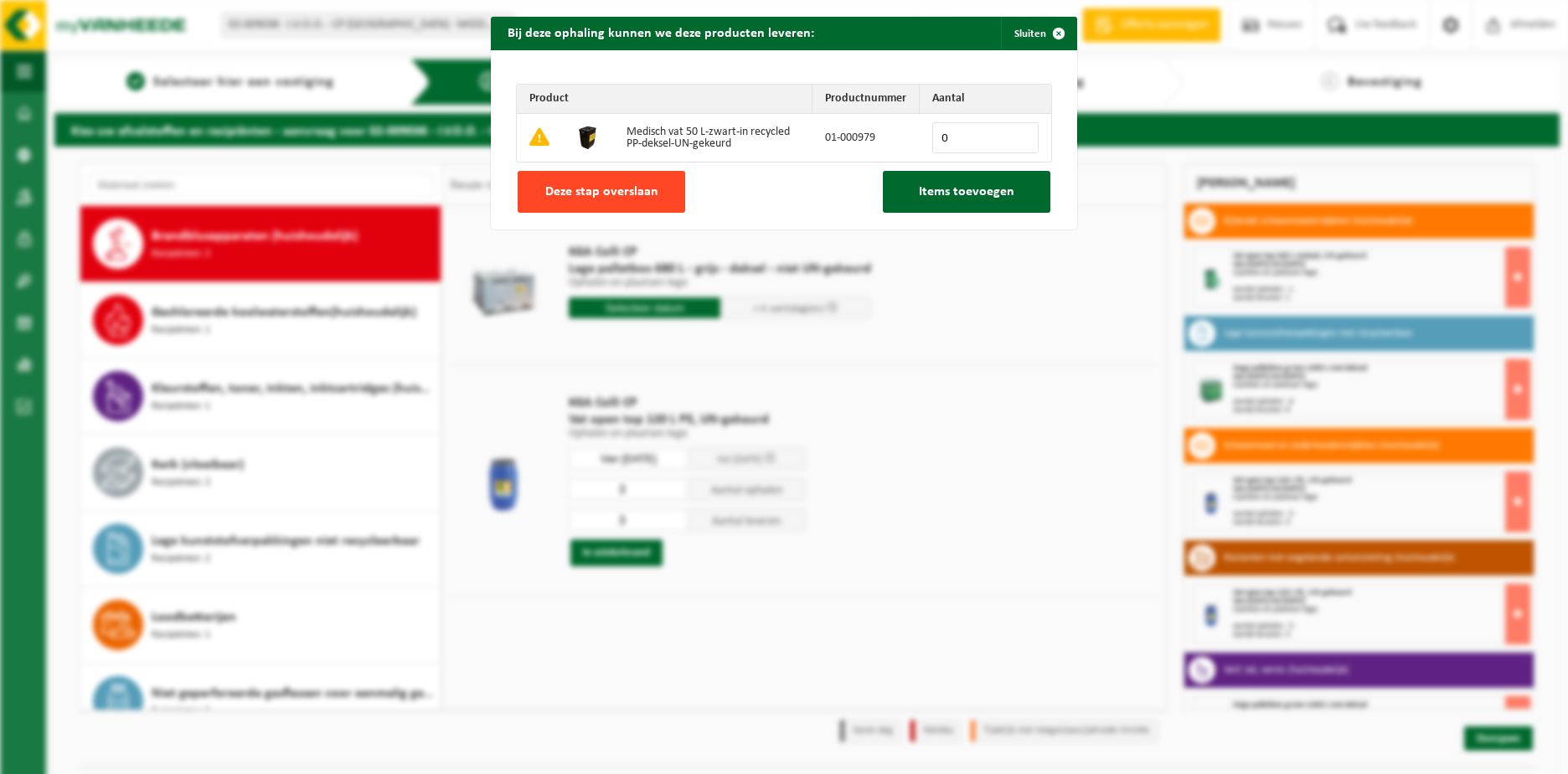
click at [605, 193] on span "Deze stap overslaan" at bounding box center [602, 192] width 113 height 13
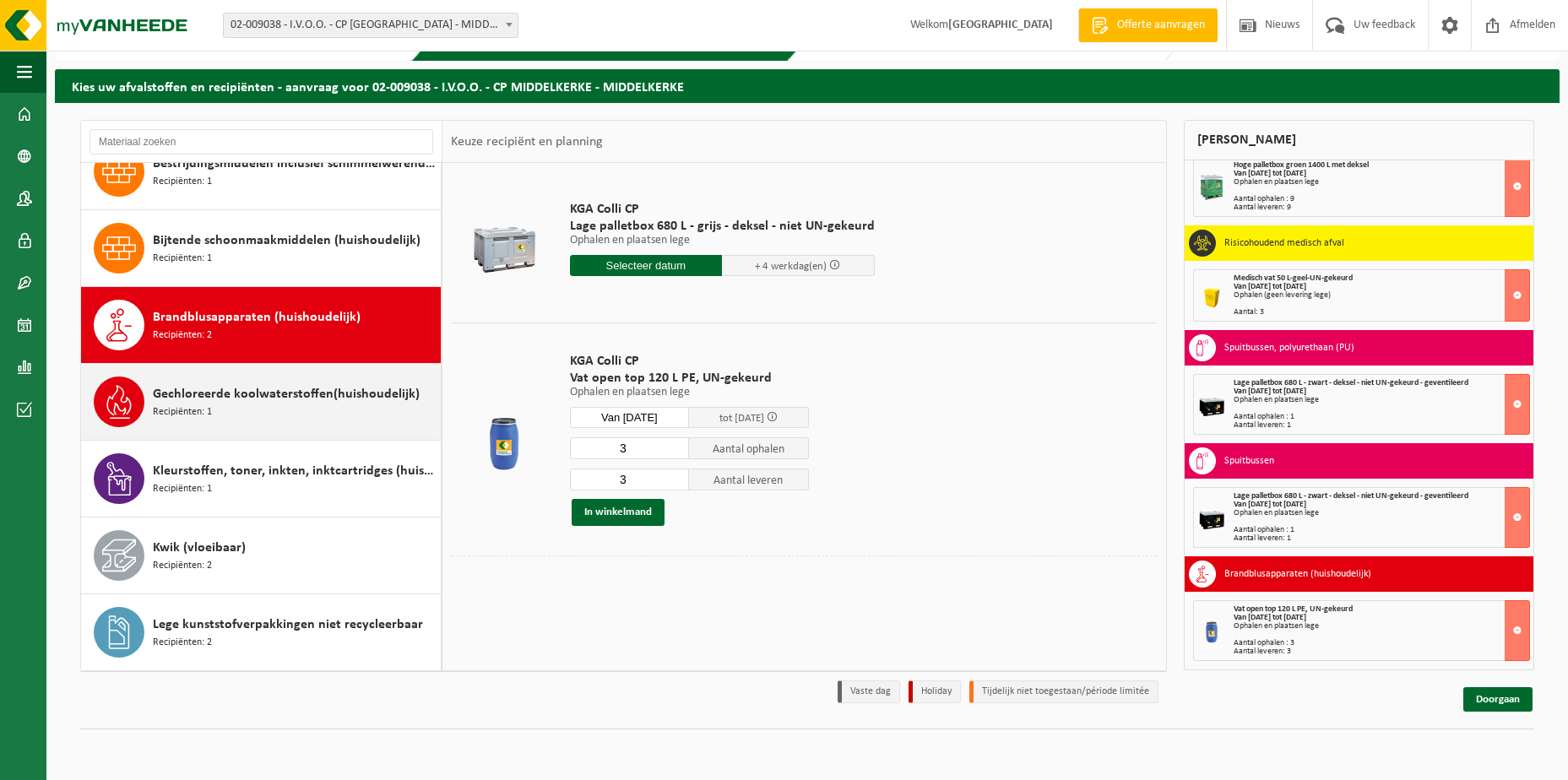
scroll to position [154, 0]
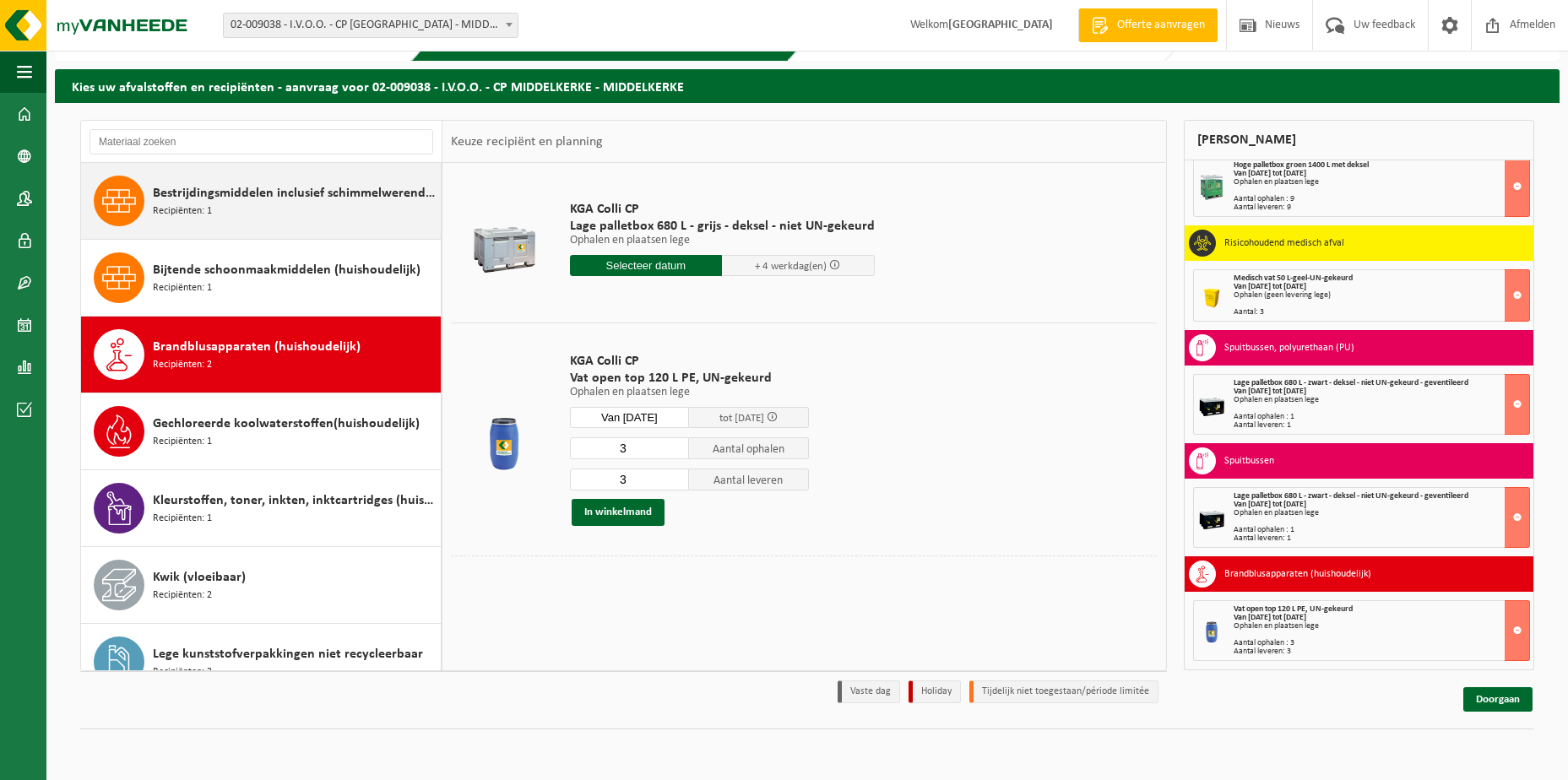
click at [191, 211] on span "Recipiënten: 1" at bounding box center [182, 211] width 60 height 16
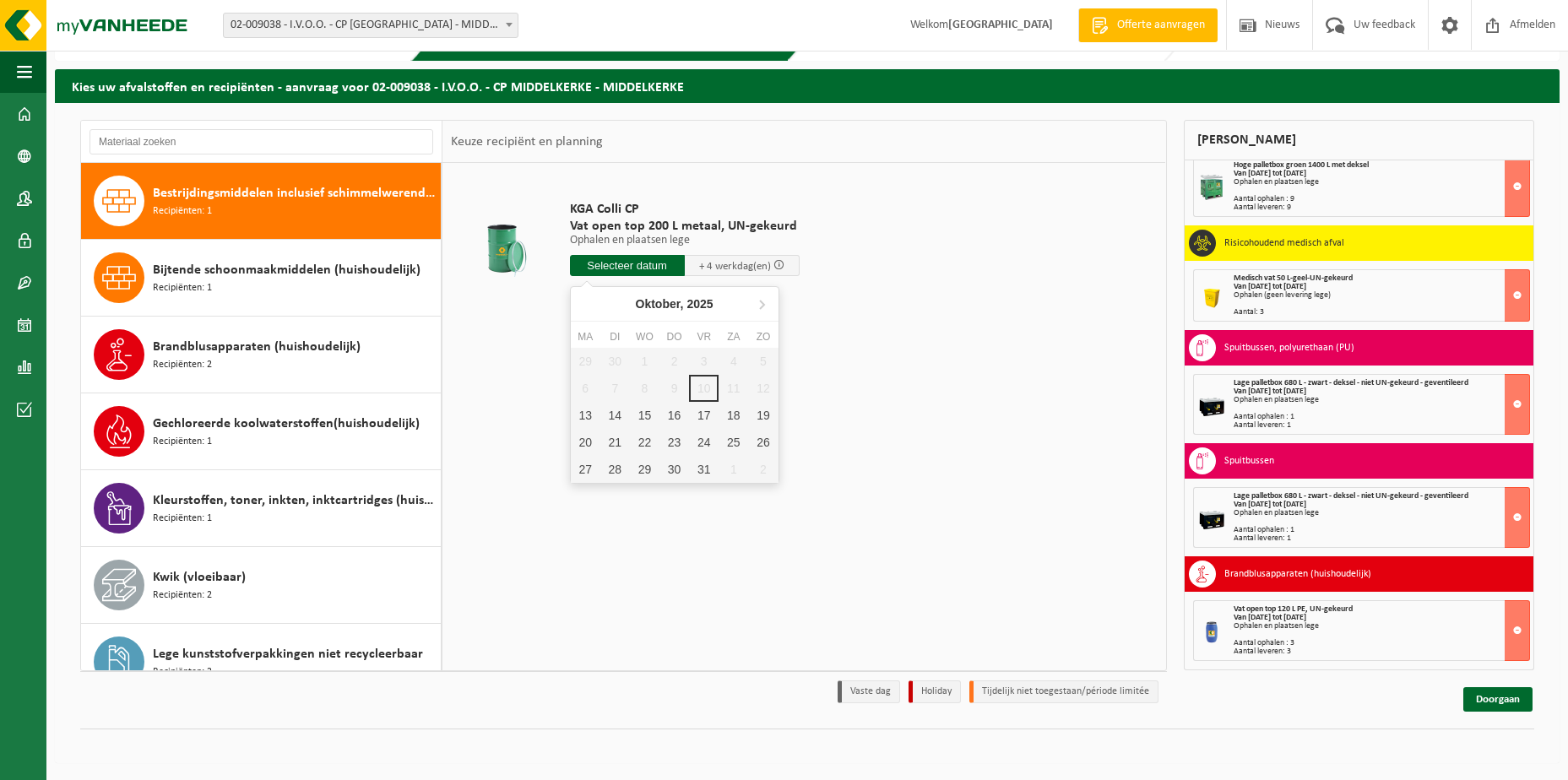
click at [642, 265] on input "text" at bounding box center [627, 265] width 115 height 21
click at [585, 419] on div "13" at bounding box center [585, 415] width 29 height 27
type input "Van 2025-10-13"
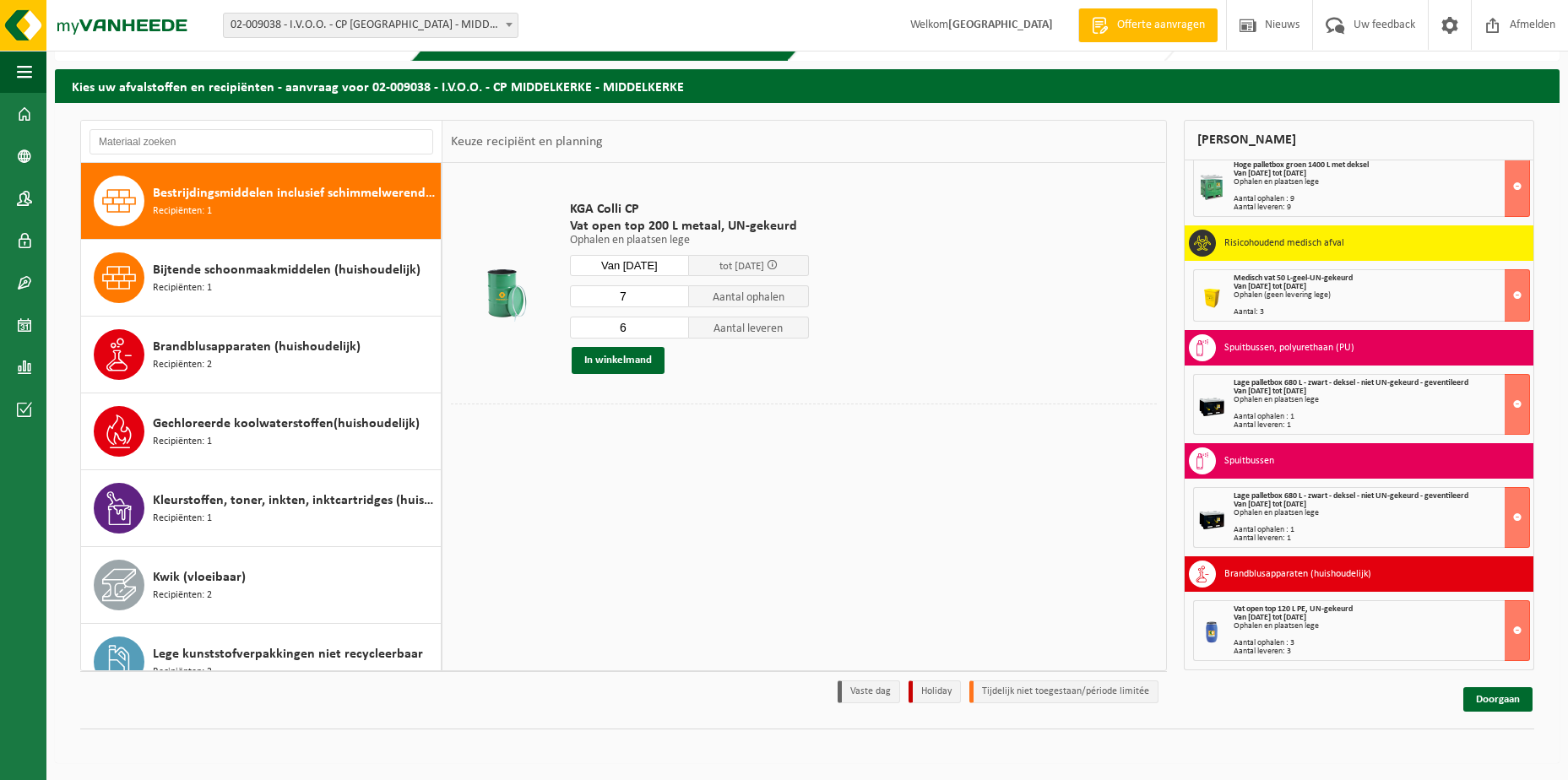
click at [675, 294] on input "7" at bounding box center [629, 296] width 120 height 22
click at [675, 294] on input "8" at bounding box center [629, 296] width 120 height 22
click at [673, 304] on input "8" at bounding box center [629, 296] width 120 height 22
click at [673, 297] on input "7" at bounding box center [629, 296] width 120 height 22
click at [673, 297] on input "6" at bounding box center [629, 296] width 120 height 22
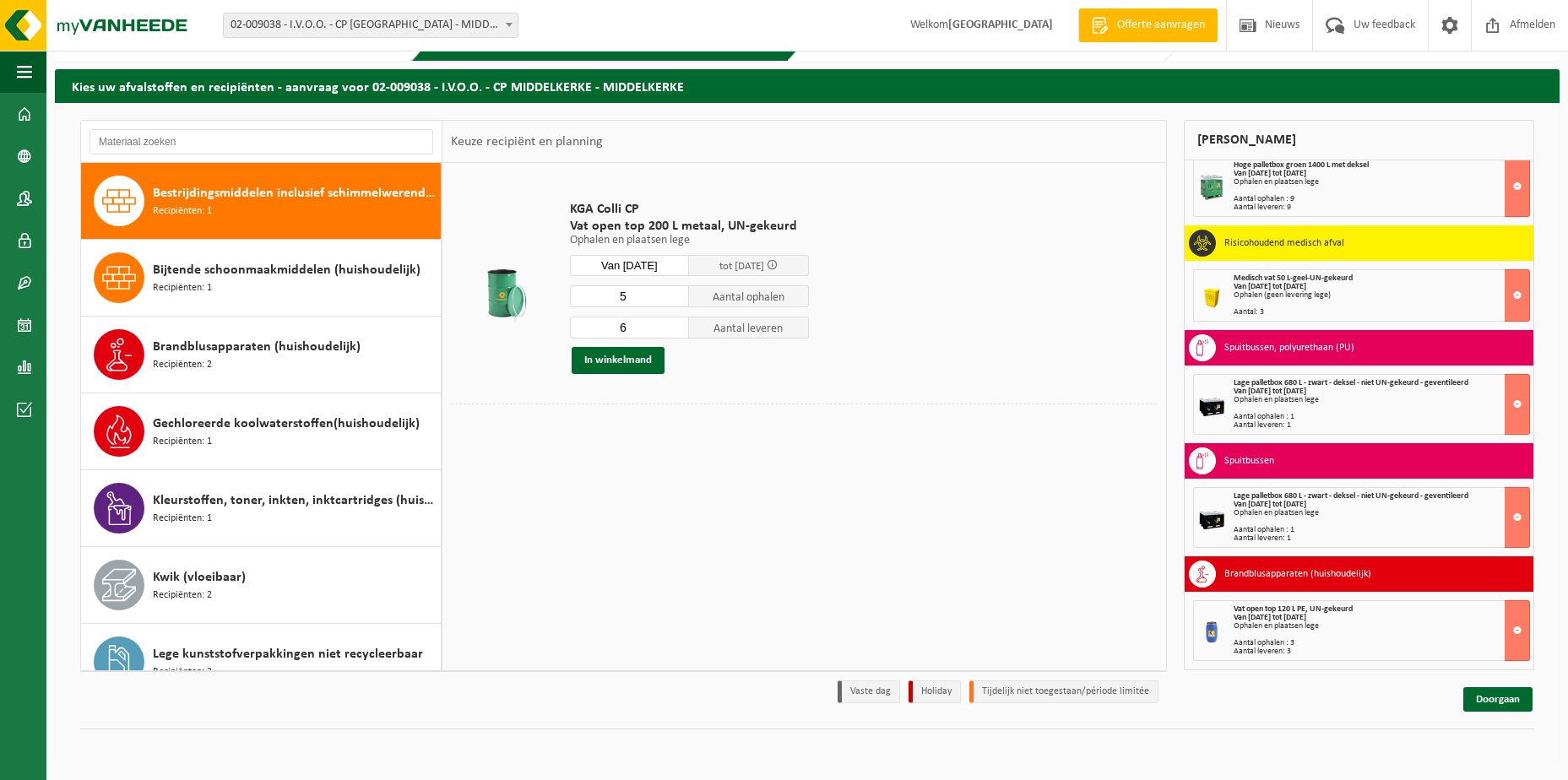
click at [673, 297] on input "5" at bounding box center [629, 296] width 120 height 22
click at [673, 297] on input "4" at bounding box center [629, 296] width 120 height 22
click at [673, 297] on input "3" at bounding box center [629, 296] width 120 height 22
click at [673, 297] on input "2" at bounding box center [629, 296] width 120 height 22
type input "1"
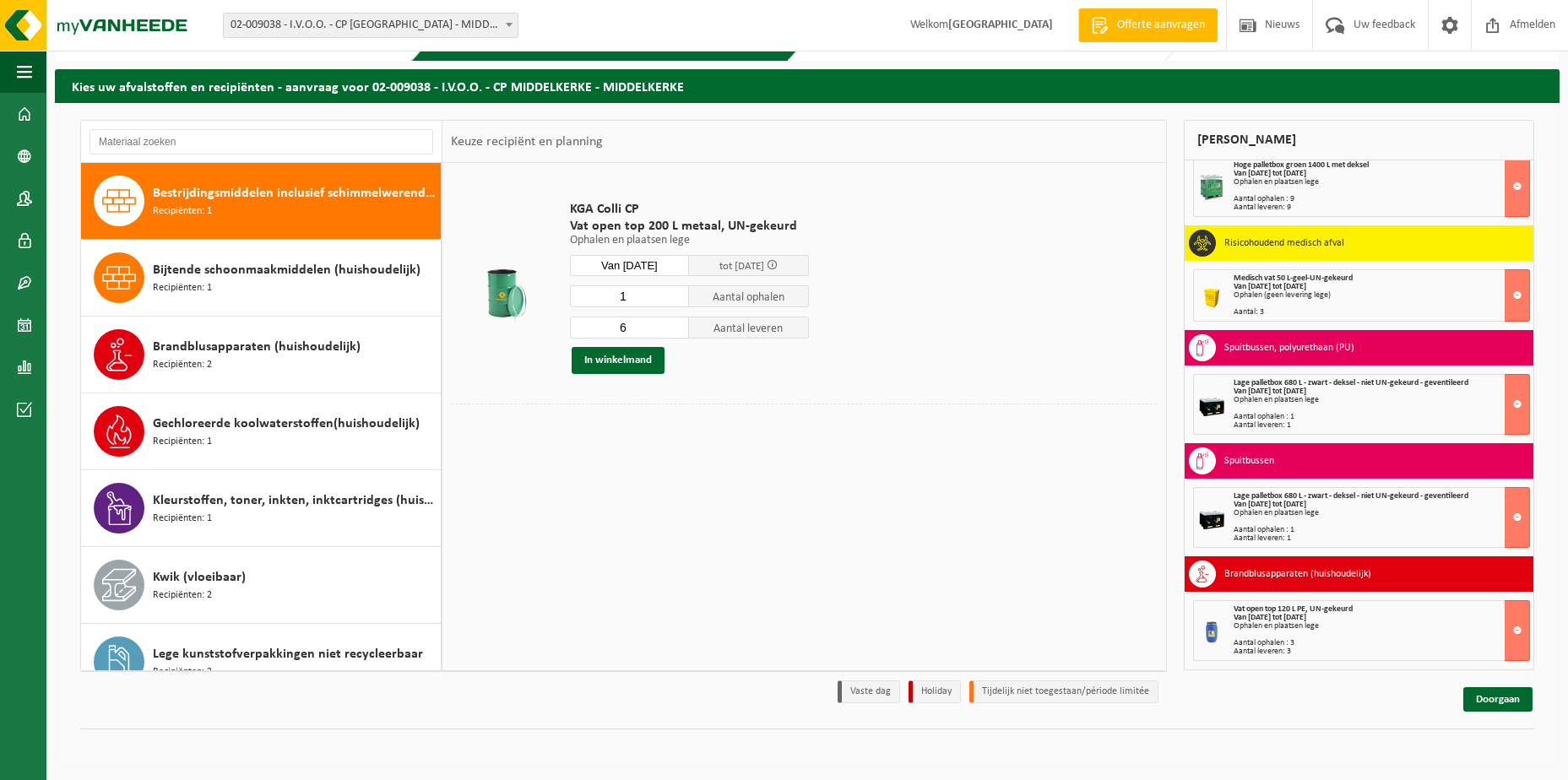
click at [673, 297] on input "1" at bounding box center [629, 296] width 120 height 22
click at [675, 326] on input "7" at bounding box center [629, 327] width 120 height 22
click at [675, 326] on input "8" at bounding box center [629, 327] width 120 height 22
click at [675, 326] on input "9" at bounding box center [629, 327] width 120 height 22
click at [675, 326] on input "10" at bounding box center [629, 327] width 120 height 22
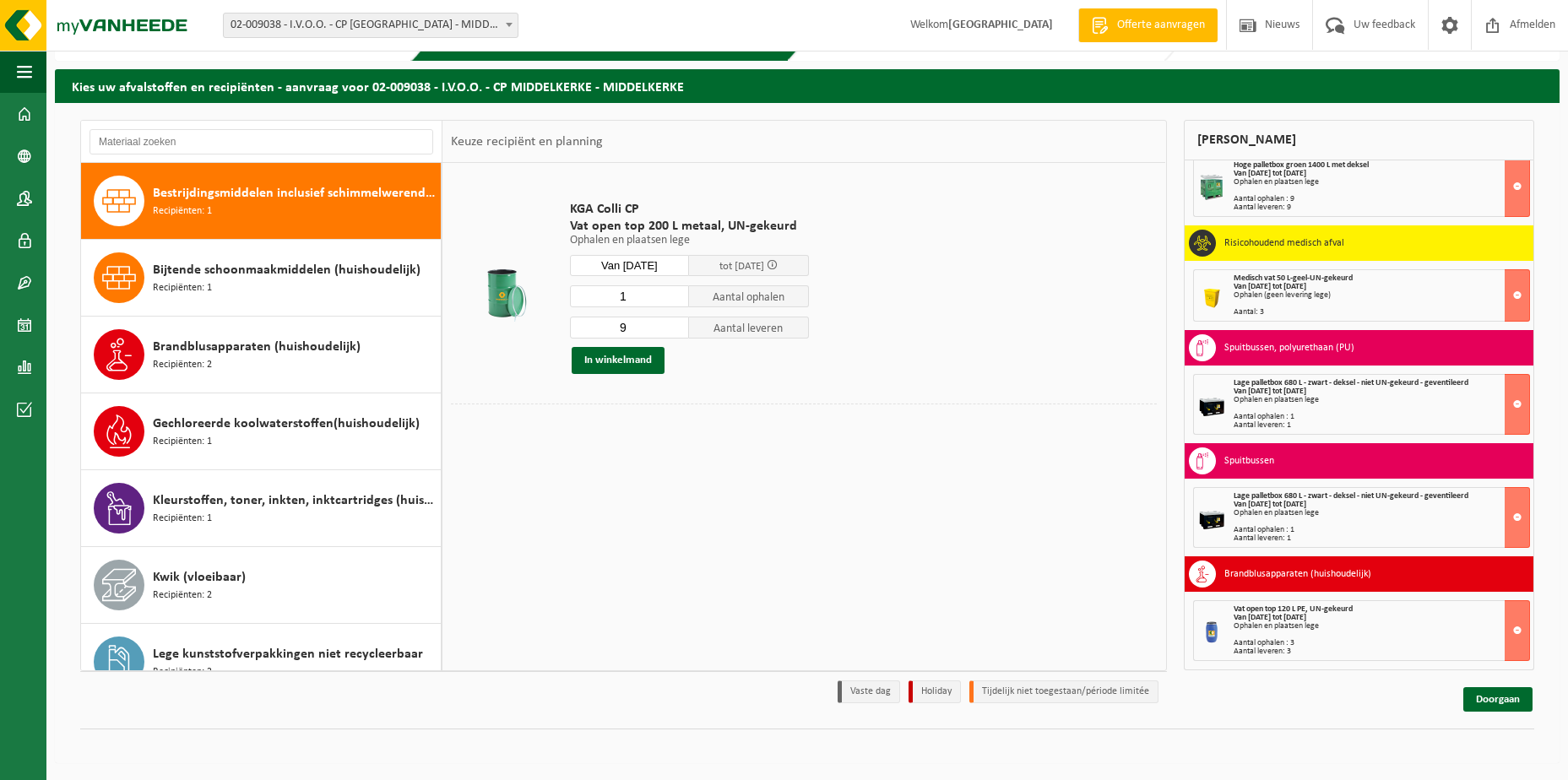
click at [673, 332] on input "9" at bounding box center [629, 327] width 120 height 22
click at [673, 332] on input "8" at bounding box center [629, 327] width 120 height 22
click at [673, 332] on input "7" at bounding box center [629, 327] width 120 height 22
click at [673, 332] on input "6" at bounding box center [629, 327] width 120 height 22
click at [673, 332] on input "5" at bounding box center [629, 327] width 120 height 22
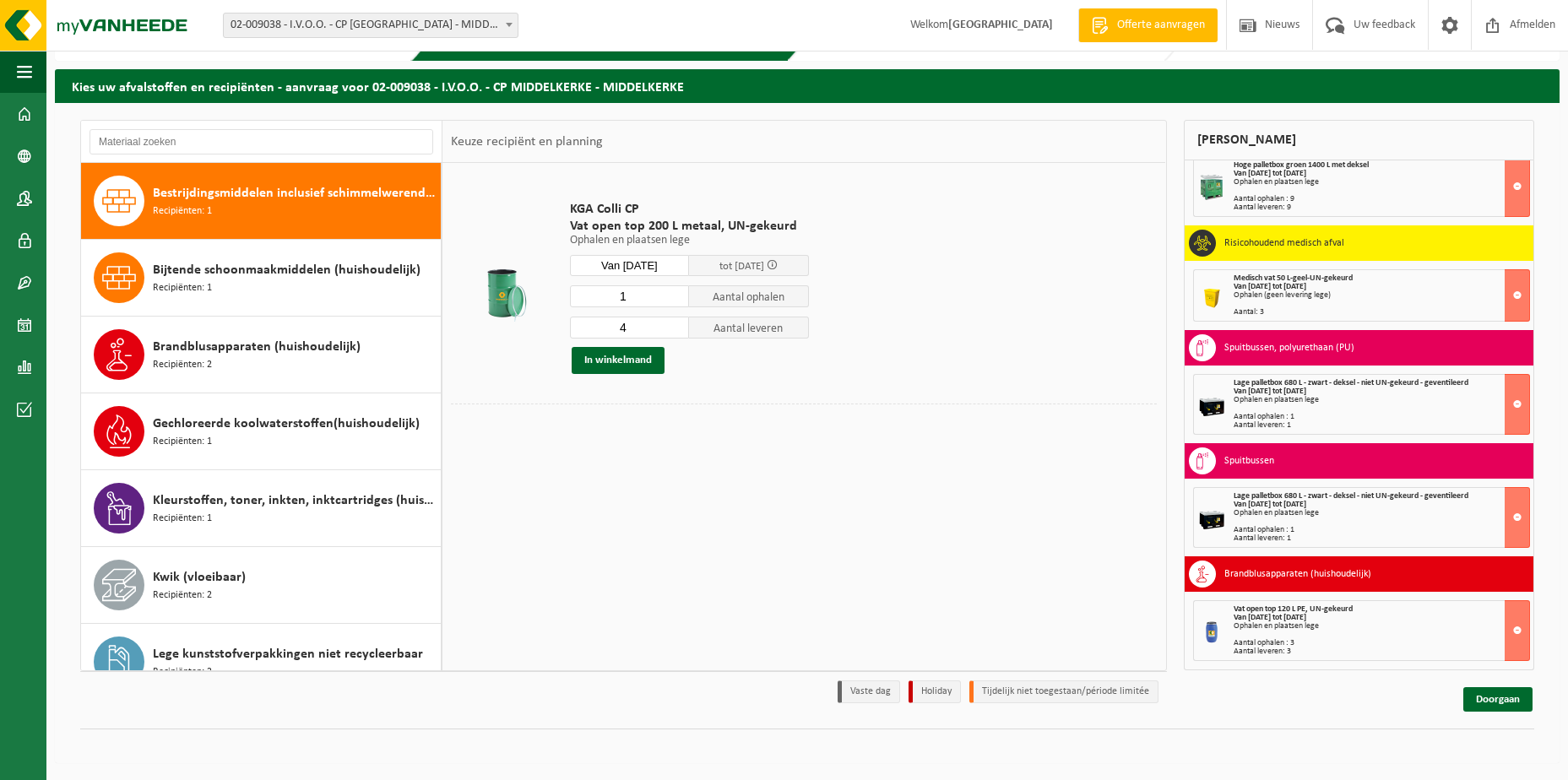
click at [673, 332] on input "4" at bounding box center [629, 327] width 120 height 22
click at [673, 332] on input "3" at bounding box center [629, 327] width 120 height 22
click at [673, 332] on input "2" at bounding box center [629, 327] width 120 height 22
type input "1"
click at [673, 332] on input "1" at bounding box center [629, 327] width 120 height 22
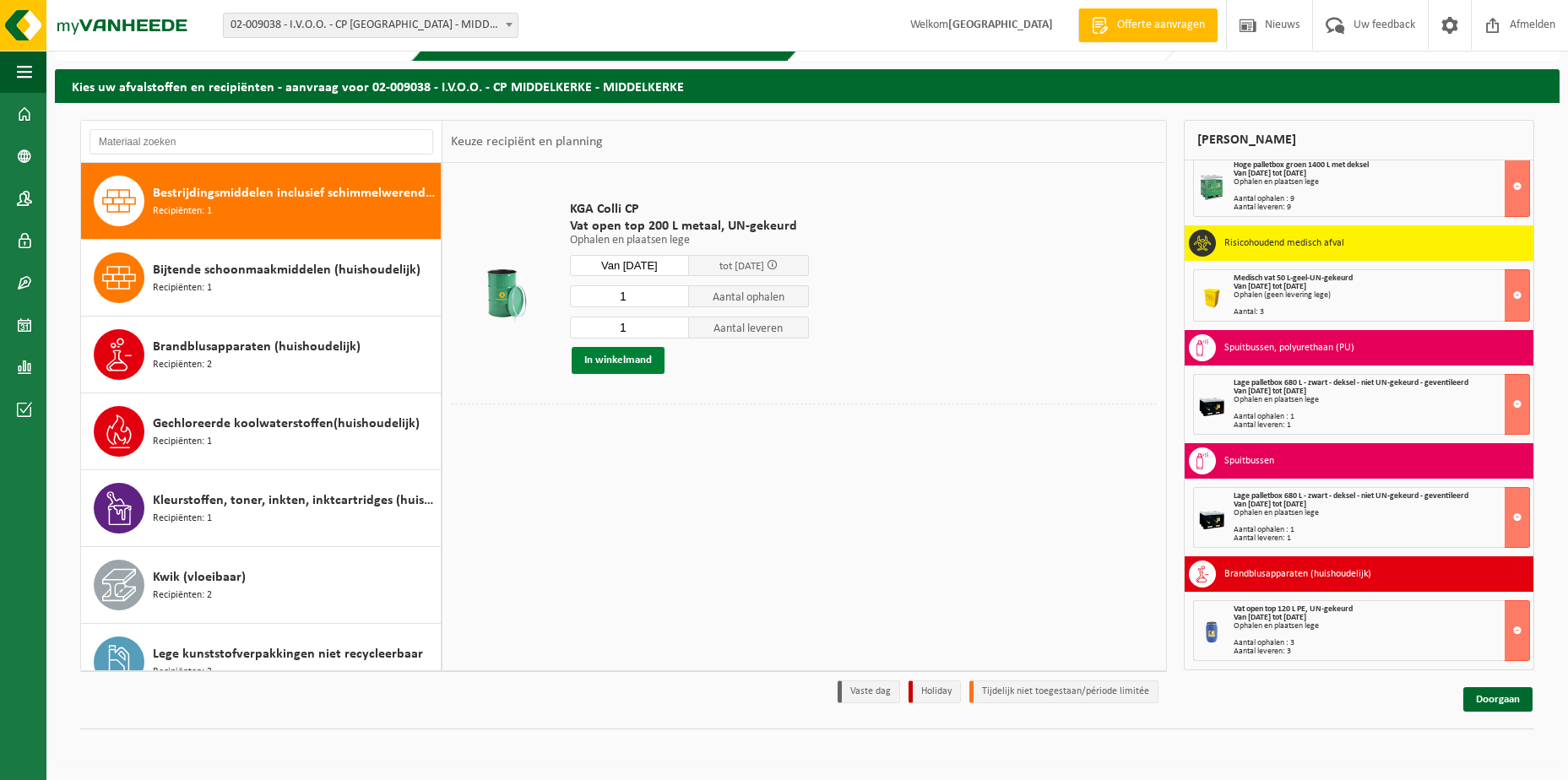
click at [597, 361] on button "In winkelmand" at bounding box center [618, 360] width 93 height 27
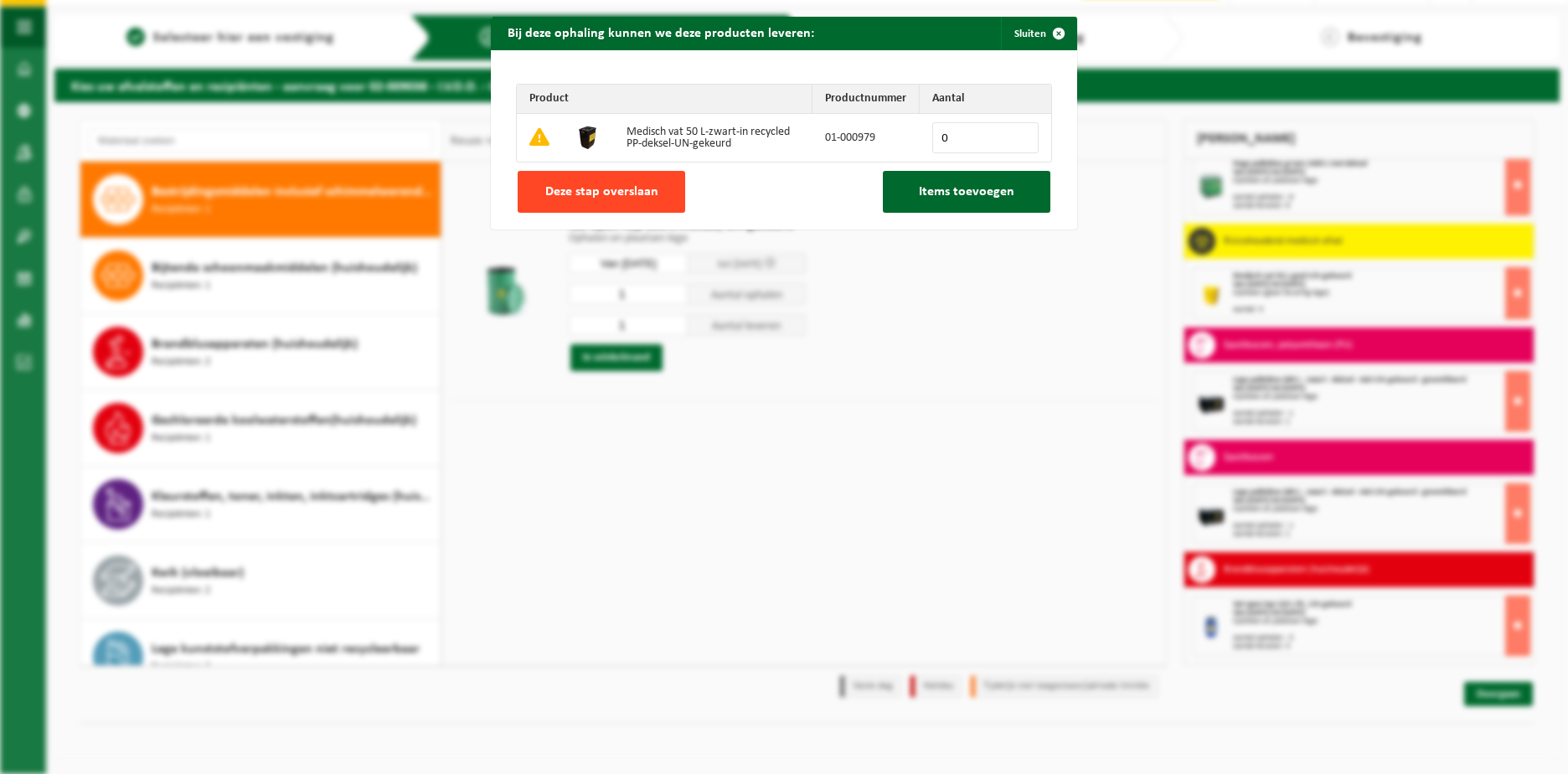
click at [620, 197] on span "Deze stap overslaan" at bounding box center [602, 192] width 113 height 13
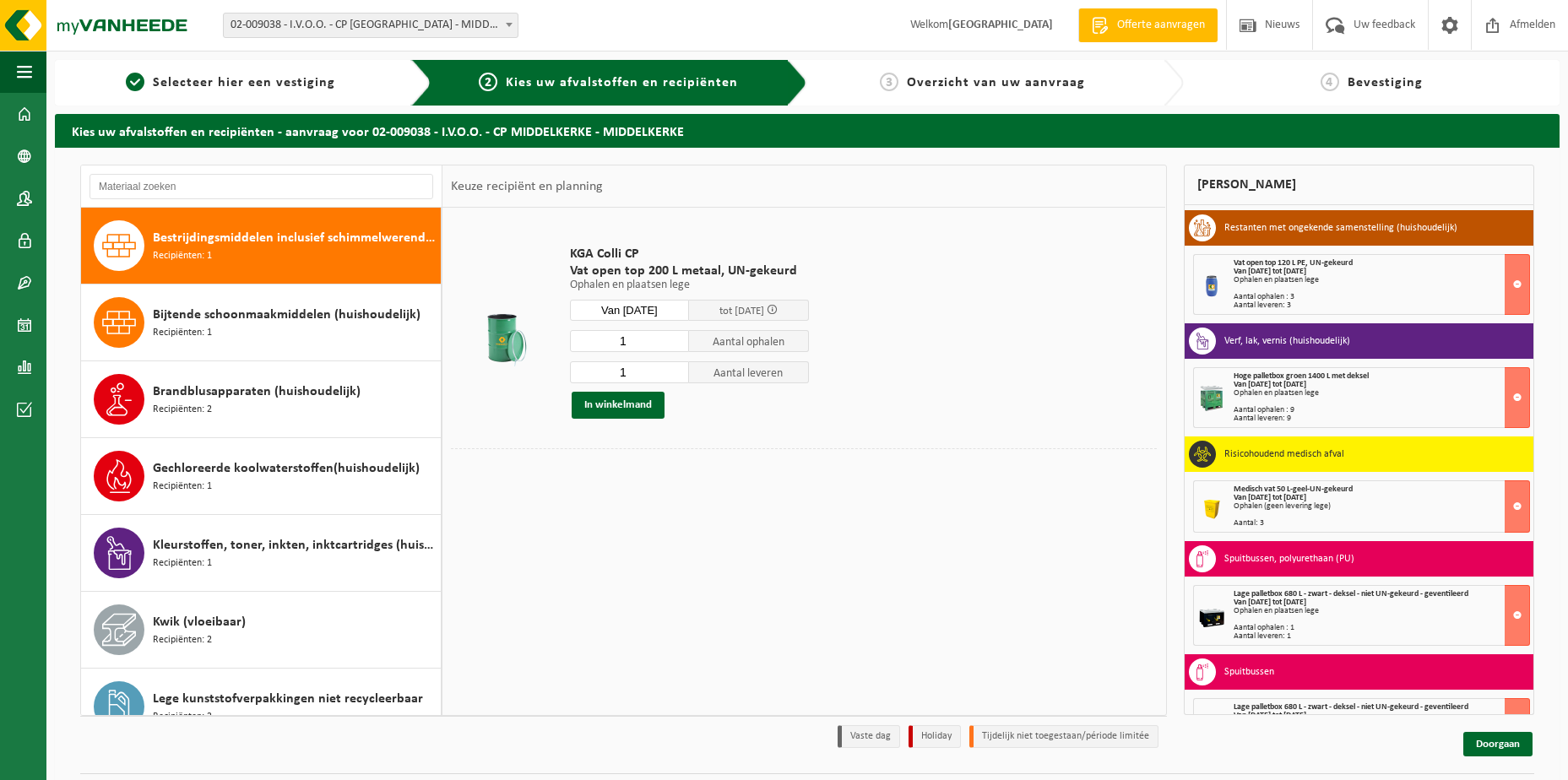
scroll to position [338, 0]
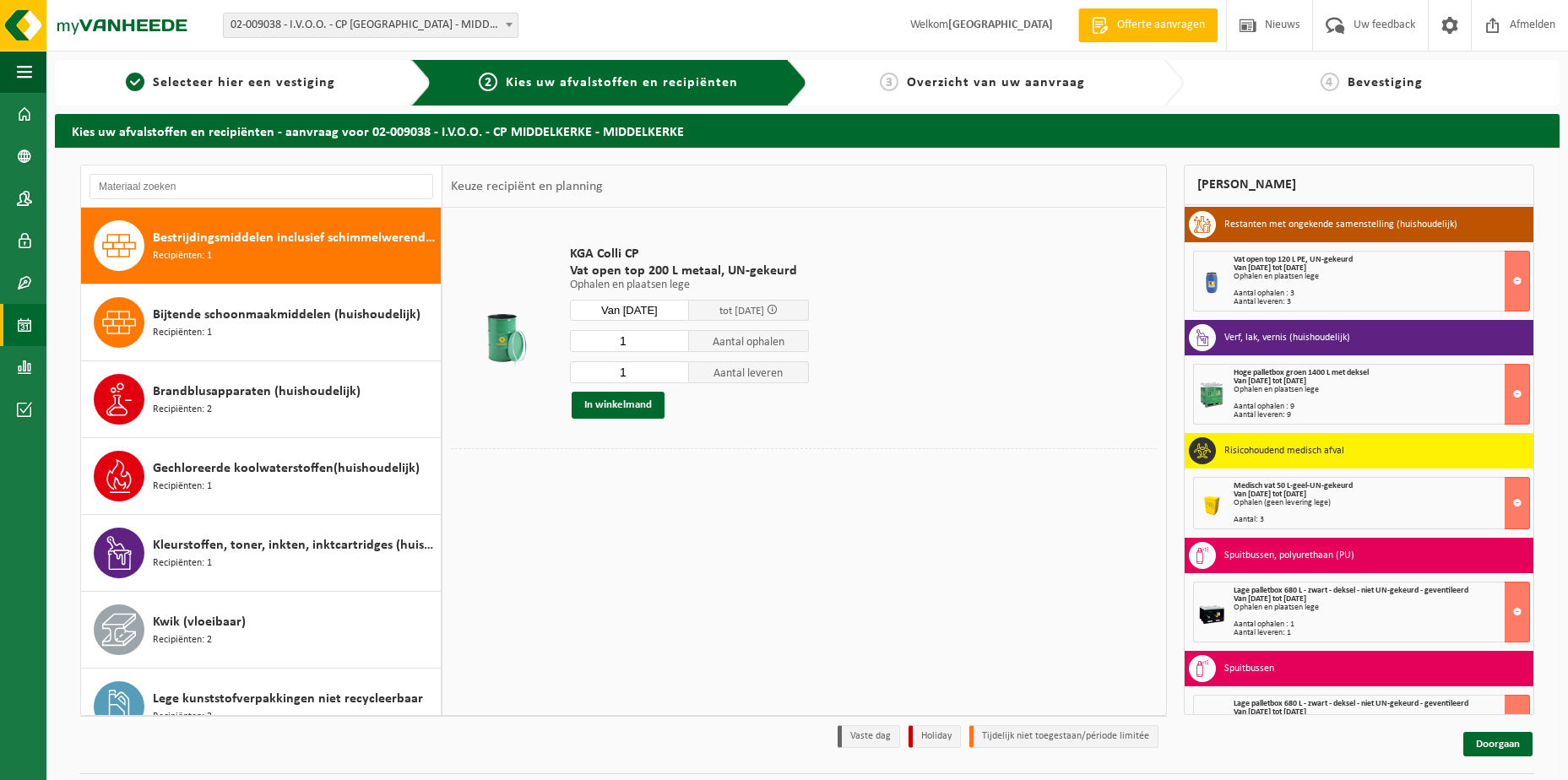
click at [21, 315] on span at bounding box center [25, 325] width 15 height 42
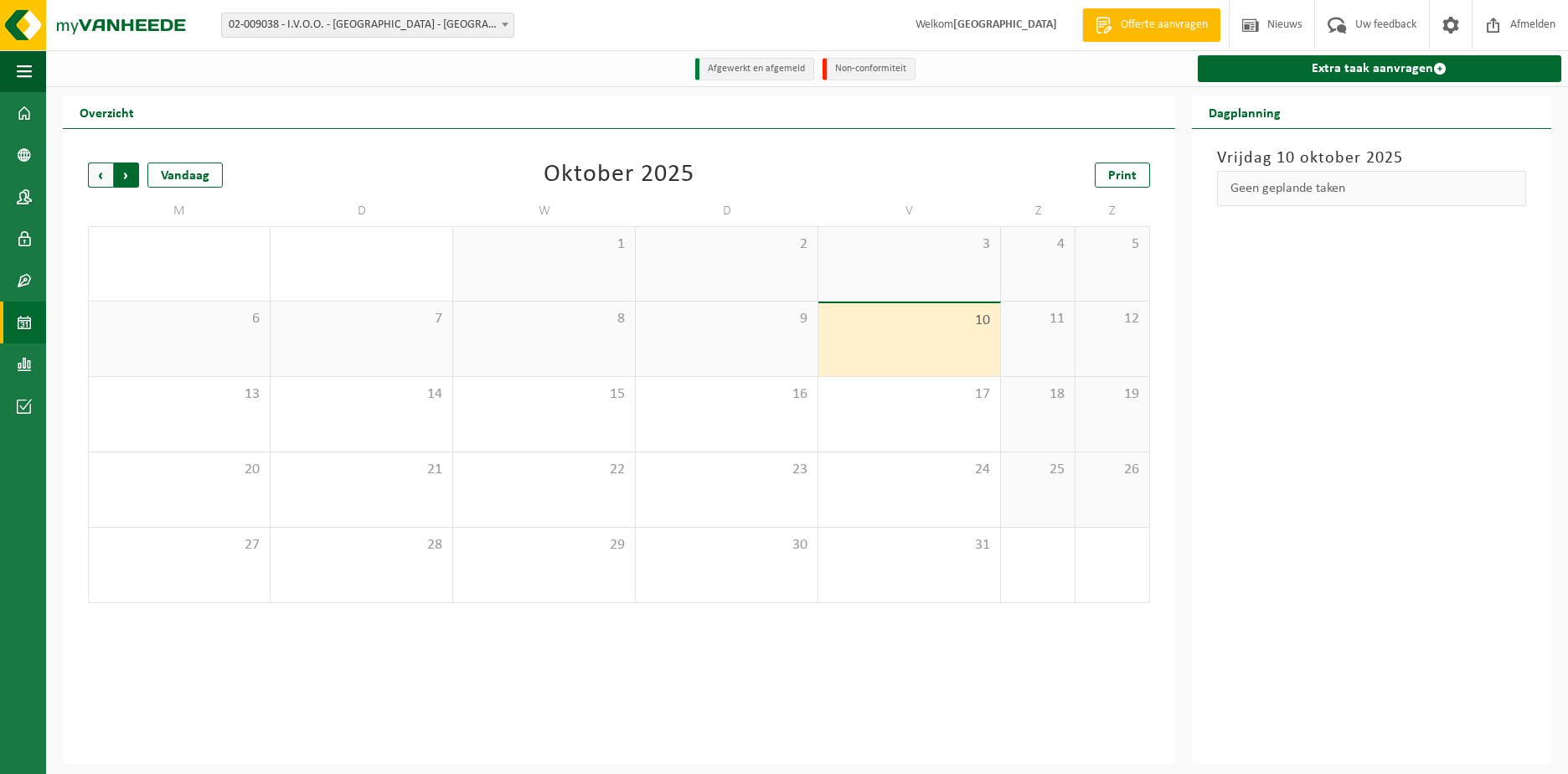
click at [97, 176] on span "Vorige" at bounding box center [100, 174] width 25 height 25
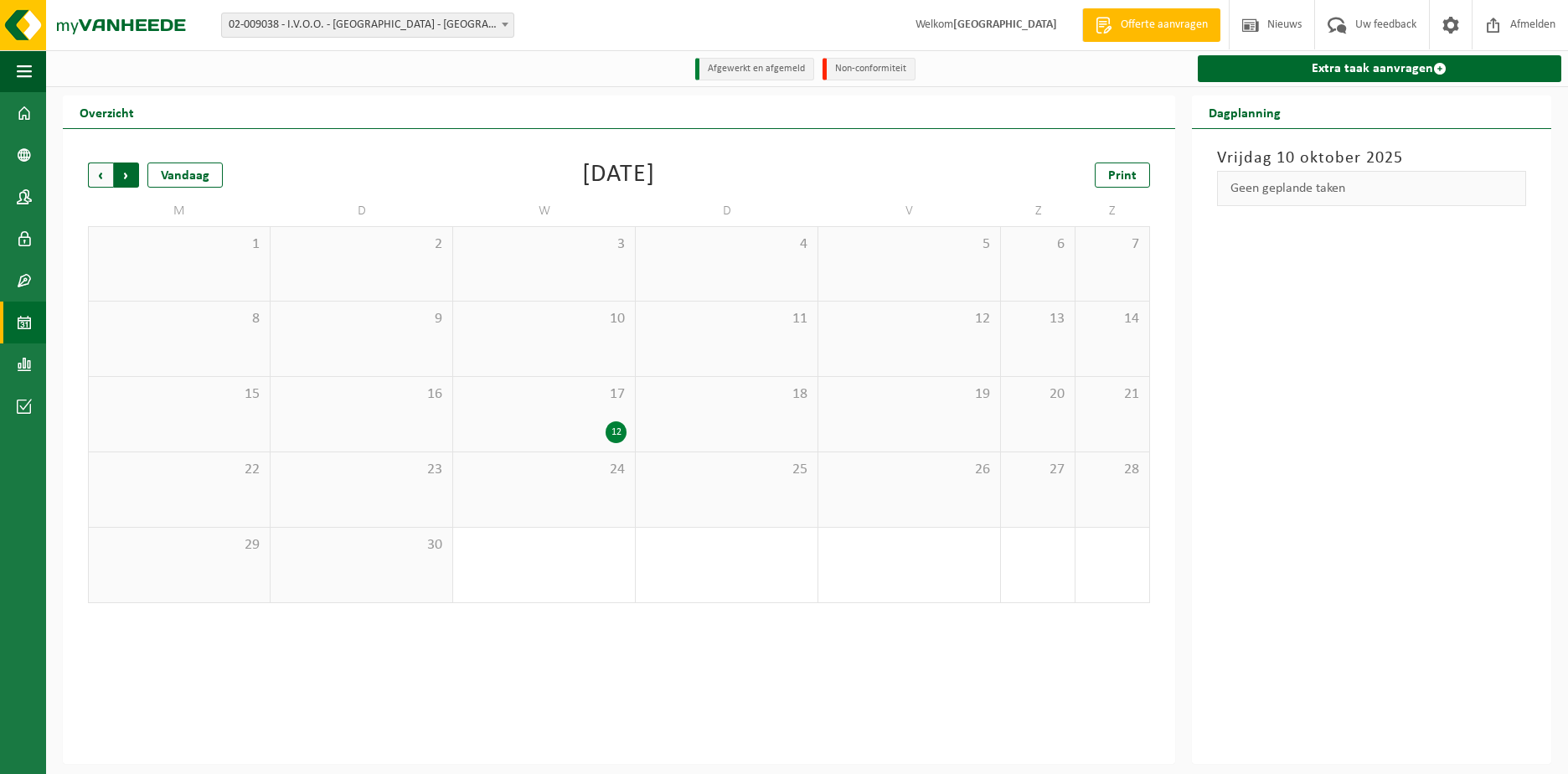
click at [97, 177] on span "Vorige" at bounding box center [100, 174] width 25 height 25
click at [98, 178] on span "Vorige" at bounding box center [100, 174] width 25 height 25
click at [792, 587] on div "16" at bounding box center [799, 583] width 21 height 22
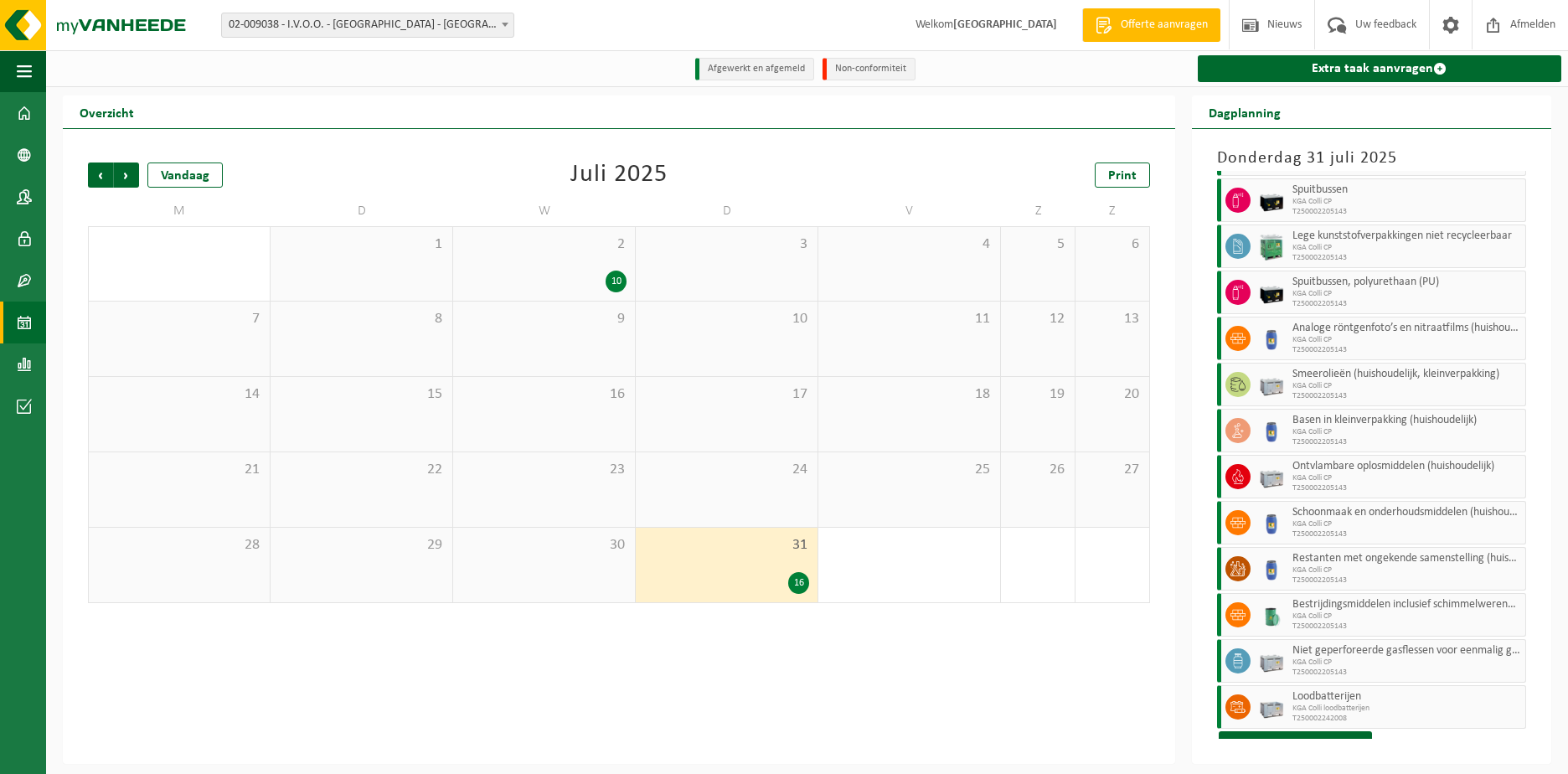
scroll to position [220, 0]
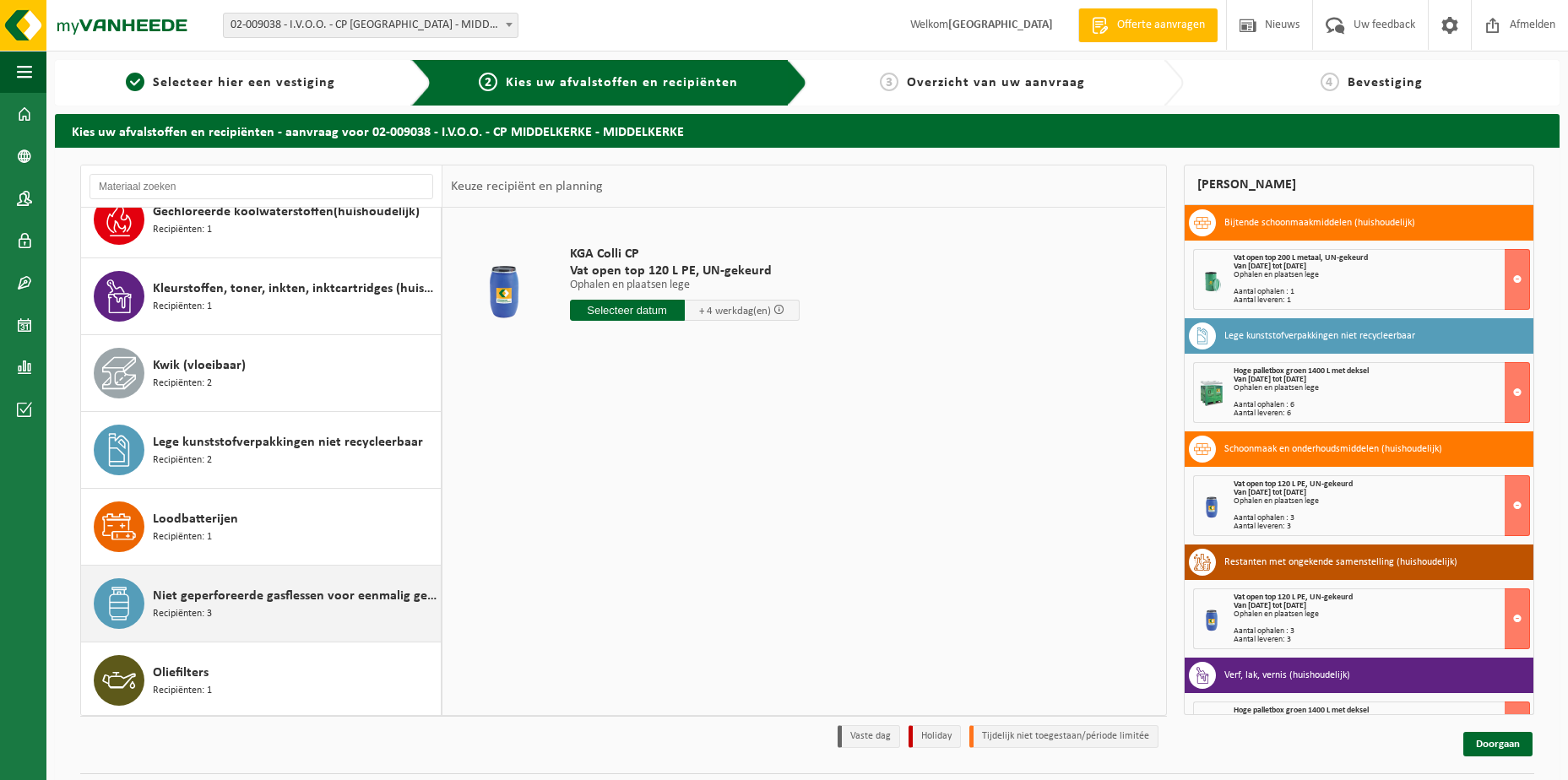
scroll to position [422, 0]
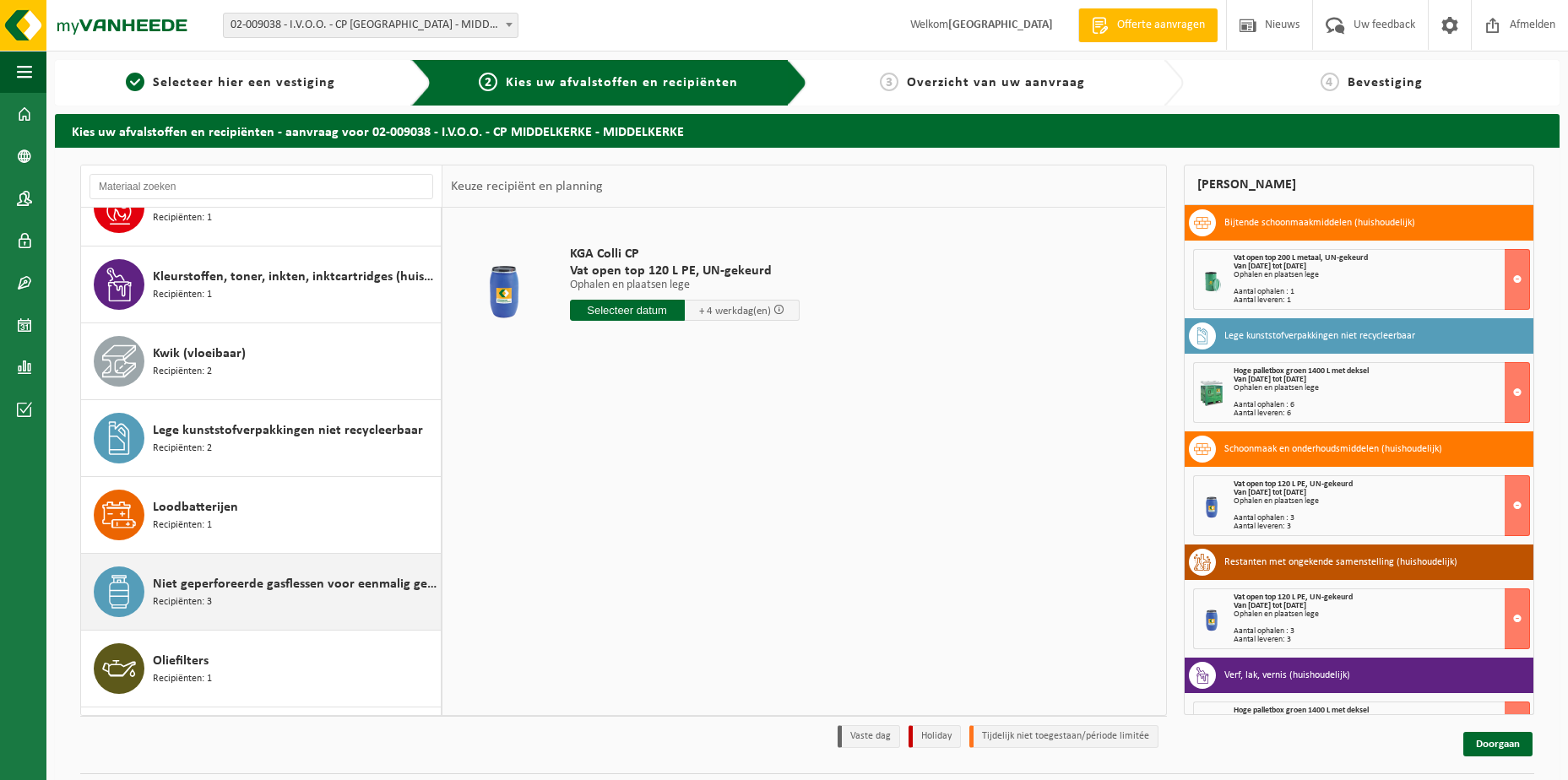
click at [208, 581] on span "Niet geperforeerde gasflessen voor eenmalig gebruik (huishoudelijk)" at bounding box center [295, 584] width 283 height 20
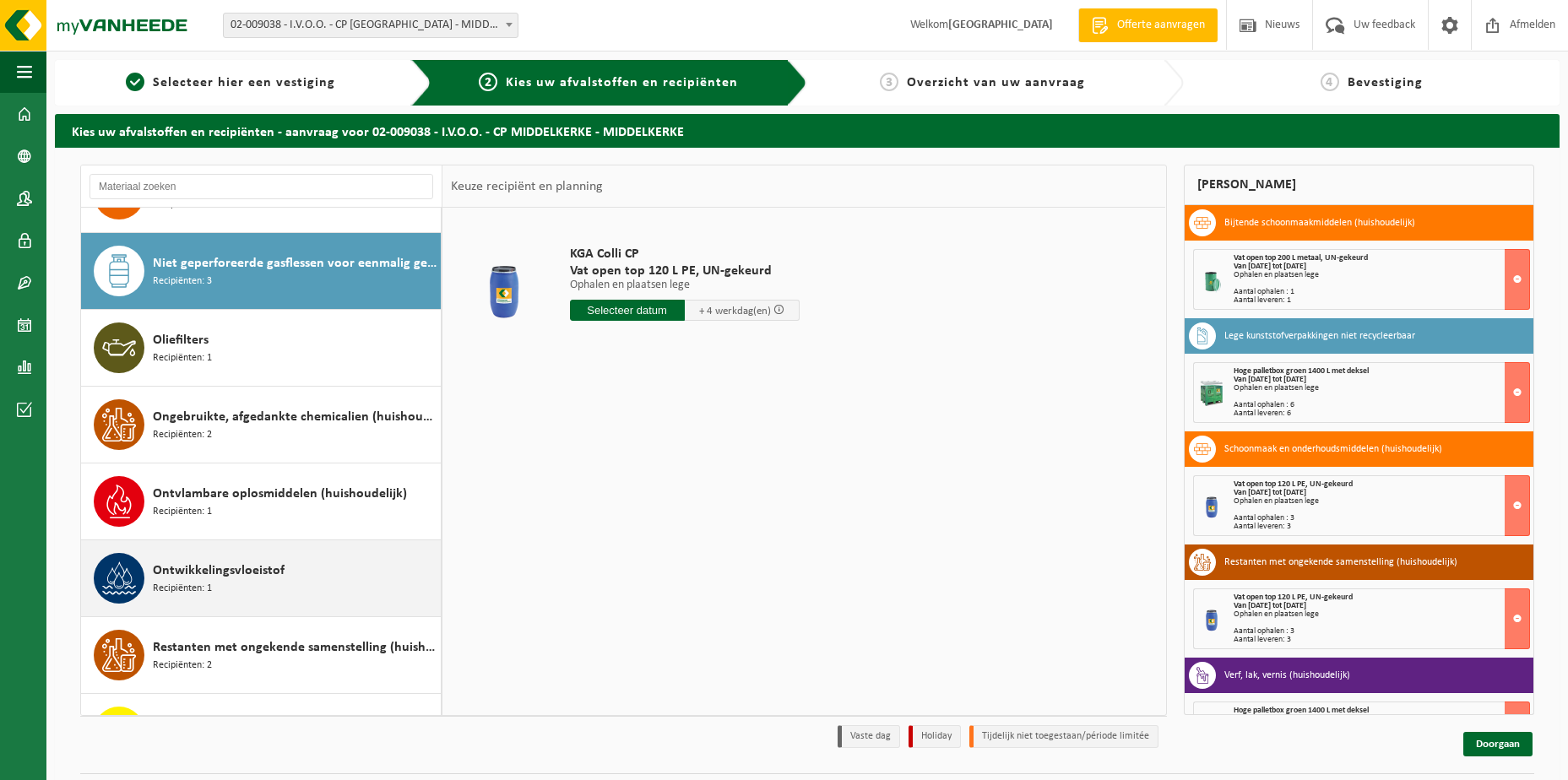
scroll to position [768, 0]
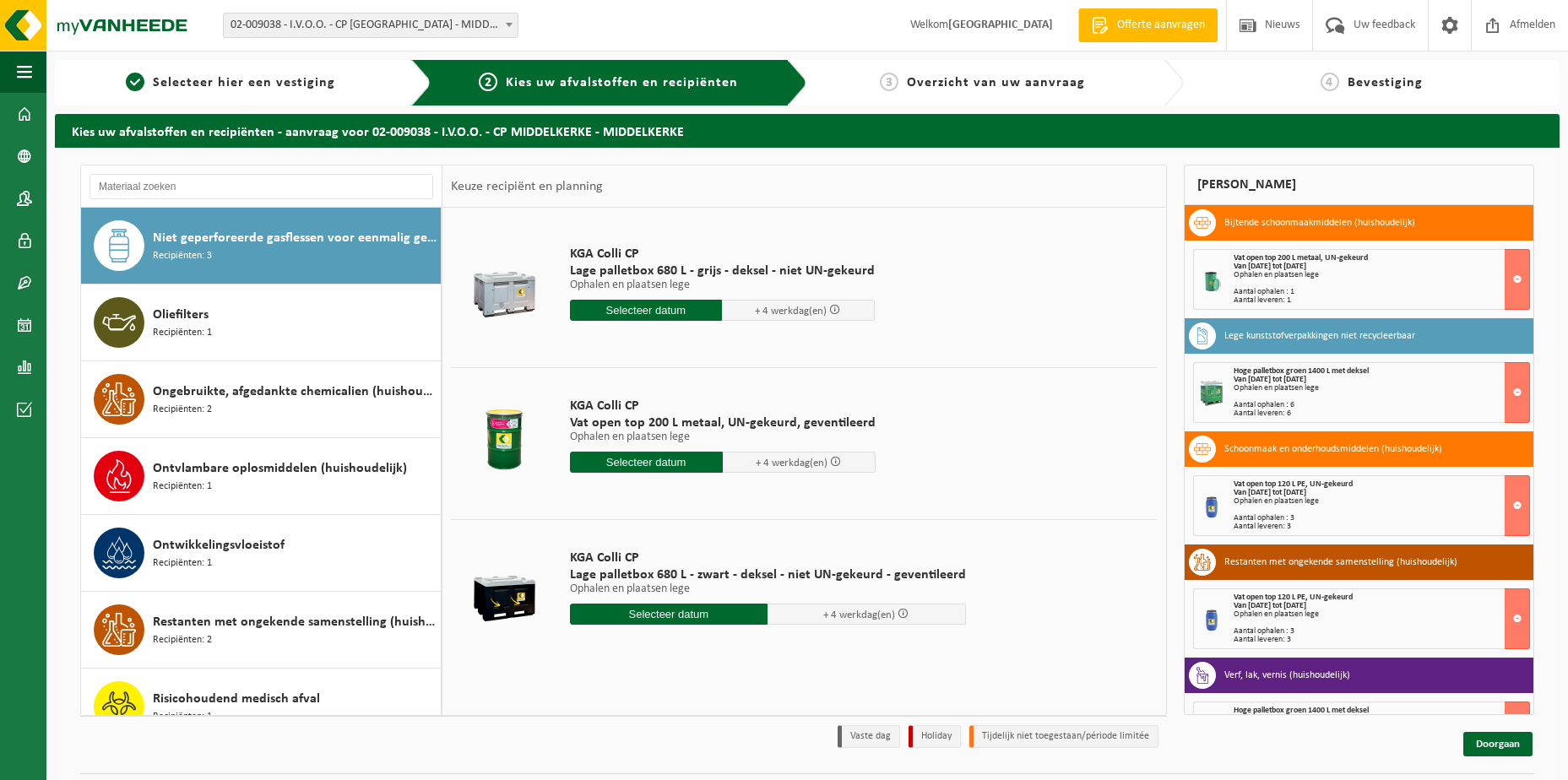
click at [656, 308] on input "text" at bounding box center [646, 310] width 153 height 21
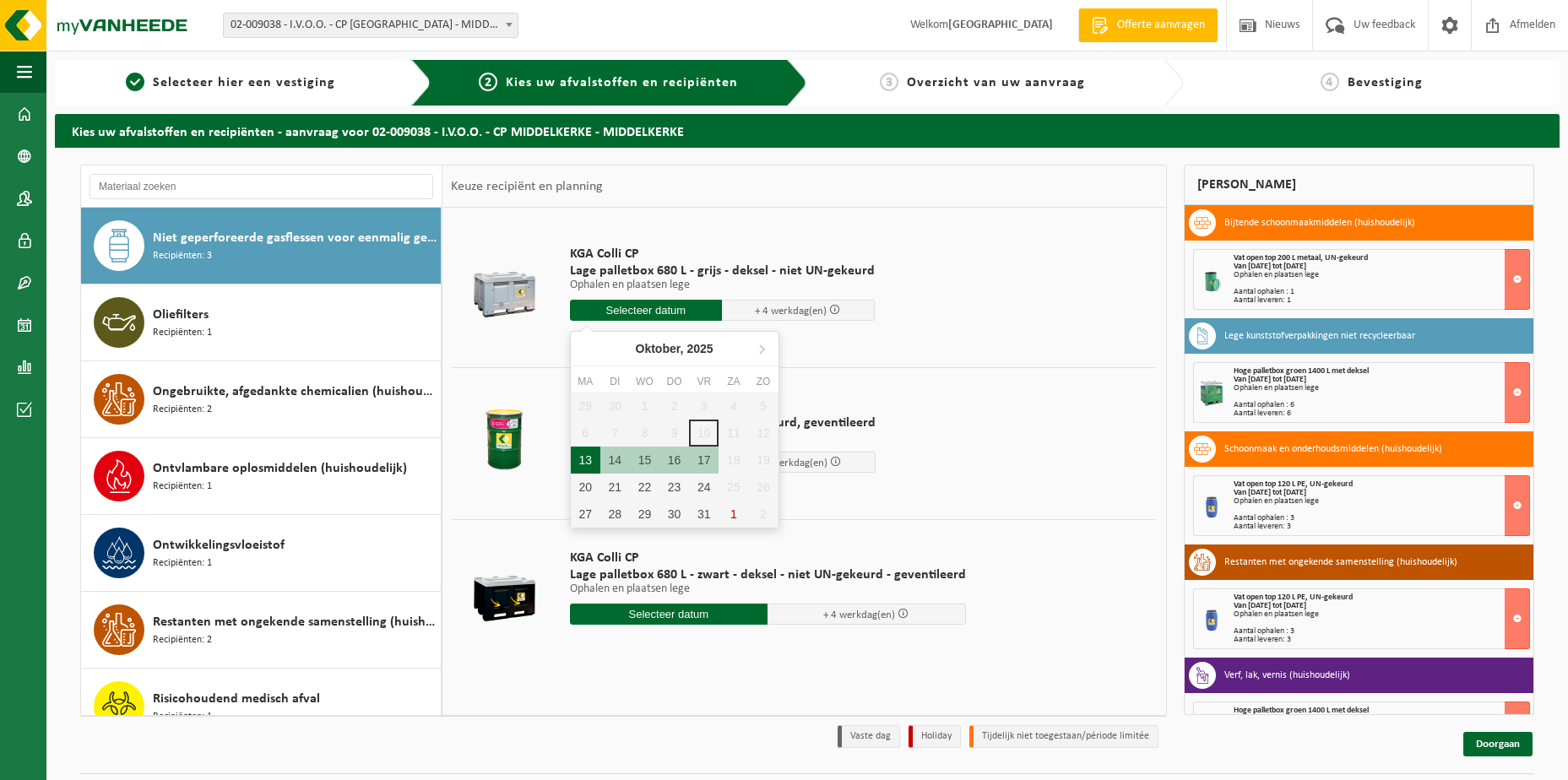
click at [585, 463] on div "13" at bounding box center [585, 460] width 29 height 27
type input "Van 2025-10-13"
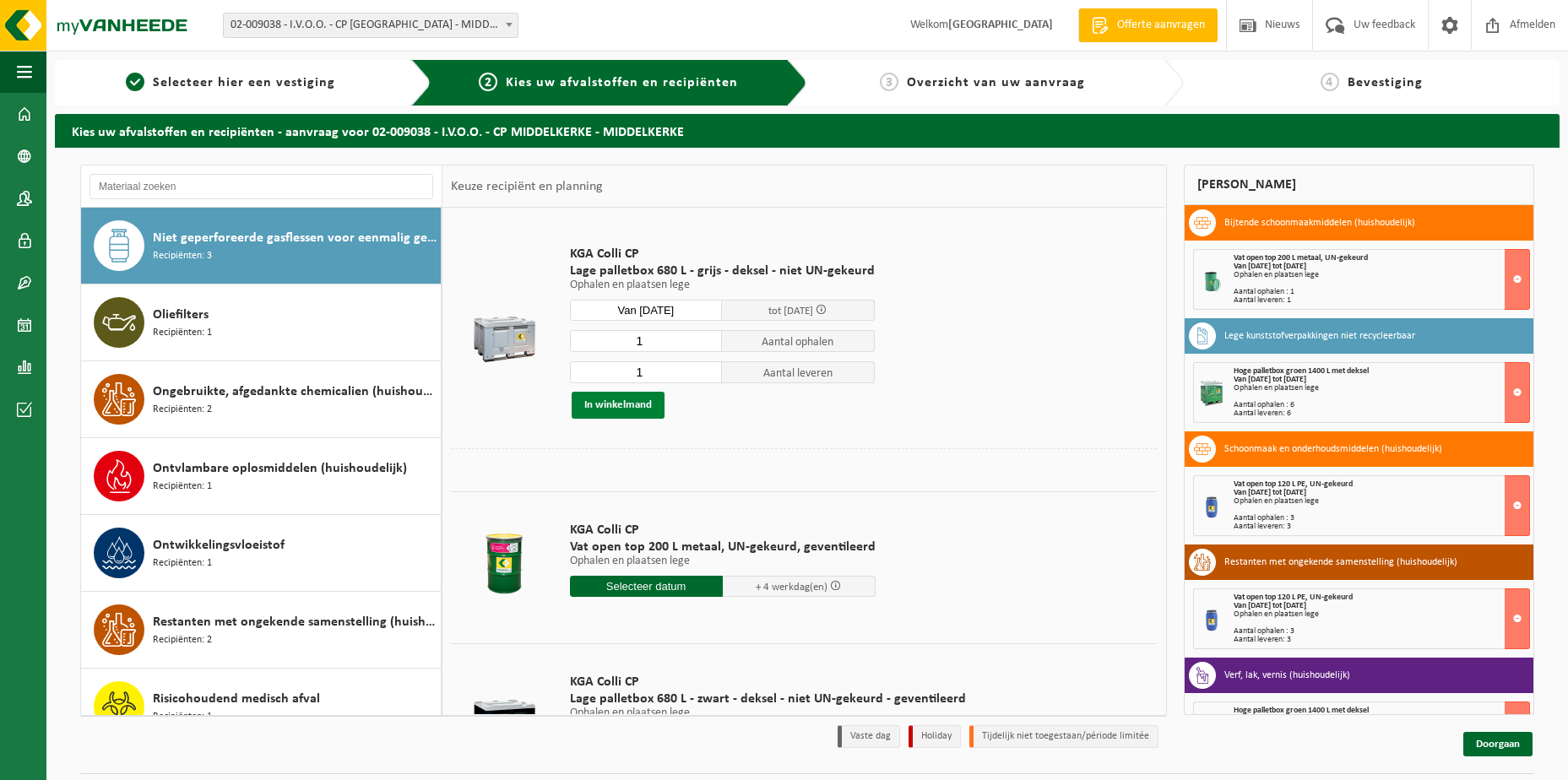
click at [630, 404] on button "In winkelmand" at bounding box center [618, 405] width 93 height 27
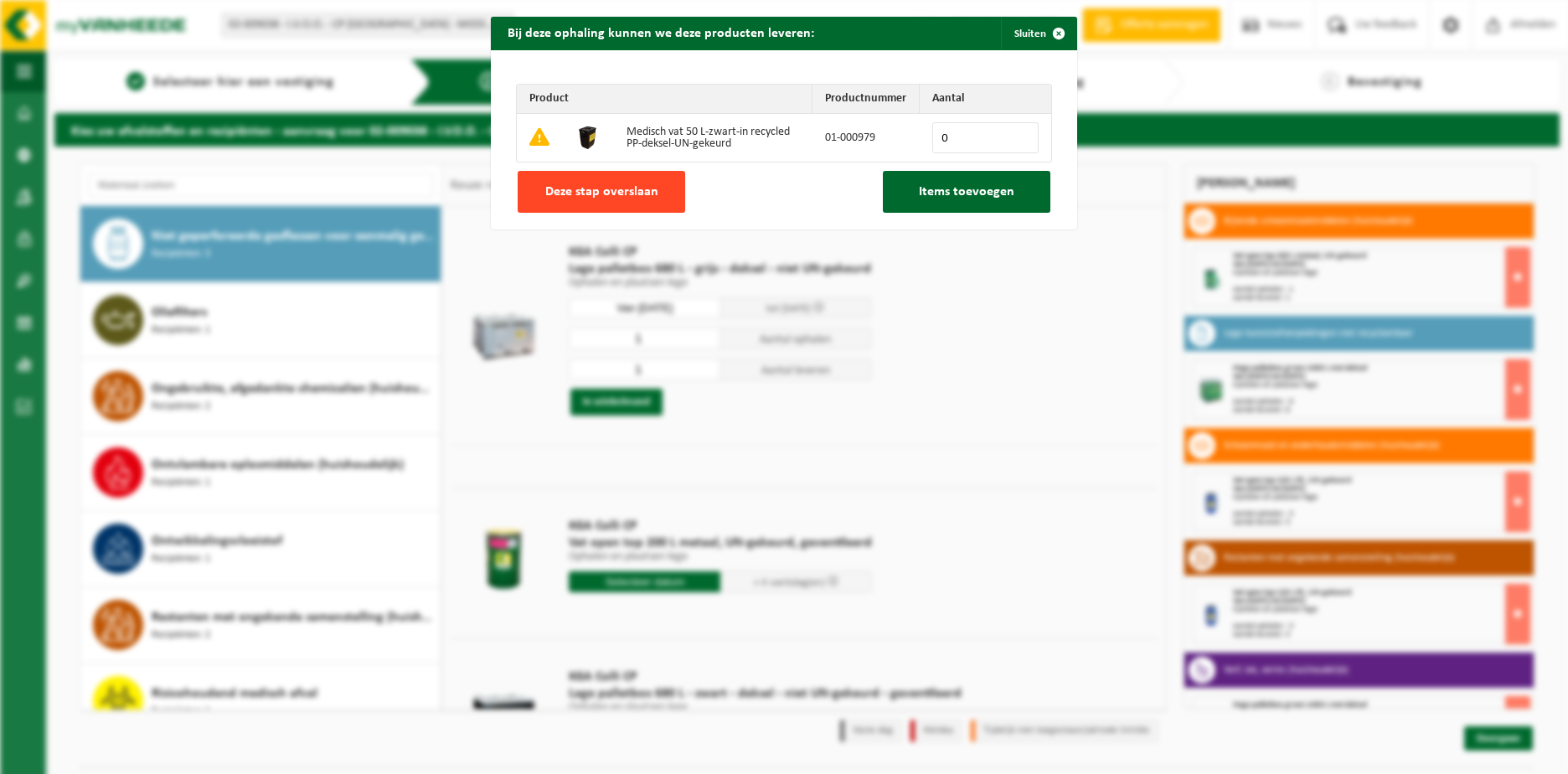
click at [603, 181] on button "Deze stap overslaan" at bounding box center [601, 191] width 168 height 42
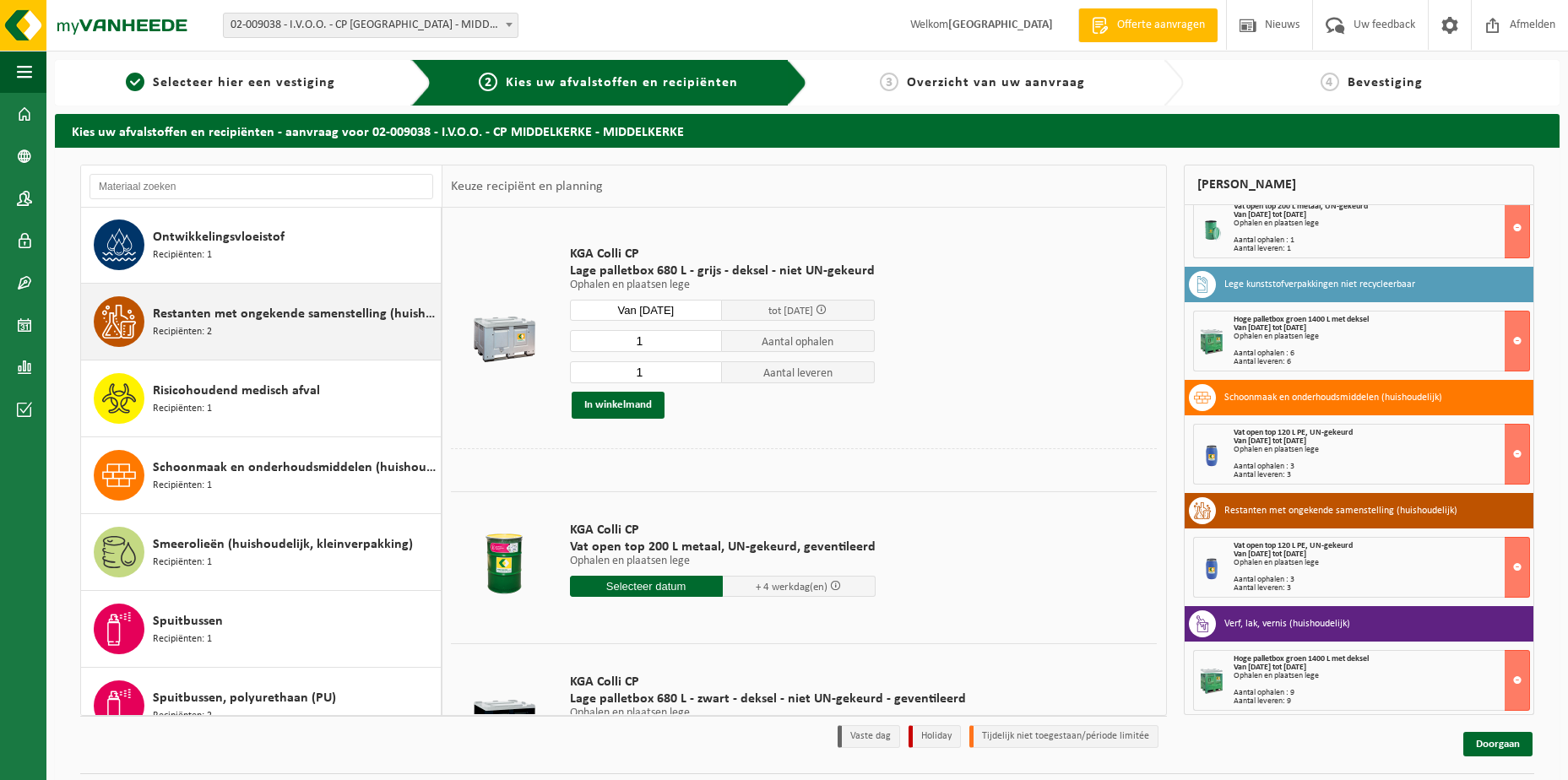
scroll to position [1106, 0]
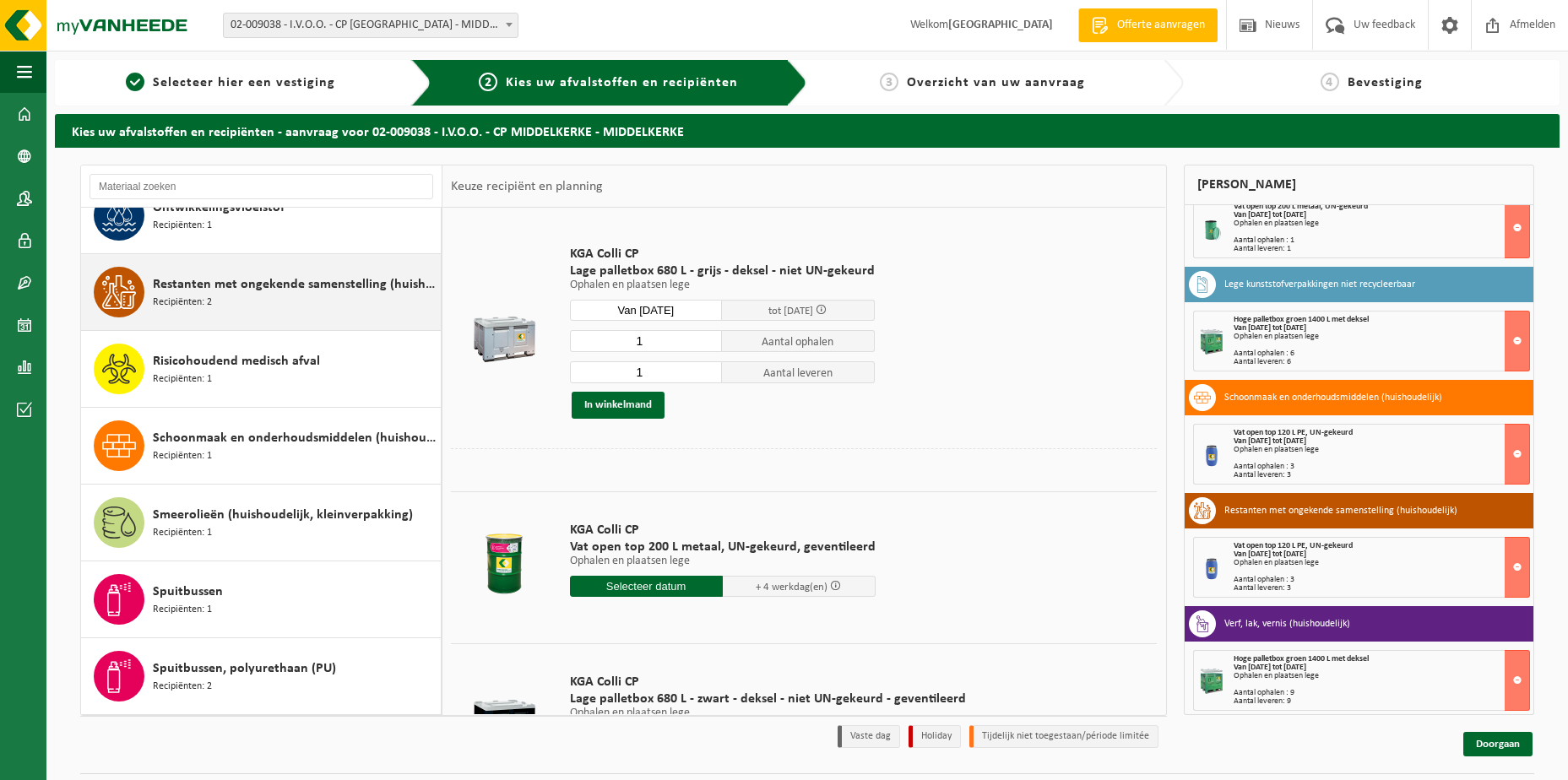
click at [256, 290] on span "Restanten met ongekende samenstelling (huishoudelijk)" at bounding box center [295, 284] width 283 height 20
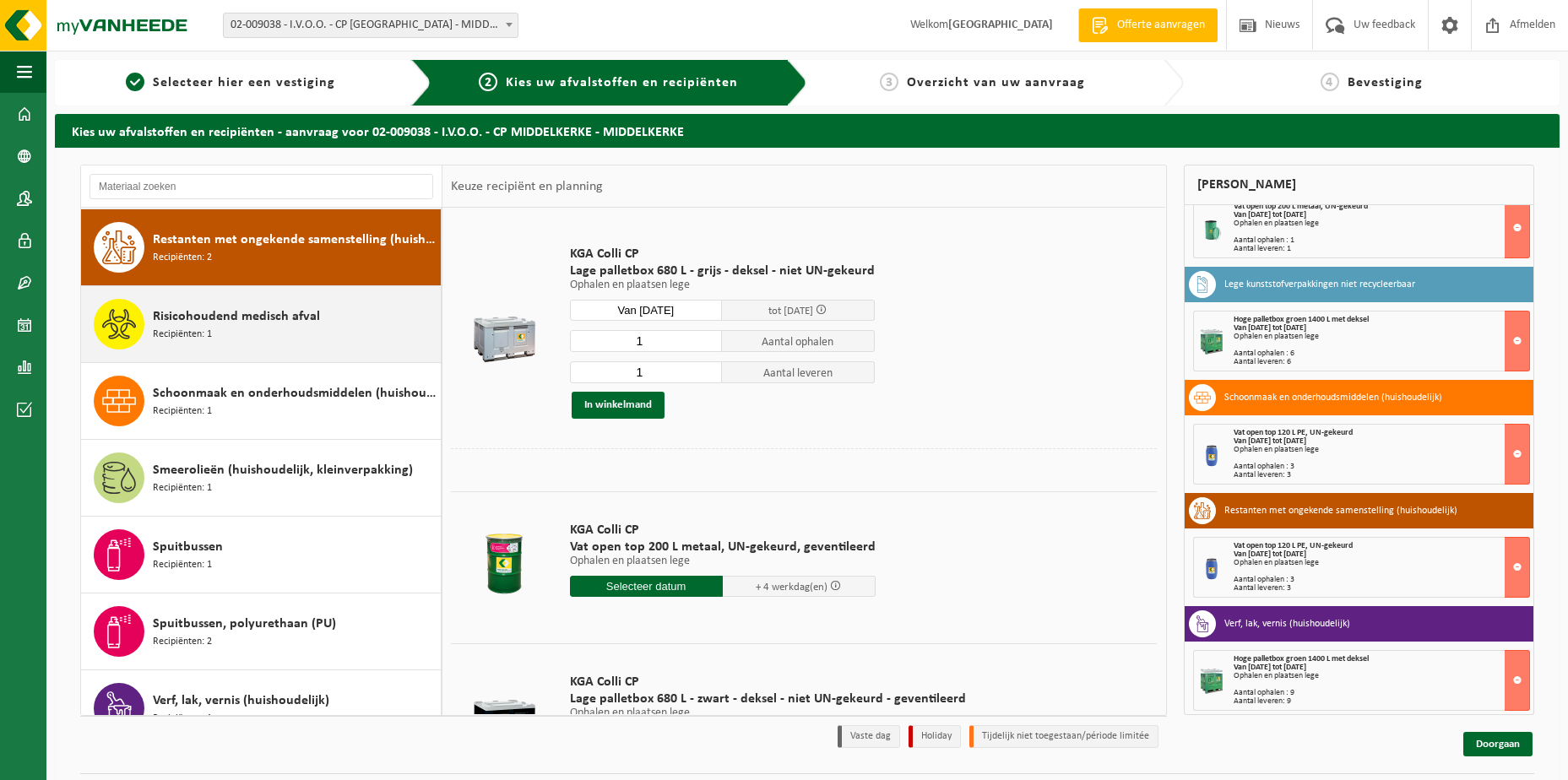
scroll to position [1152, 0]
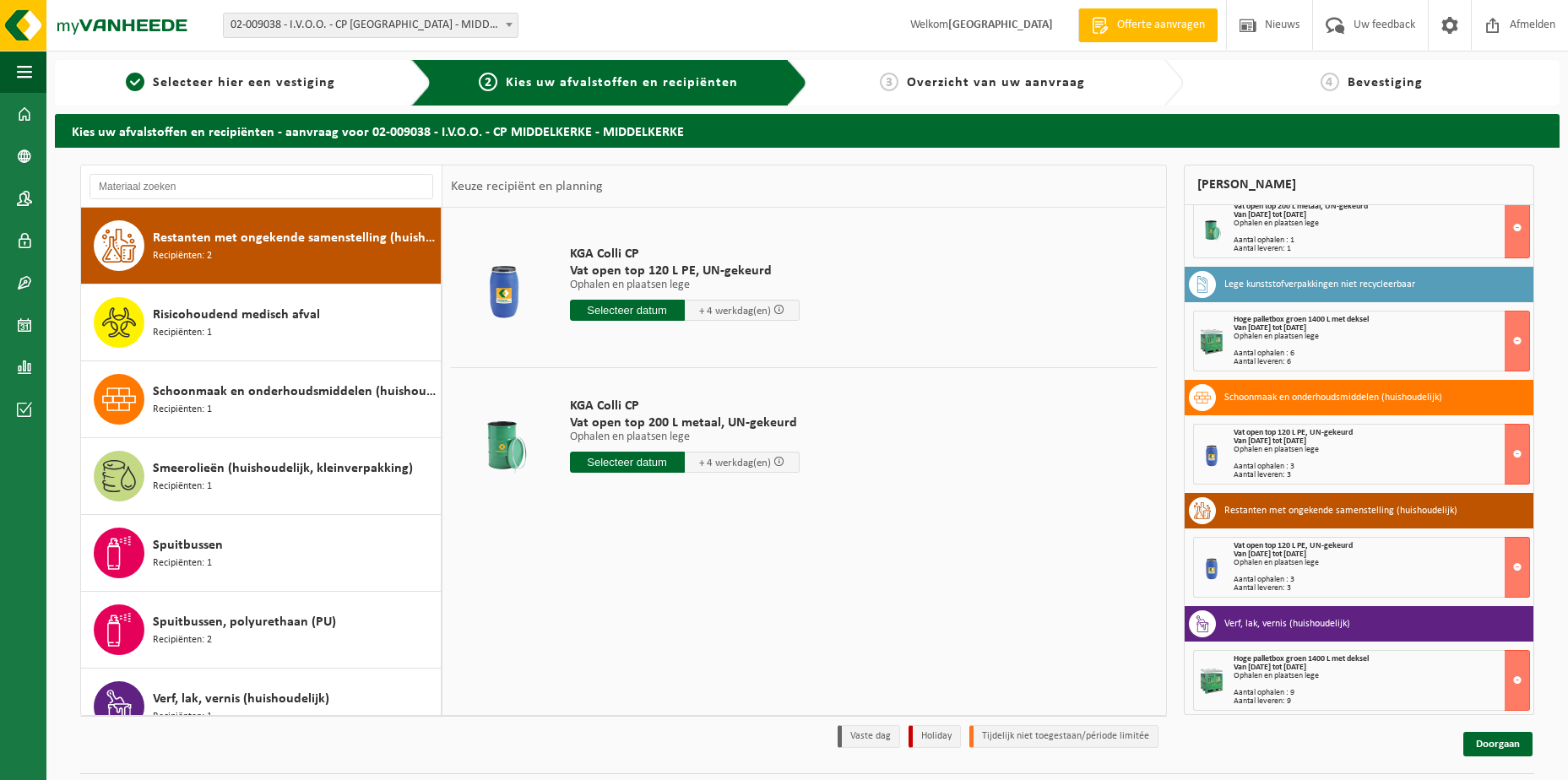
click at [611, 310] on input "text" at bounding box center [627, 310] width 115 height 21
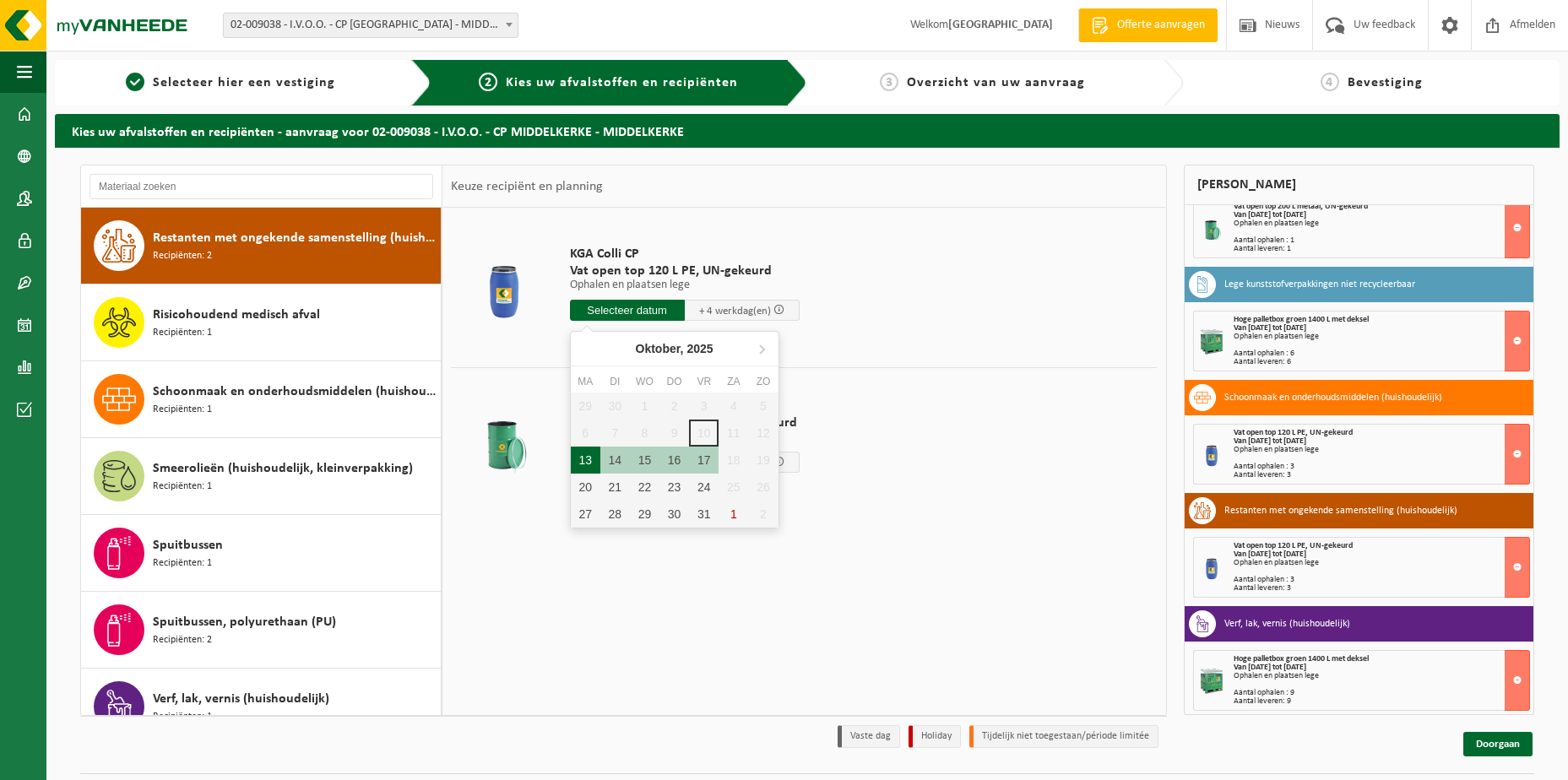
click at [591, 463] on div "13" at bounding box center [585, 460] width 29 height 27
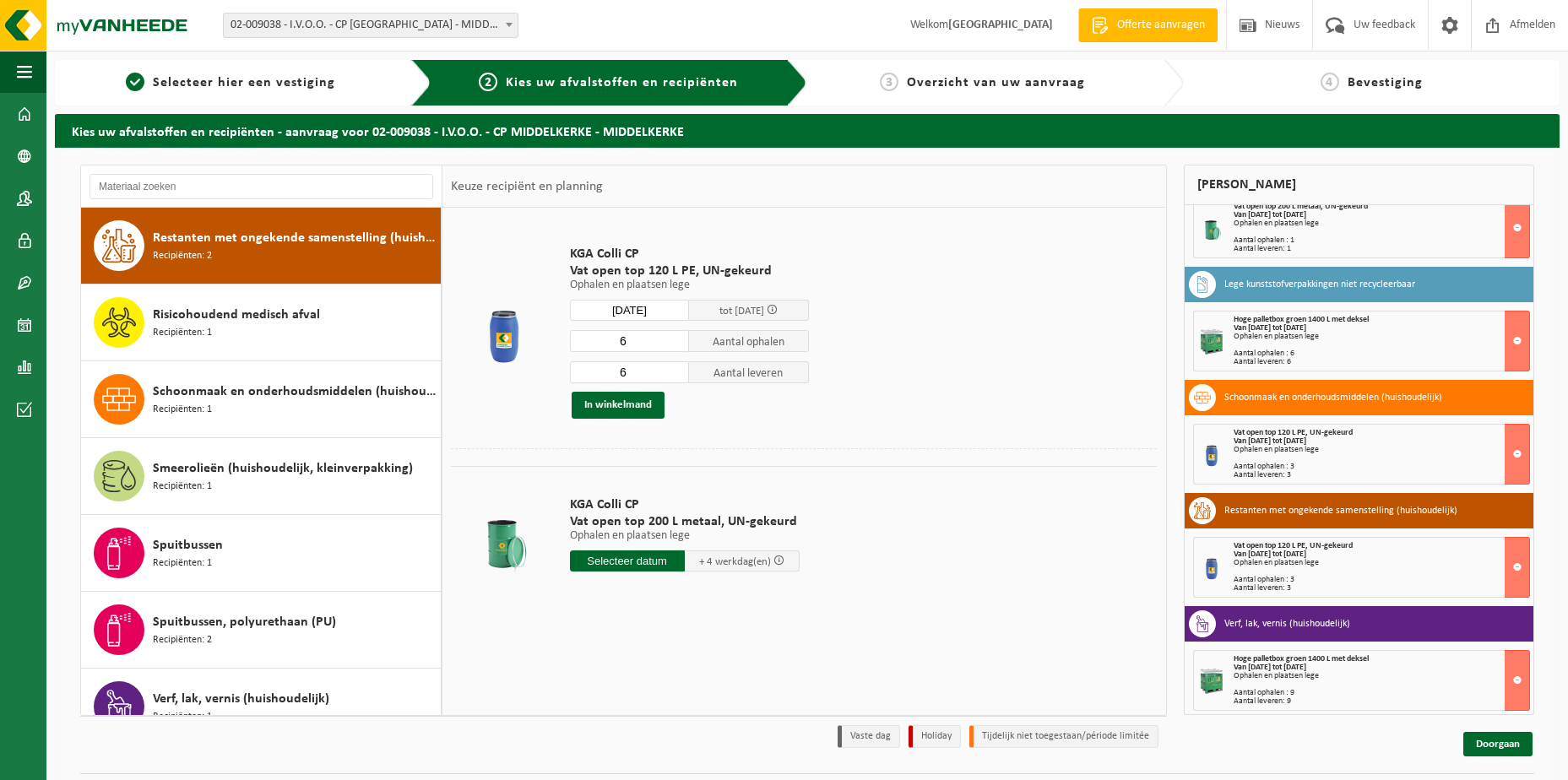
type input "Van 2025-10-13"
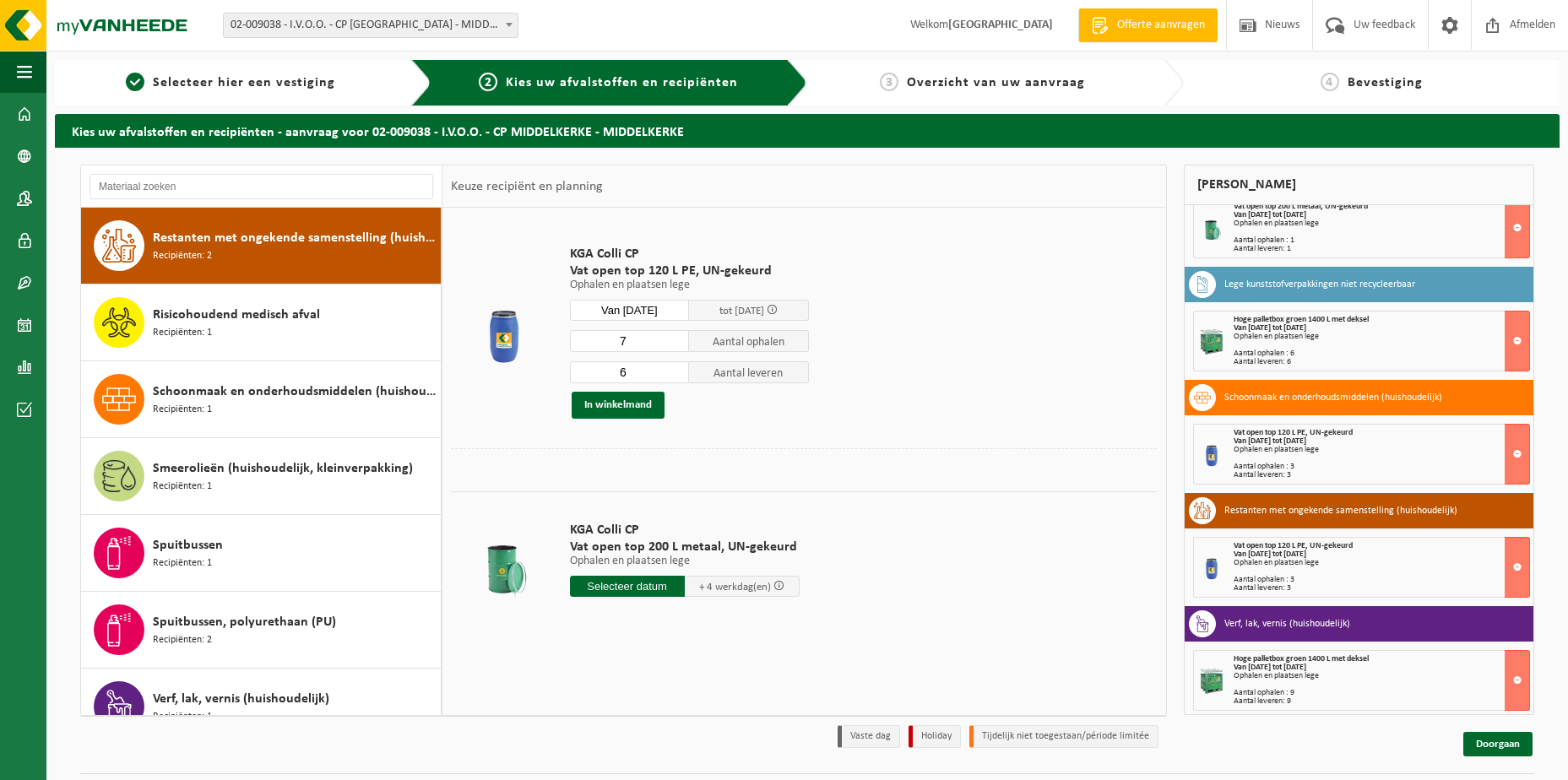
click at [677, 338] on input "7" at bounding box center [629, 341] width 120 height 22
click at [677, 338] on input "8" at bounding box center [629, 341] width 120 height 22
click at [673, 346] on input "7" at bounding box center [629, 341] width 120 height 22
click at [673, 346] on input "6" at bounding box center [629, 341] width 120 height 22
click at [673, 346] on input "5" at bounding box center [629, 341] width 120 height 22
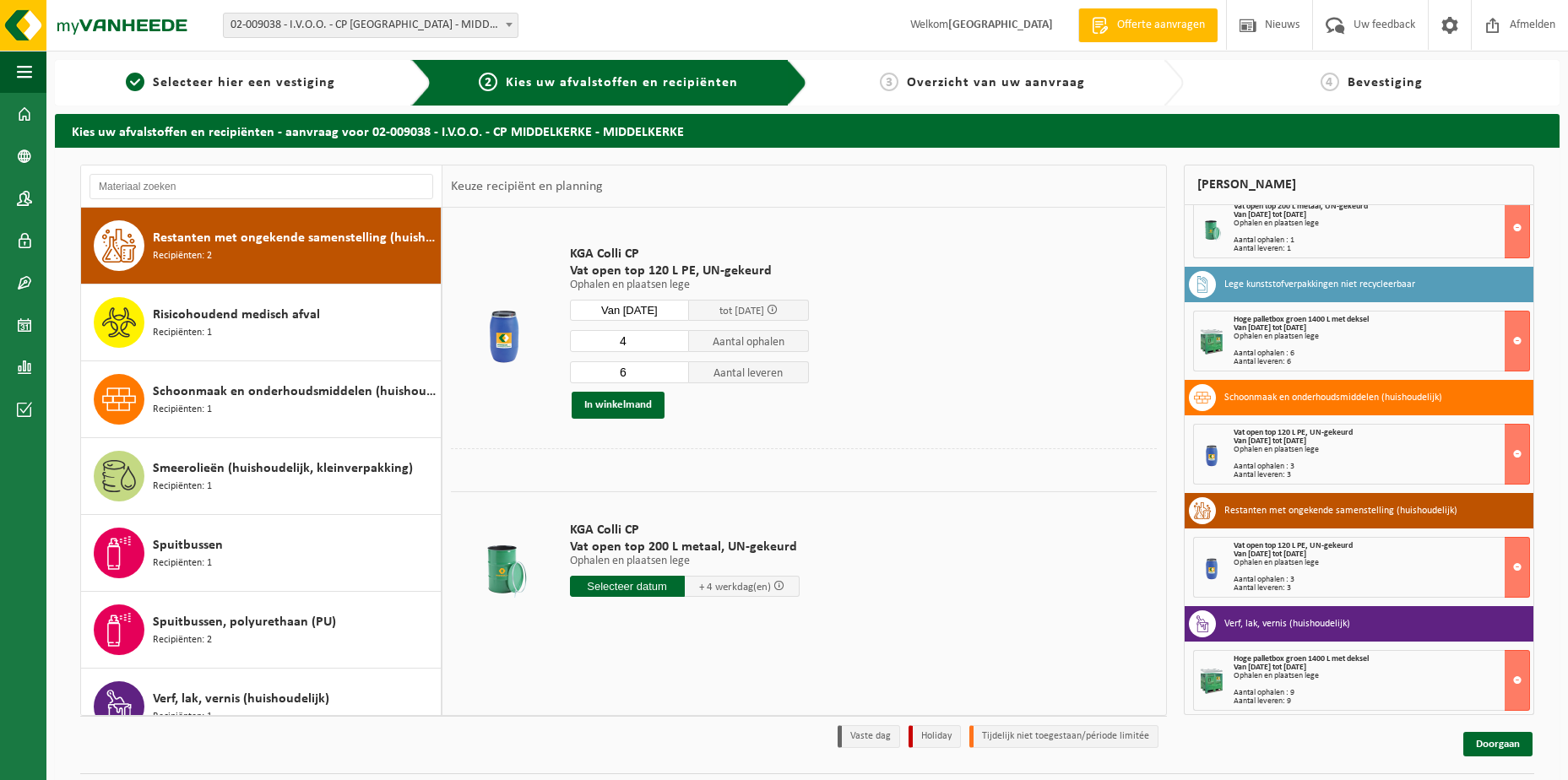
click at [673, 346] on input "4" at bounding box center [629, 341] width 120 height 22
click at [673, 346] on input "3" at bounding box center [629, 341] width 120 height 22
type input "2"
click at [673, 346] on input "2" at bounding box center [629, 341] width 120 height 22
click at [677, 368] on input "7" at bounding box center [629, 372] width 120 height 22
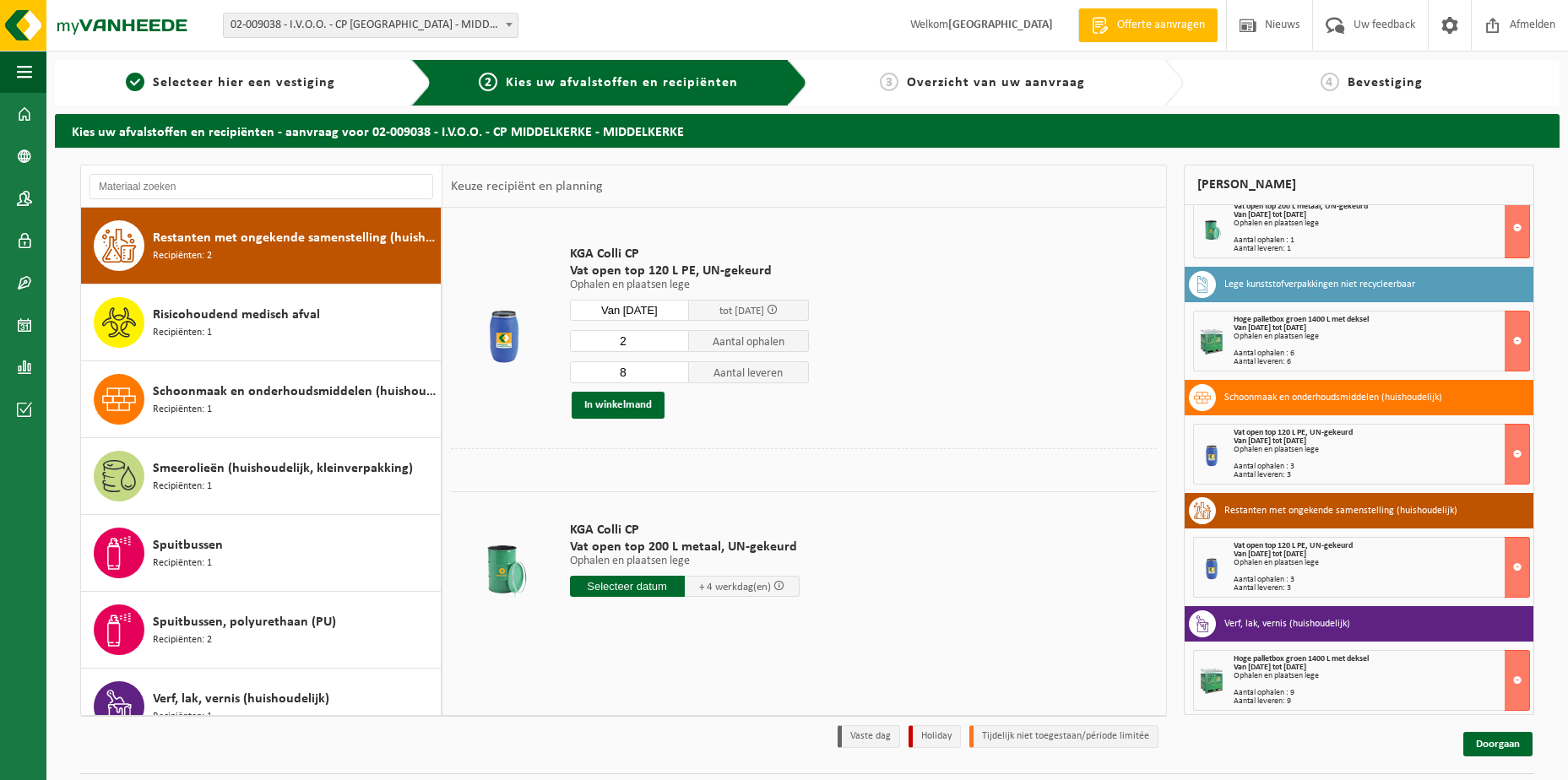
click at [677, 368] on input "8" at bounding box center [629, 372] width 120 height 22
click at [677, 368] on input "9" at bounding box center [629, 372] width 120 height 22
click at [677, 368] on input "10" at bounding box center [629, 372] width 120 height 22
click at [677, 368] on input "11" at bounding box center [629, 372] width 120 height 22
click at [674, 378] on input "10" at bounding box center [629, 372] width 120 height 22
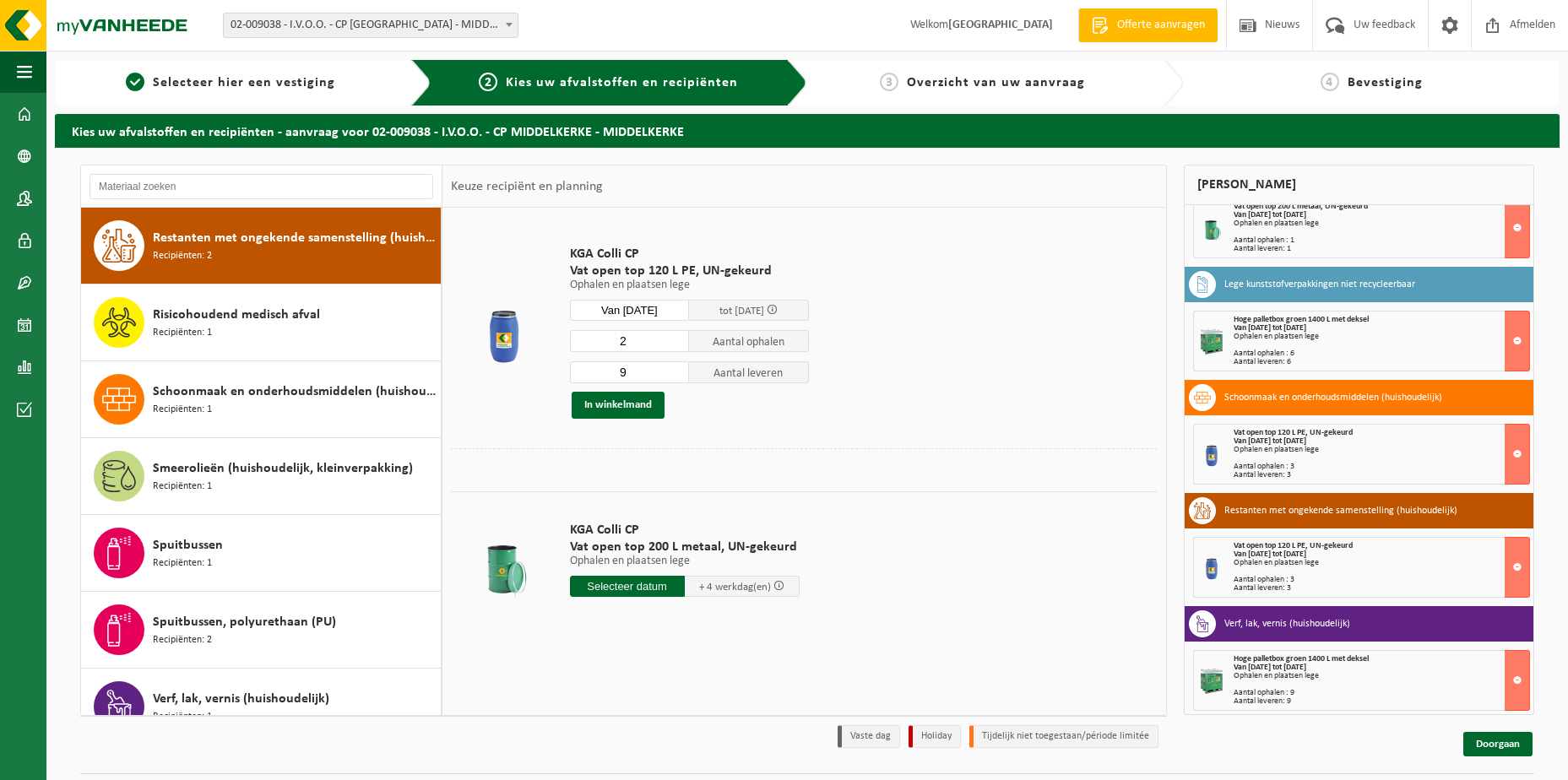
click at [674, 378] on input "9" at bounding box center [629, 372] width 120 height 22
click at [674, 378] on input "8" at bounding box center [629, 372] width 120 height 22
click at [674, 378] on input "7" at bounding box center [629, 372] width 120 height 22
click at [674, 378] on input "6" at bounding box center [629, 372] width 120 height 22
click at [674, 378] on input "5" at bounding box center [629, 372] width 120 height 22
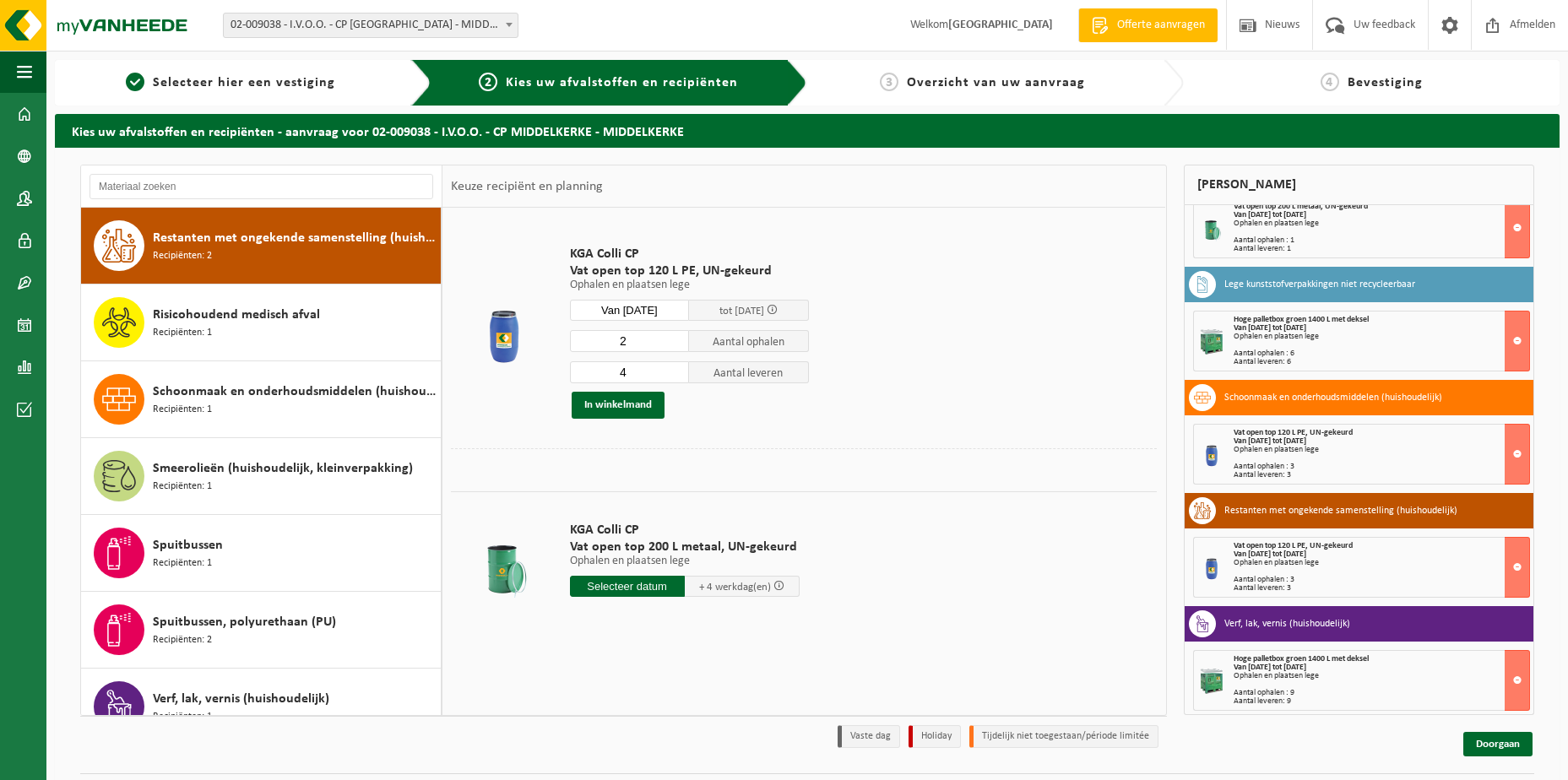
click at [674, 378] on input "4" at bounding box center [629, 372] width 120 height 22
click at [674, 378] on input "3" at bounding box center [629, 372] width 120 height 22
type input "2"
click at [674, 378] on input "2" at bounding box center [629, 372] width 120 height 22
click at [634, 406] on button "In winkelmand" at bounding box center [618, 405] width 93 height 27
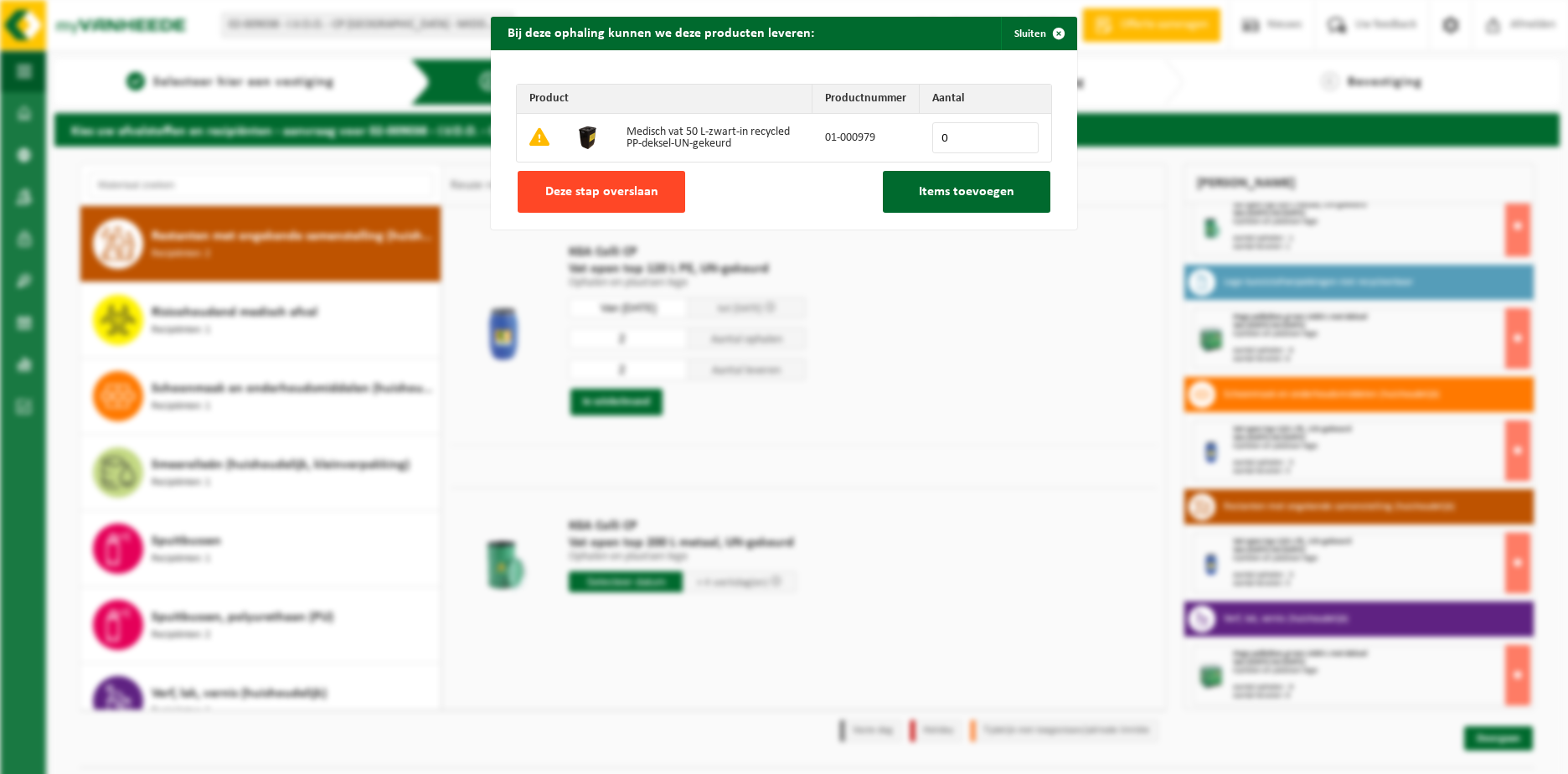
click at [617, 201] on button "Deze stap overslaan" at bounding box center [601, 191] width 168 height 42
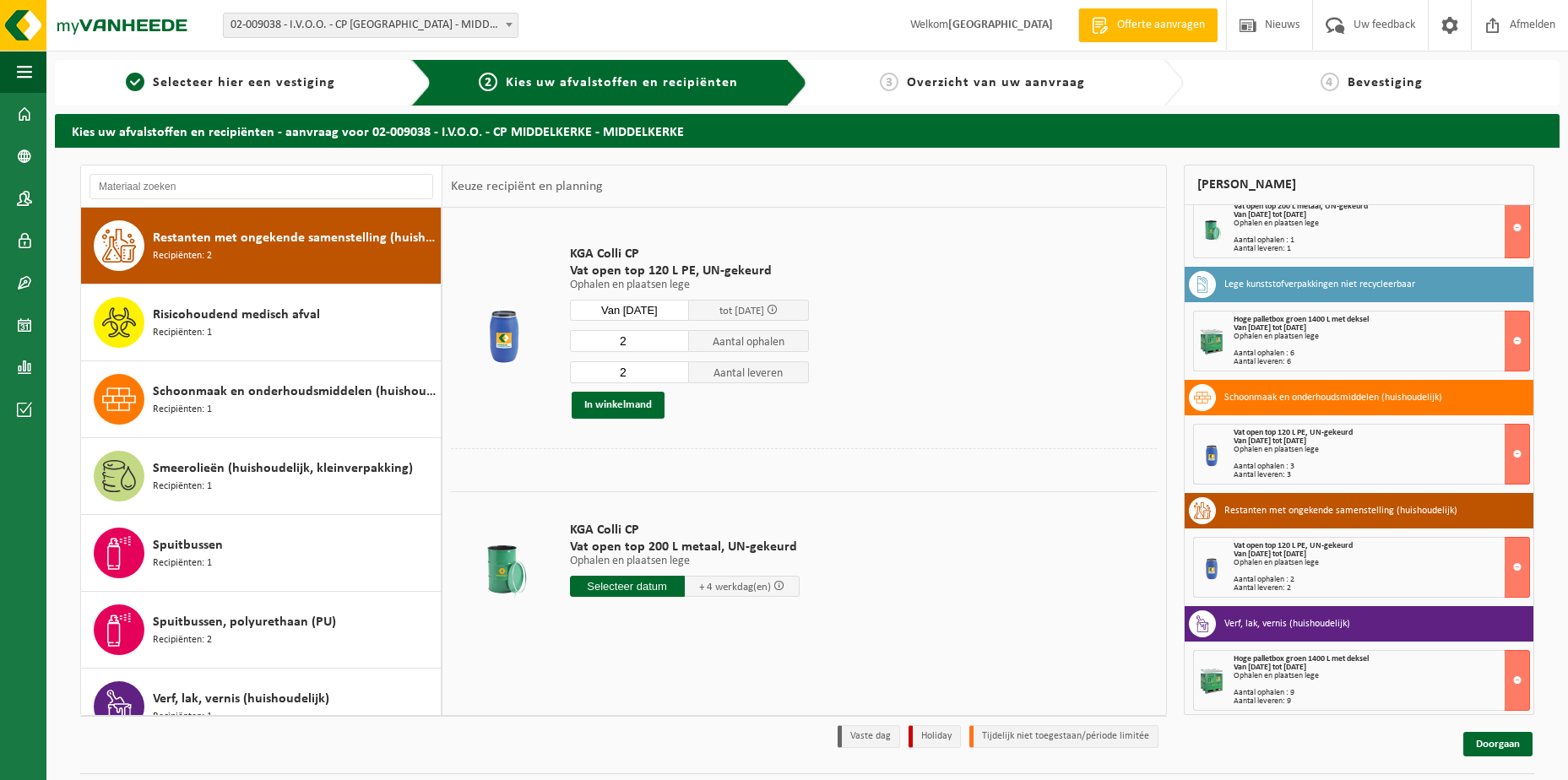
scroll to position [0, 0]
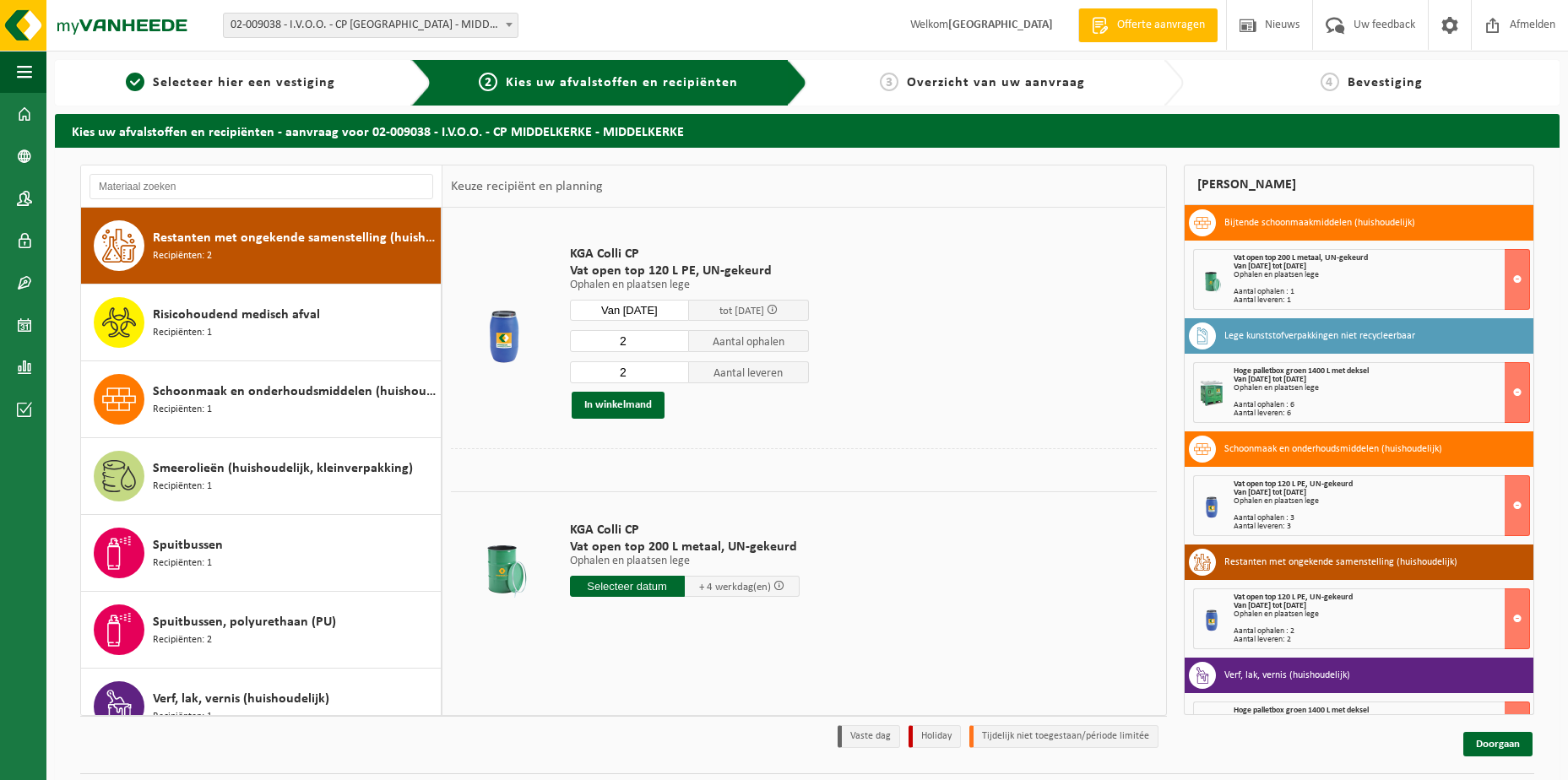
click at [1352, 394] on div "Hoge palletbox groen 1400 L met deksel Van 2025-10-13 tot 2025-10-17 Ophalen en…" at bounding box center [1382, 393] width 297 height 51
click at [1347, 504] on div "Ophalen en plaatsen lege" at bounding box center [1382, 501] width 297 height 8
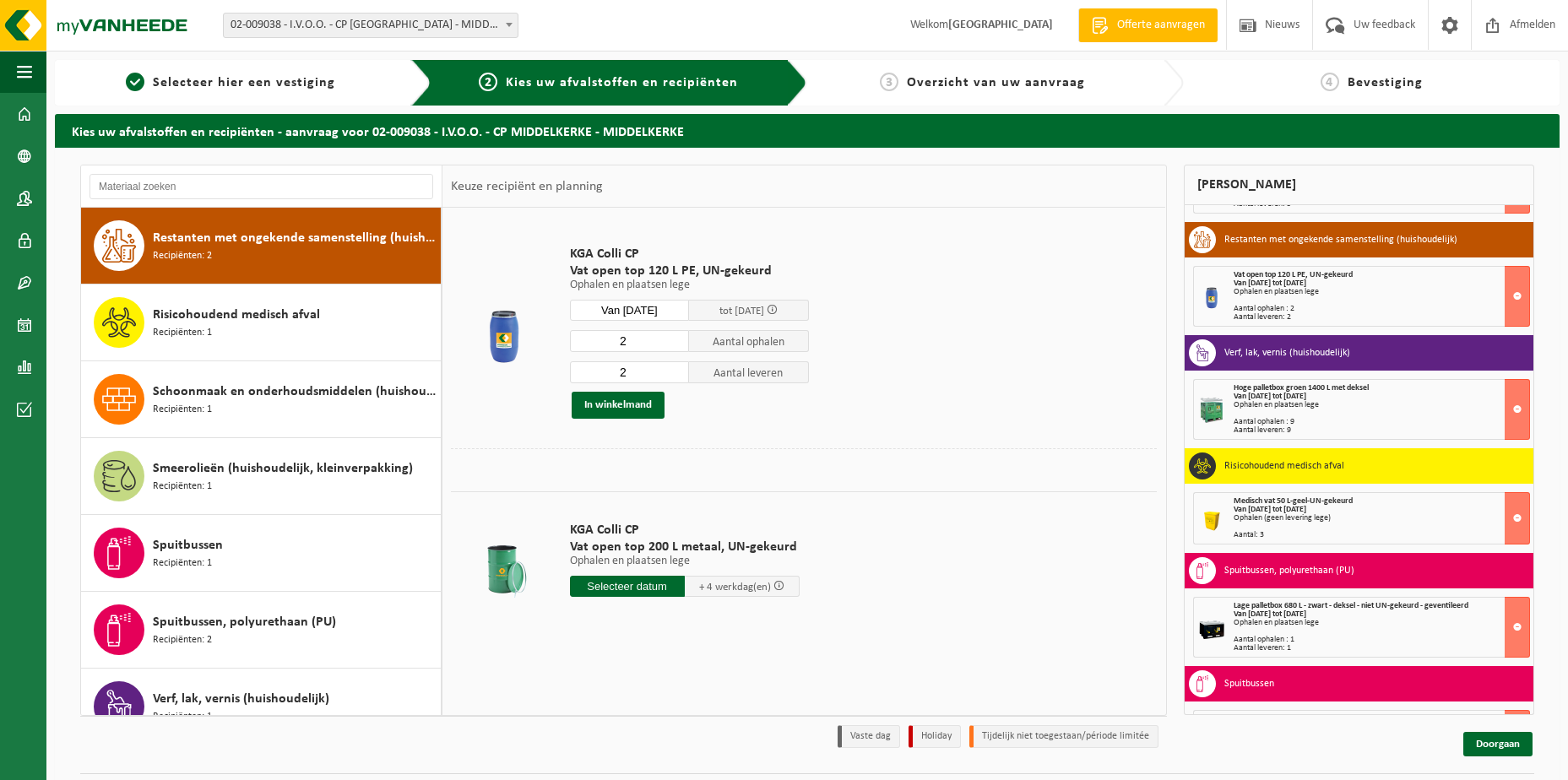
scroll to position [338, 0]
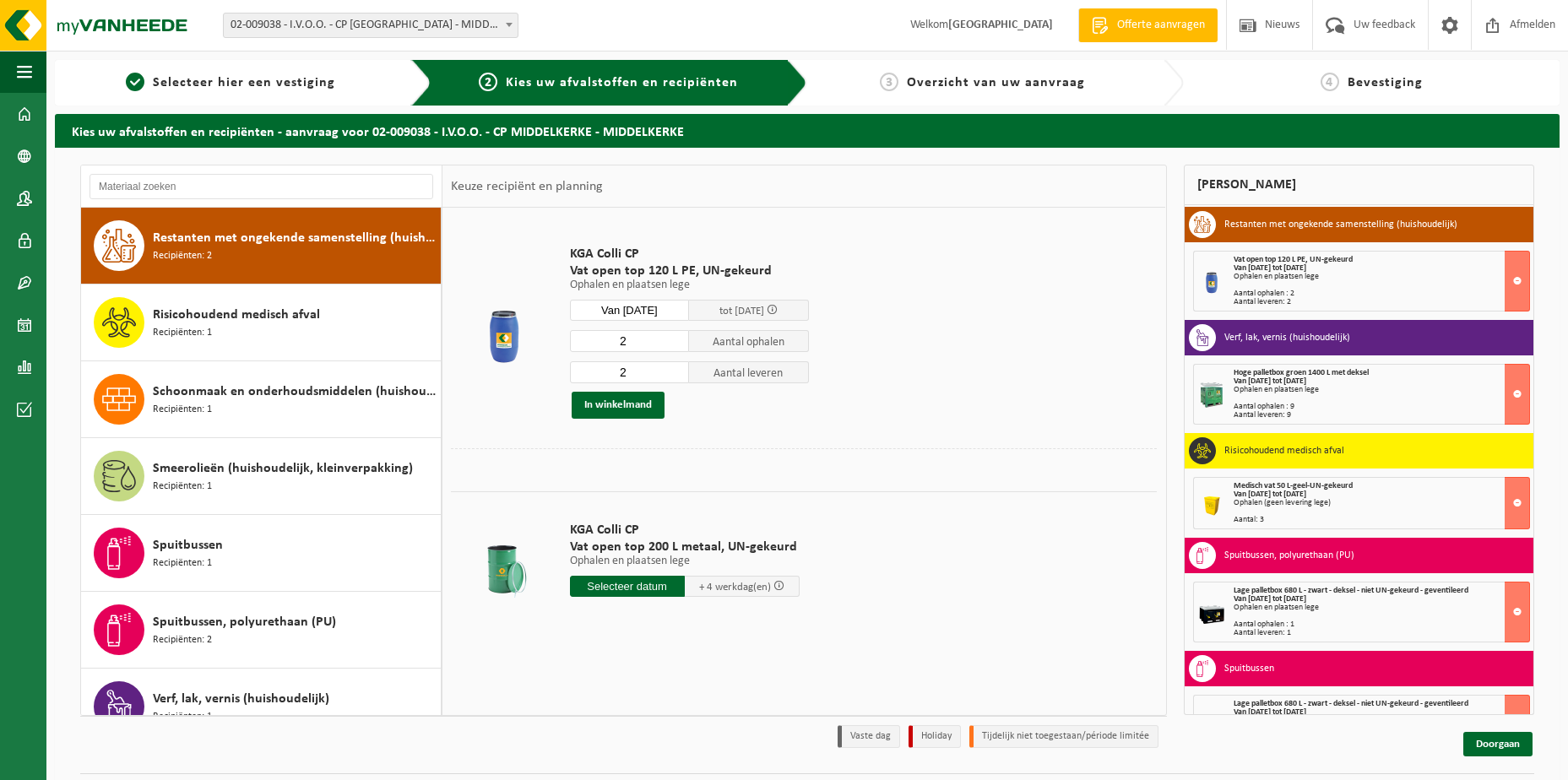
click at [1319, 510] on div "Medisch vat 50 L-geel-UN-gekeurd Van 2025-10-13 tot 2025-10-17 Ophalen (geen le…" at bounding box center [1382, 502] width 297 height 42
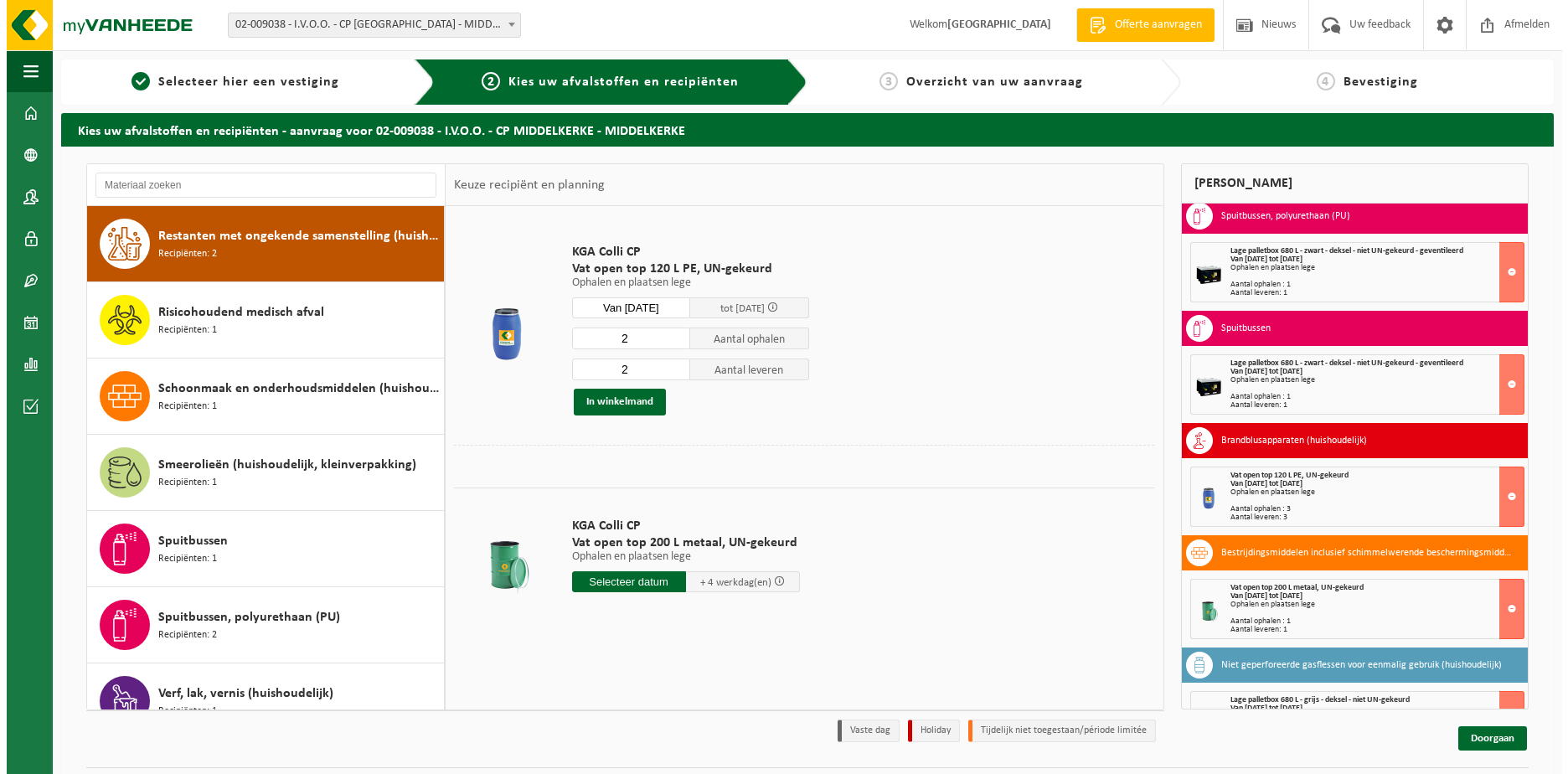
scroll to position [722, 0]
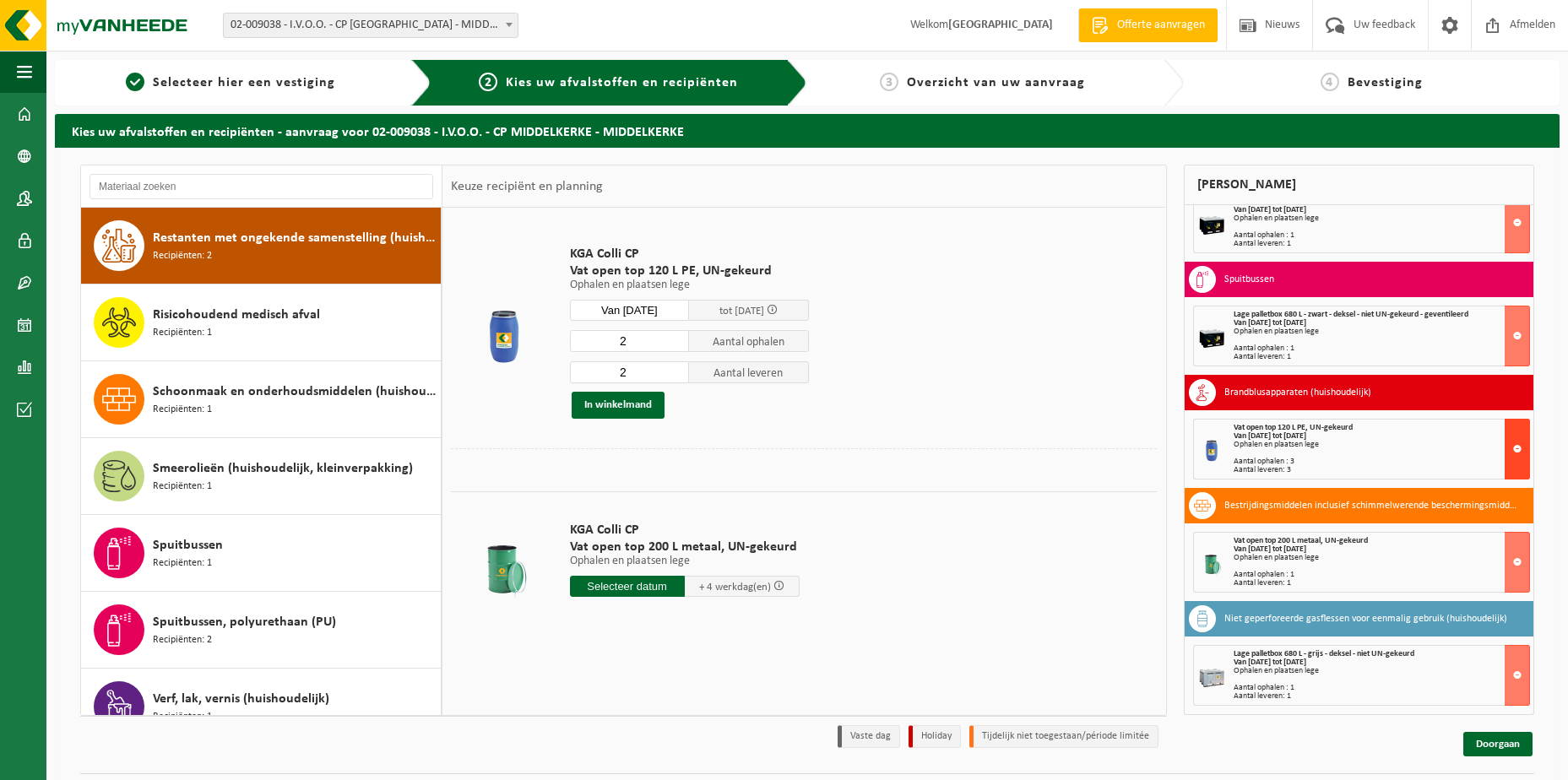
click at [1505, 451] on button at bounding box center [1517, 449] width 26 height 60
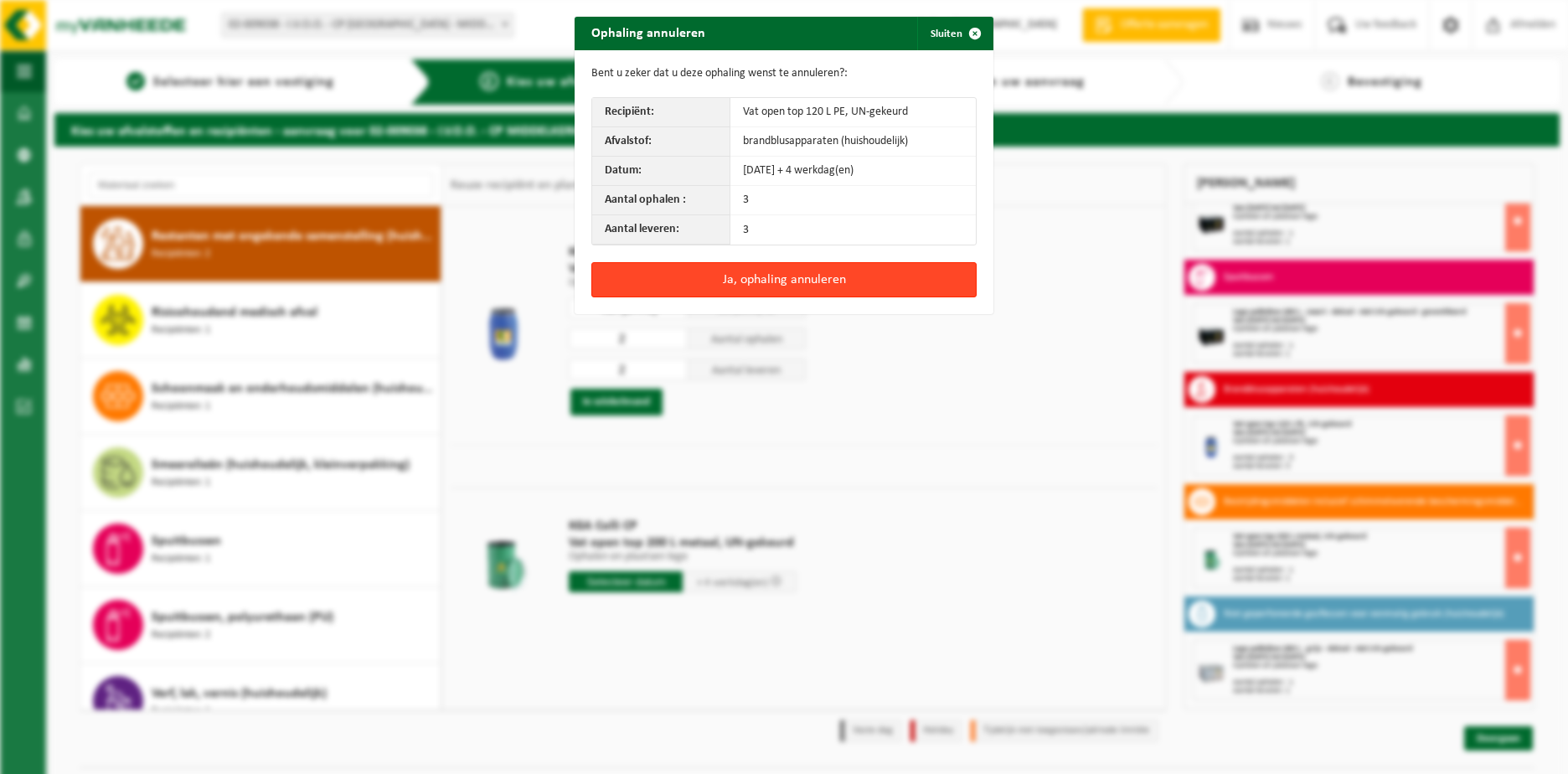
click at [730, 278] on button "Ja, ophaling annuleren" at bounding box center [784, 280] width 385 height 36
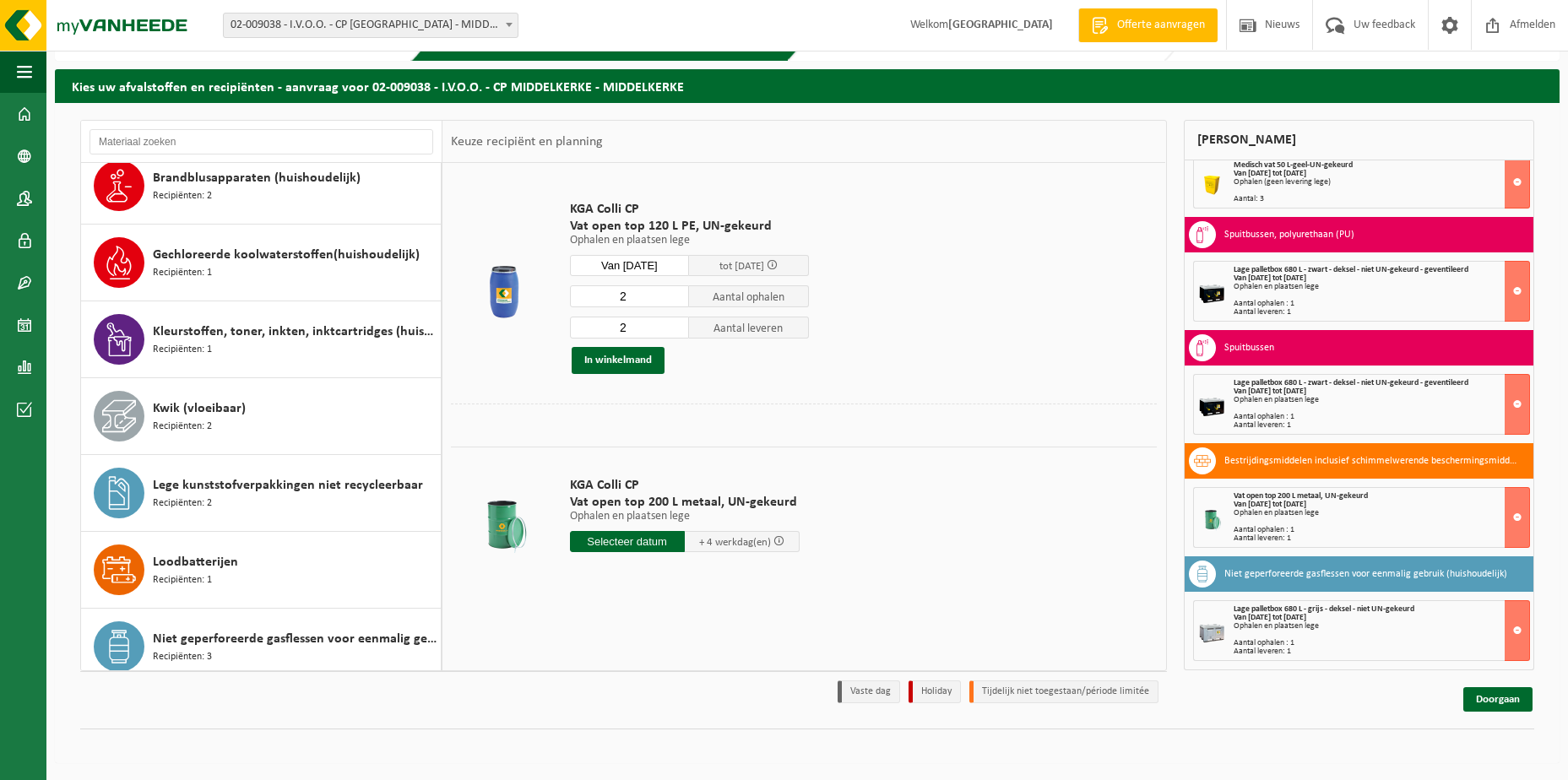
scroll to position [238, 0]
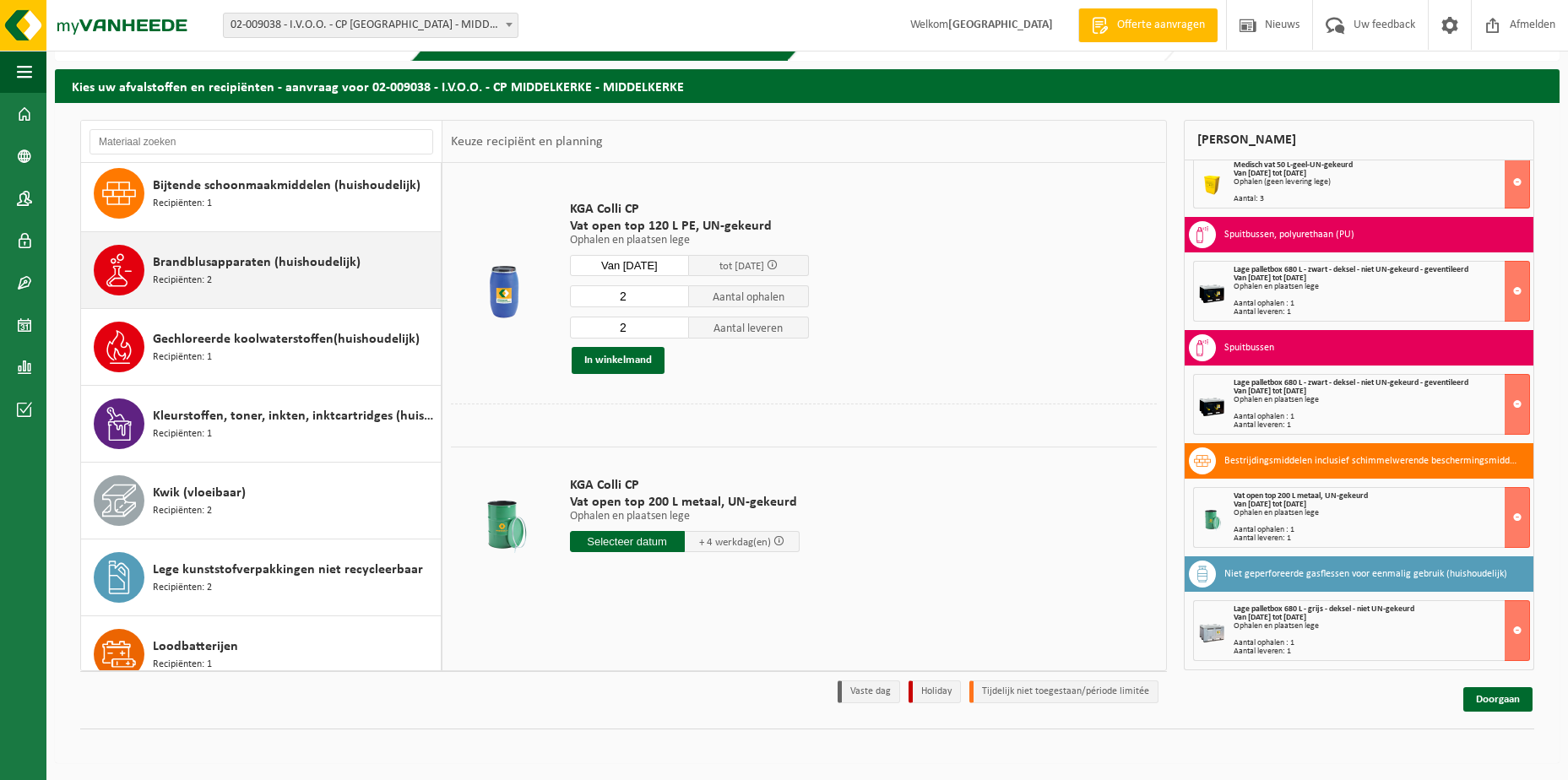
click at [233, 253] on span "Brandblusapparaten (huishoudelijk)" at bounding box center [257, 262] width 208 height 20
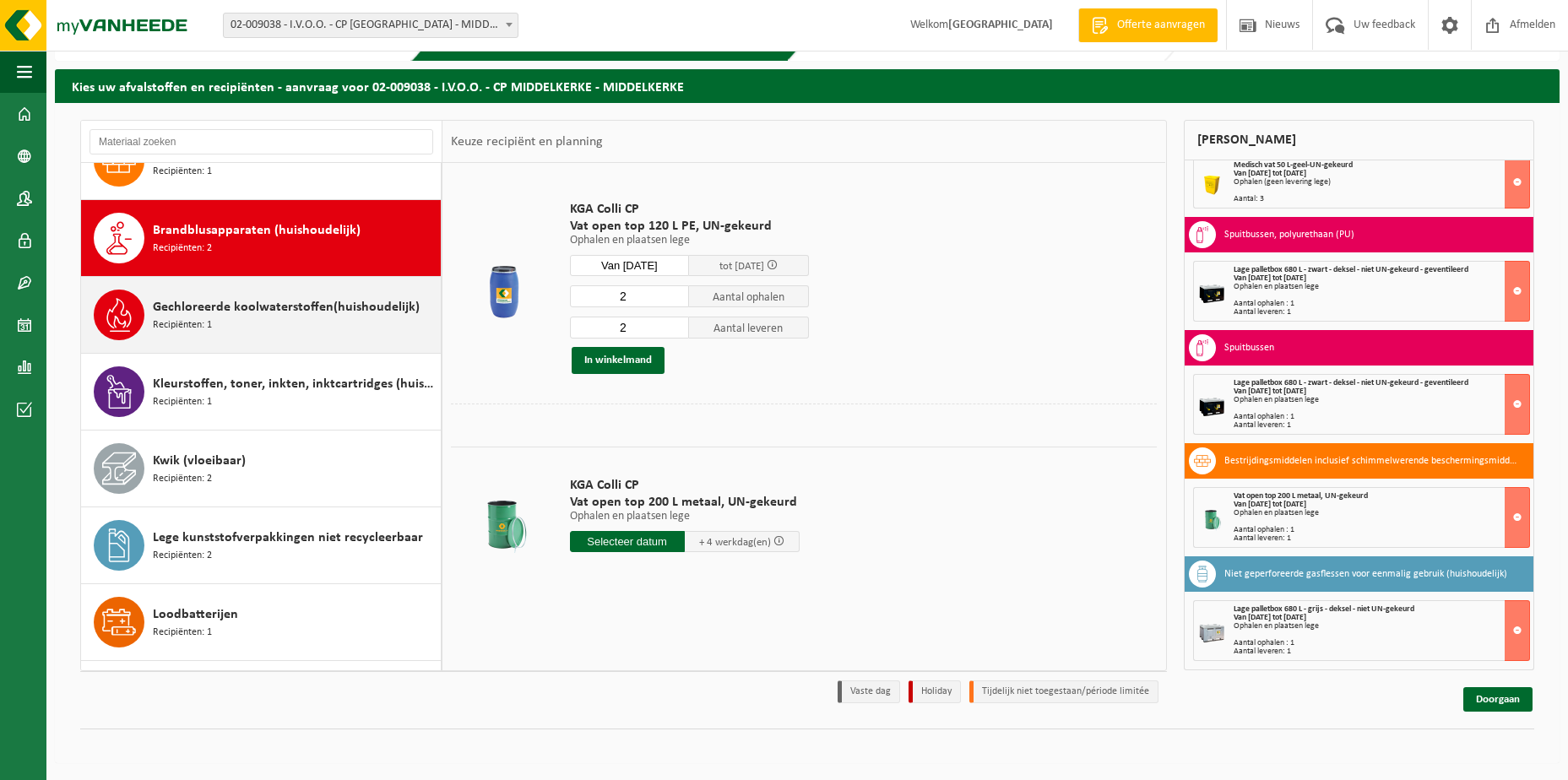
scroll to position [307, 0]
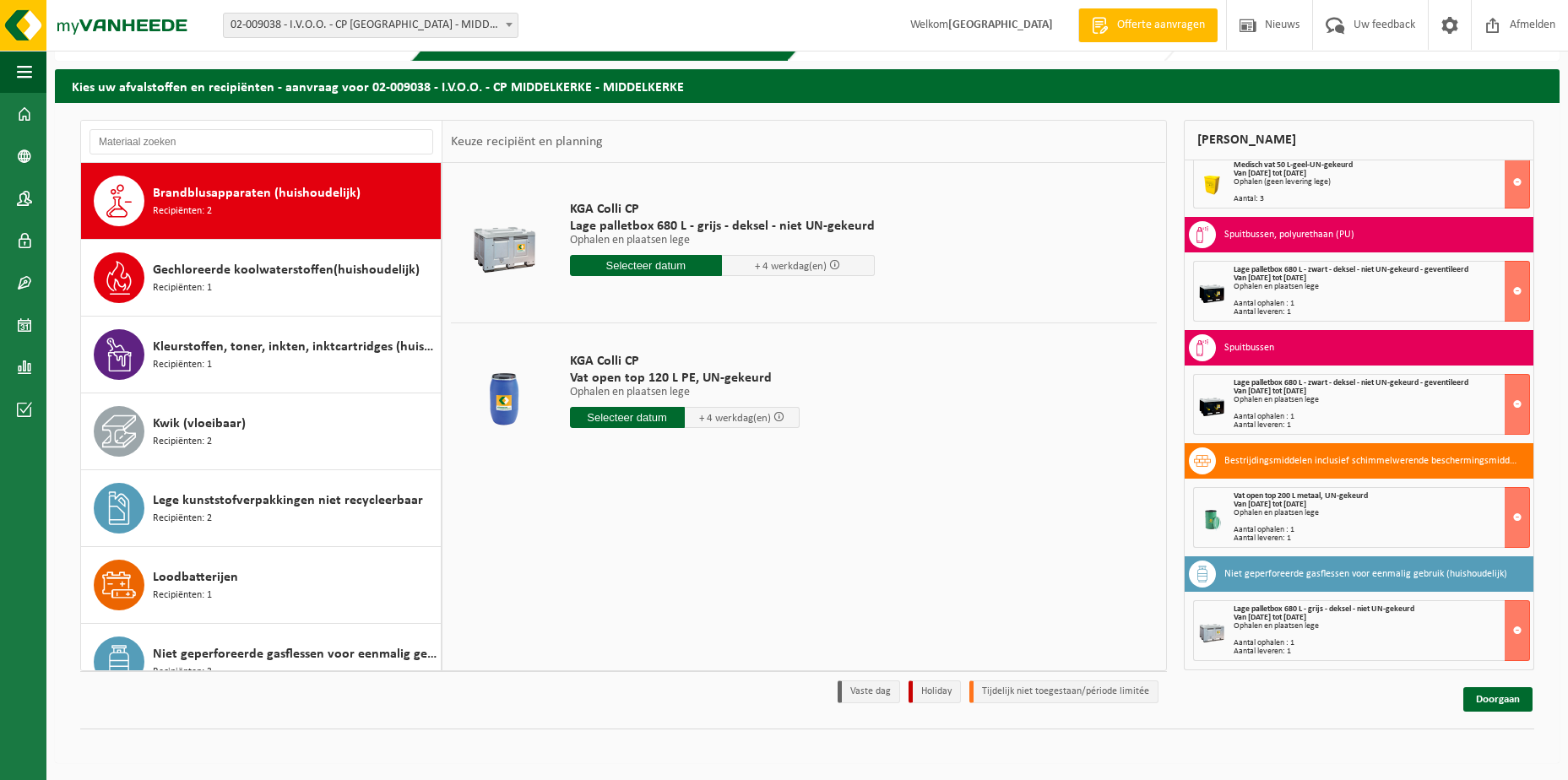
click at [584, 417] on input "text" at bounding box center [627, 417] width 115 height 21
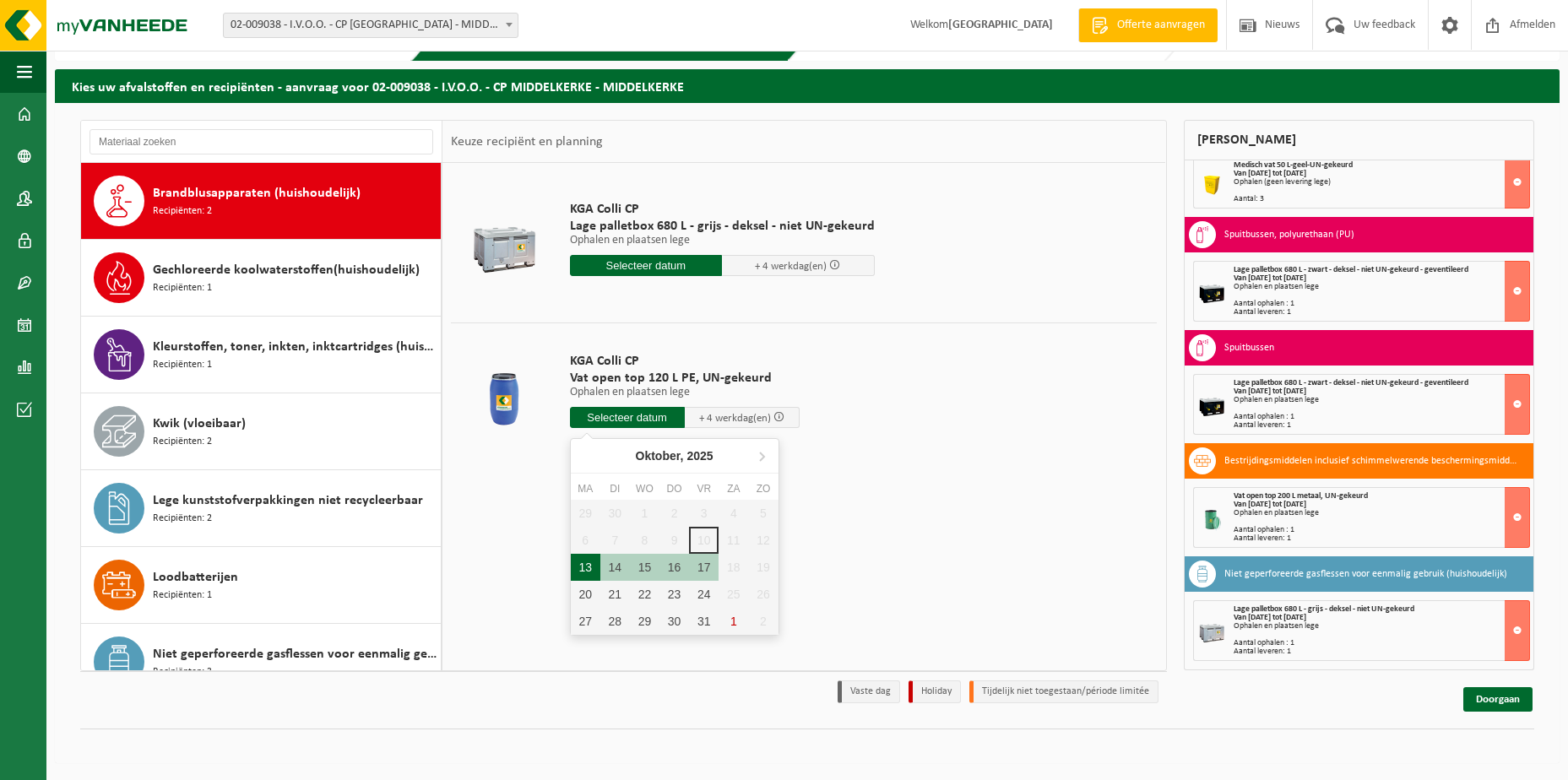
click at [581, 568] on div "13" at bounding box center [585, 567] width 29 height 27
type input "Van 2025-10-13"
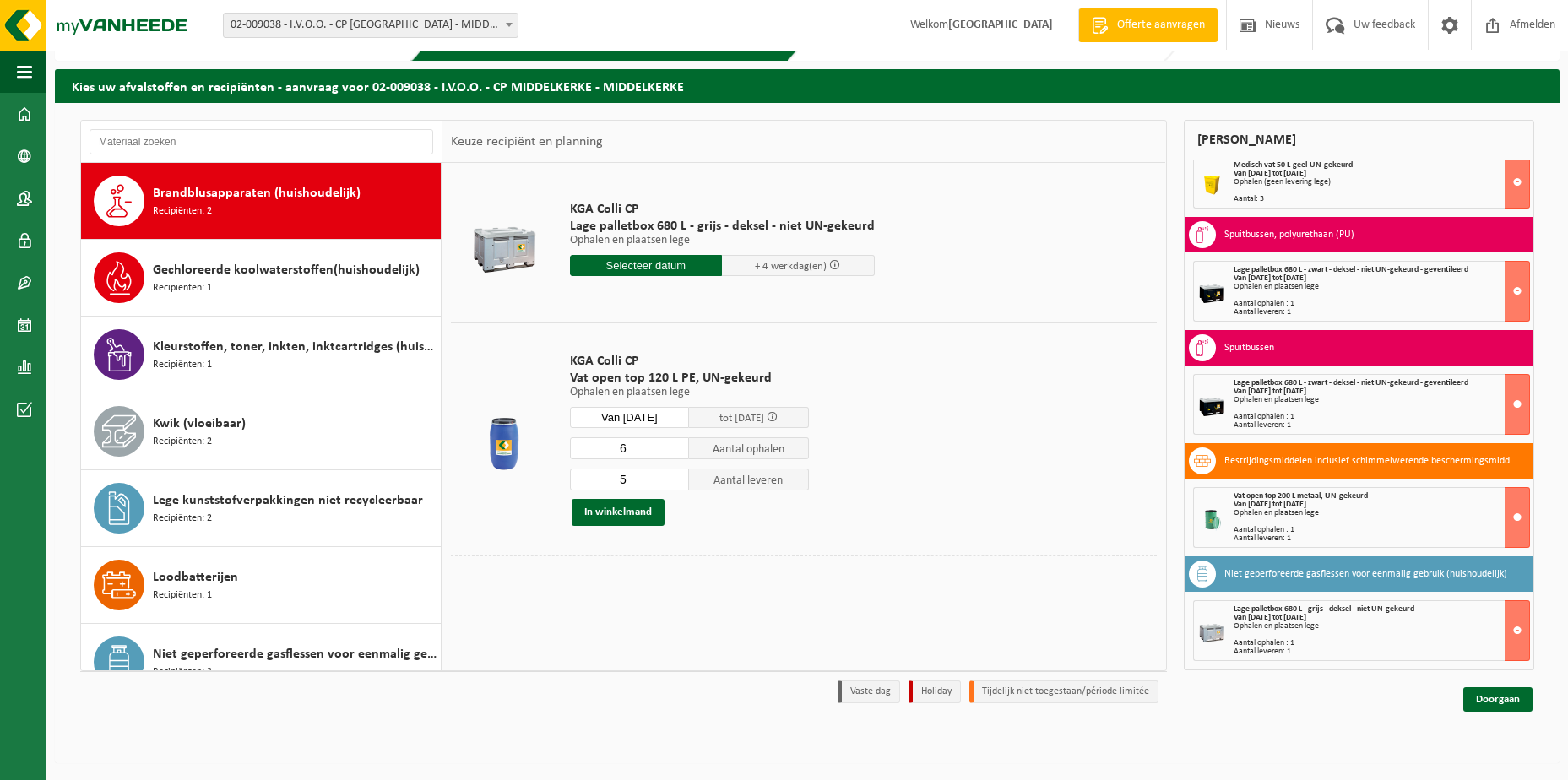
click at [676, 442] on input "6" at bounding box center [629, 448] width 120 height 22
click at [676, 444] on input "7" at bounding box center [629, 448] width 120 height 22
click at [674, 450] on input "6" at bounding box center [629, 448] width 120 height 22
click at [674, 450] on input "5" at bounding box center [629, 448] width 120 height 22
click at [674, 450] on input "4" at bounding box center [629, 448] width 120 height 22
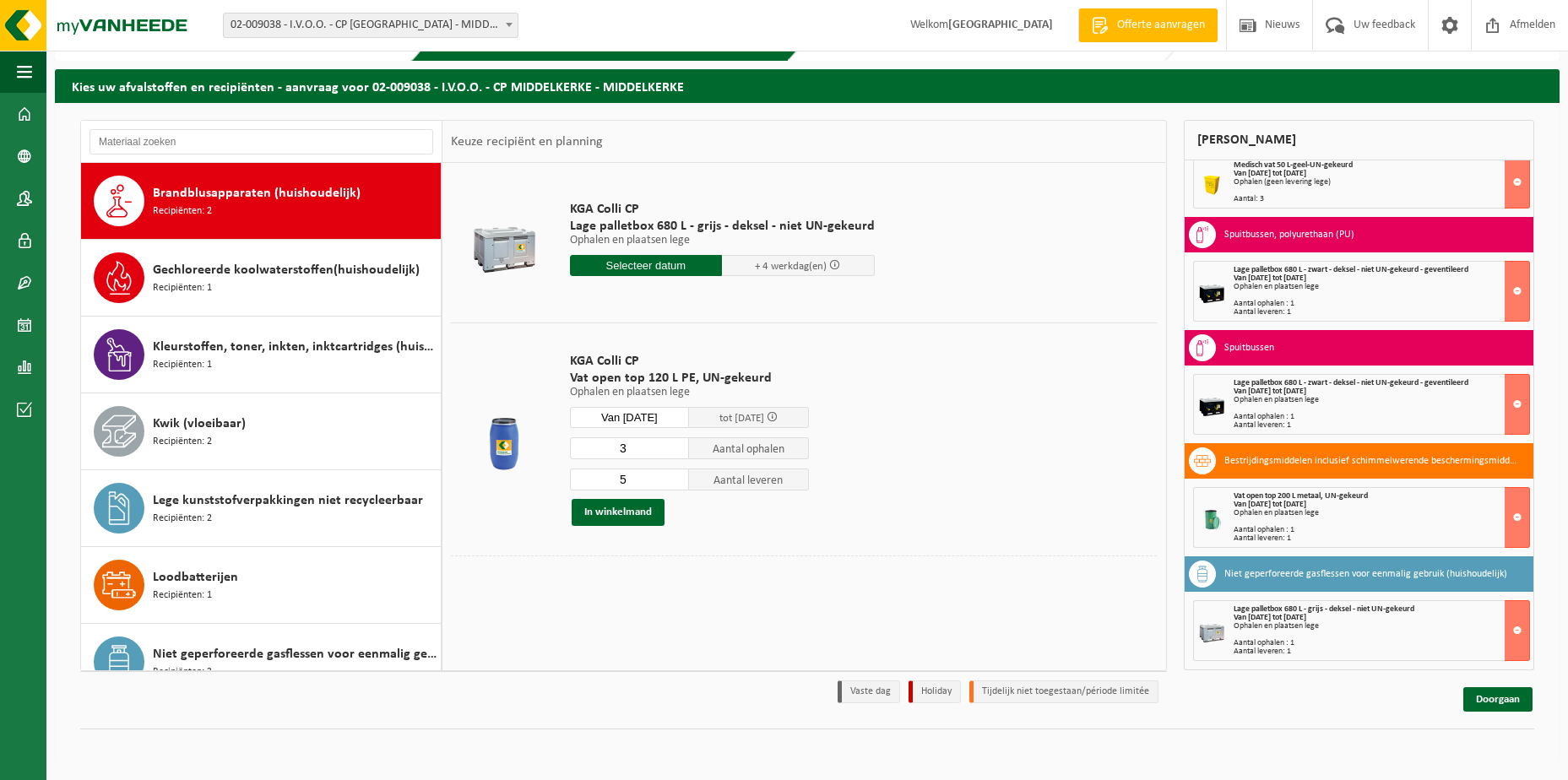
click at [674, 450] on input "3" at bounding box center [629, 448] width 120 height 22
type input "2"
click at [674, 450] on input "2" at bounding box center [629, 448] width 120 height 22
click at [673, 475] on input "6" at bounding box center [629, 479] width 120 height 22
click at [673, 475] on input "7" at bounding box center [629, 479] width 120 height 22
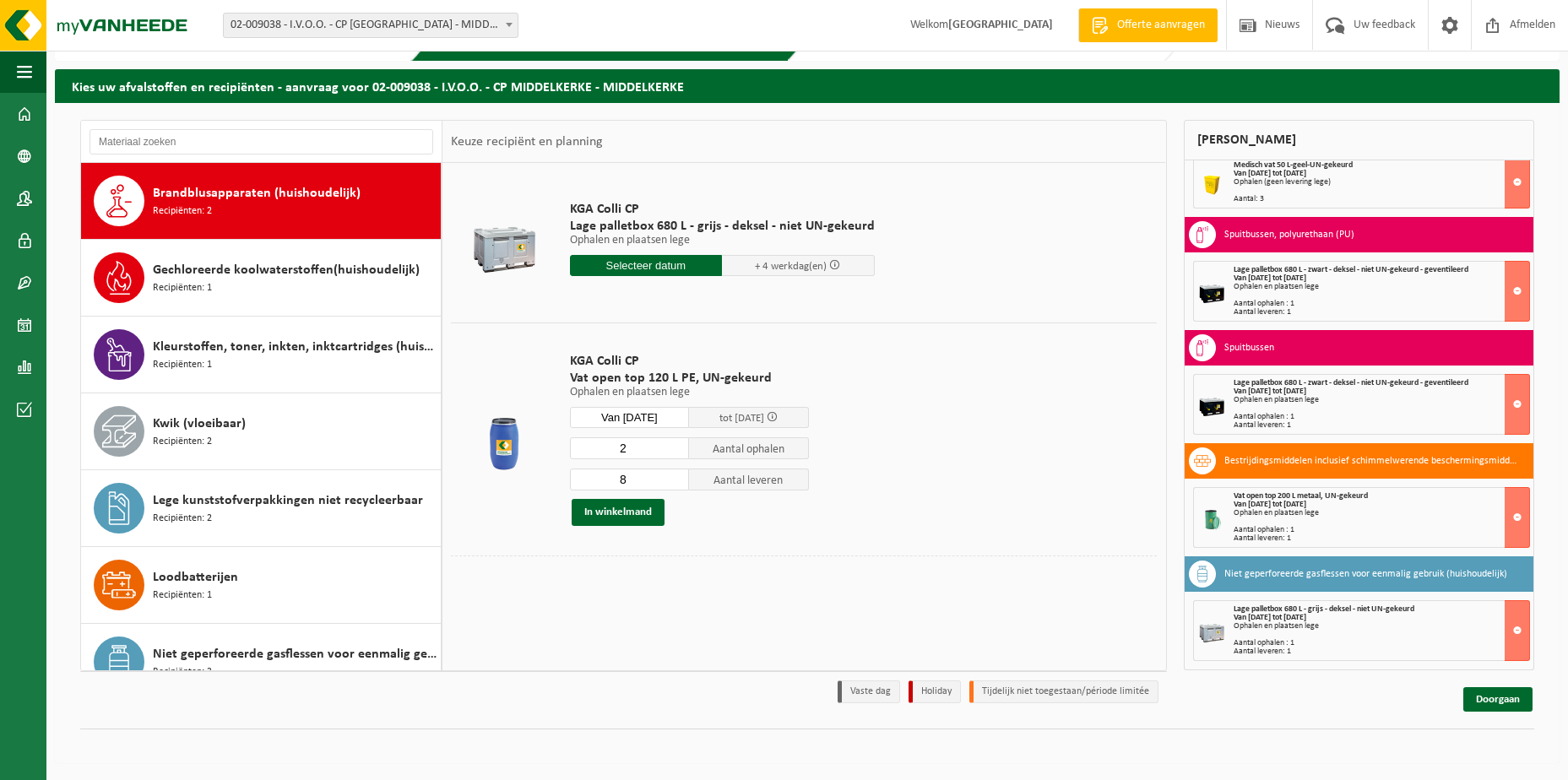
click at [673, 475] on input "8" at bounding box center [629, 479] width 120 height 22
click at [673, 475] on input "9" at bounding box center [629, 479] width 120 height 22
click at [673, 475] on input "10" at bounding box center [629, 479] width 120 height 22
click at [673, 483] on input "9" at bounding box center [629, 479] width 120 height 22
click at [673, 483] on input "8" at bounding box center [629, 479] width 120 height 22
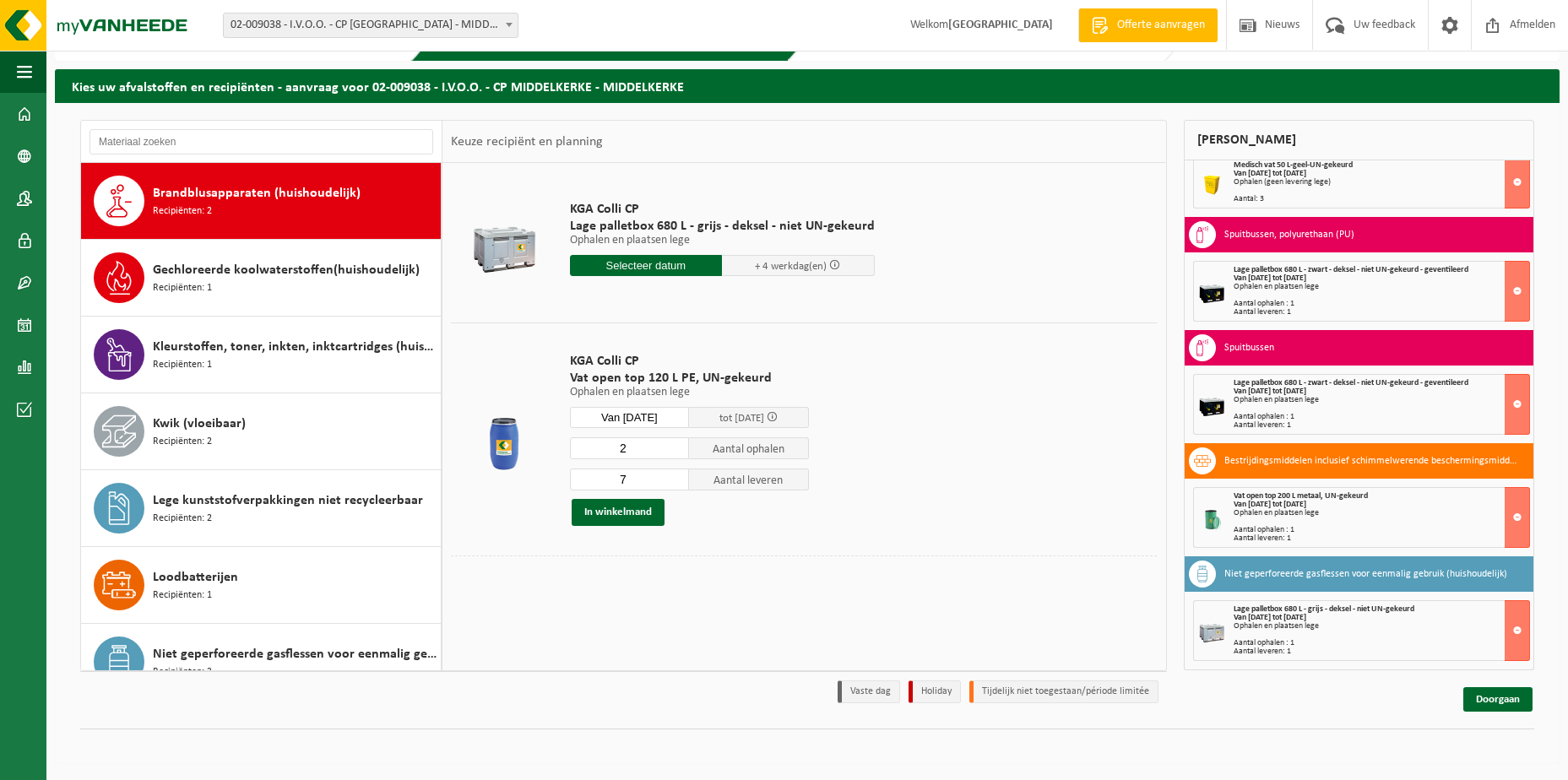
click at [673, 483] on input "7" at bounding box center [629, 479] width 120 height 22
click at [673, 483] on input "6" at bounding box center [629, 479] width 120 height 22
click at [673, 483] on input "5" at bounding box center [629, 479] width 120 height 22
click at [673, 483] on input "4" at bounding box center [629, 479] width 120 height 22
click at [673, 483] on input "3" at bounding box center [629, 479] width 120 height 22
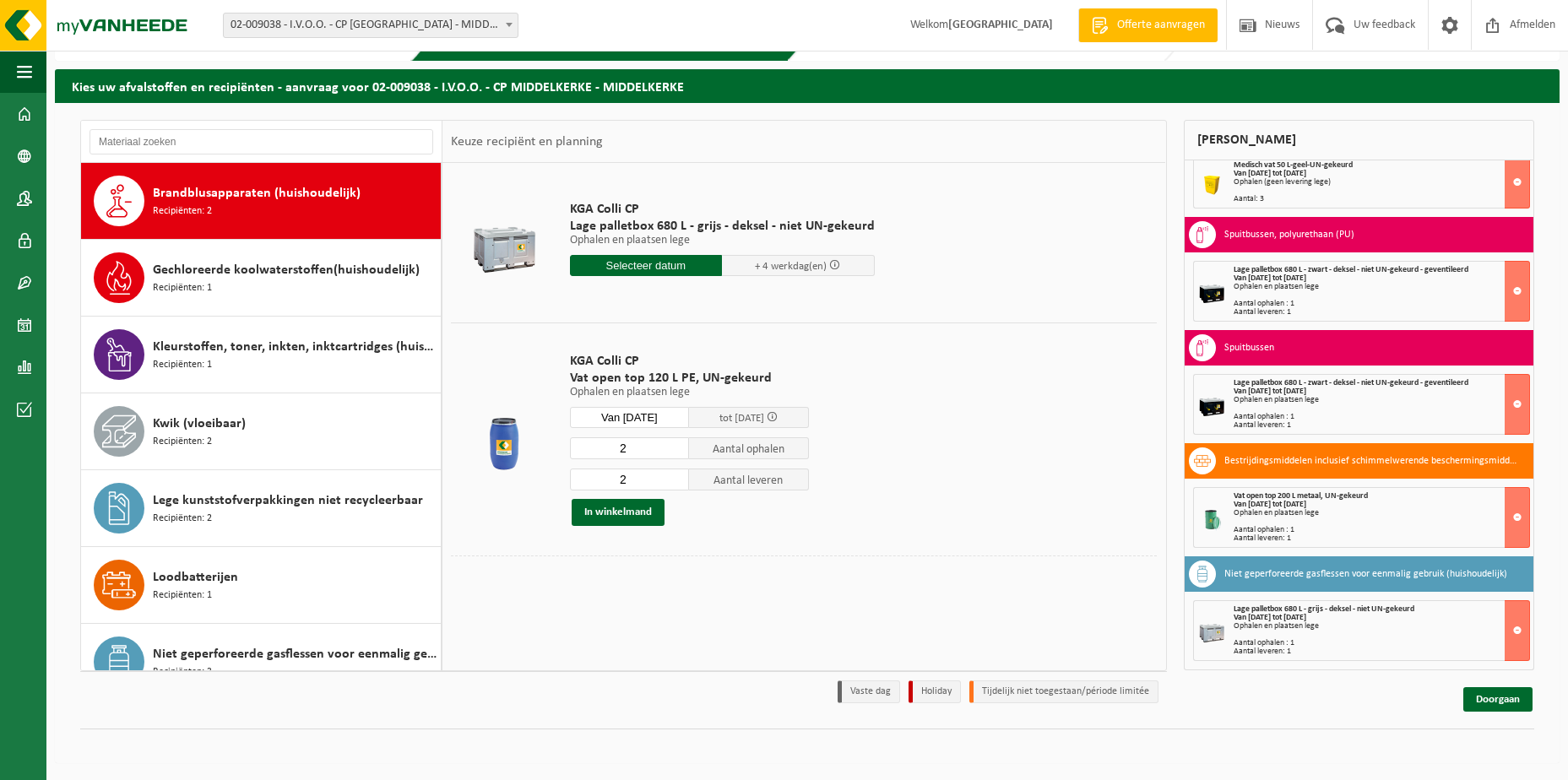
type input "2"
click at [673, 483] on input "2" at bounding box center [629, 479] width 120 height 22
click at [590, 507] on button "In winkelmand" at bounding box center [618, 512] width 93 height 27
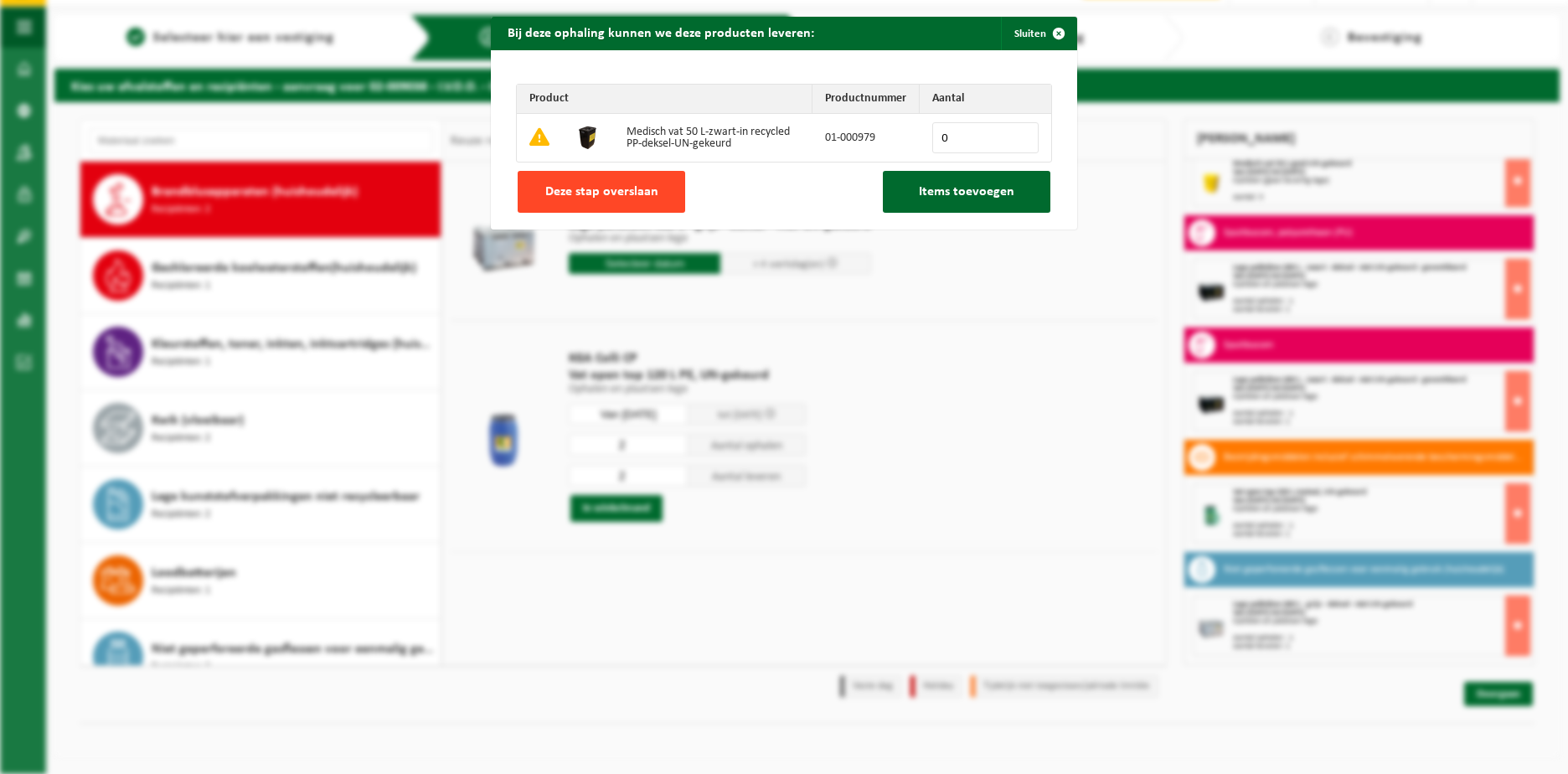
click at [590, 197] on span "Deze stap overslaan" at bounding box center [602, 192] width 113 height 13
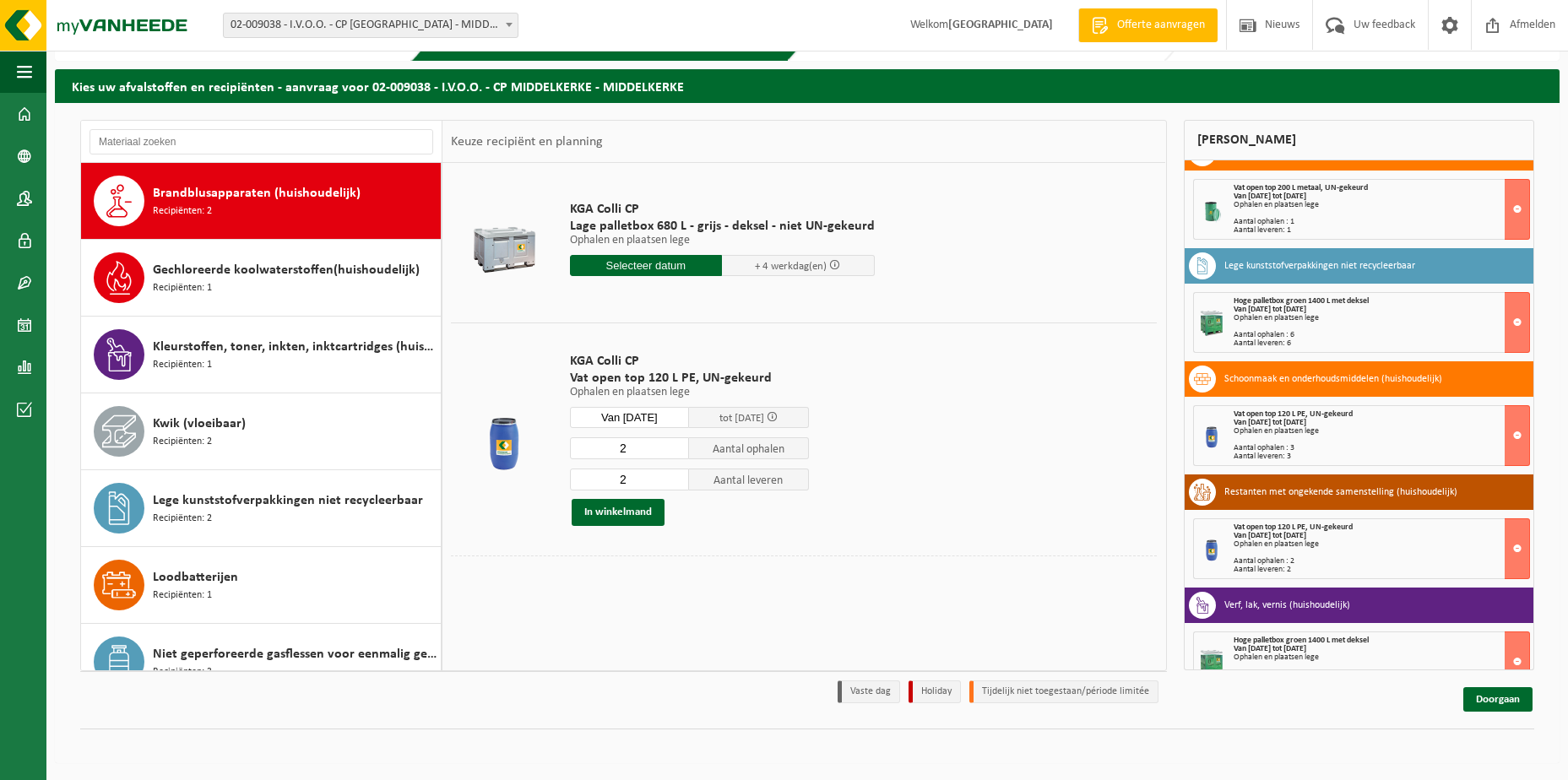
scroll to position [0, 0]
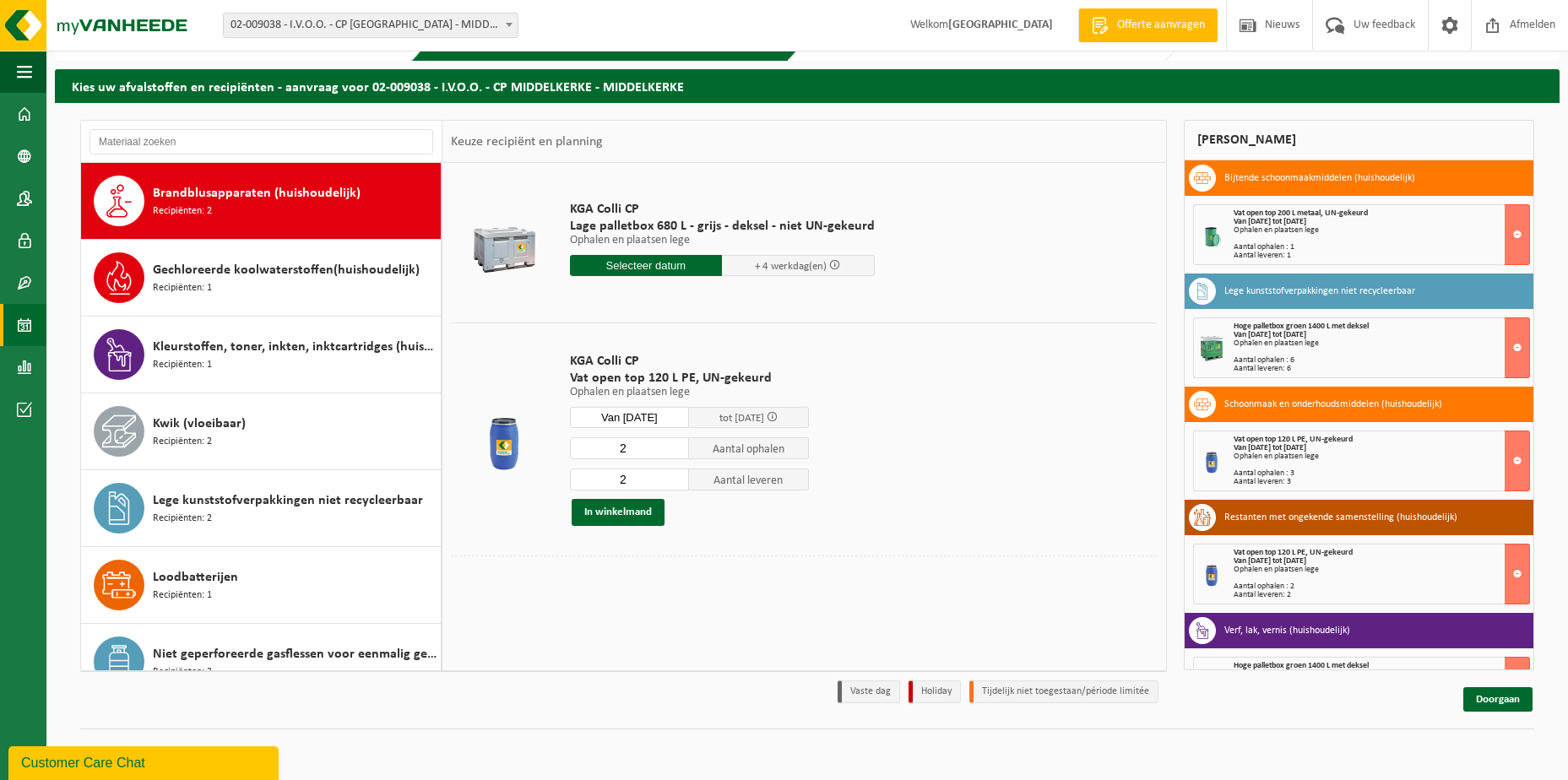
click at [20, 326] on span at bounding box center [25, 325] width 15 height 42
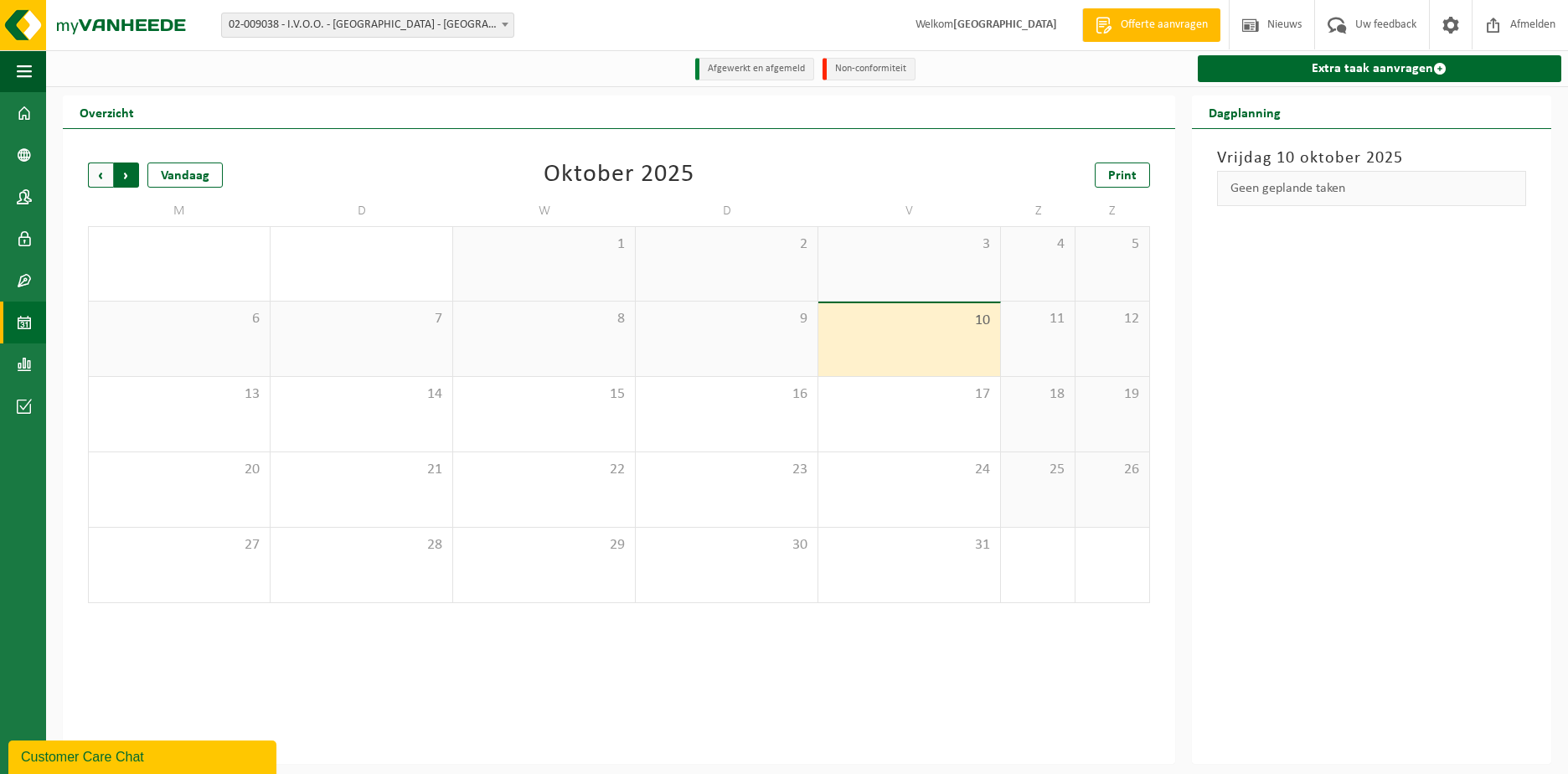
click at [98, 176] on span "Vorige" at bounding box center [100, 174] width 25 height 25
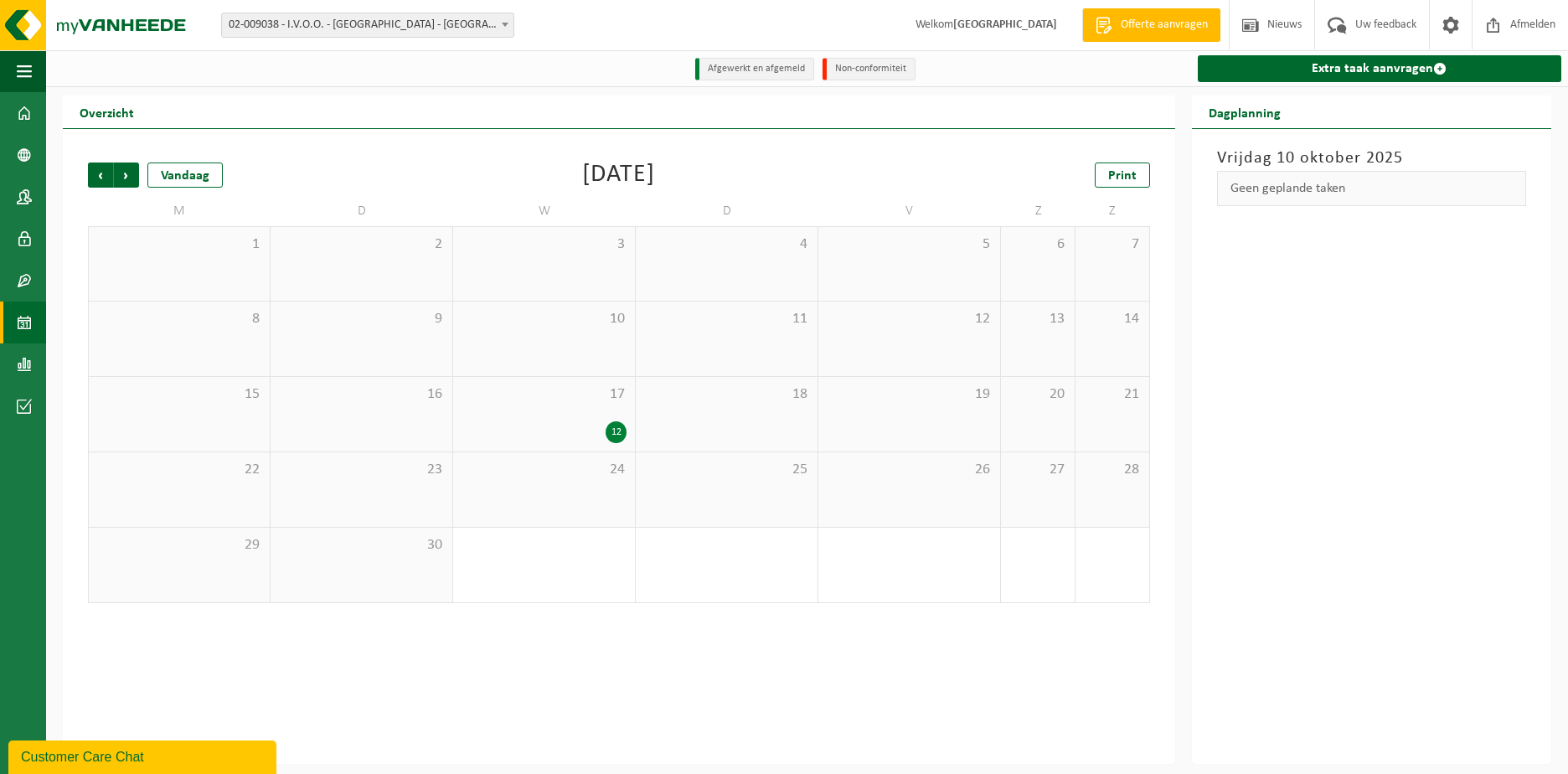
click at [98, 176] on span "Vorige" at bounding box center [100, 174] width 25 height 25
click at [801, 587] on div "16" at bounding box center [799, 583] width 21 height 22
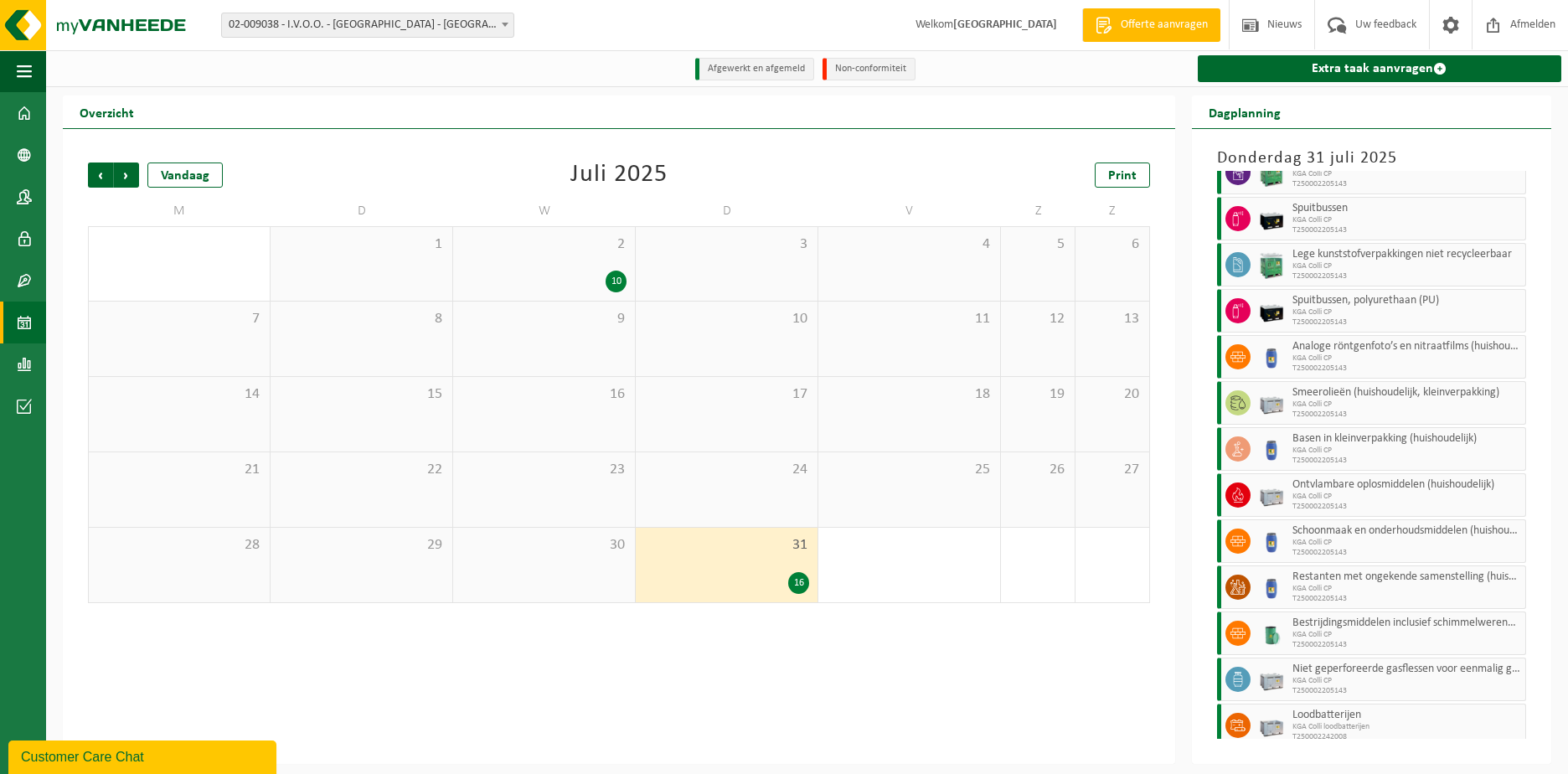
scroll to position [220, 0]
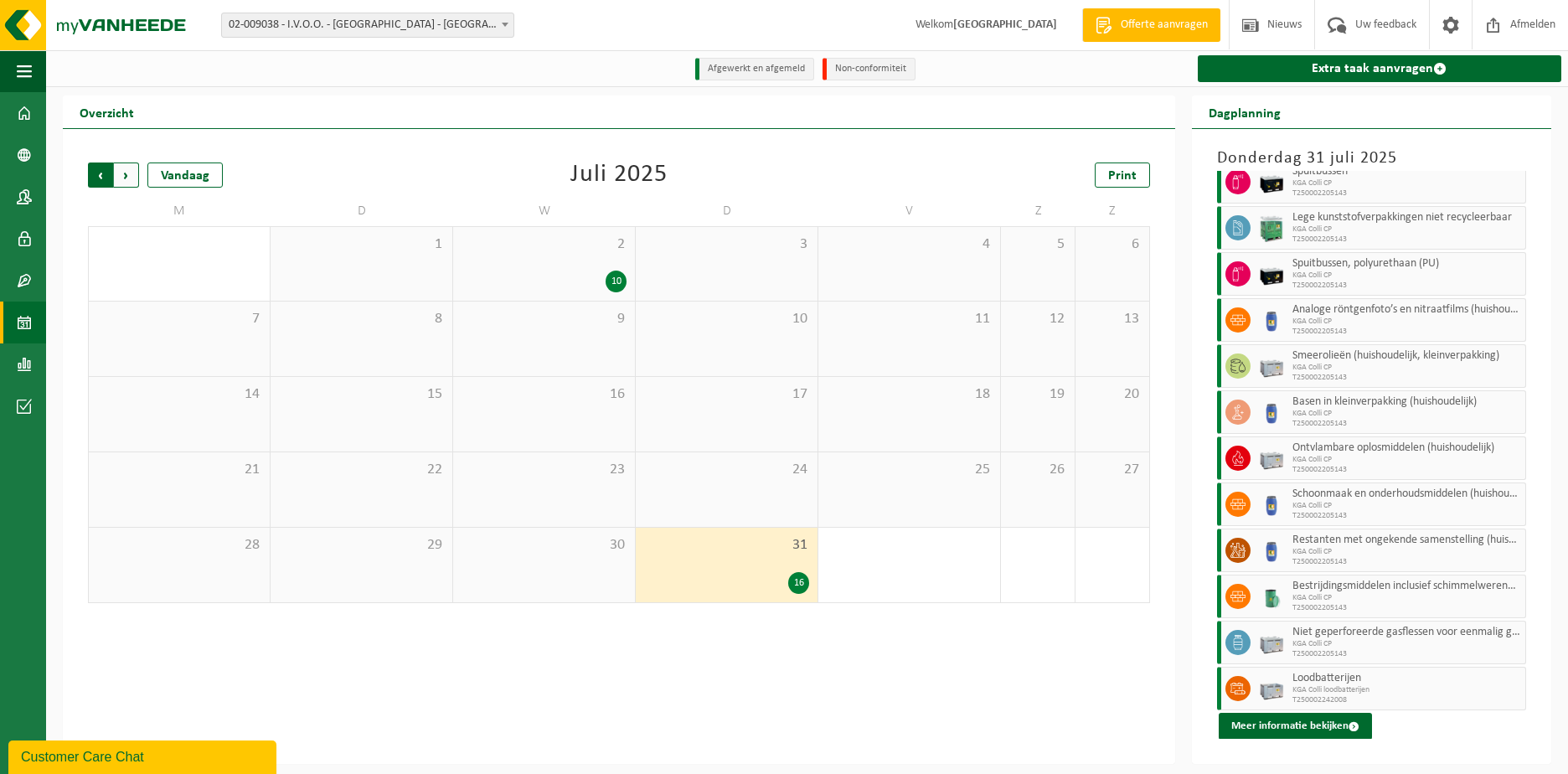
click at [122, 178] on span "Volgende" at bounding box center [127, 174] width 25 height 25
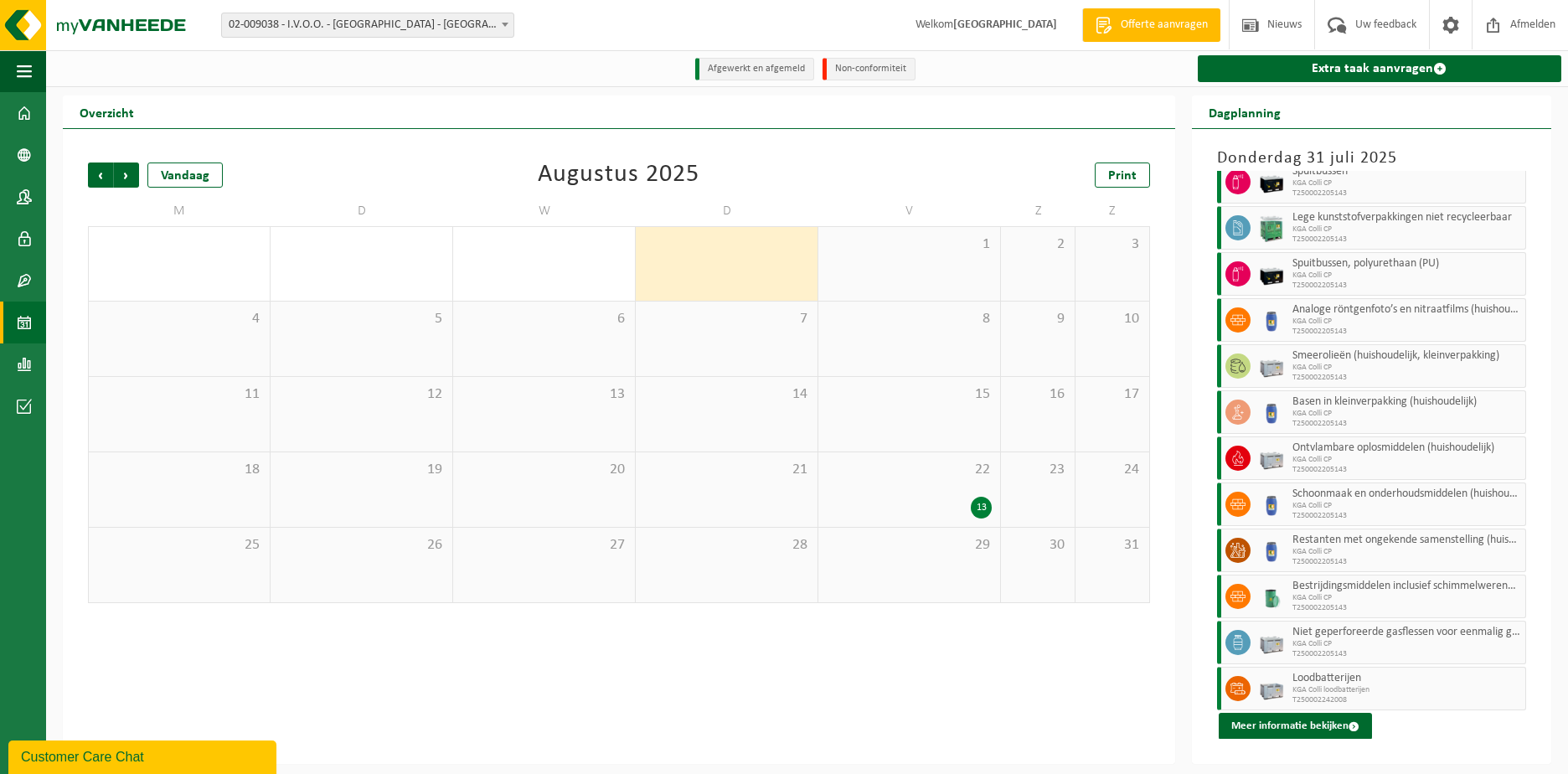
click at [947, 496] on div "22 13" at bounding box center [909, 490] width 182 height 75
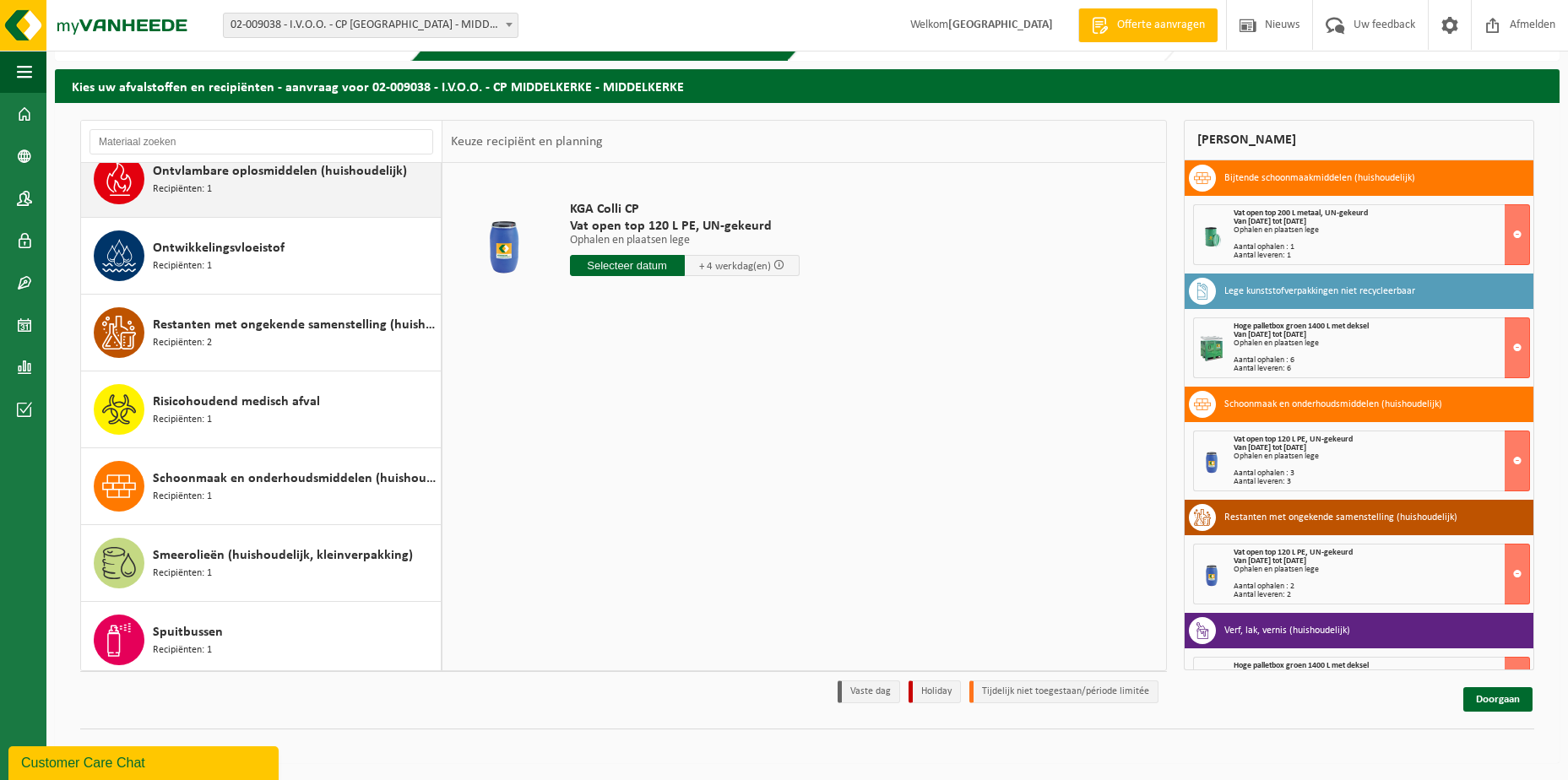
scroll to position [1097, 0]
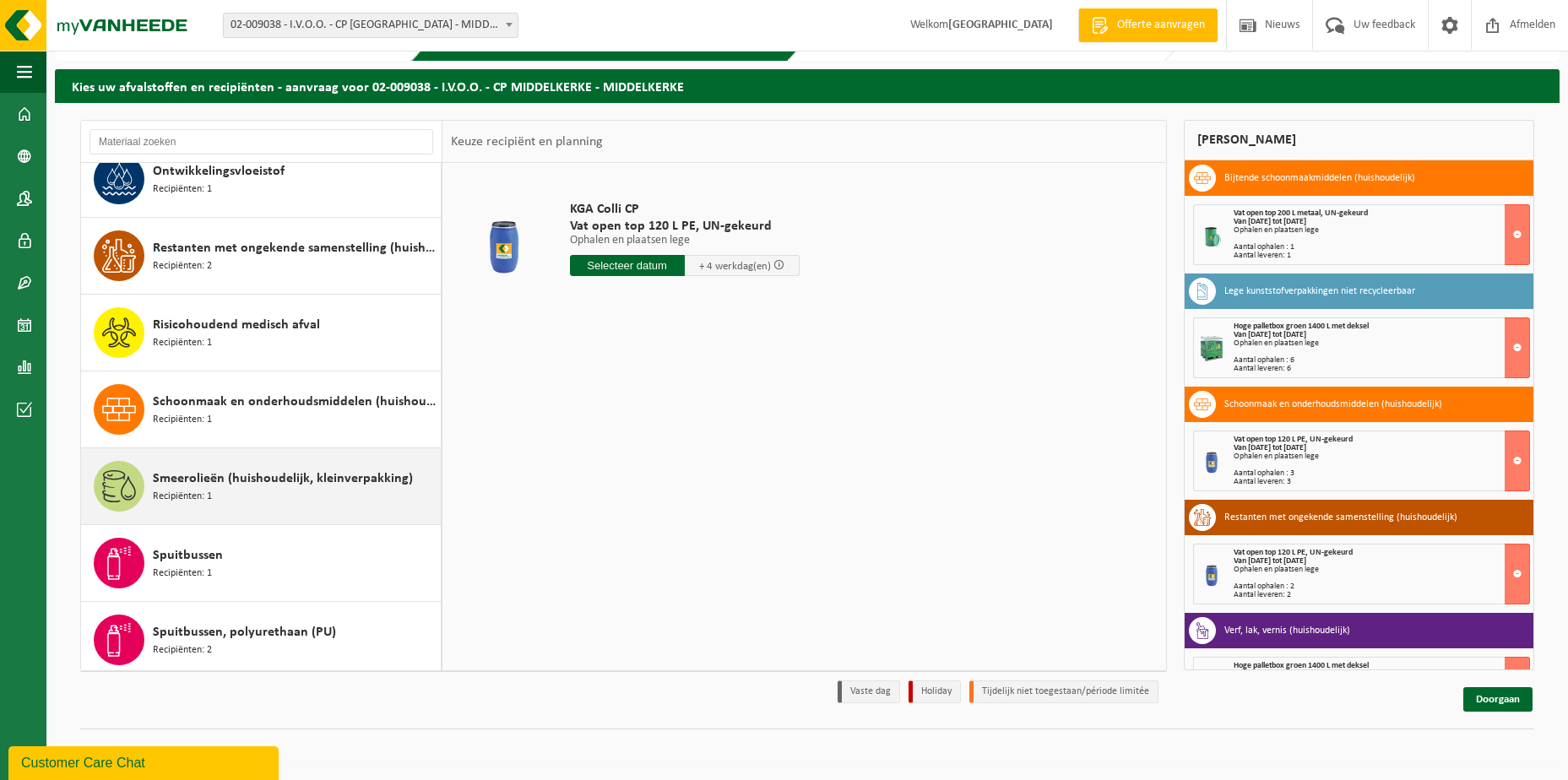
click at [219, 482] on span "Smeerolieën (huishoudelijk, kleinverpakking)" at bounding box center [282, 478] width 260 height 20
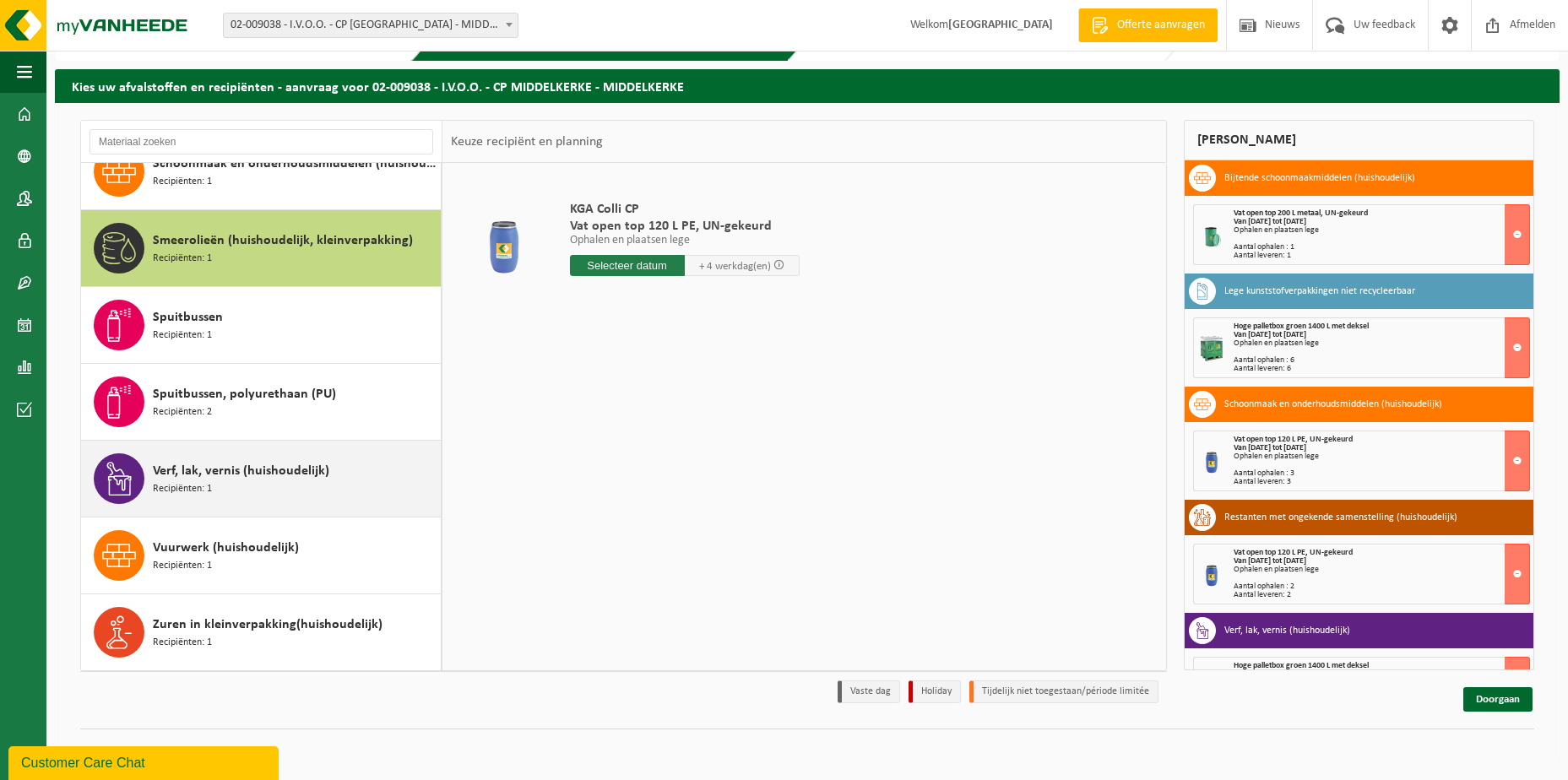
scroll to position [1335, 0]
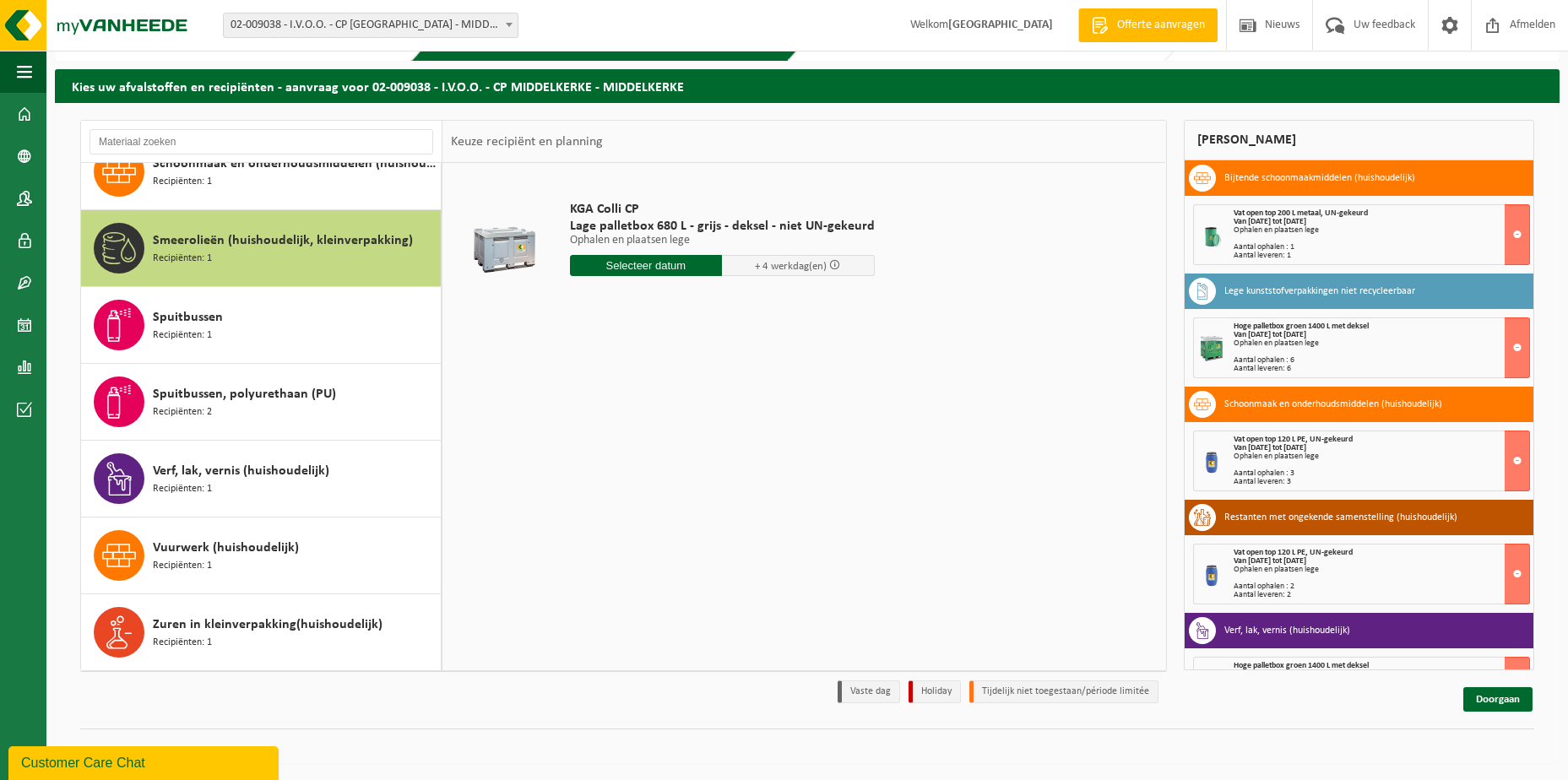
click at [585, 266] on input "text" at bounding box center [646, 265] width 153 height 21
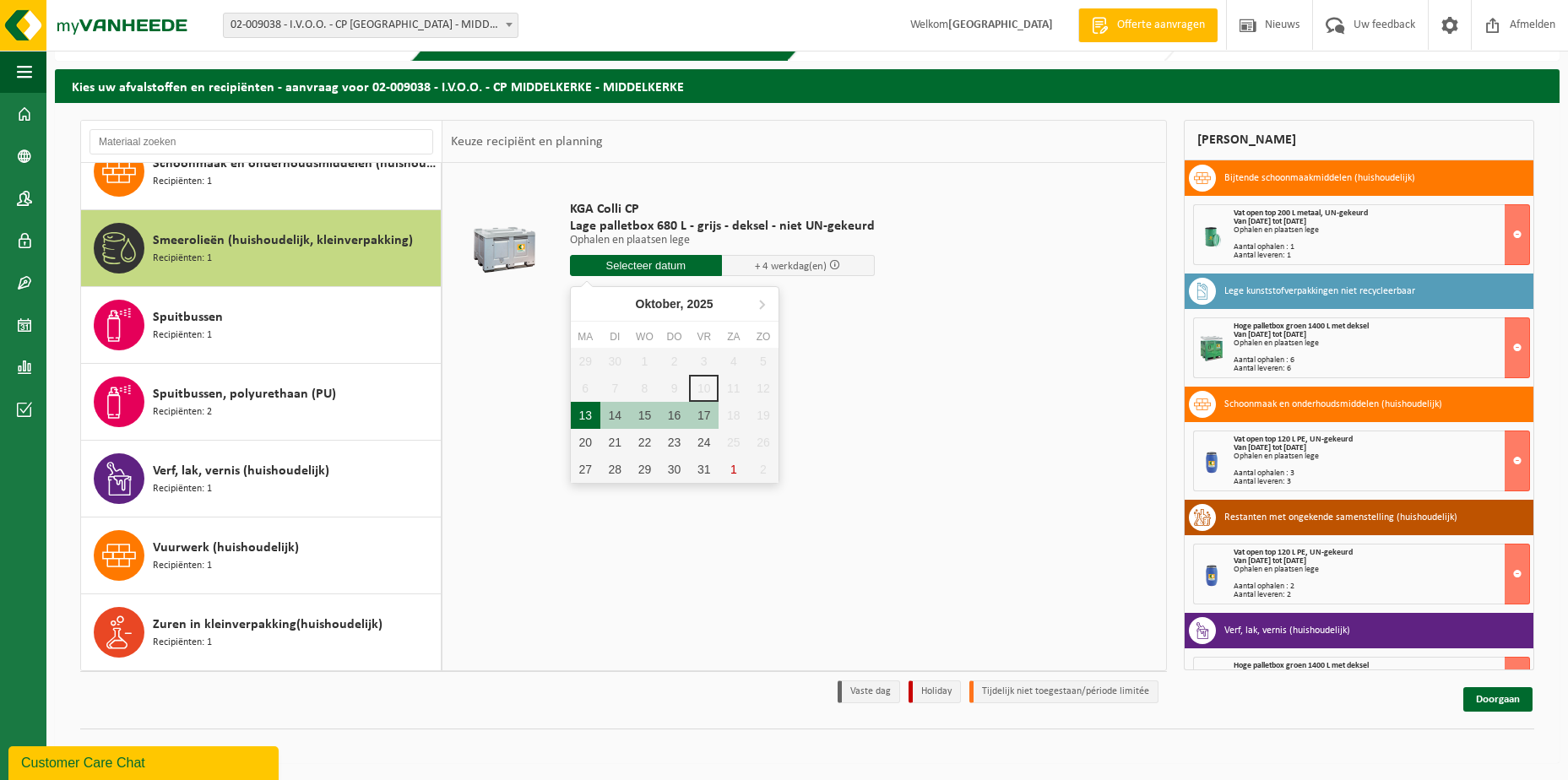
click at [588, 415] on div "13" at bounding box center [585, 415] width 29 height 27
type input "Van [DATE]"
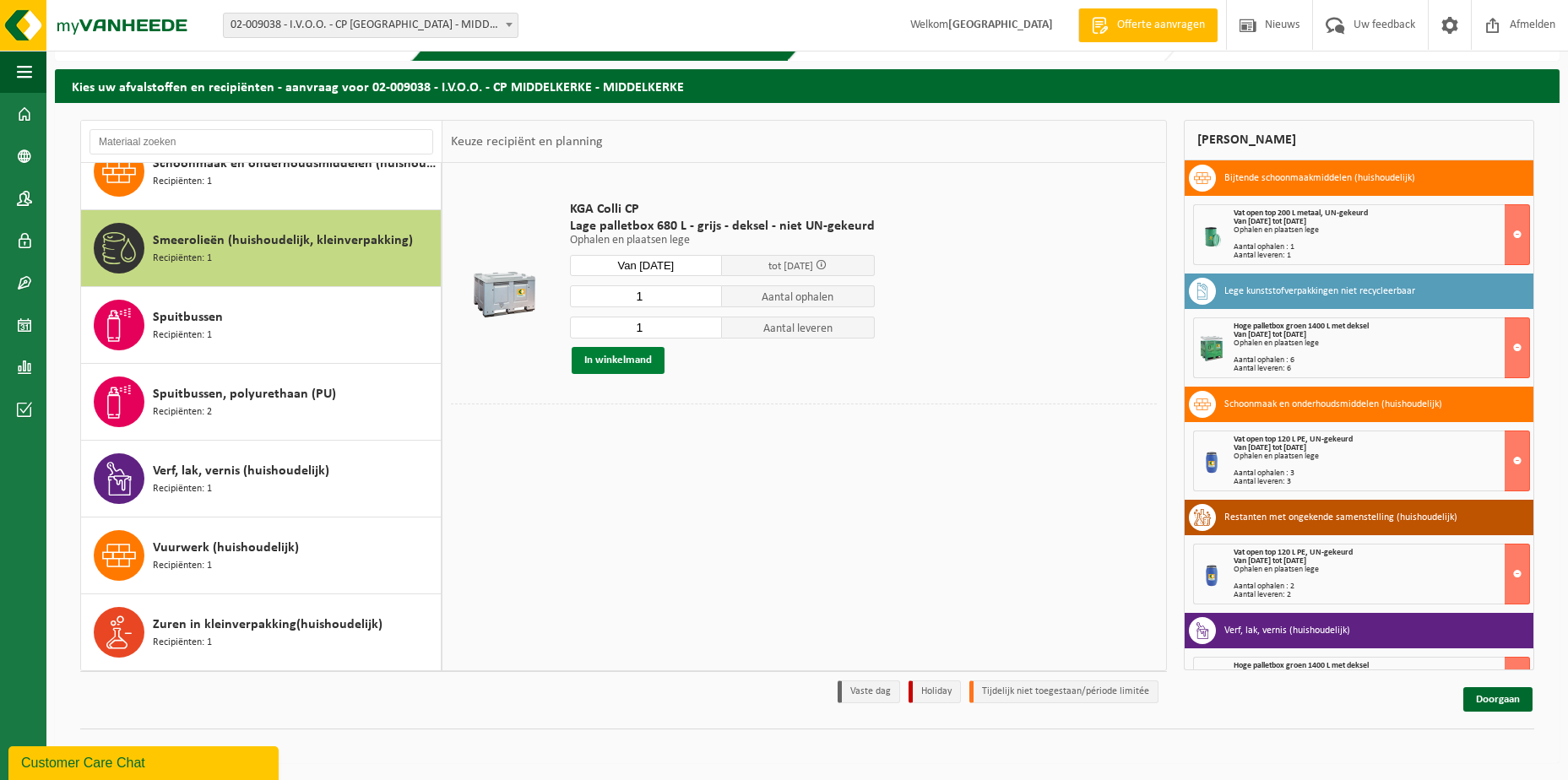
click at [617, 363] on button "In winkelmand" at bounding box center [618, 360] width 93 height 27
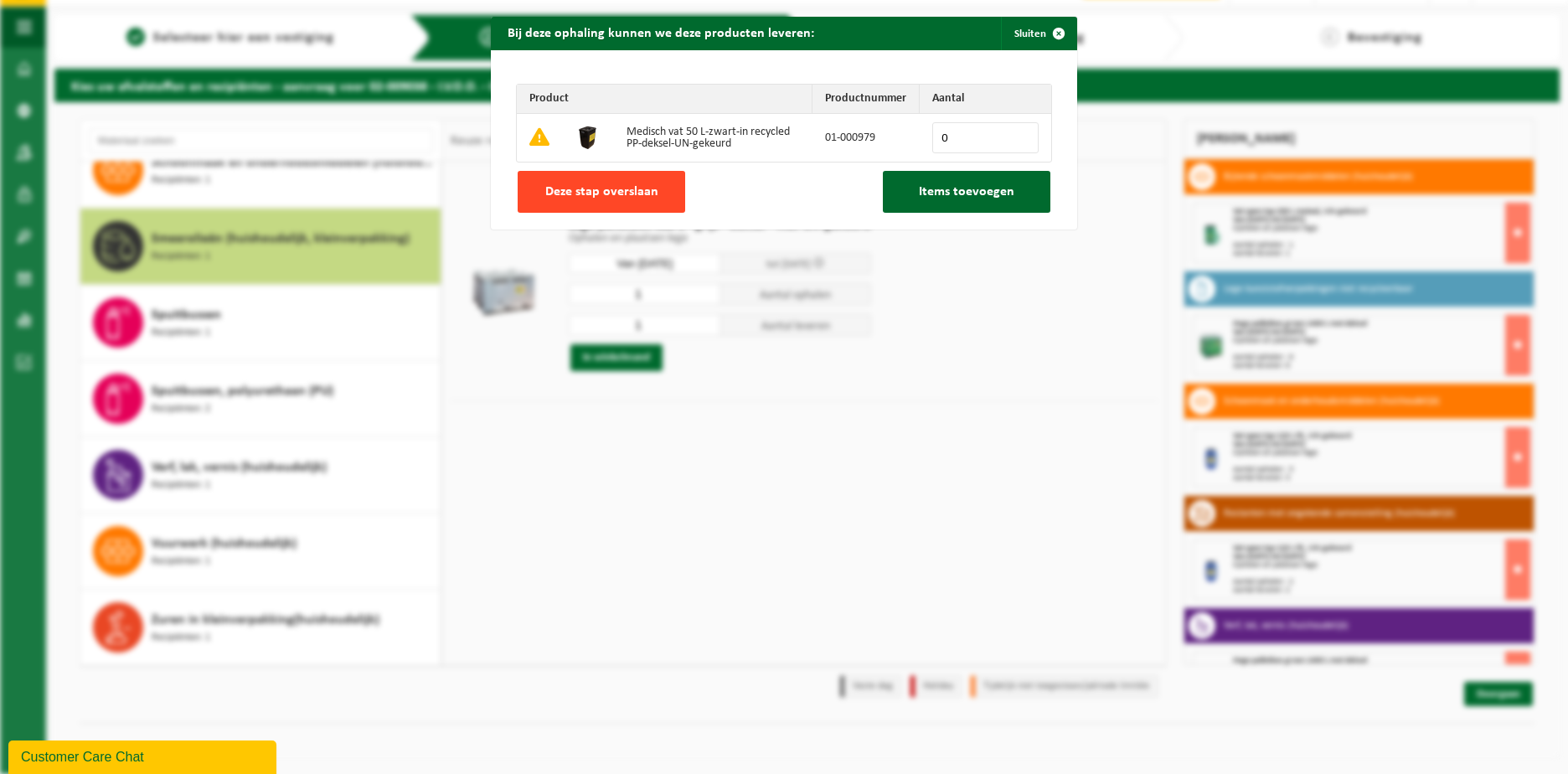
click at [620, 202] on button "Deze stap overslaan" at bounding box center [601, 191] width 168 height 42
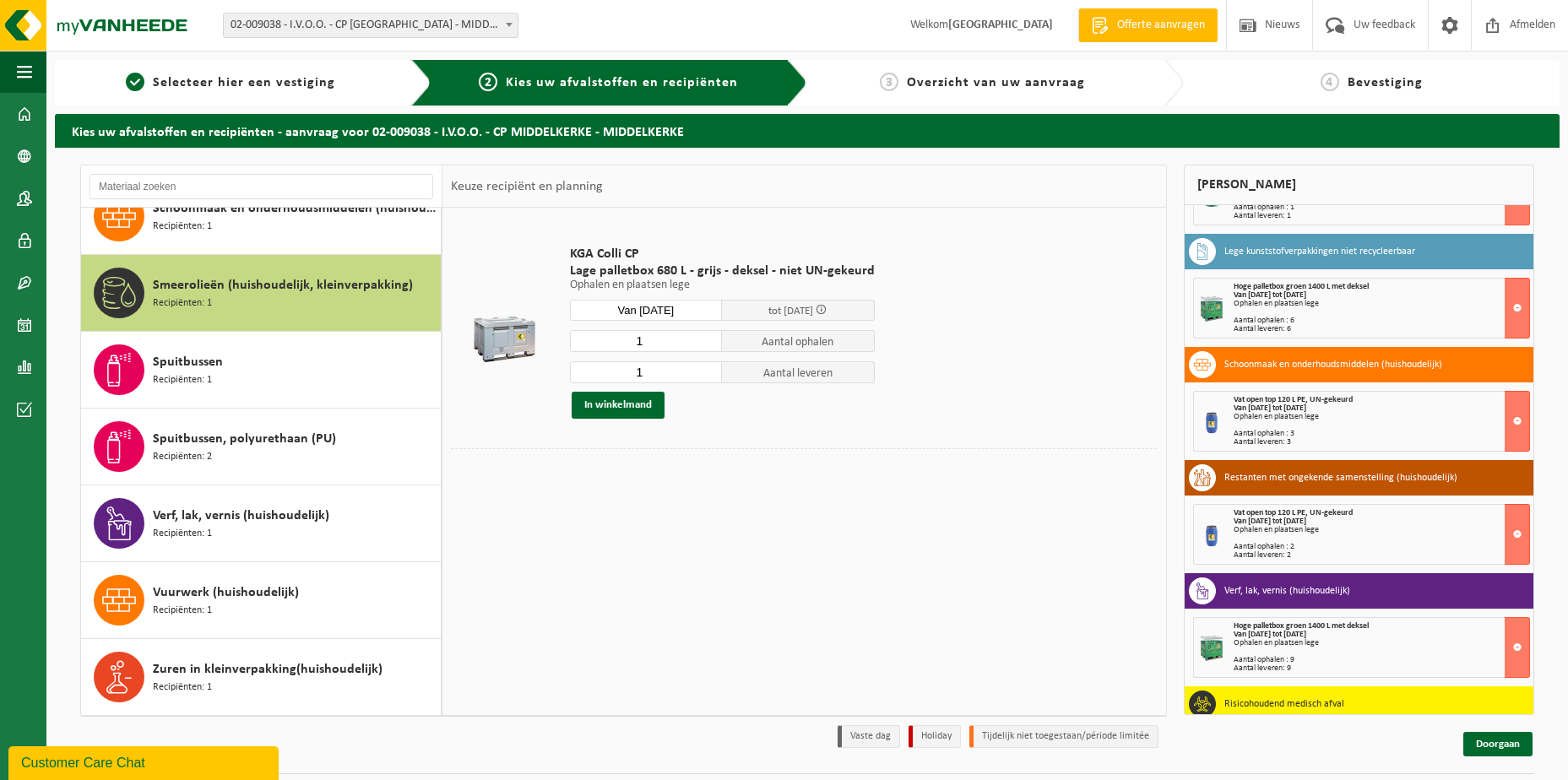
scroll to position [0, 0]
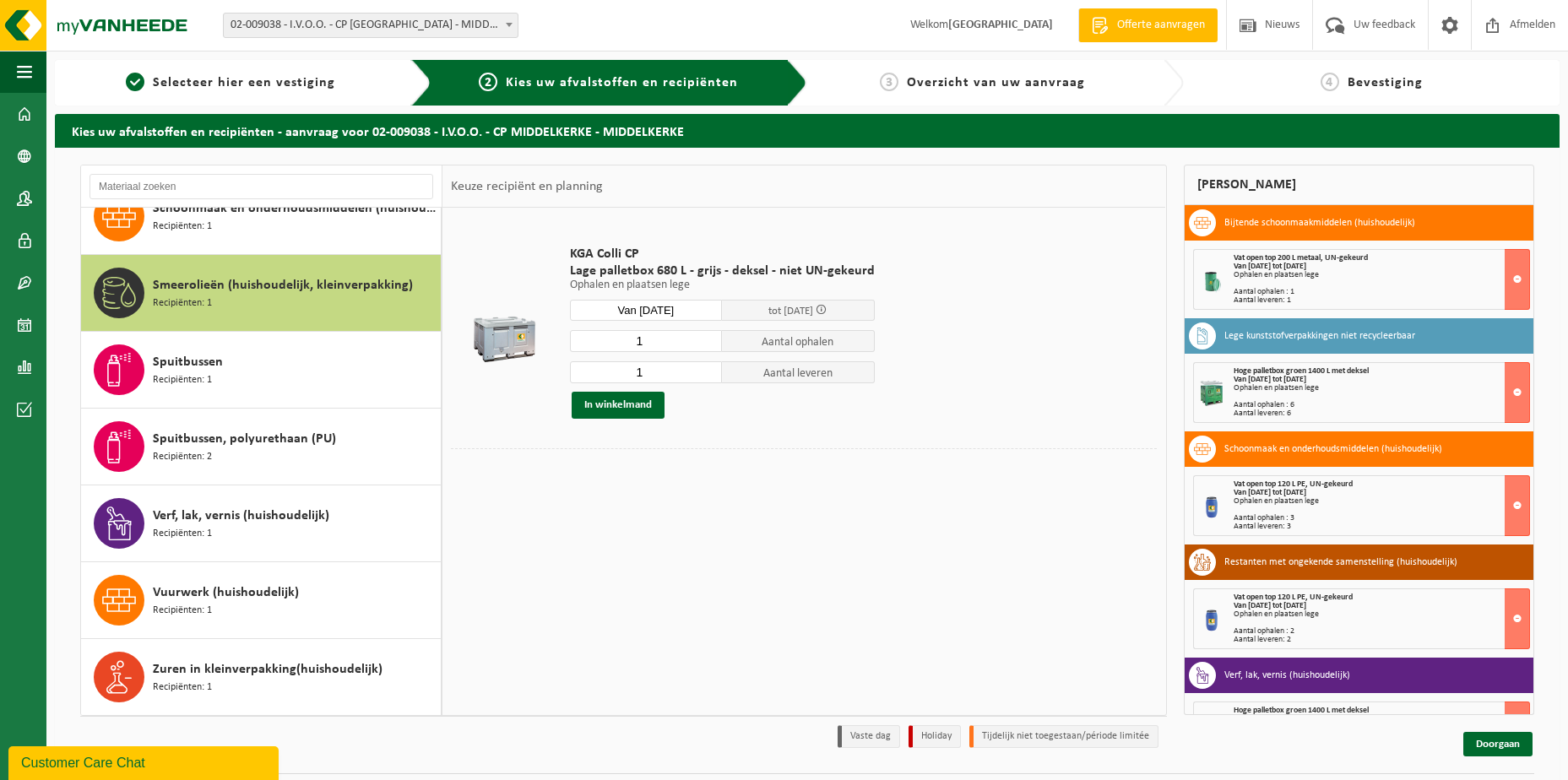
click at [1395, 513] on div "Vat open top 120 L PE, UN-gekeurd Van [DATE] tot [DATE] Ophalen en plaatsen leg…" at bounding box center [1382, 506] width 297 height 51
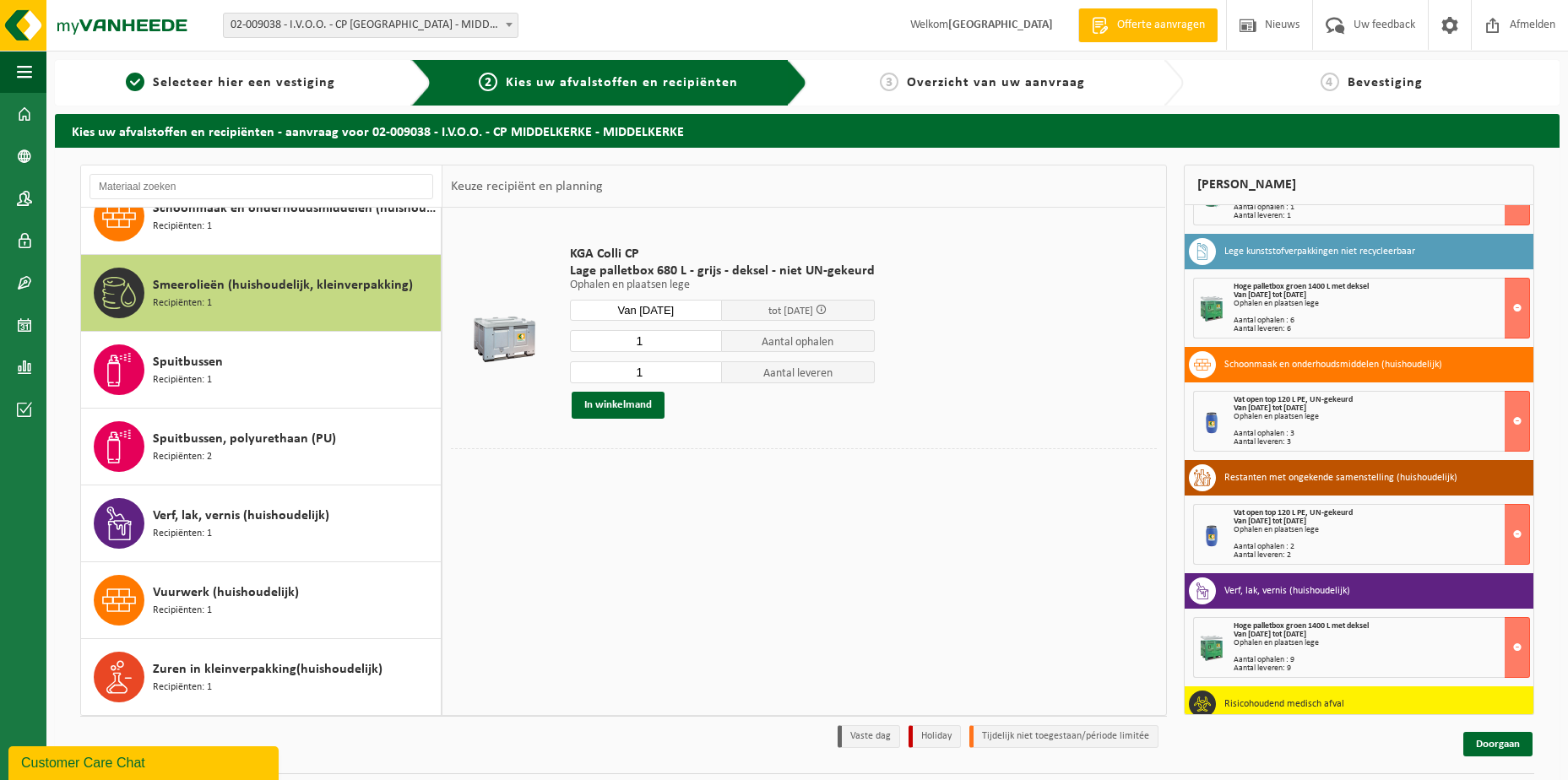
click at [1360, 517] on div "Vat open top 120 L PE, UN-gekeurd" at bounding box center [1382, 513] width 297 height 8
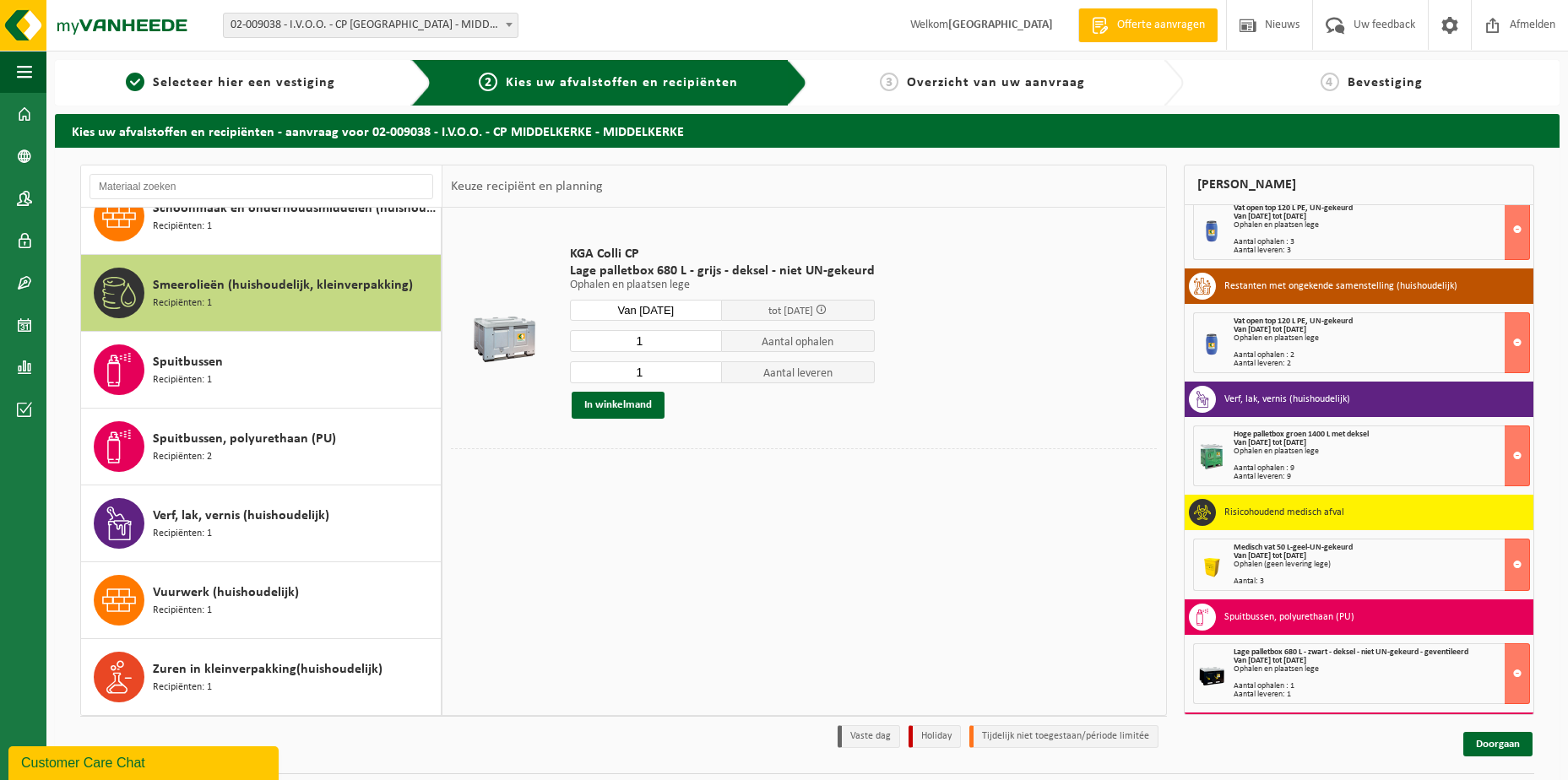
scroll to position [338, 0]
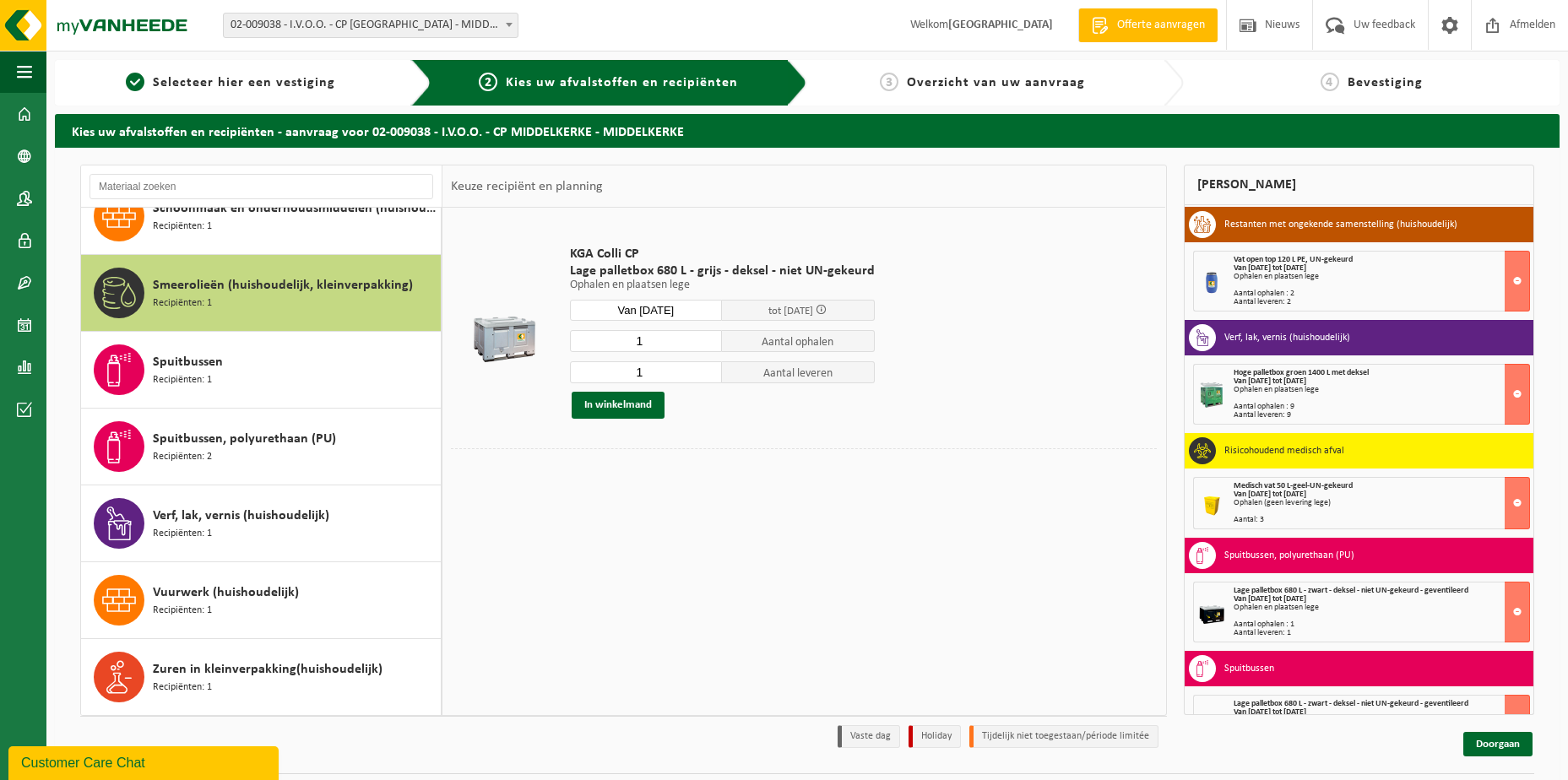
click at [1309, 512] on div "Medisch vat 50 L-geel-UN-gekeurd Van [DATE] tot [DATE] Ophalen (geen levering l…" at bounding box center [1382, 502] width 297 height 42
click at [1506, 282] on button at bounding box center [1517, 280] width 26 height 60
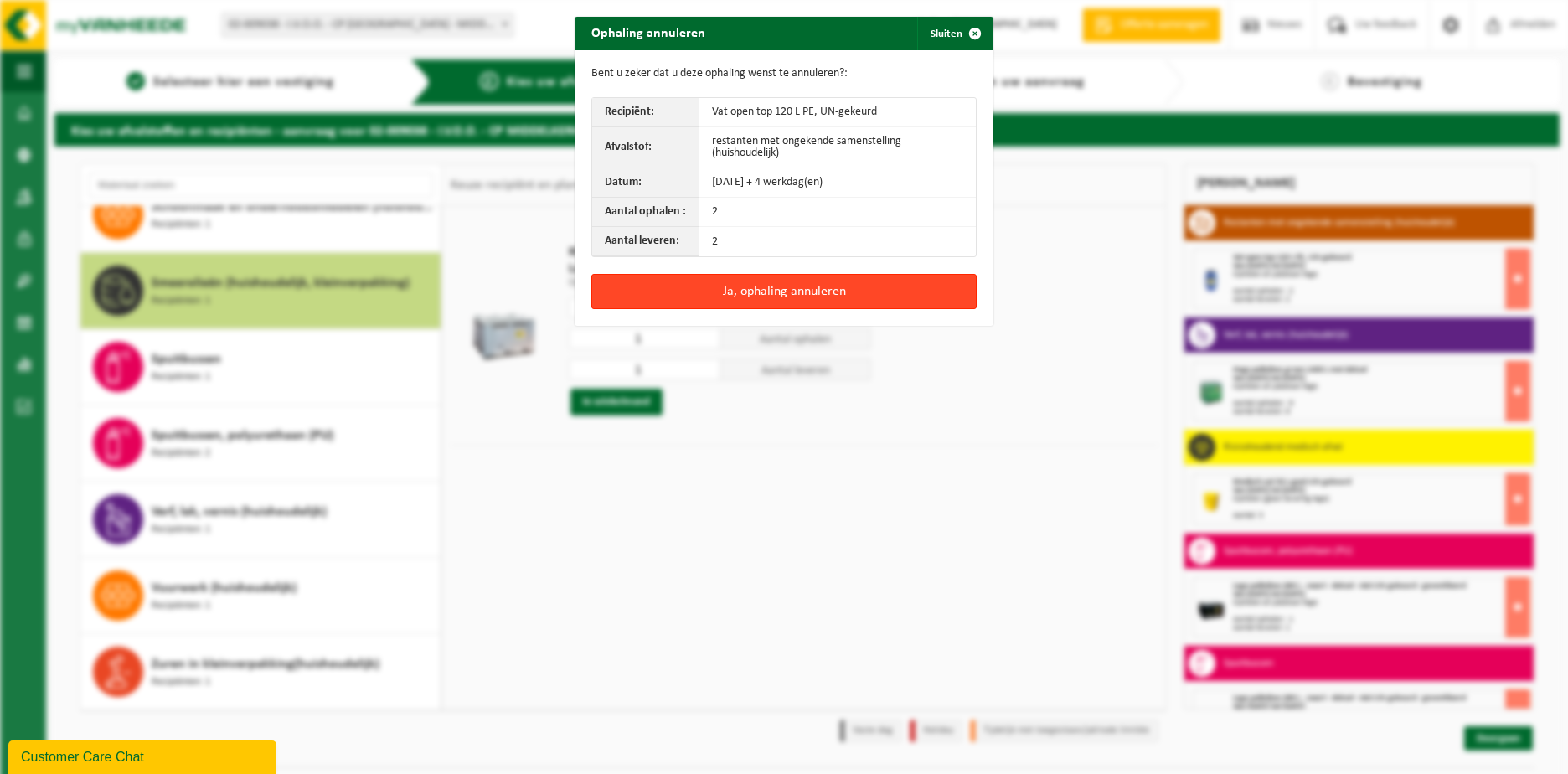
click at [857, 300] on button "Ja, ophaling annuleren" at bounding box center [784, 291] width 385 height 36
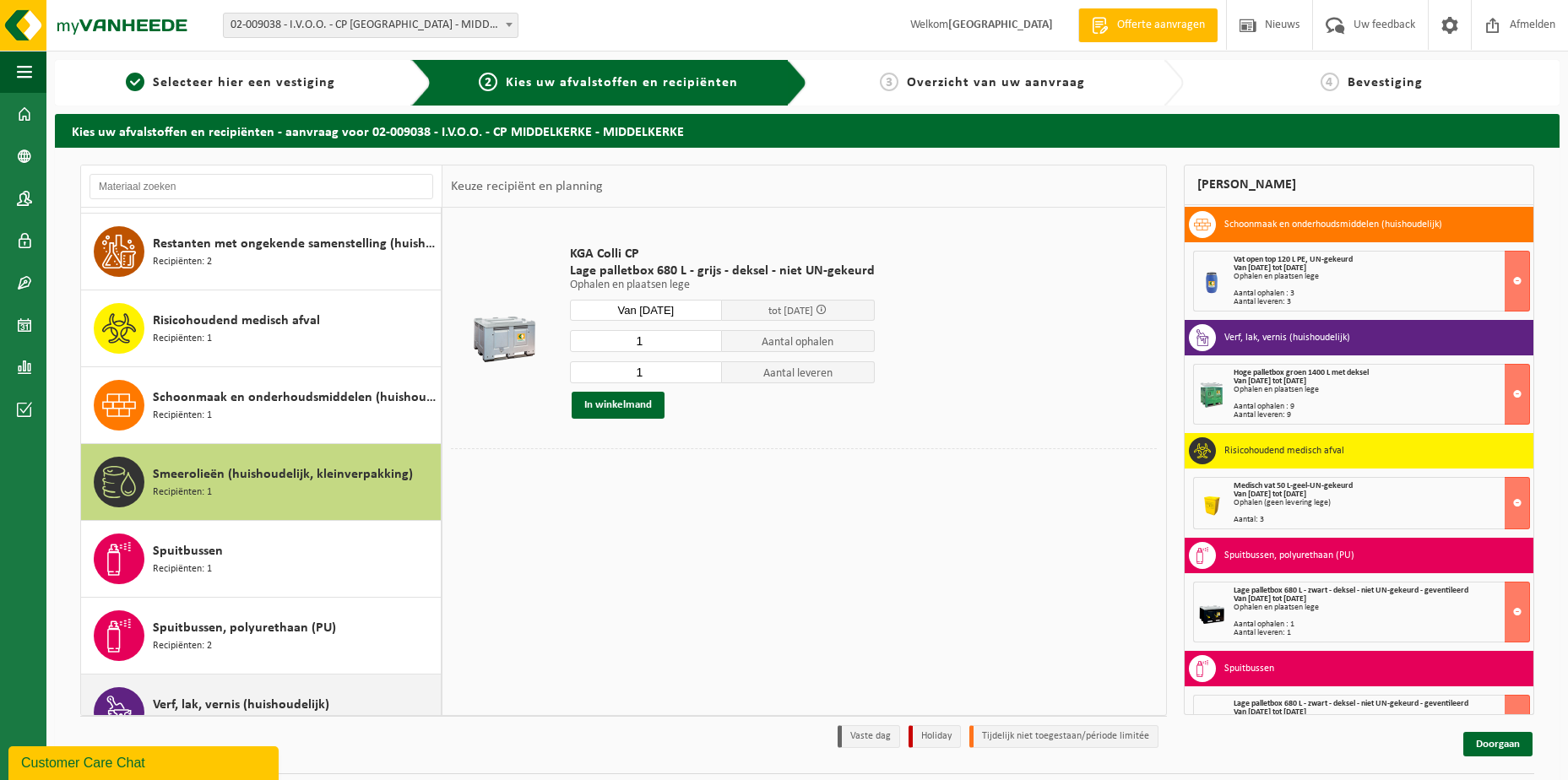
scroll to position [1082, 0]
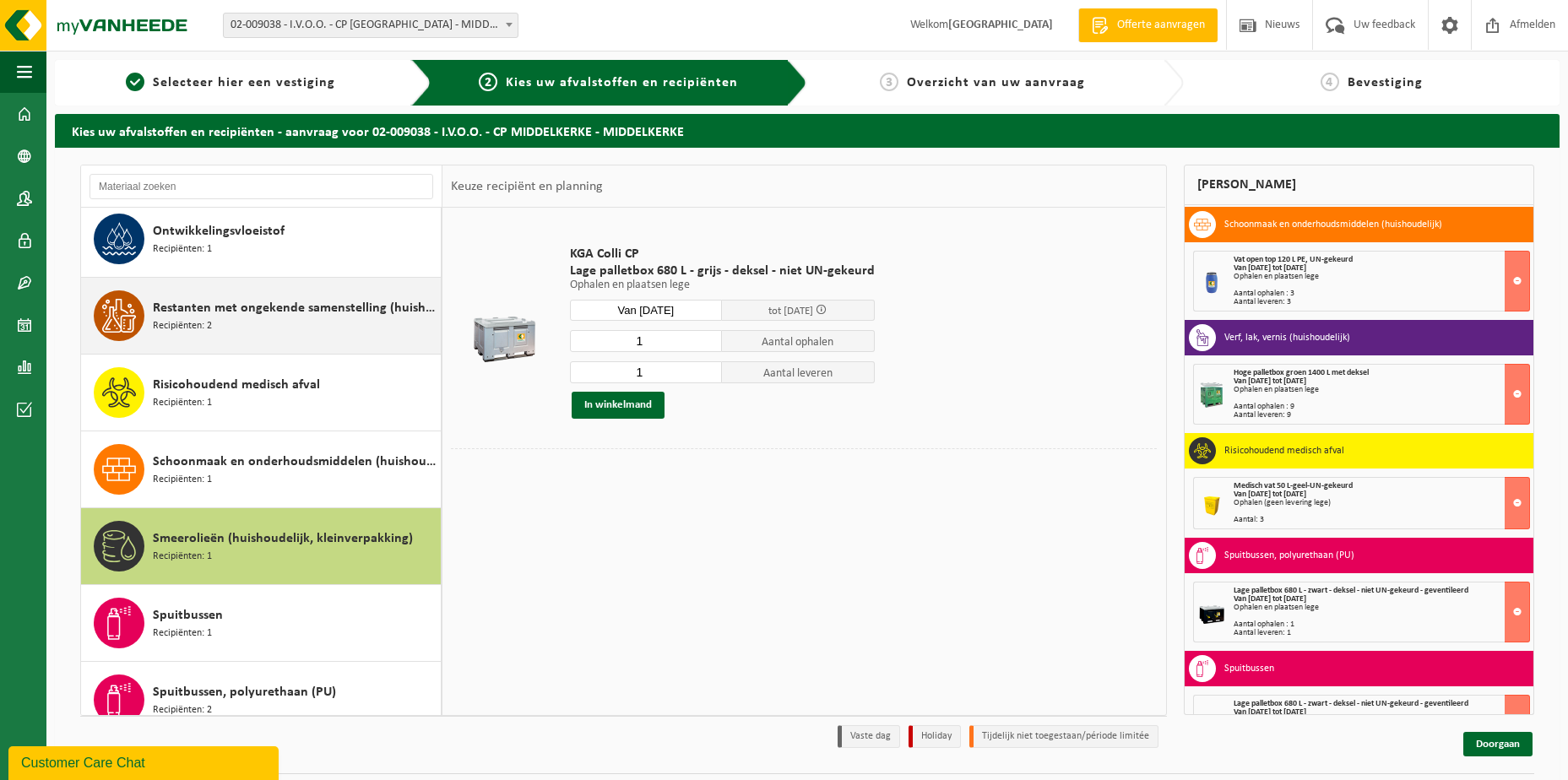
click at [330, 307] on span "Restanten met ongekende samenstelling (huishoudelijk)" at bounding box center [295, 308] width 283 height 20
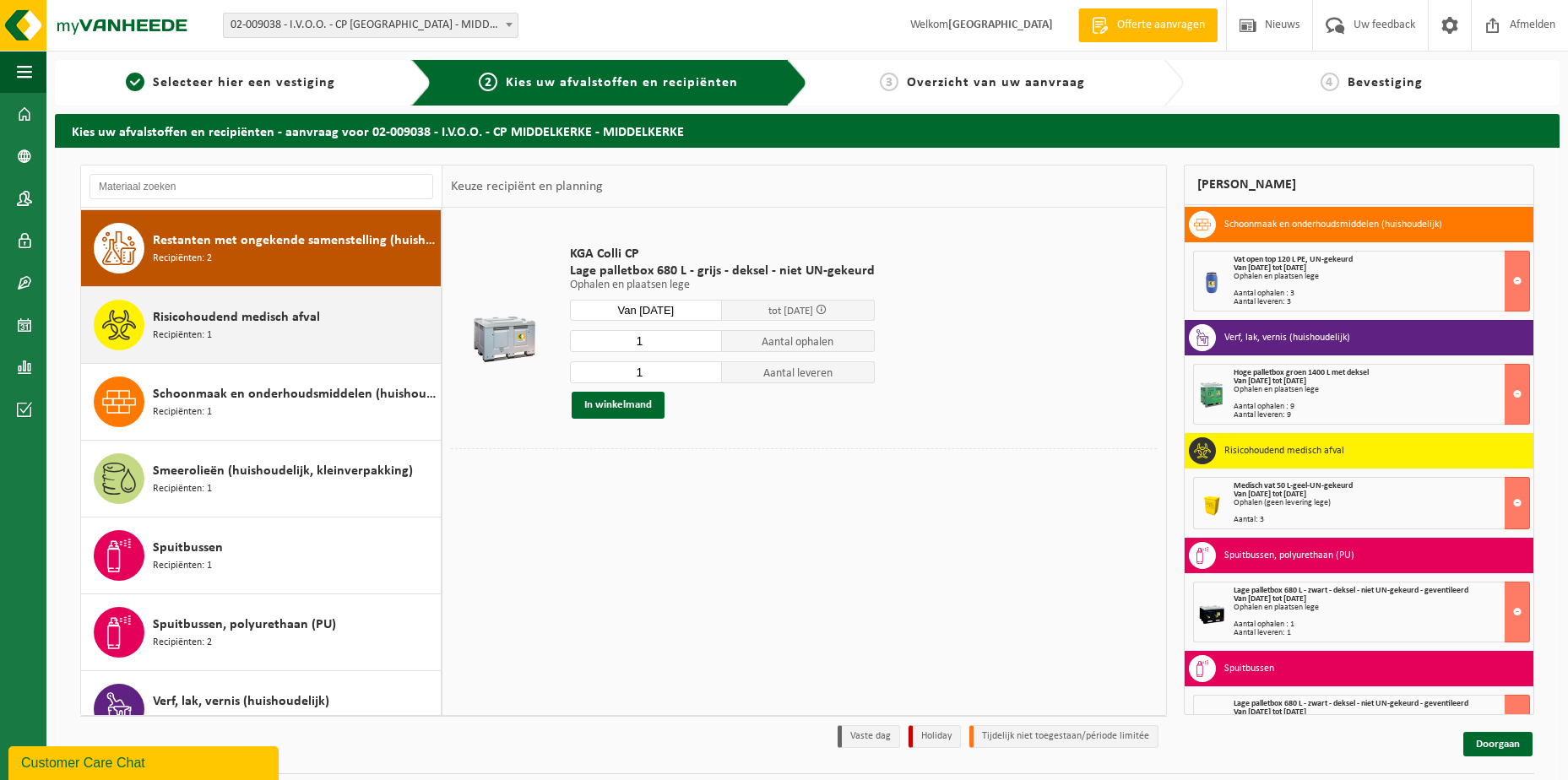
scroll to position [1152, 0]
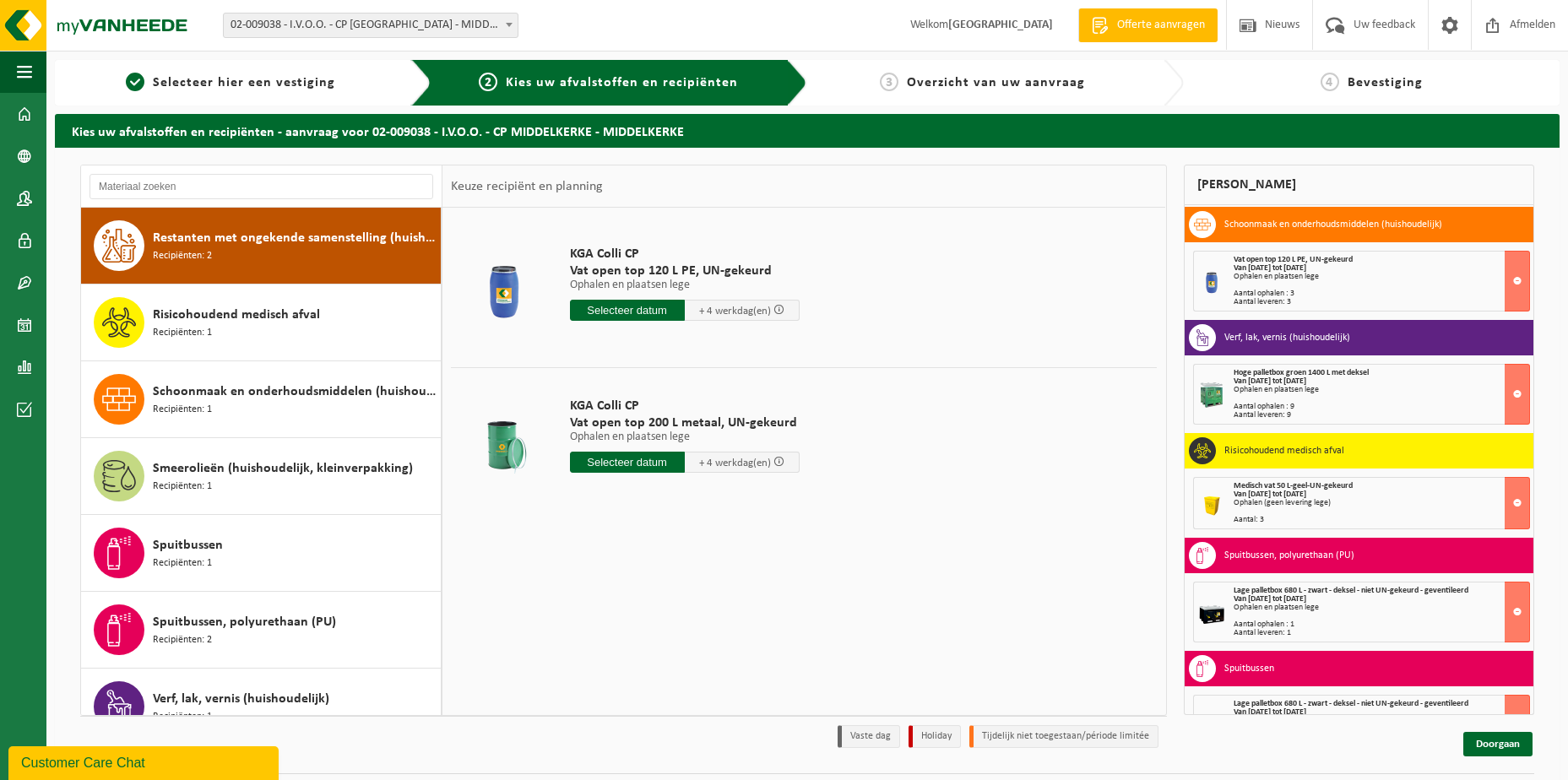
click at [622, 314] on input "text" at bounding box center [627, 310] width 115 height 21
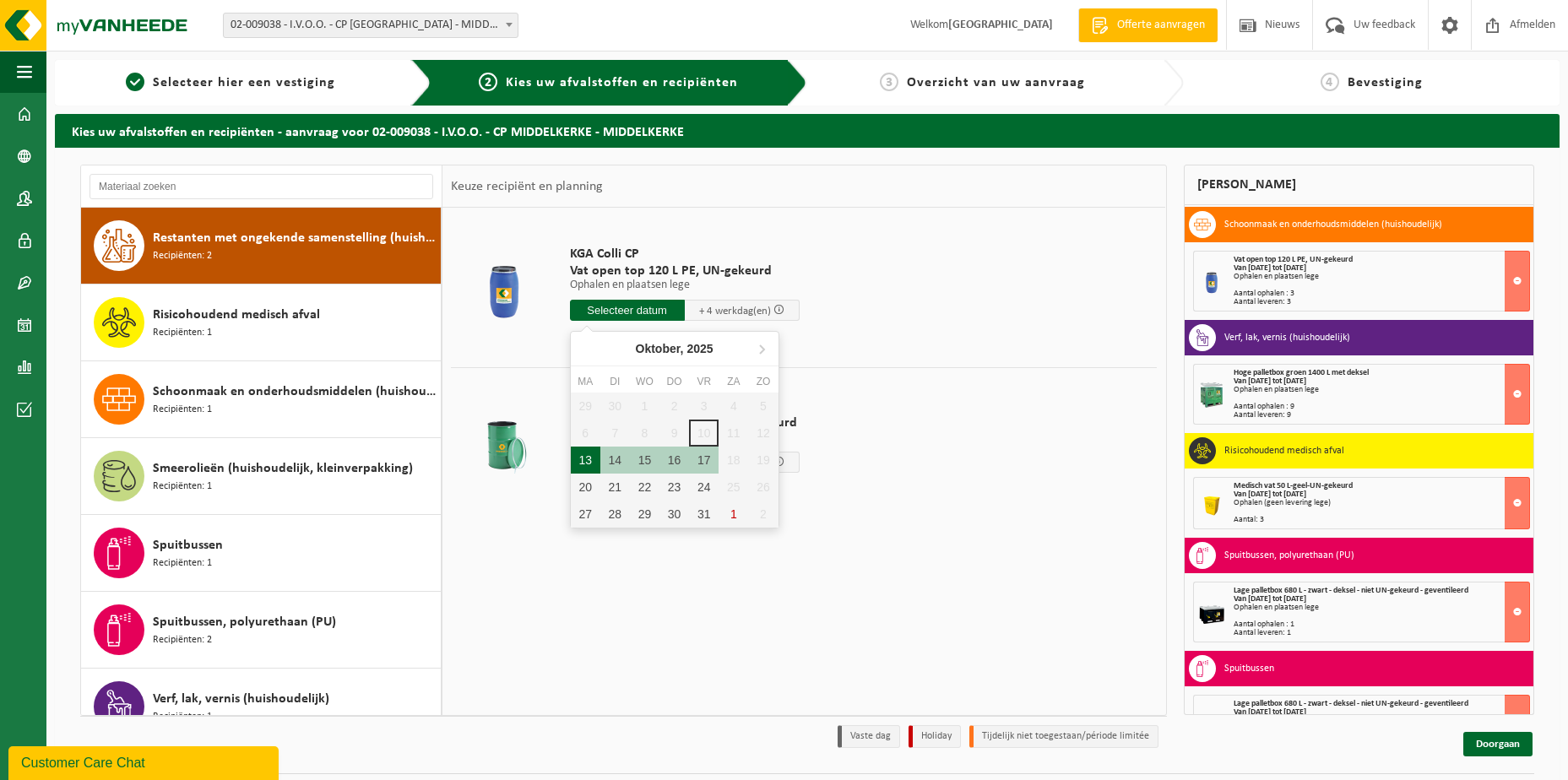
click at [582, 459] on div "13" at bounding box center [585, 460] width 29 height 27
type input "Van 2025-10-13"
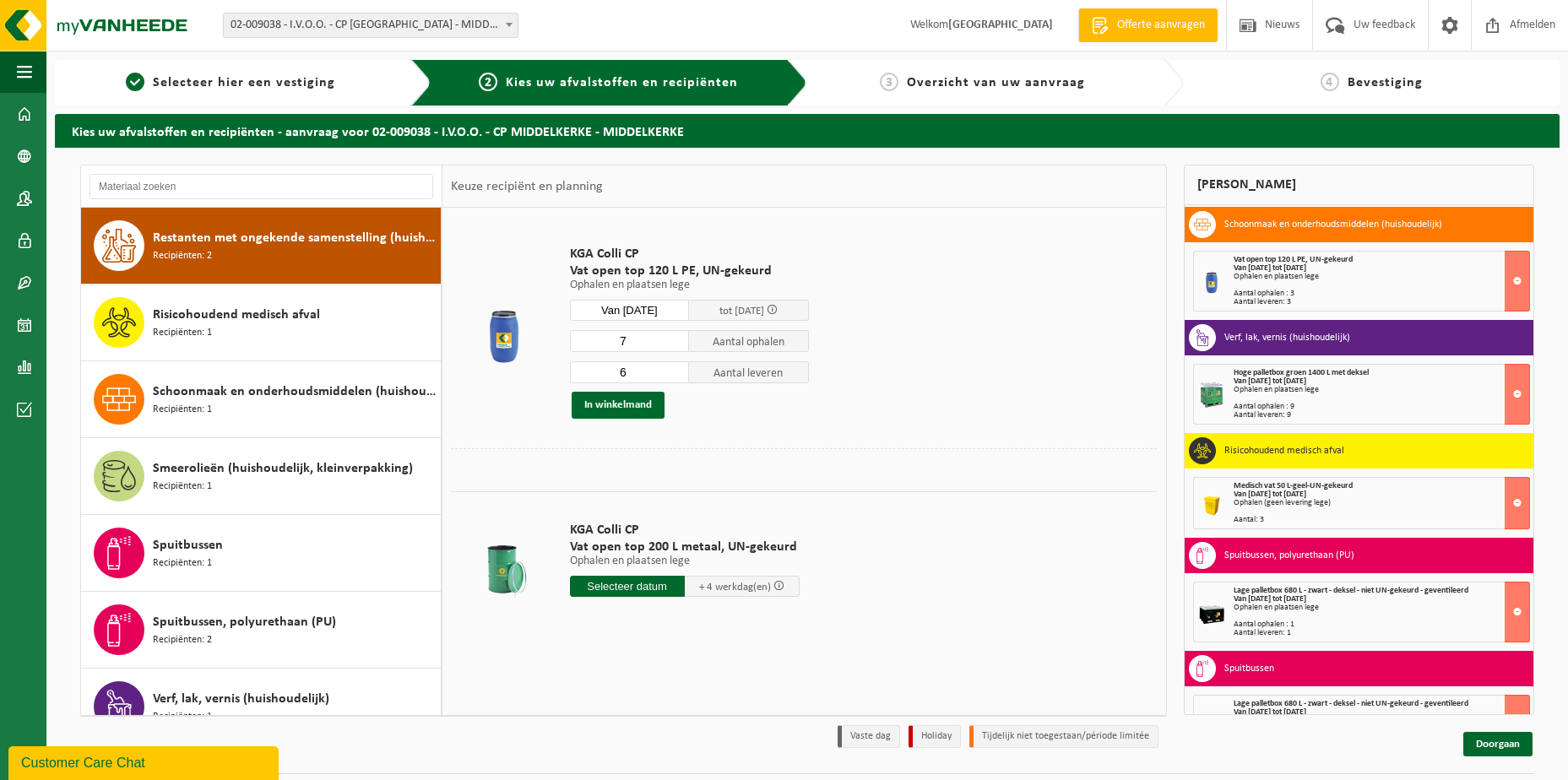
click at [674, 338] on input "7" at bounding box center [629, 341] width 120 height 22
click at [674, 338] on input "8" at bounding box center [629, 341] width 120 height 22
click at [674, 344] on input "7" at bounding box center [629, 341] width 120 height 22
click at [674, 344] on input "6" at bounding box center [629, 341] width 120 height 22
click at [674, 344] on input "5" at bounding box center [629, 341] width 120 height 22
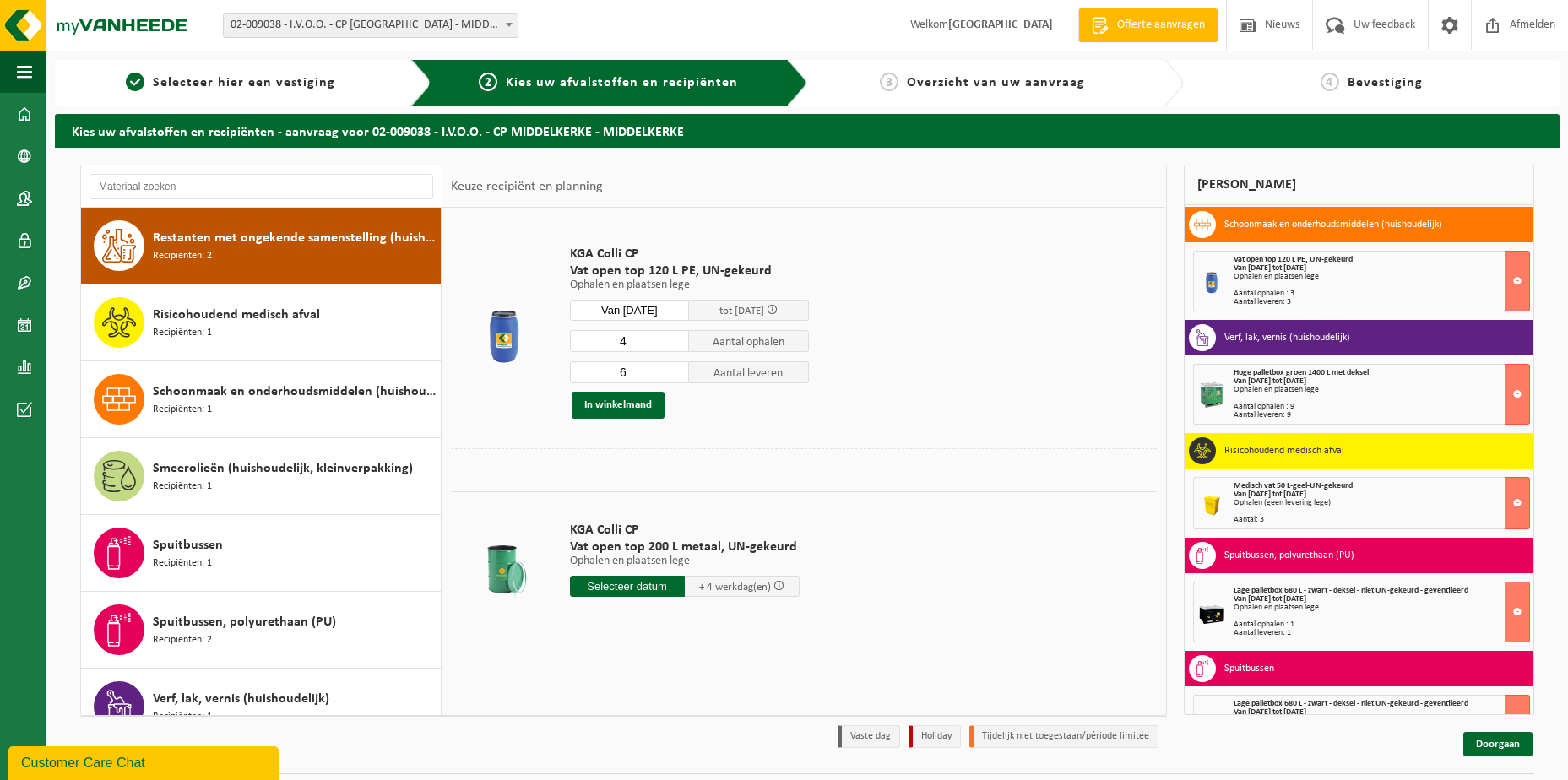
click at [674, 344] on input "4" at bounding box center [629, 341] width 120 height 22
type input "3"
click at [674, 344] on input "3" at bounding box center [629, 341] width 120 height 22
click at [673, 378] on input "5" at bounding box center [629, 372] width 120 height 22
click at [673, 378] on input "4" at bounding box center [629, 372] width 120 height 22
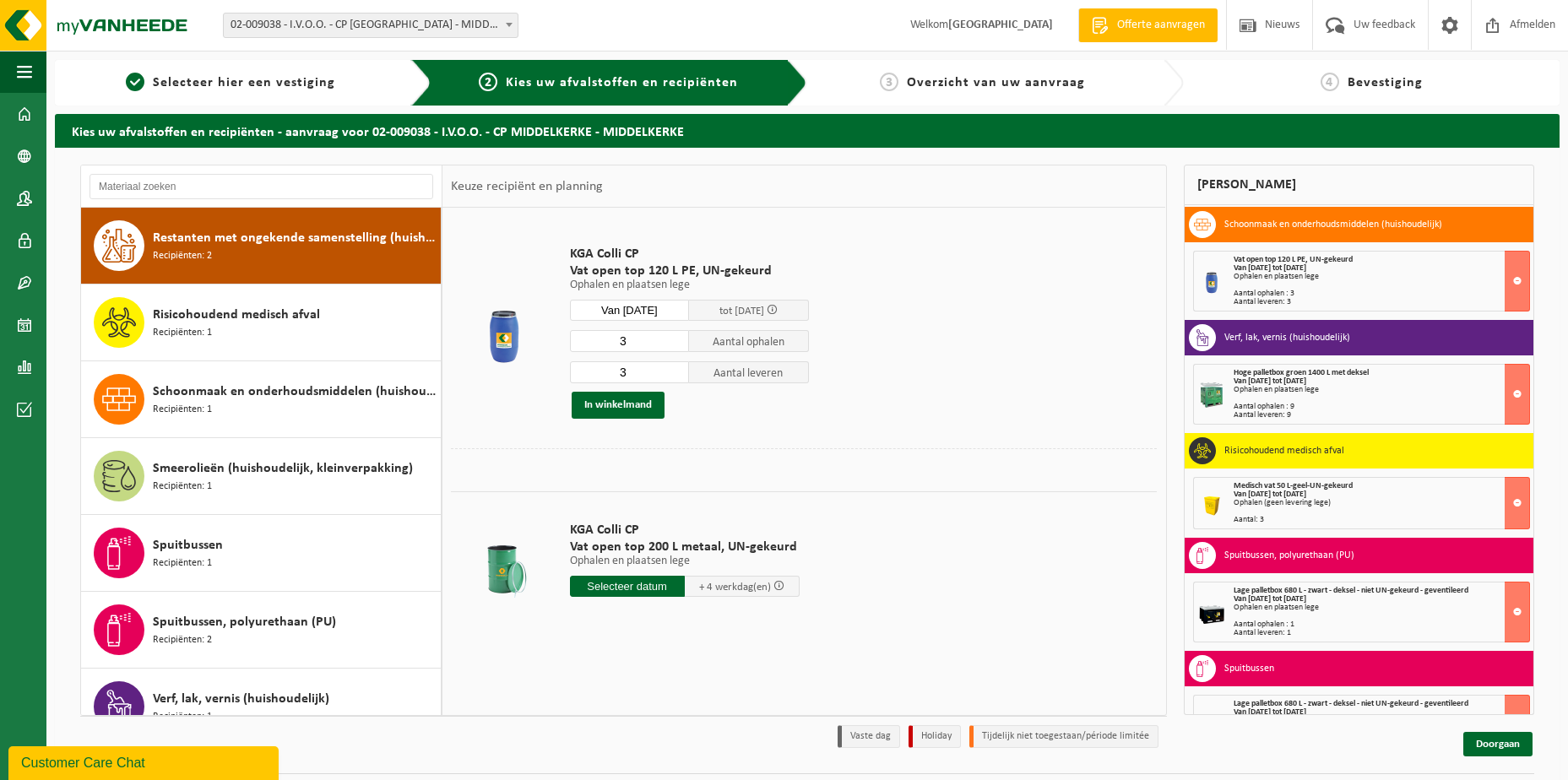
click at [673, 378] on input "3" at bounding box center [629, 372] width 120 height 22
click at [673, 378] on input "2" at bounding box center [629, 372] width 120 height 22
type input "3"
click at [676, 370] on input "3" at bounding box center [629, 372] width 120 height 22
click at [640, 412] on button "In winkelmand" at bounding box center [618, 405] width 93 height 27
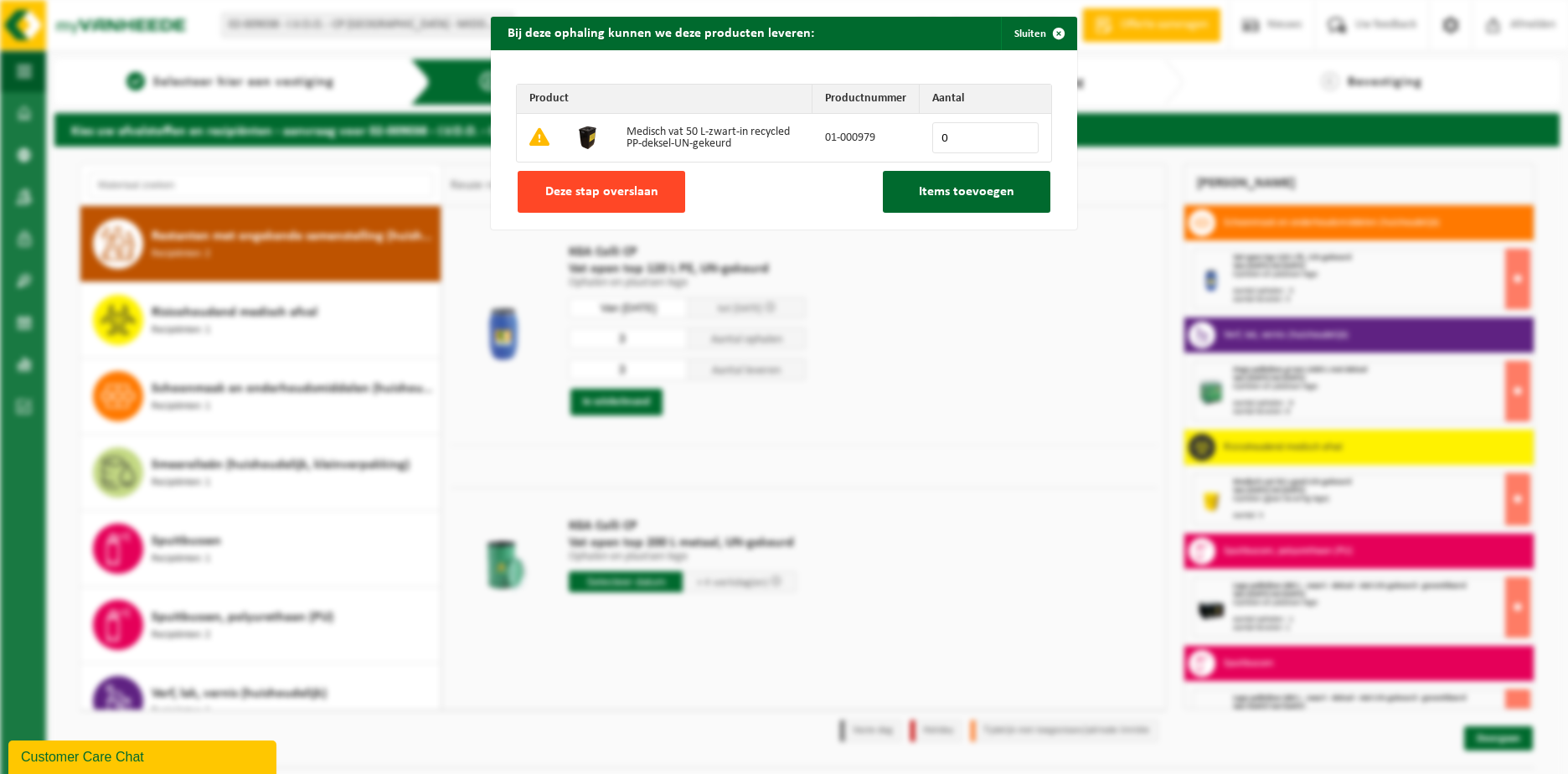
click at [603, 202] on button "Deze stap overslaan" at bounding box center [601, 191] width 168 height 42
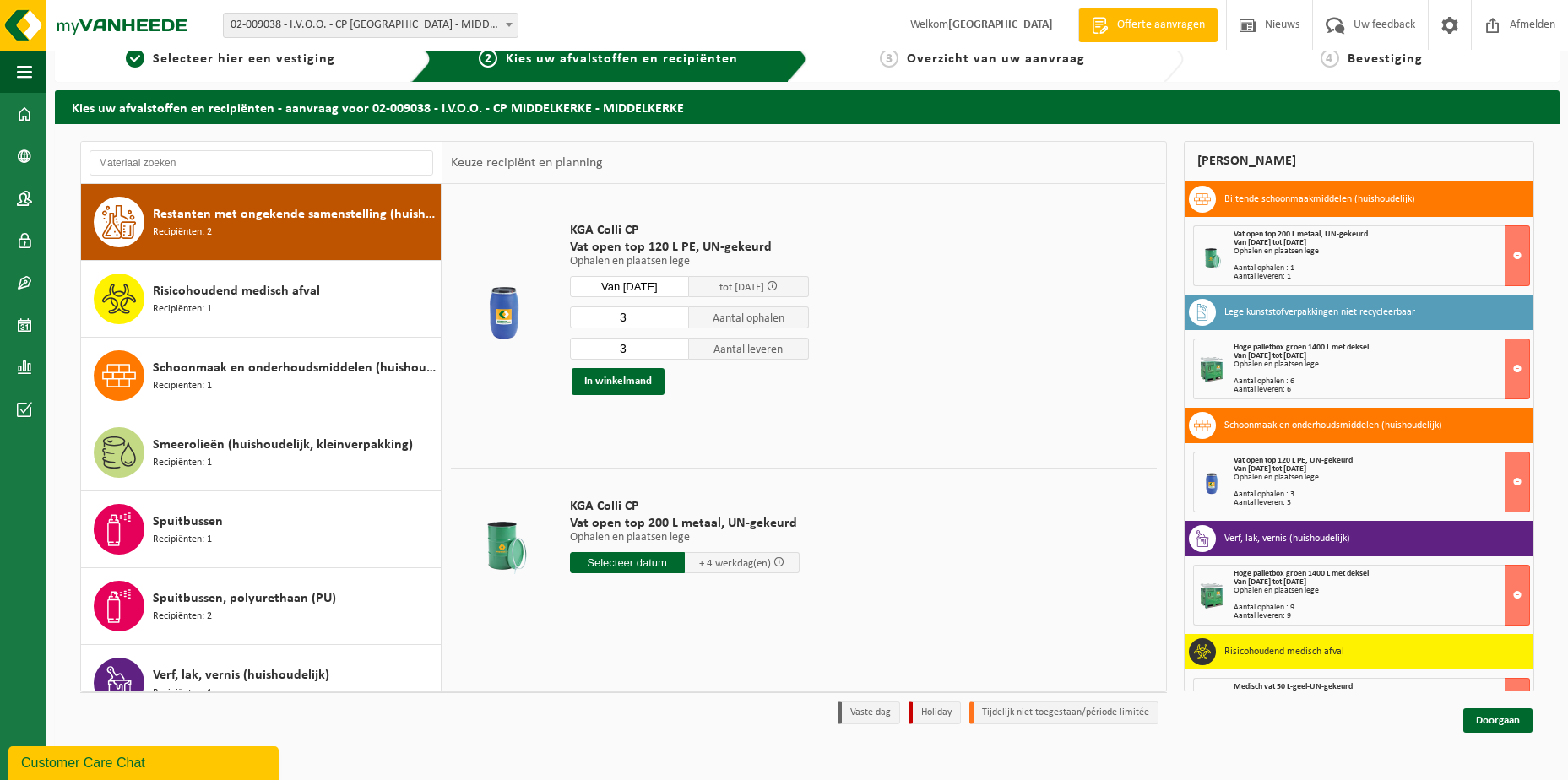
scroll to position [44, 0]
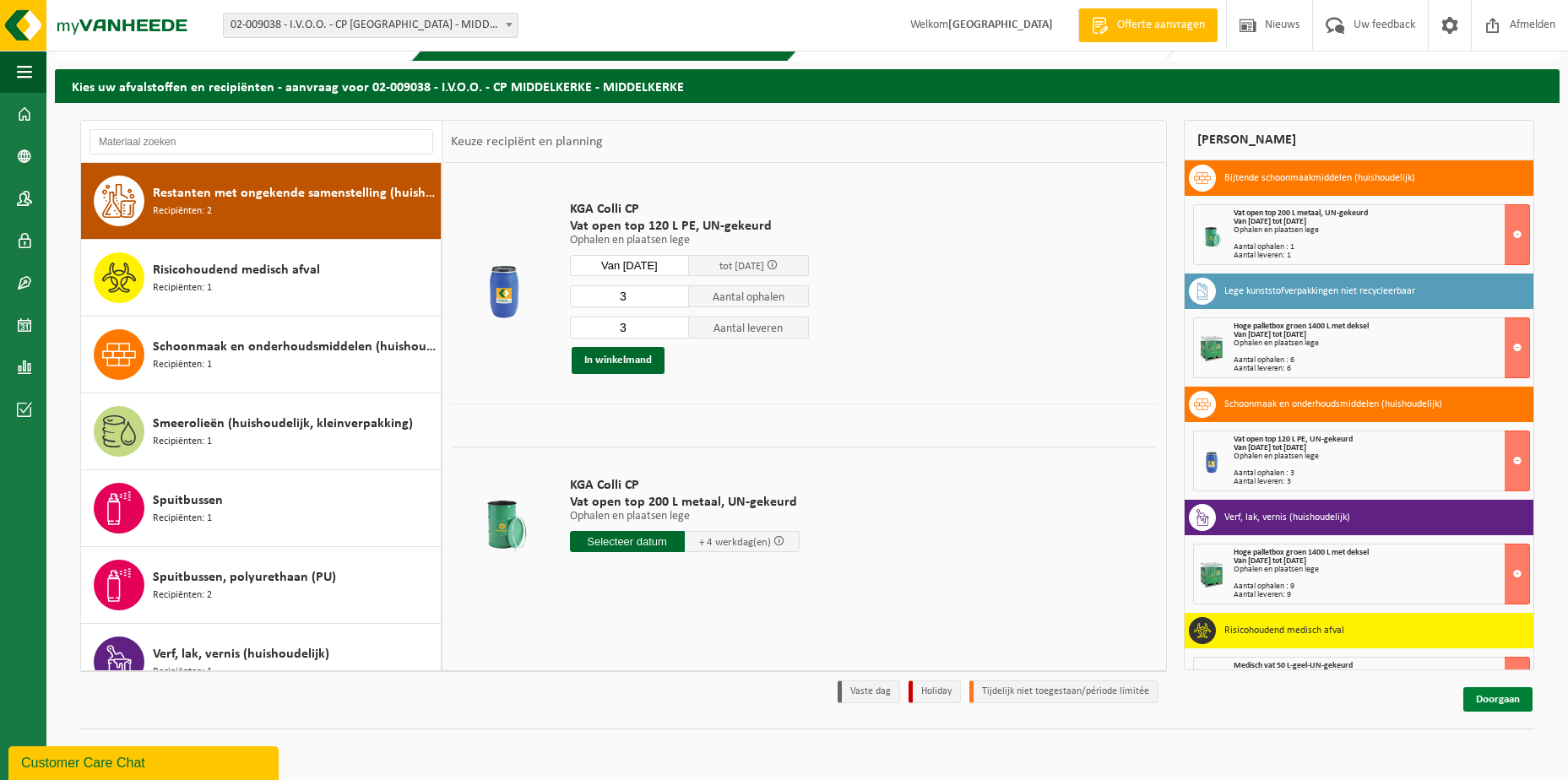
click at [1501, 701] on link "Doorgaan" at bounding box center [1497, 700] width 69 height 25
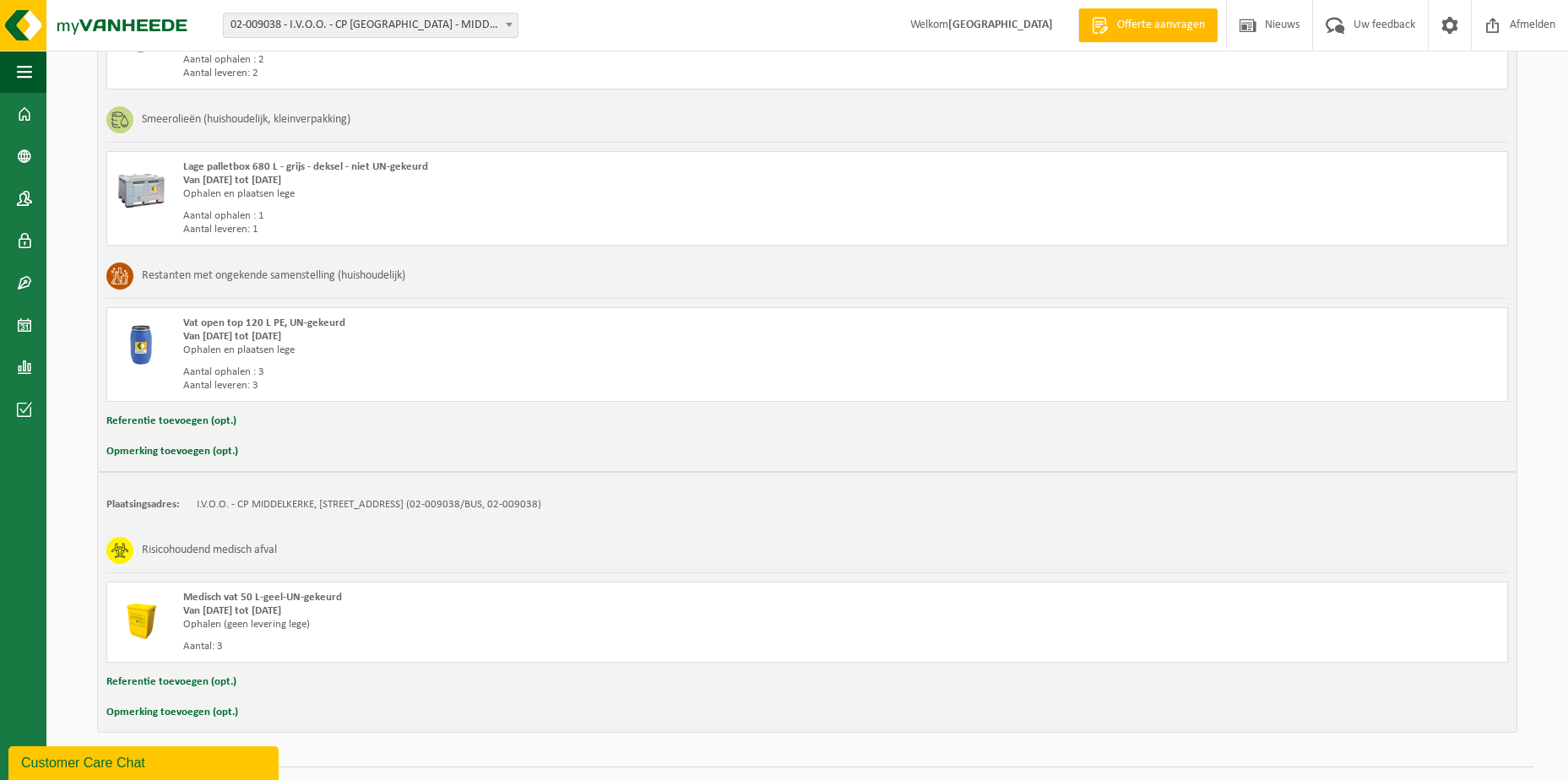
scroll to position [1772, 0]
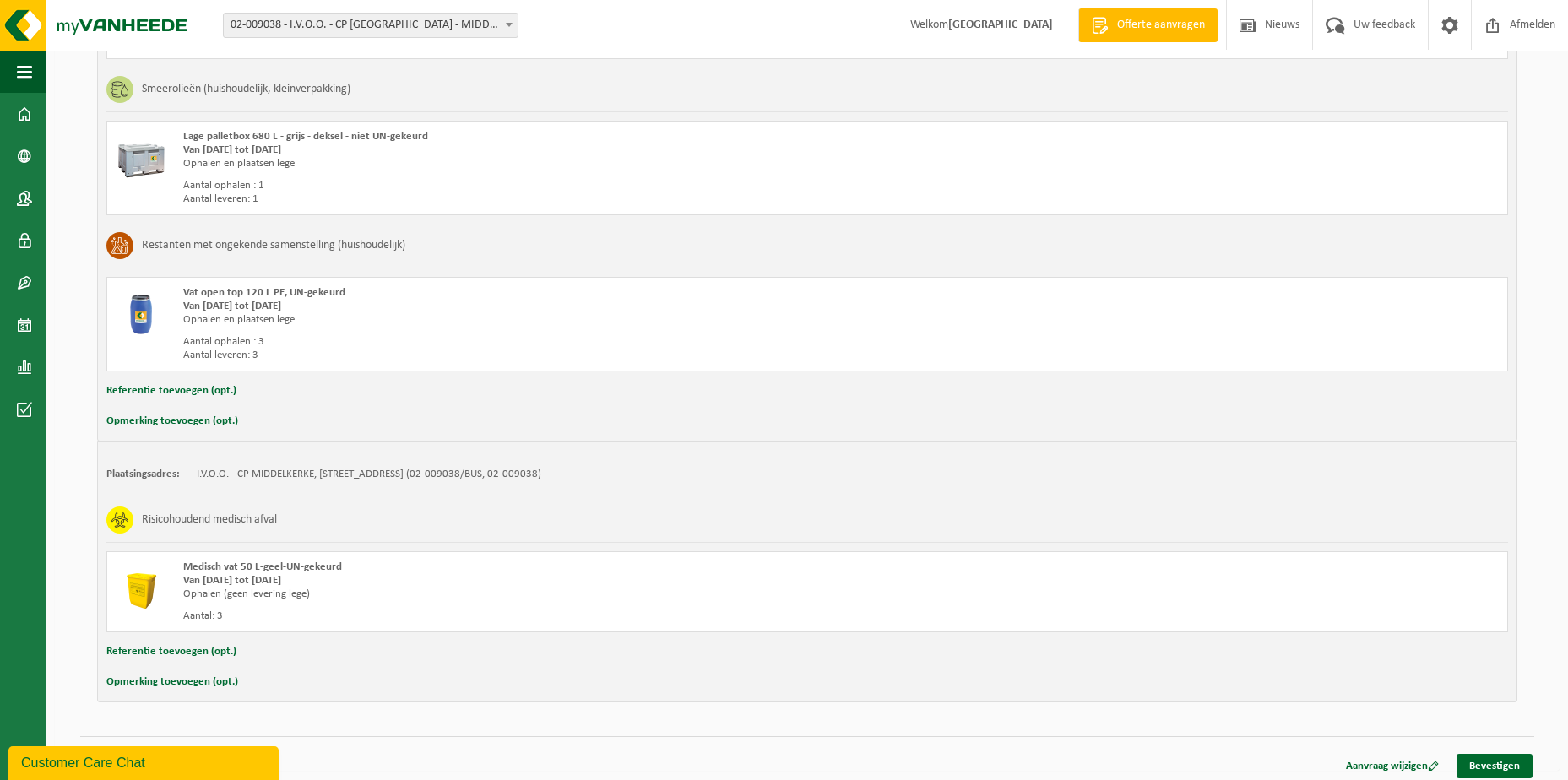
click at [191, 684] on button "Opmerking toevoegen (opt.)" at bounding box center [172, 682] width 131 height 22
click at [212, 688] on input "text" at bounding box center [840, 684] width 1302 height 25
type input "g"
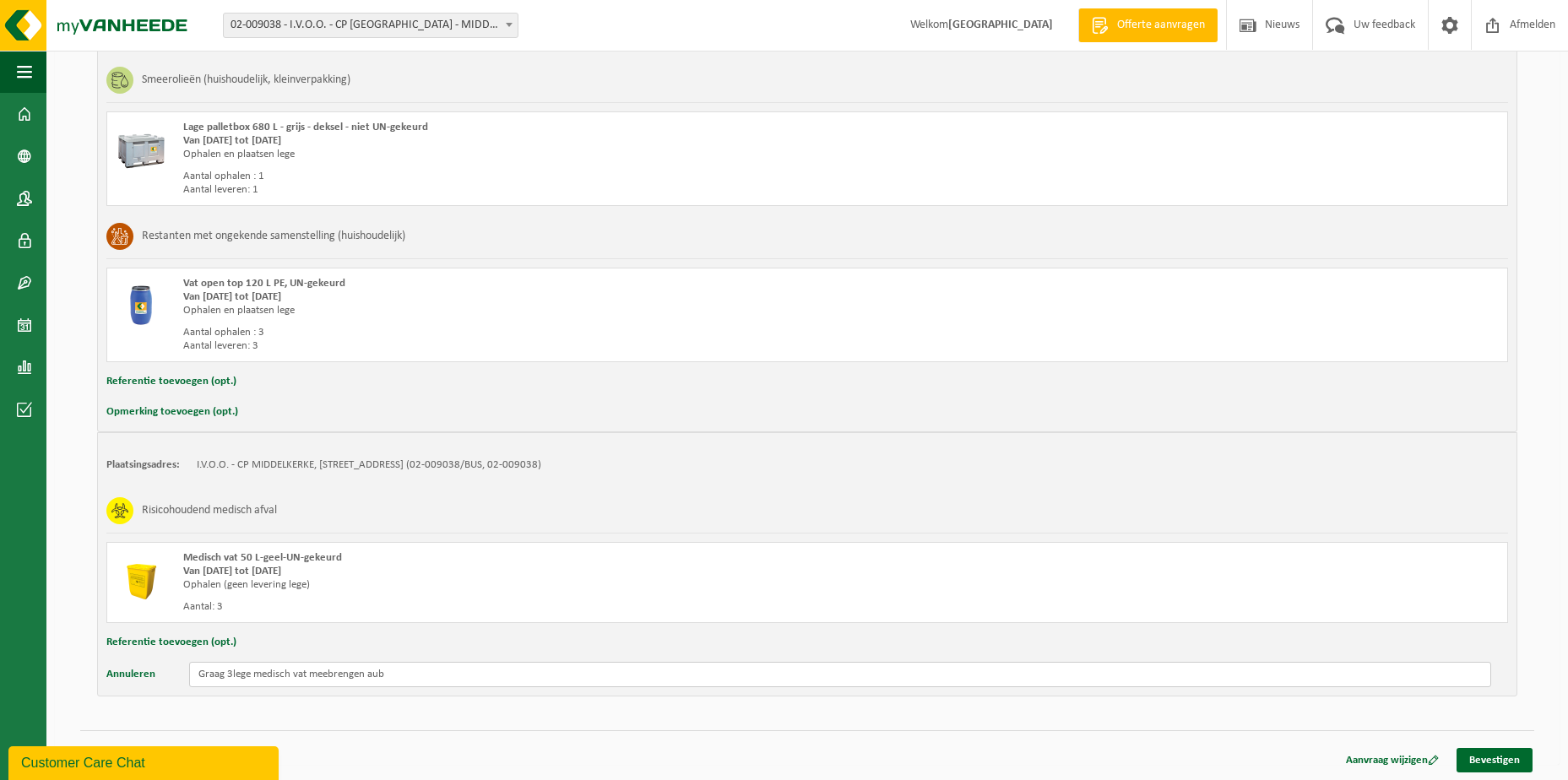
scroll to position [1784, 0]
type input "Graag 3lege medisch vat meebrengen aub"
click at [1516, 758] on link "Bevestigen" at bounding box center [1494, 758] width 76 height 25
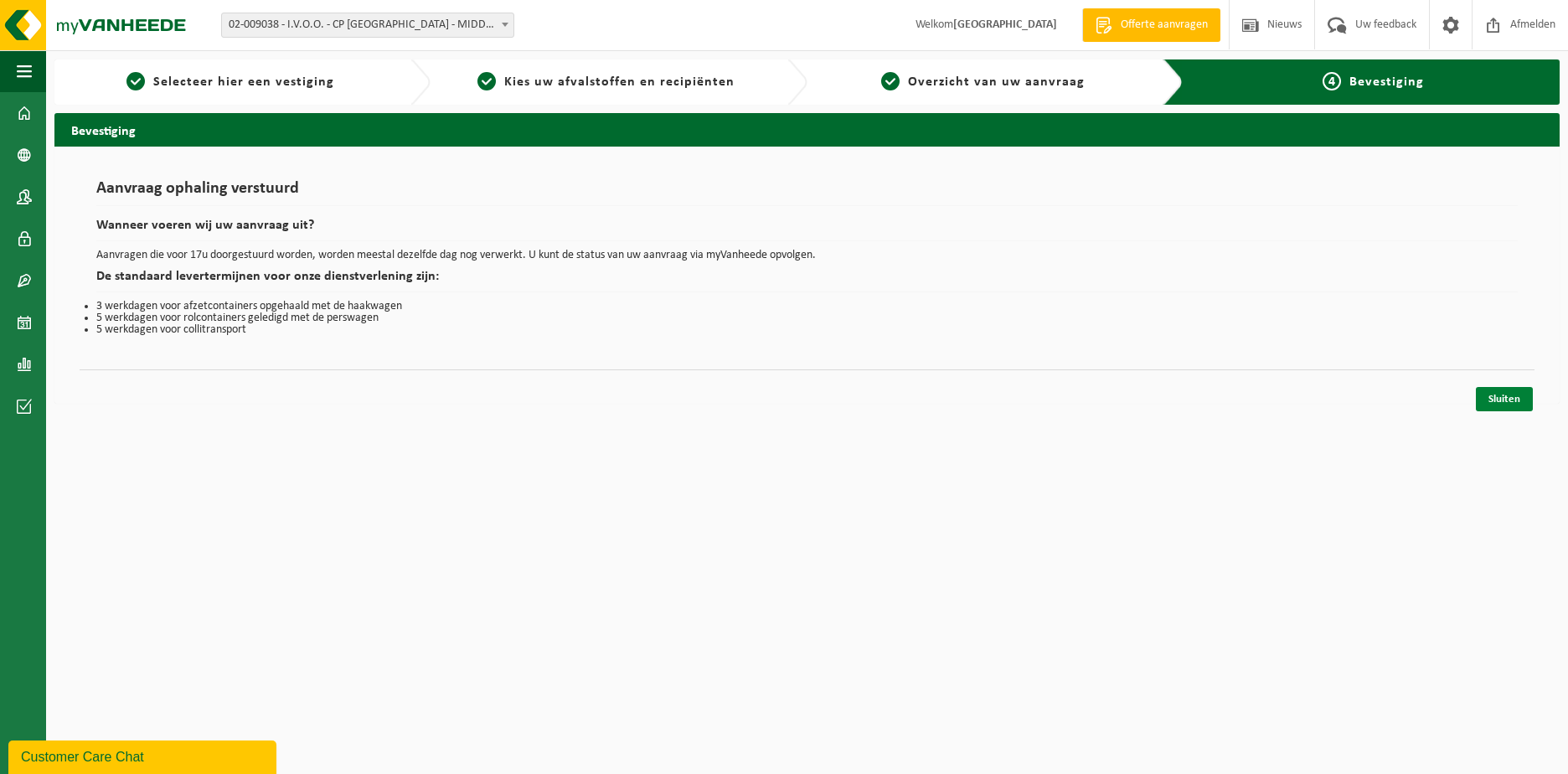
click at [1507, 398] on link "Sluiten" at bounding box center [1504, 399] width 57 height 24
